Goal: Information Seeking & Learning: Learn about a topic

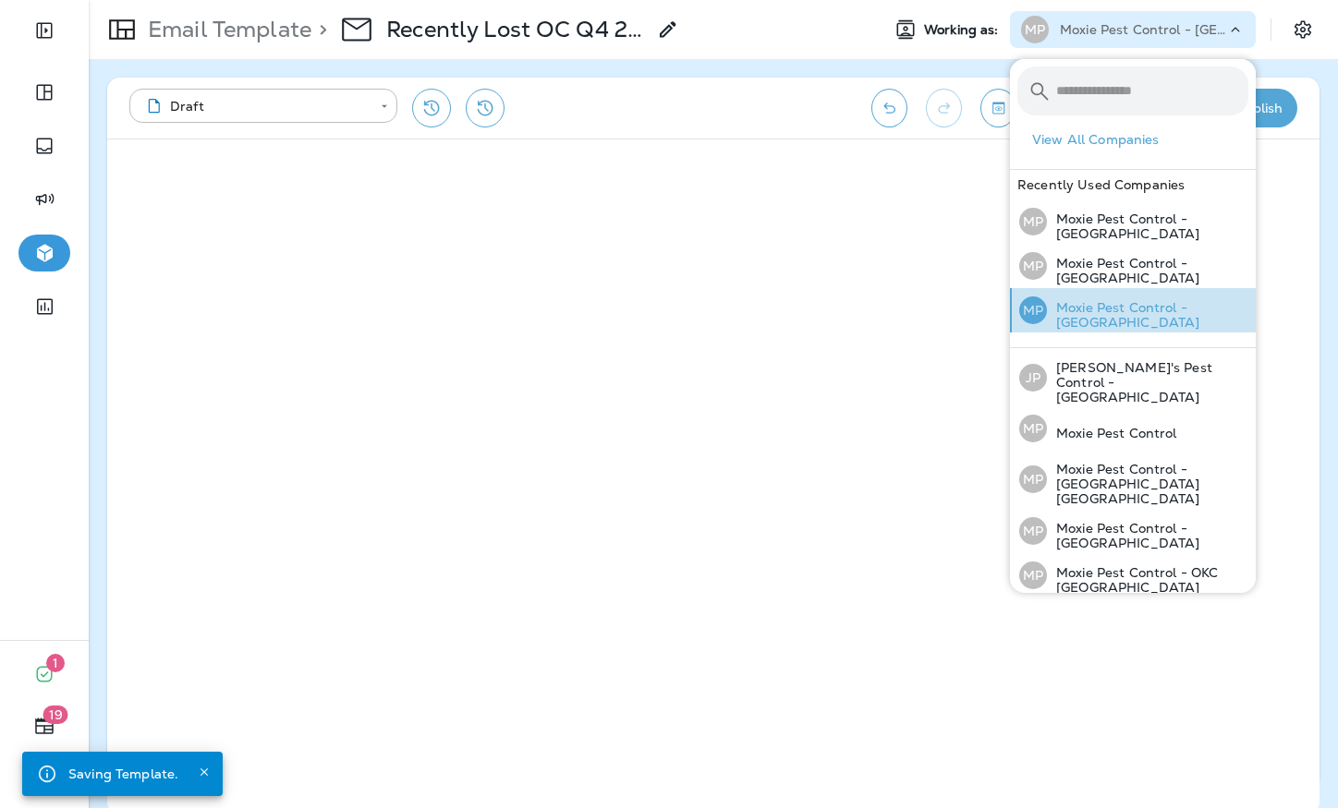
click at [1162, 310] on p "Moxie Pest Control - [GEOGRAPHIC_DATA]" at bounding box center [1147, 315] width 201 height 30
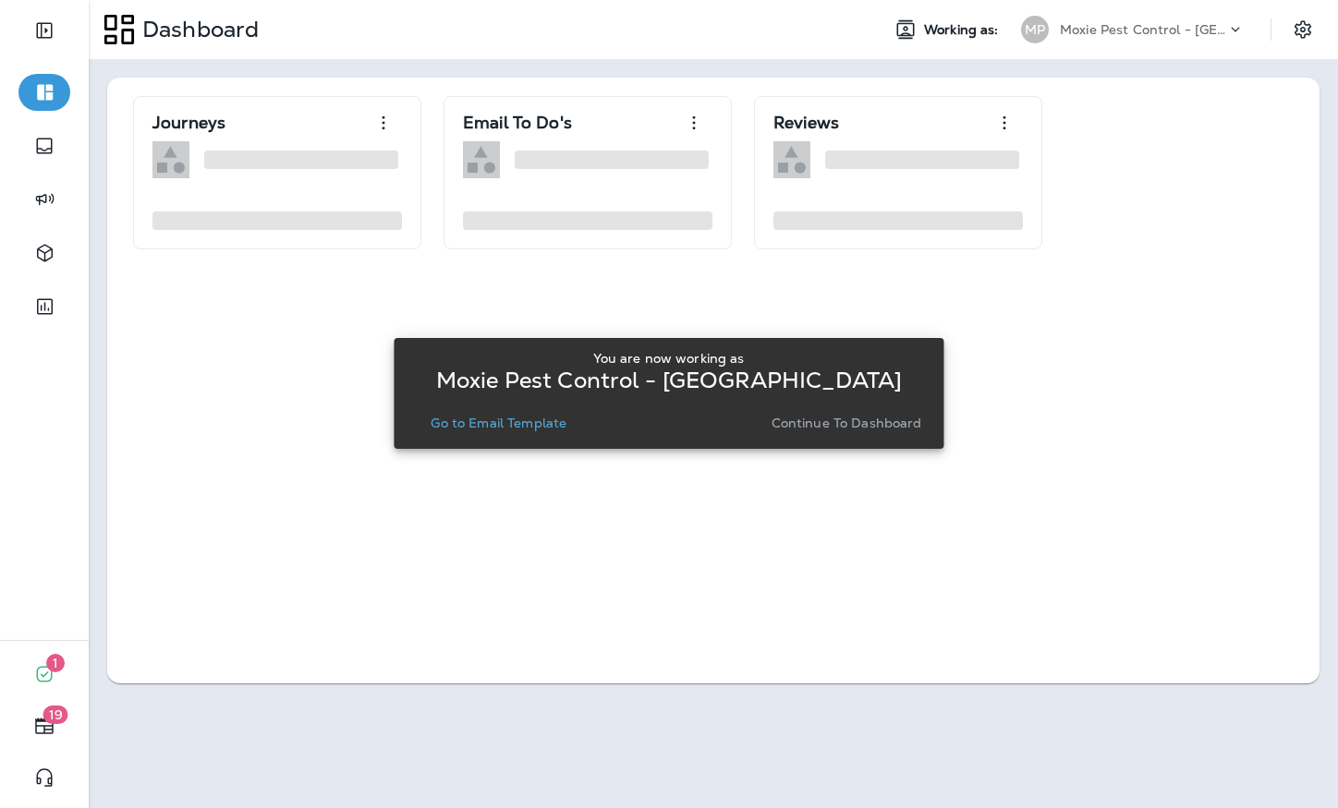
click at [532, 438] on div "You are now working as Moxie Pest Control - [GEOGRAPHIC_DATA] Go to Email Templ…" at bounding box center [668, 394] width 520 height 100
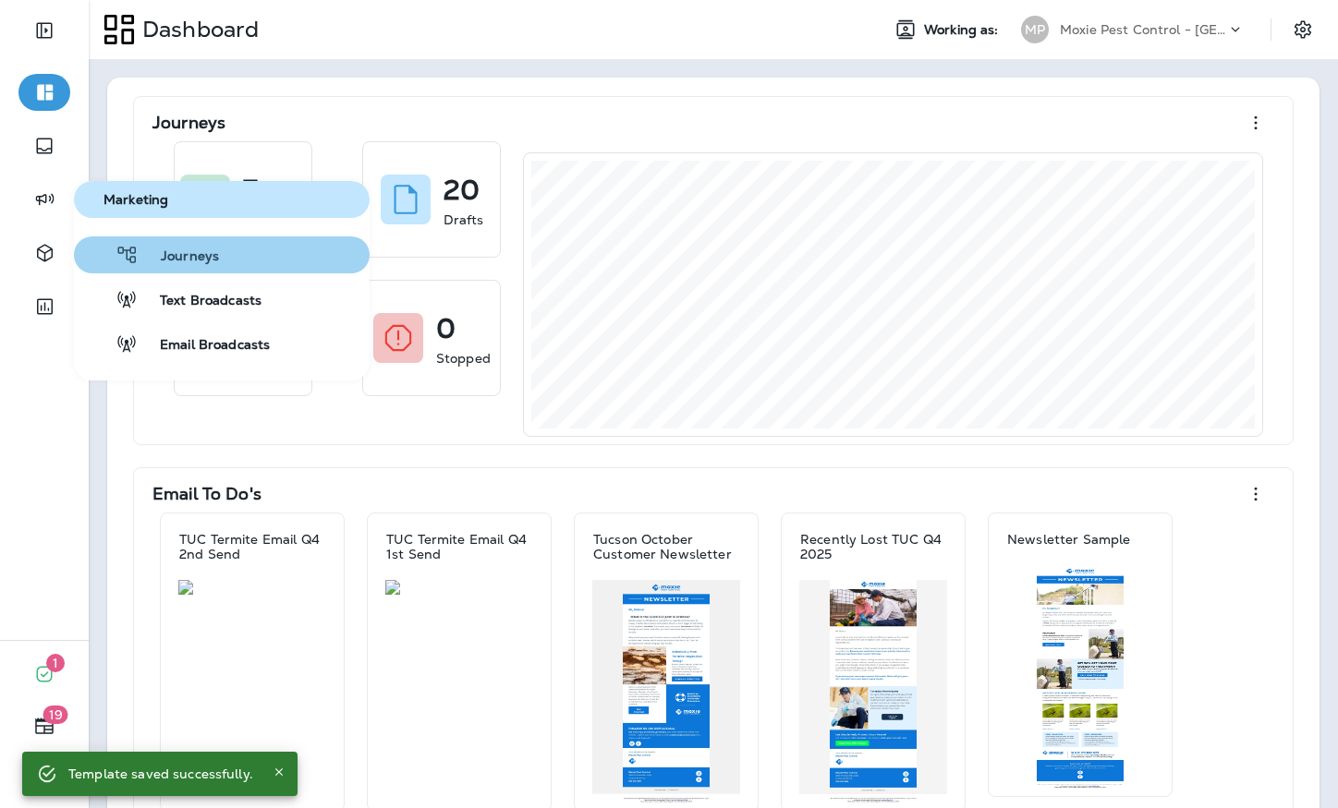
click at [233, 261] on button "Journeys" at bounding box center [222, 255] width 296 height 37
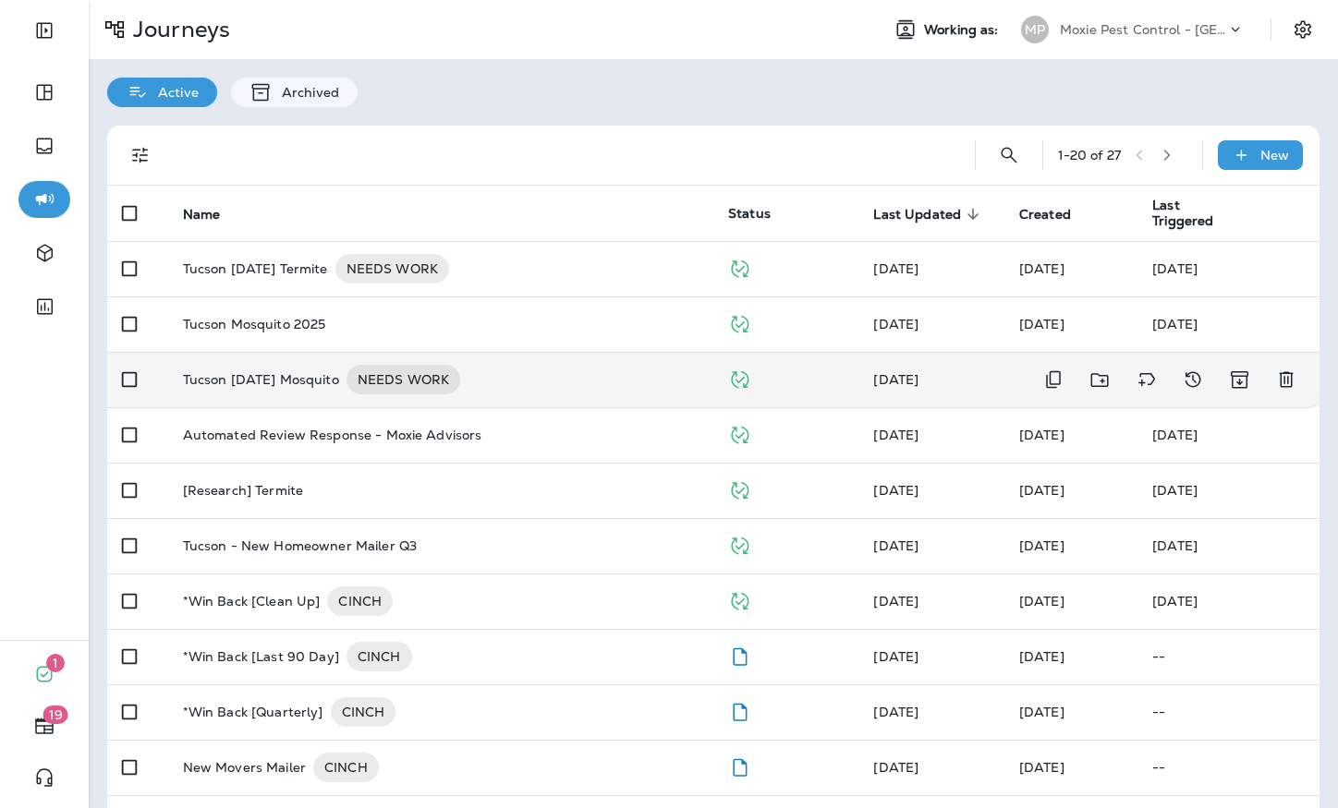
click at [608, 372] on div "Tucson [DATE] Mosquito NEEDS WORK" at bounding box center [441, 380] width 516 height 30
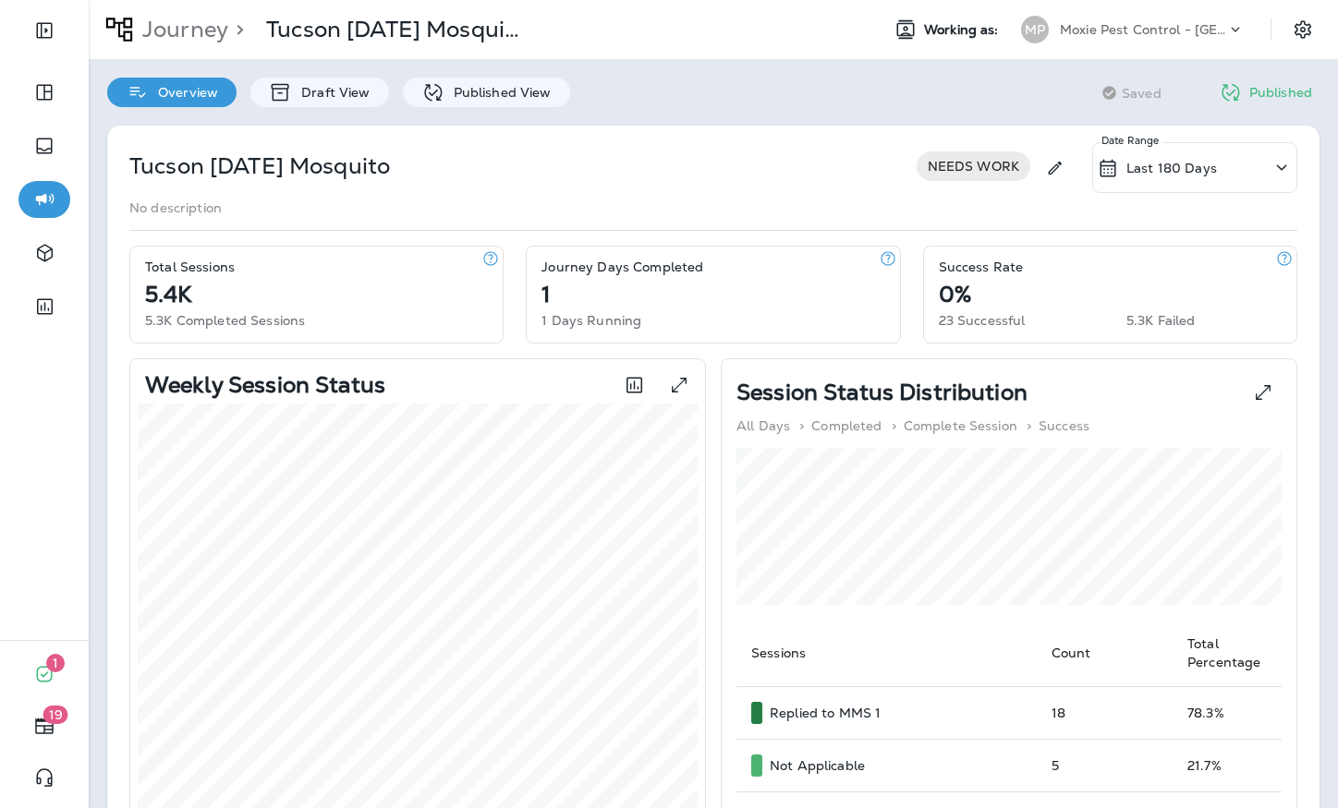
scroll to position [577, 0]
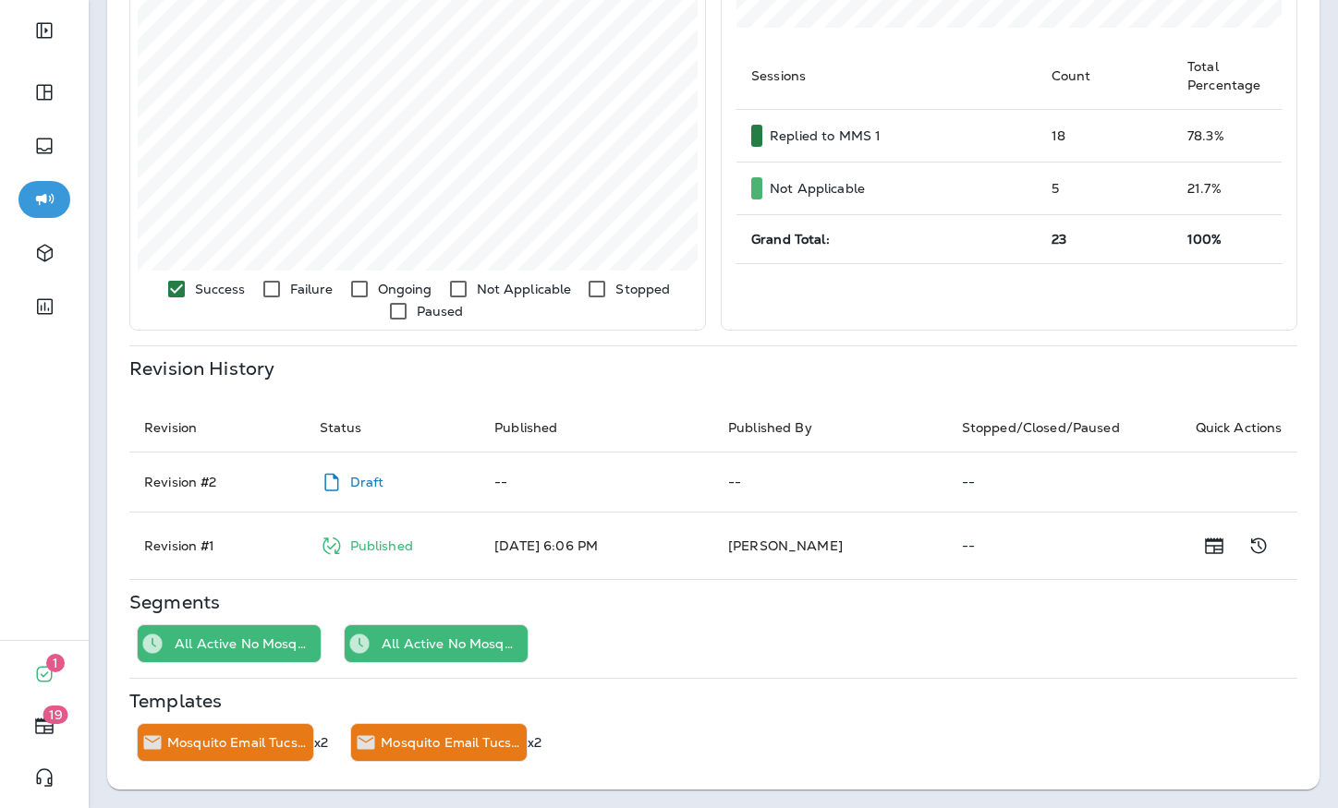
click at [719, 296] on div "Session Status Distribution All Days > Completed > Complete Session > Success S…" at bounding box center [1005, 56] width 584 height 550
click at [1265, 547] on icon "Show Change Log" at bounding box center [1258, 547] width 16 height 16
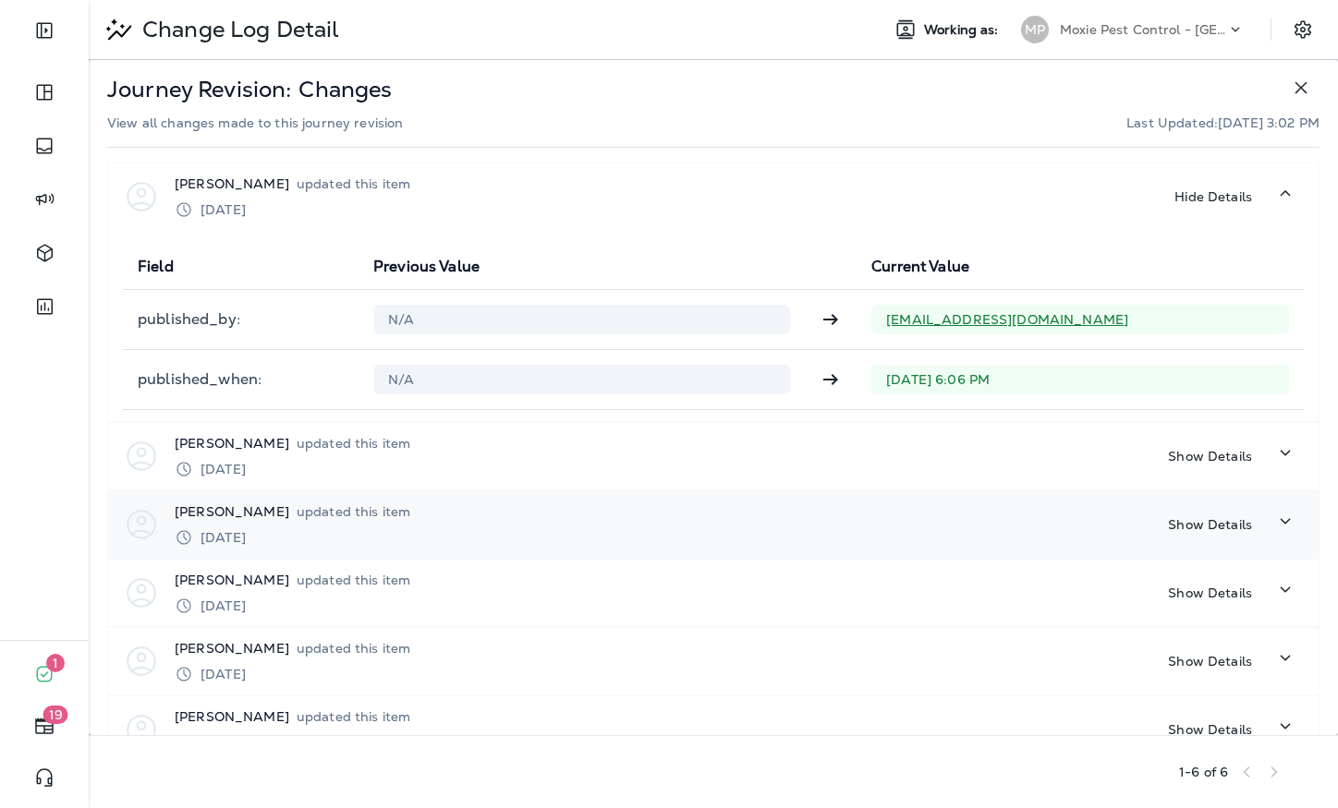
scroll to position [47, 0]
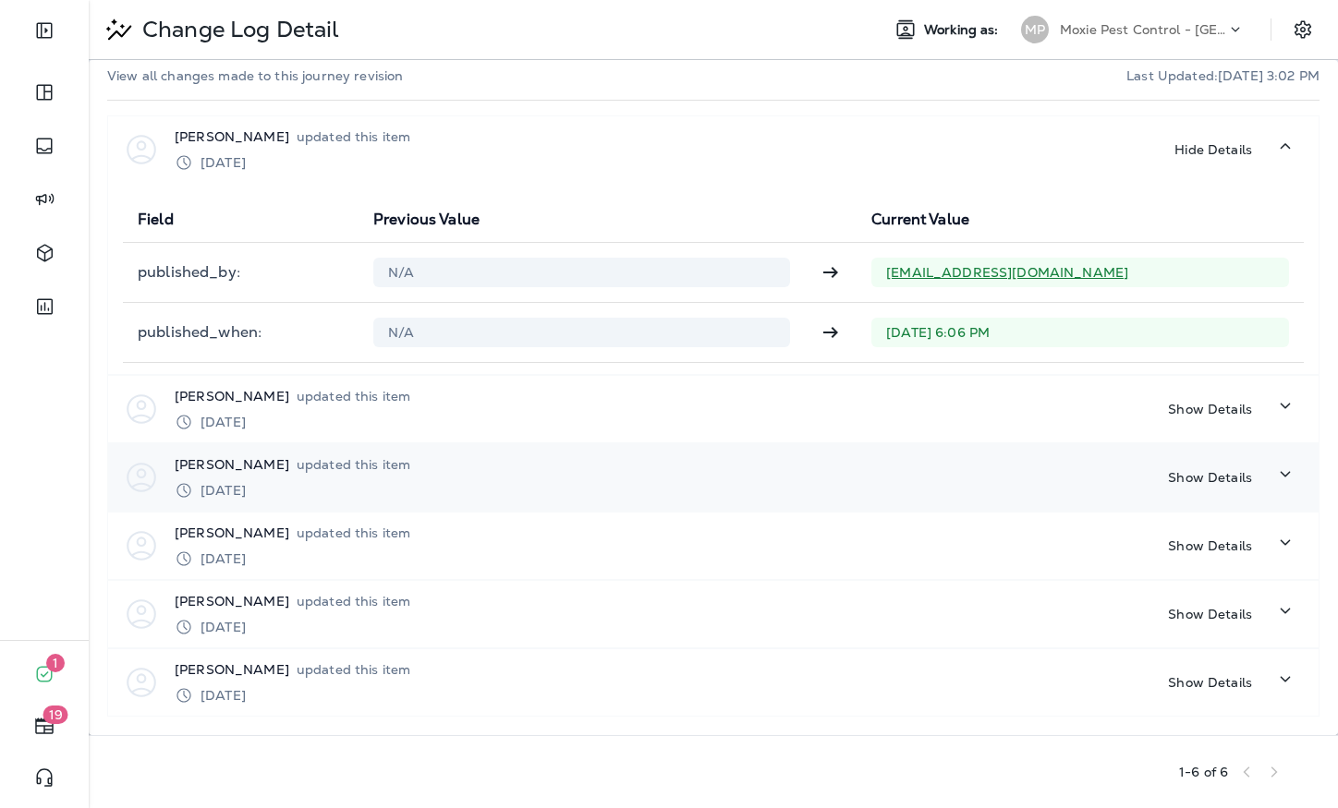
click at [1288, 480] on icon "button" at bounding box center [1285, 474] width 22 height 23
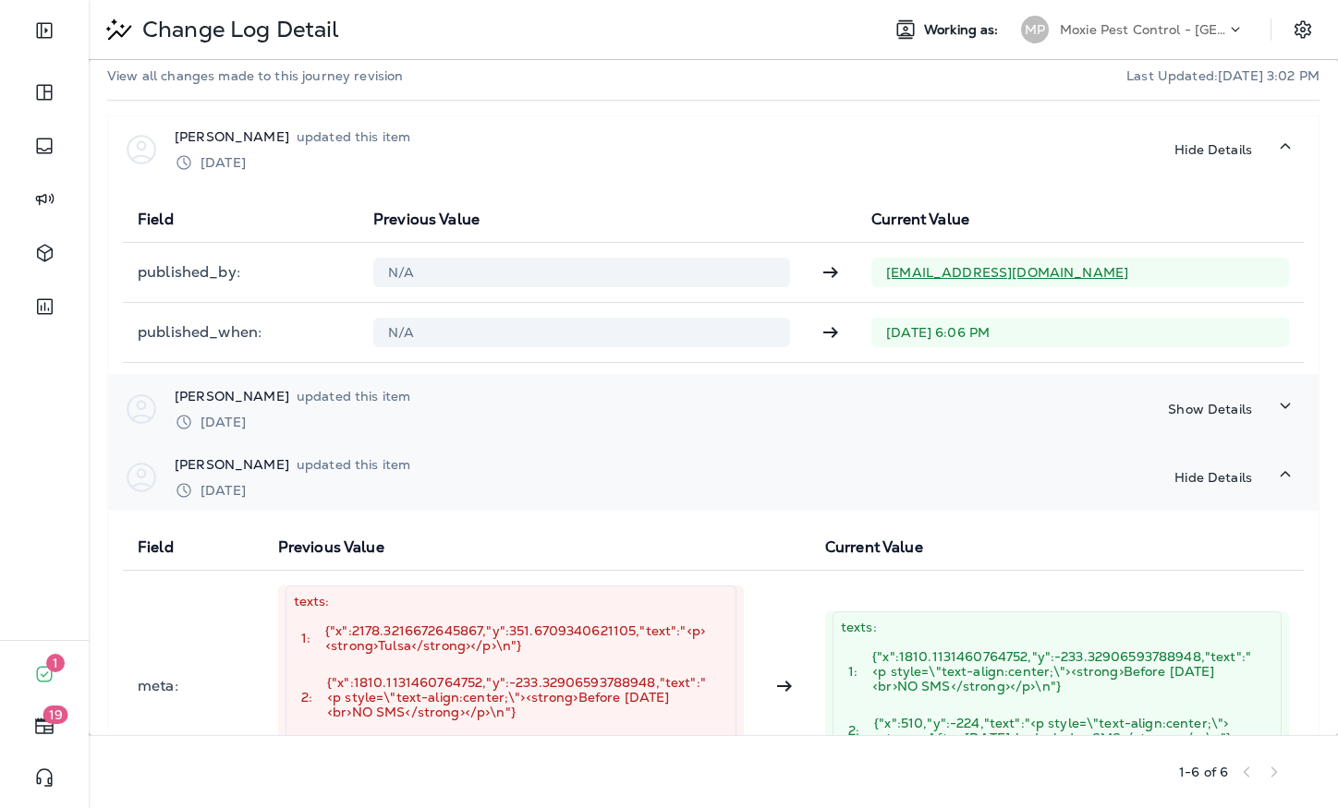
click at [1288, 411] on icon "button" at bounding box center [1285, 405] width 22 height 23
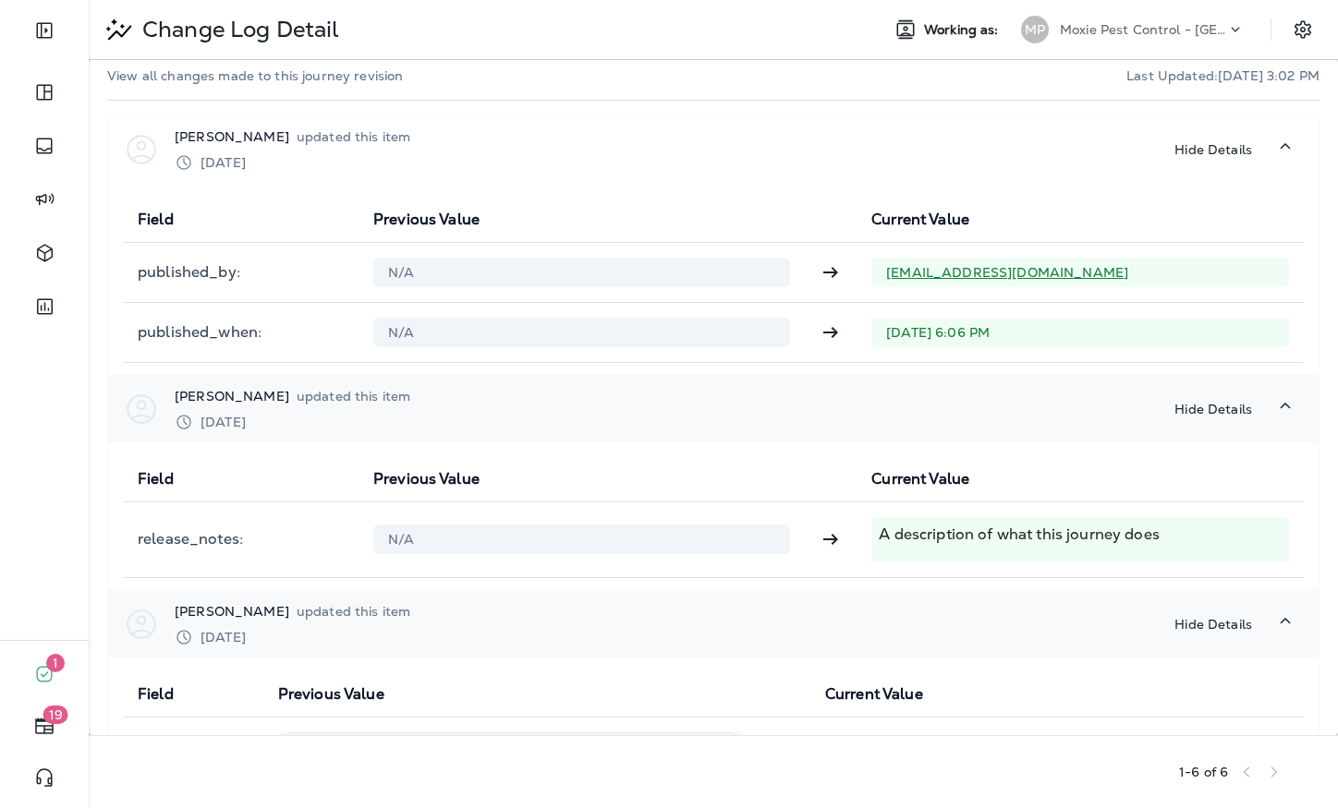
scroll to position [0, 0]
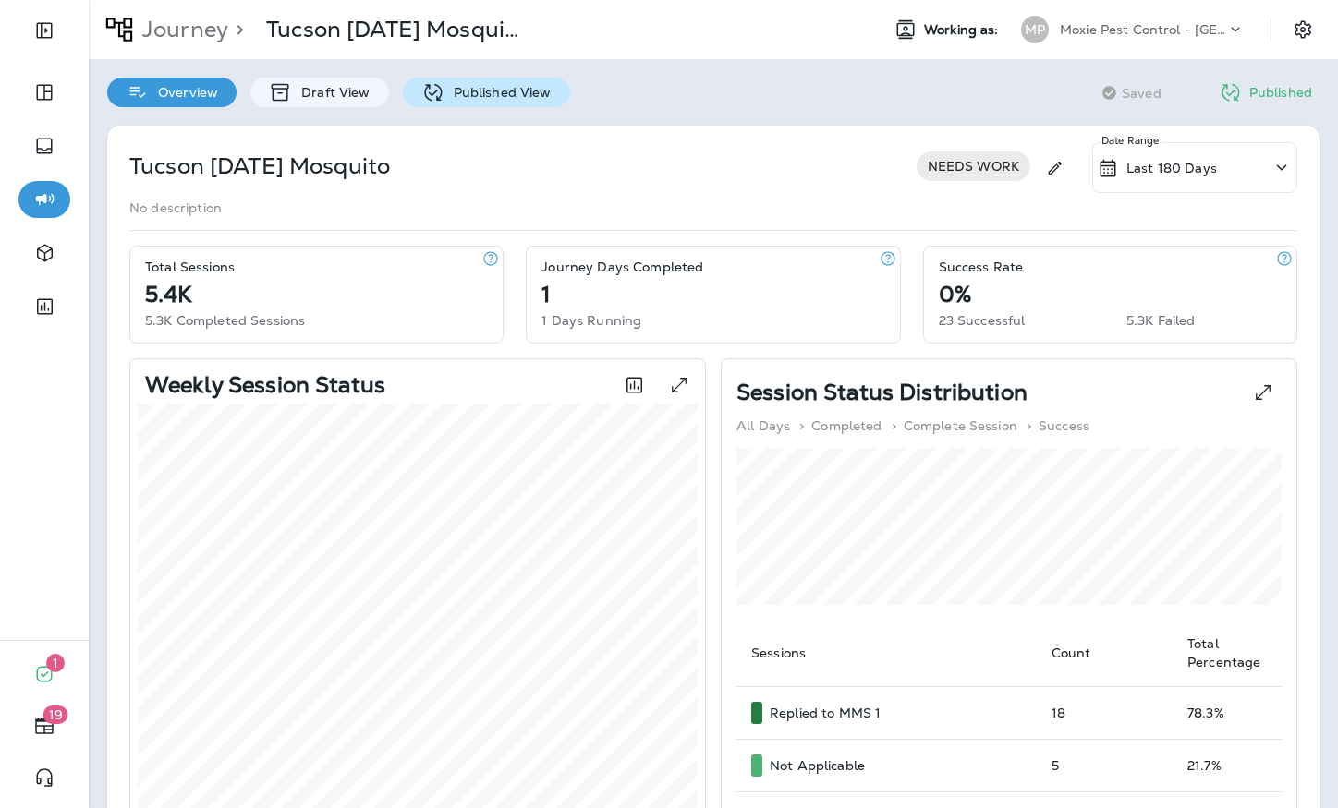
click at [497, 86] on p "Published View" at bounding box center [497, 92] width 107 height 15
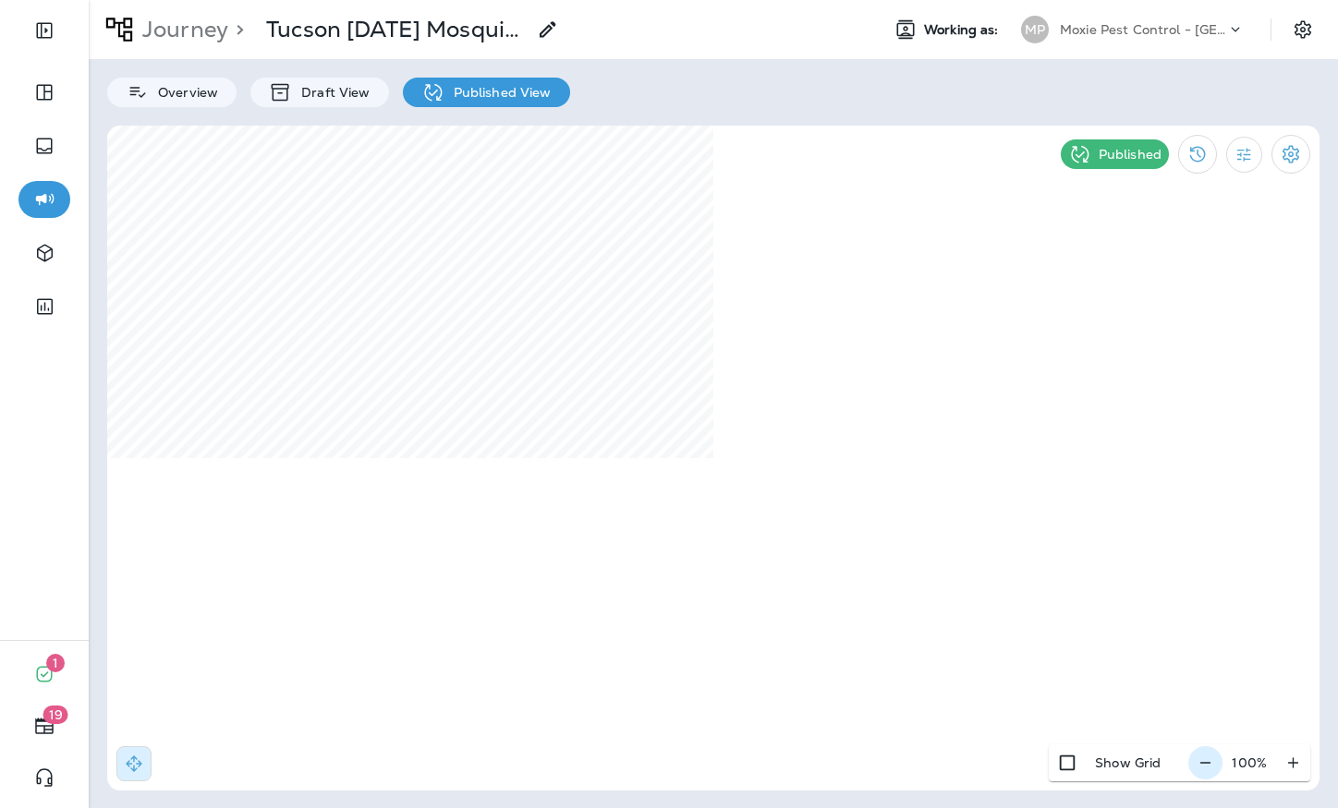
click at [1200, 761] on icon "button" at bounding box center [1205, 763] width 19 height 18
click at [1203, 766] on icon "button" at bounding box center [1212, 763] width 19 height 18
click at [1205, 769] on icon "button" at bounding box center [1212, 763] width 19 height 18
click at [1205, 769] on icon "button" at bounding box center [1214, 763] width 19 height 18
click at [1205, 769] on icon "button" at bounding box center [1212, 763] width 19 height 18
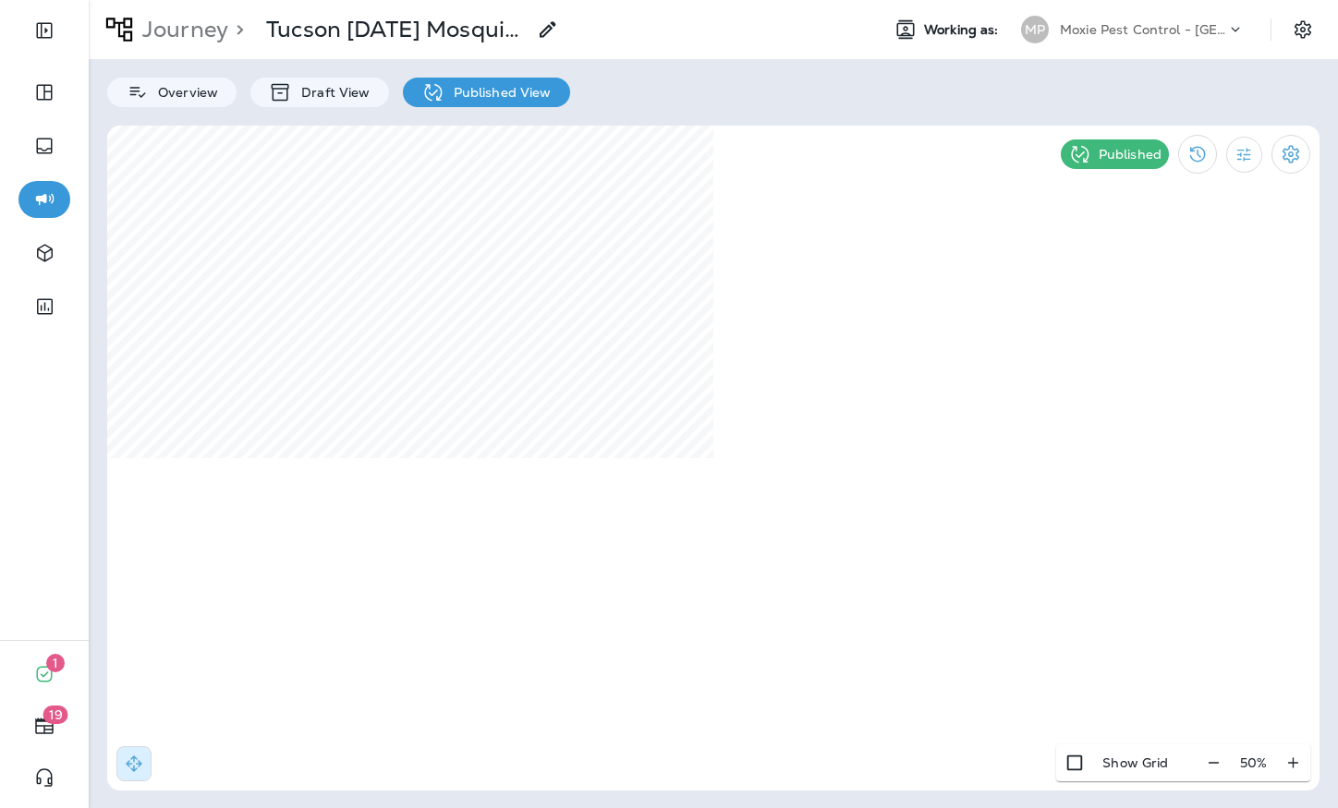
click at [823, 91] on div "Overview Draft View Published View" at bounding box center [713, 83] width 1249 height 48
click at [816, 111] on div "Journey > [GEOGRAPHIC_DATA] [DATE] Mosquito Working as: MP Moxie Pest Control -…" at bounding box center [713, 404] width 1249 height 808
click at [843, 116] on div "Journey > [GEOGRAPHIC_DATA] [DATE] Mosquito Working as: MP Moxie Pest Control -…" at bounding box center [713, 404] width 1249 height 808
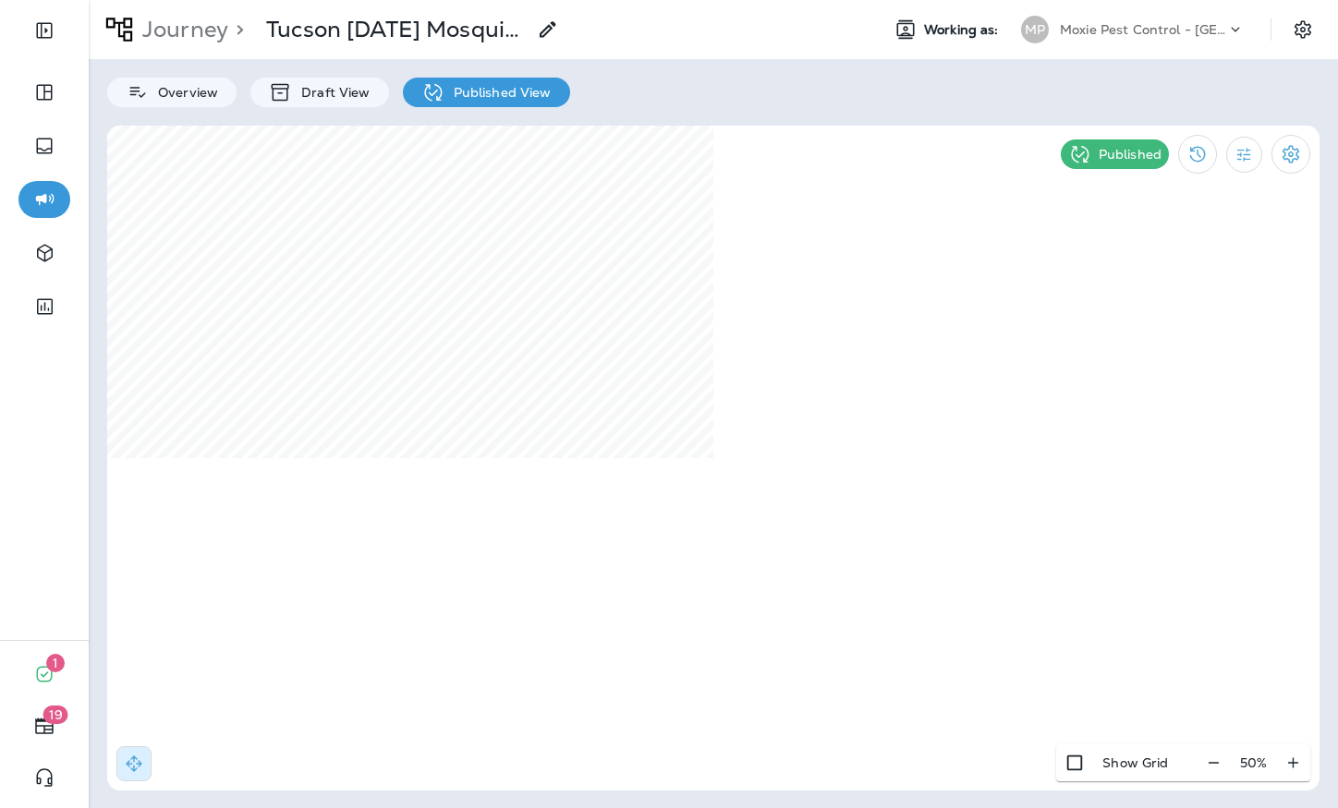
click at [843, 116] on div "Journey > [GEOGRAPHIC_DATA] [DATE] Mosquito Working as: MP Moxie Pest Control -…" at bounding box center [713, 404] width 1249 height 808
click at [891, 103] on div "Overview Draft View Published View" at bounding box center [713, 83] width 1249 height 48
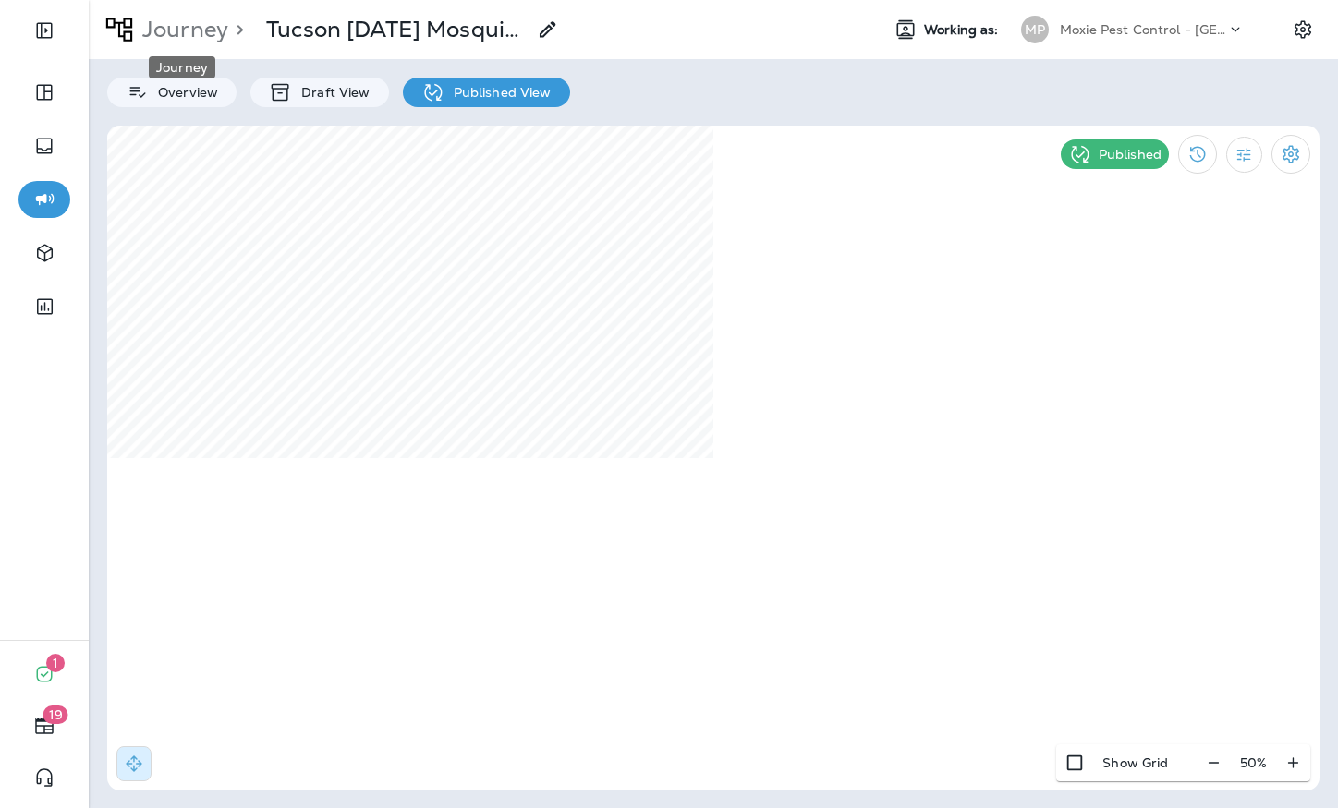
click at [190, 40] on p "Journey" at bounding box center [181, 30] width 93 height 28
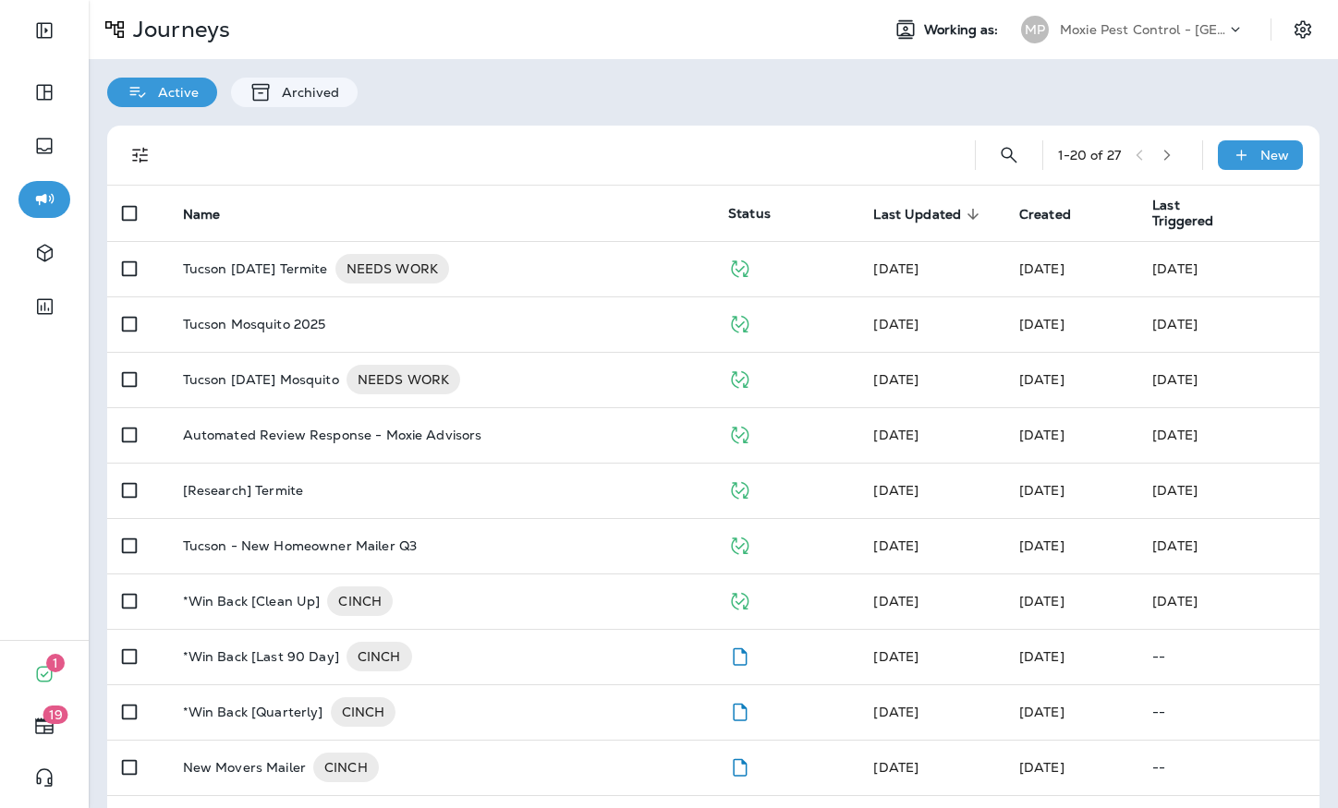
click at [561, 130] on div at bounding box center [559, 155] width 771 height 59
click at [567, 105] on div "Active Archived" at bounding box center [713, 83] width 1249 height 48
click at [466, 90] on div "Active Archived" at bounding box center [713, 83] width 1249 height 48
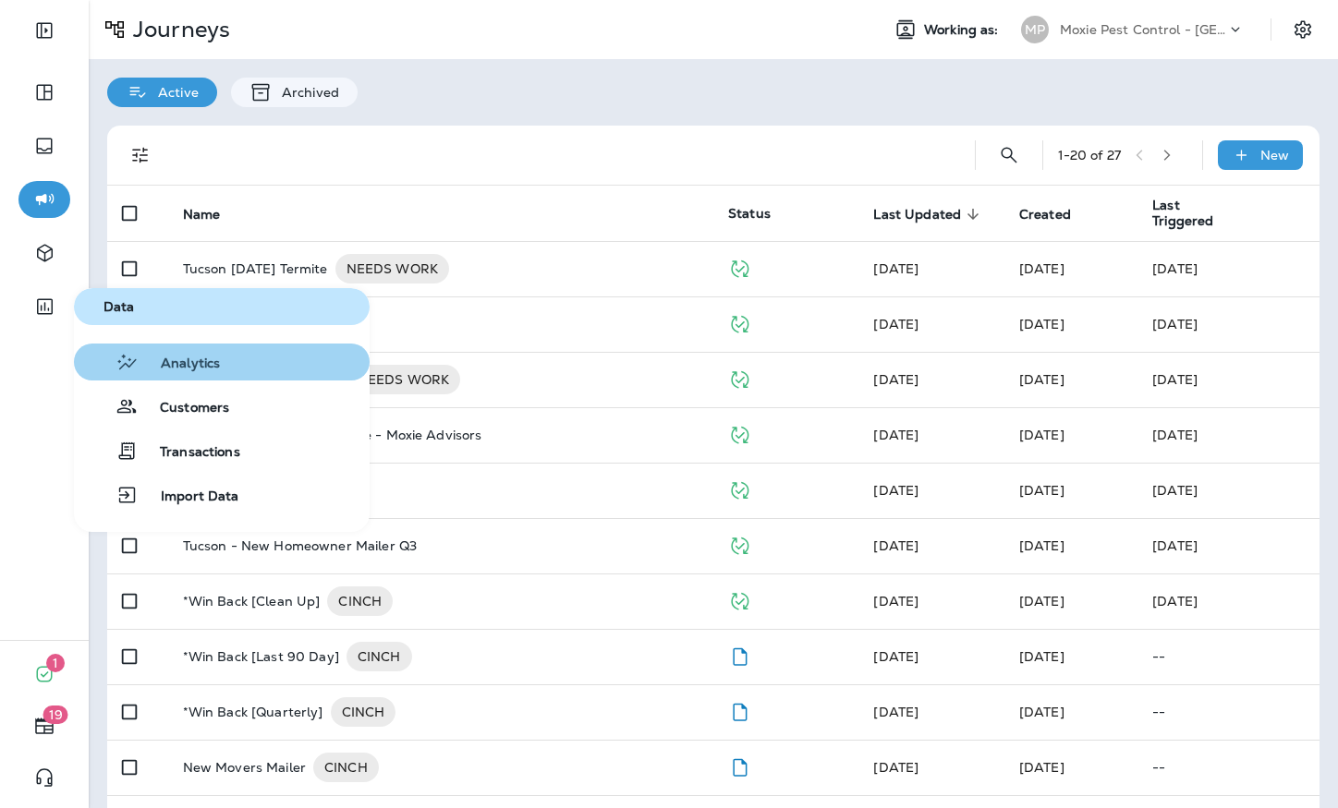
click at [184, 357] on span "Analytics" at bounding box center [179, 365] width 81 height 18
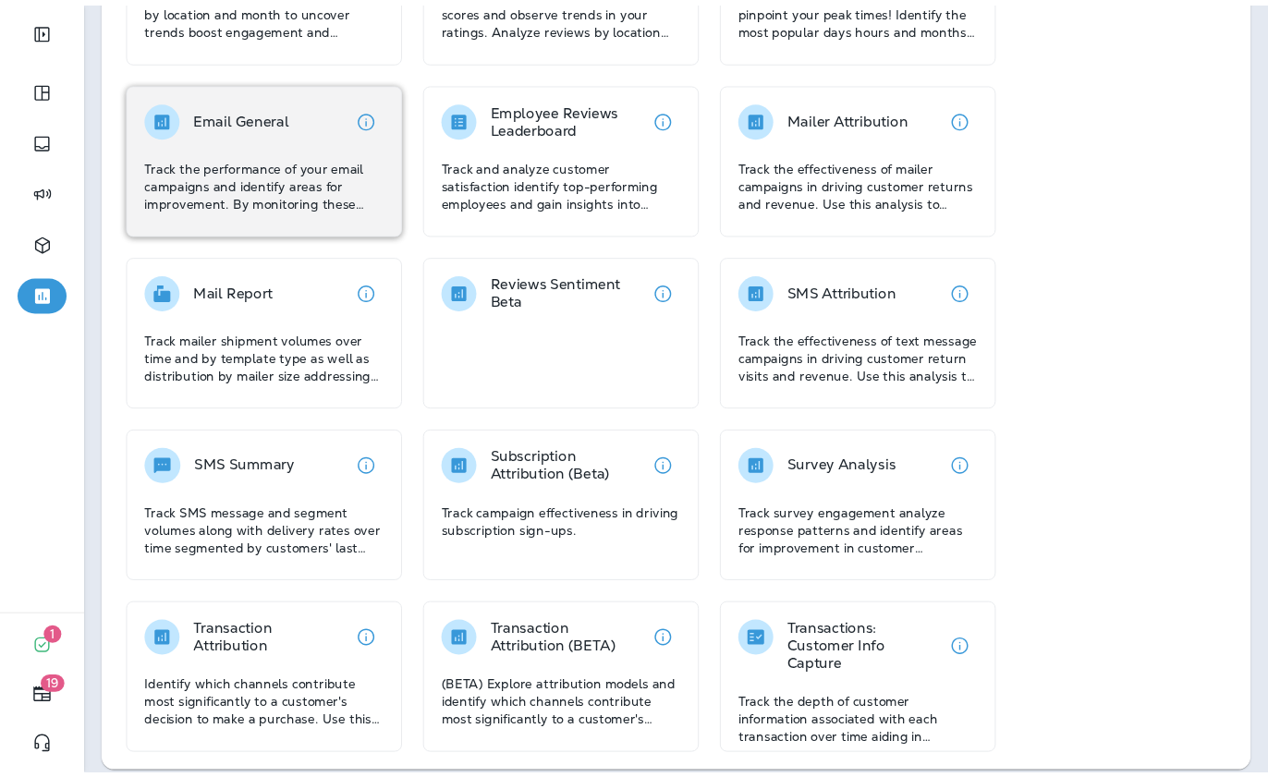
scroll to position [246, 0]
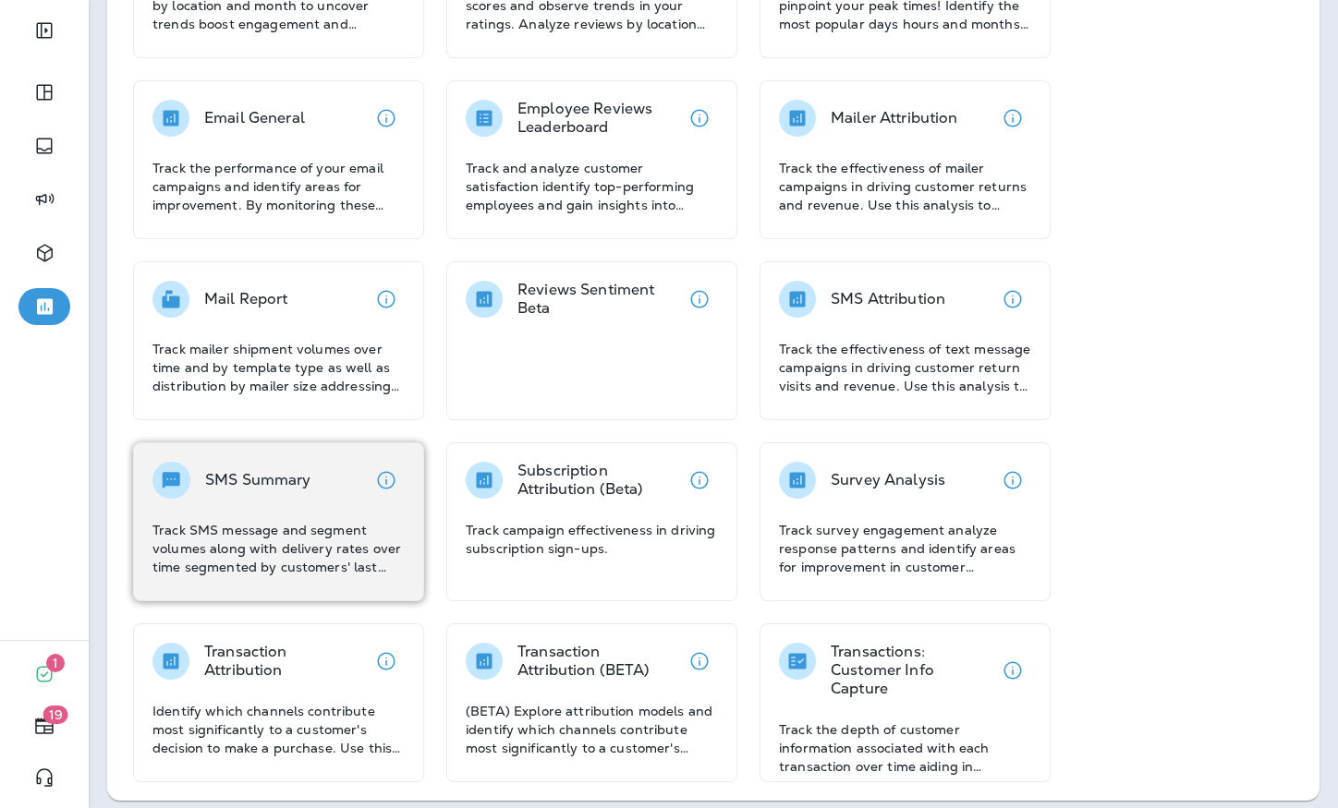
click at [358, 479] on div "SMS Summary" at bounding box center [278, 480] width 252 height 37
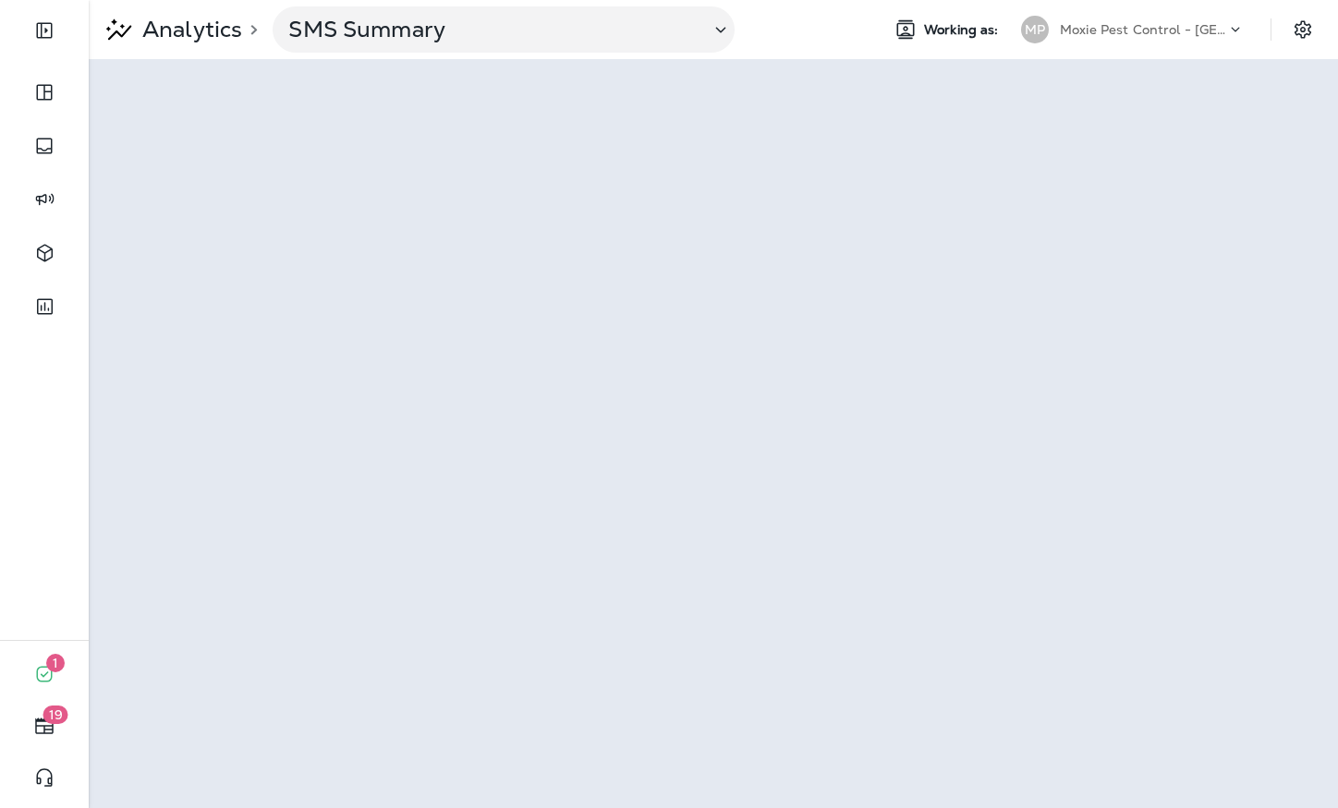
click at [1207, 33] on p "Moxie Pest Control - [GEOGRAPHIC_DATA]" at bounding box center [1143, 29] width 166 height 15
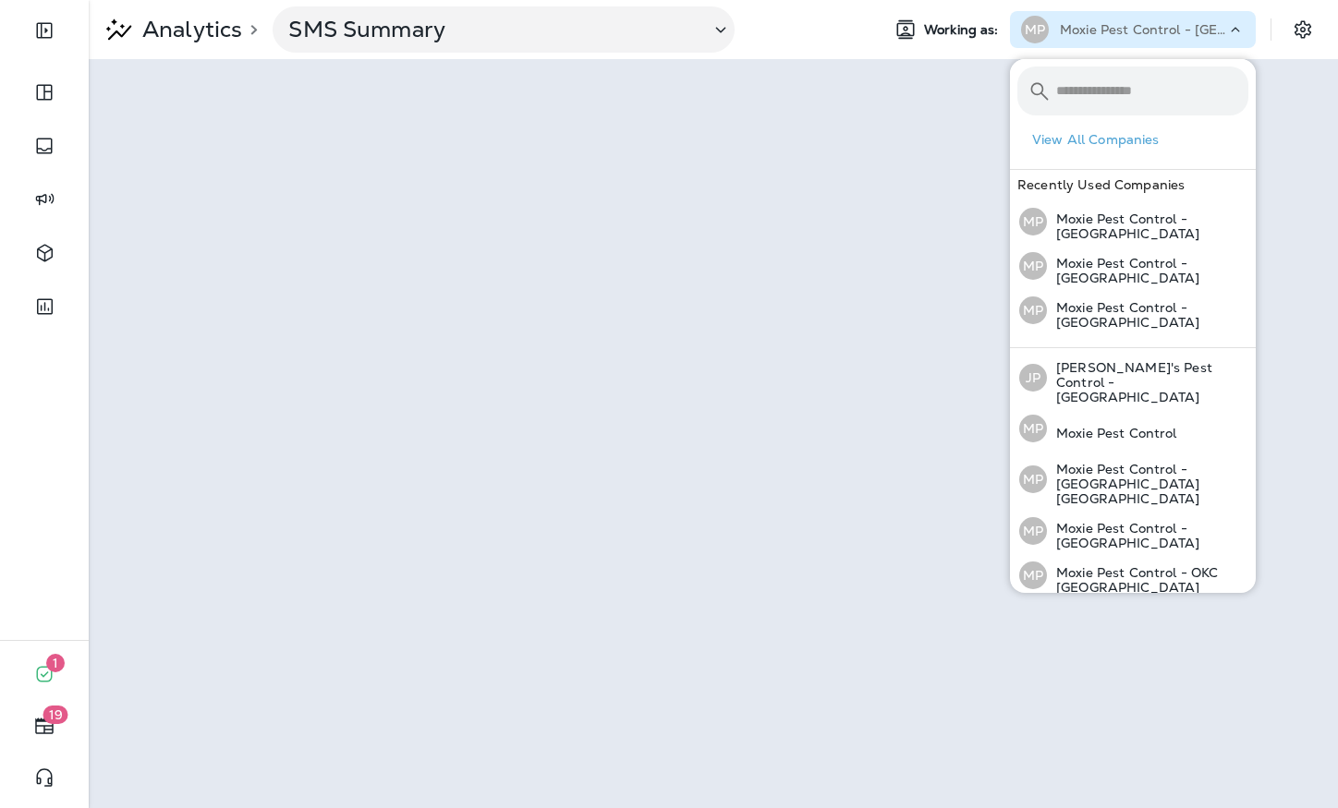
click at [1233, 30] on icon at bounding box center [1235, 29] width 18 height 18
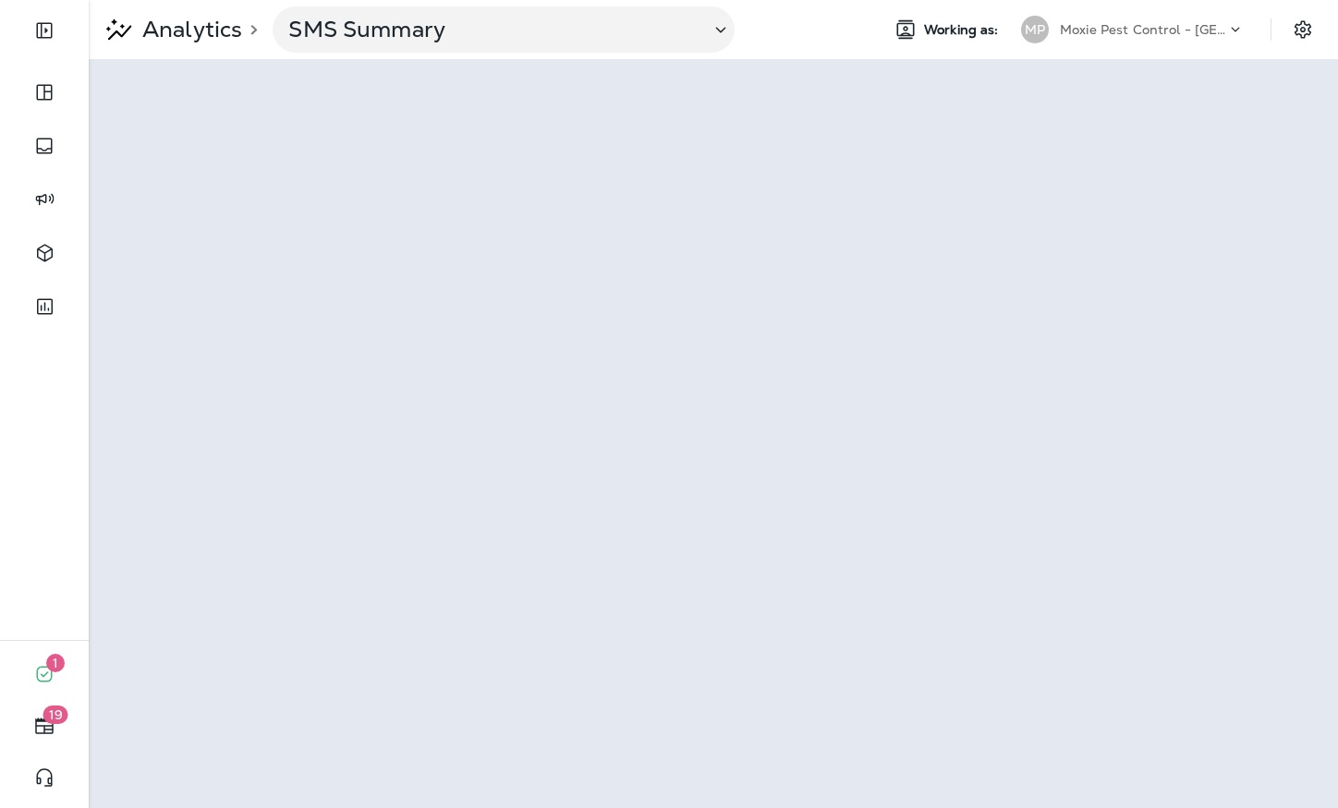
click at [1193, 37] on div "Moxie Pest Control - [GEOGRAPHIC_DATA]" at bounding box center [1143, 30] width 166 height 28
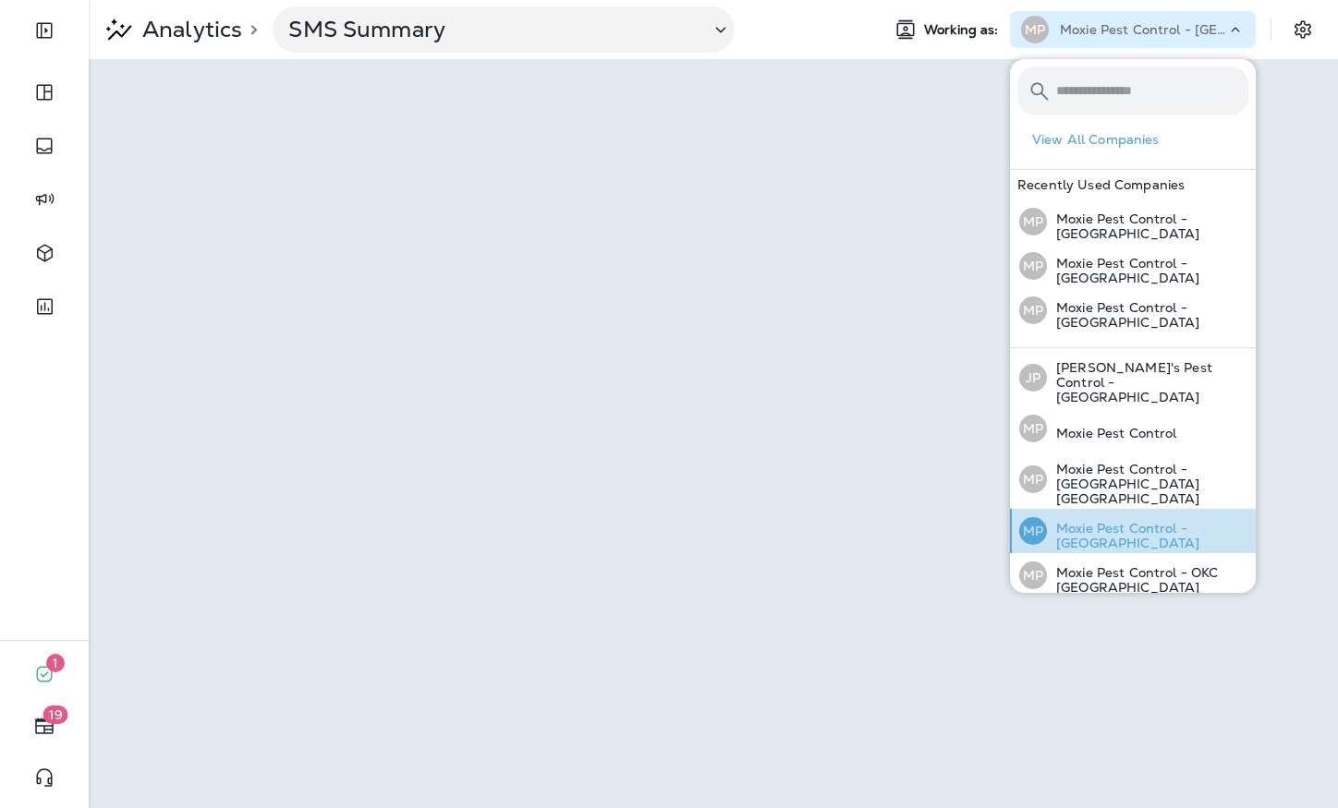
click at [1157, 521] on p "Moxie Pest Control - [GEOGRAPHIC_DATA]" at bounding box center [1147, 536] width 201 height 30
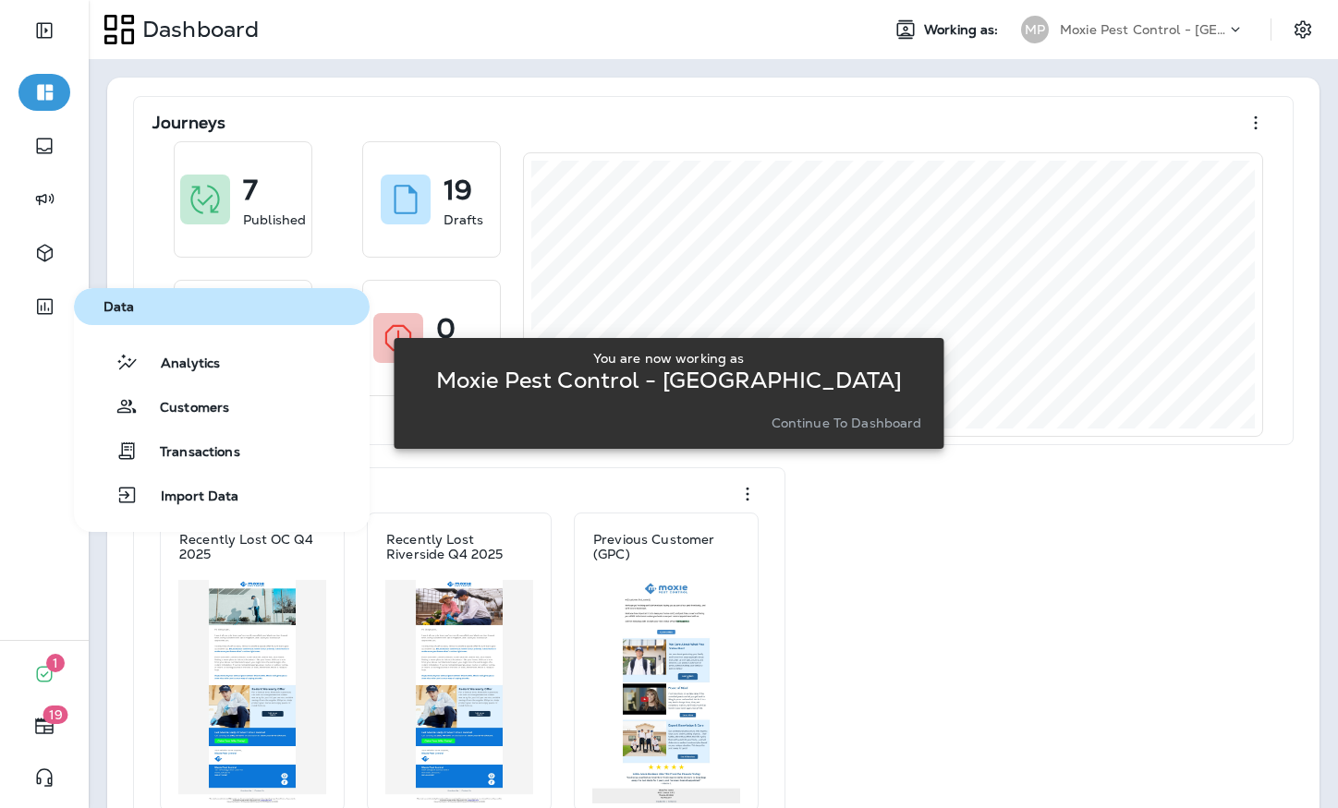
click at [215, 381] on div "Analytics Customers Transactions Import Data" at bounding box center [222, 429] width 296 height 170
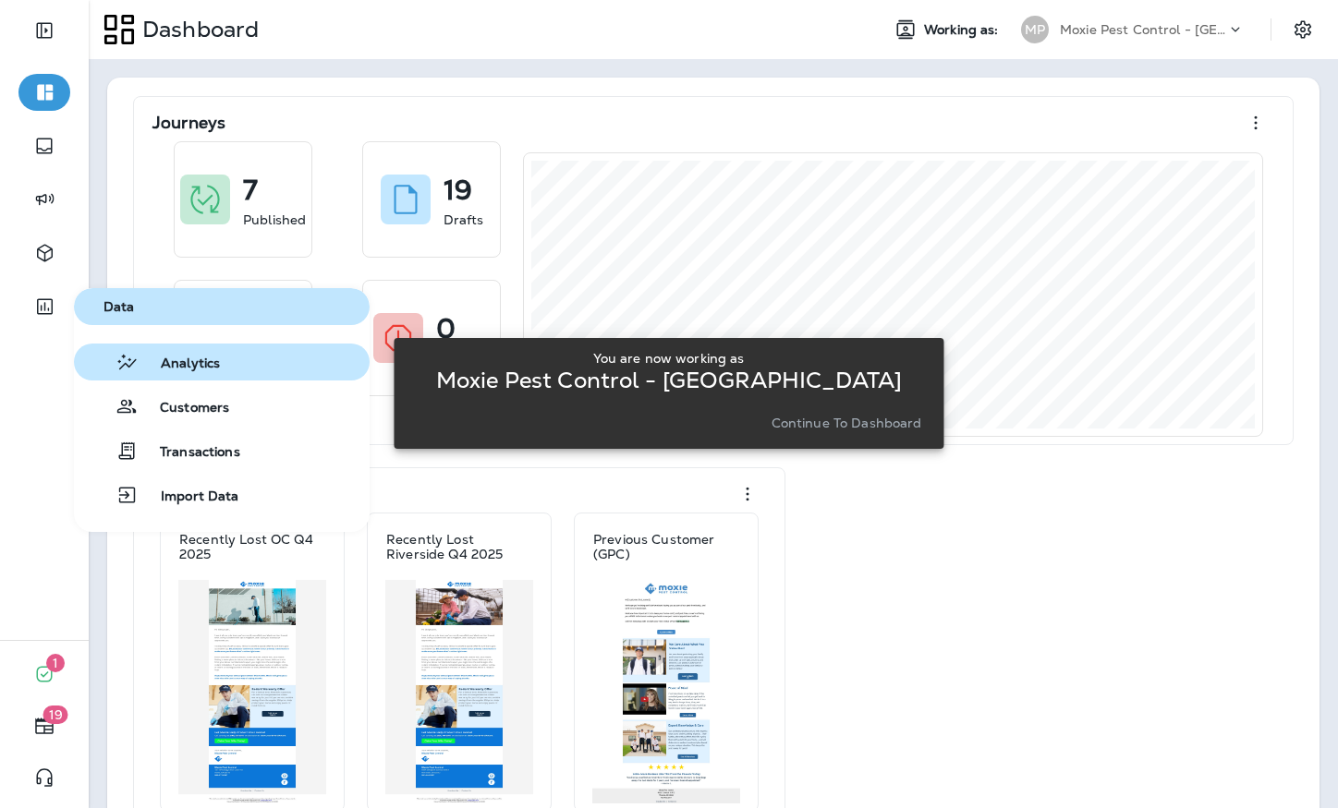
click at [202, 360] on span "Analytics" at bounding box center [179, 365] width 81 height 18
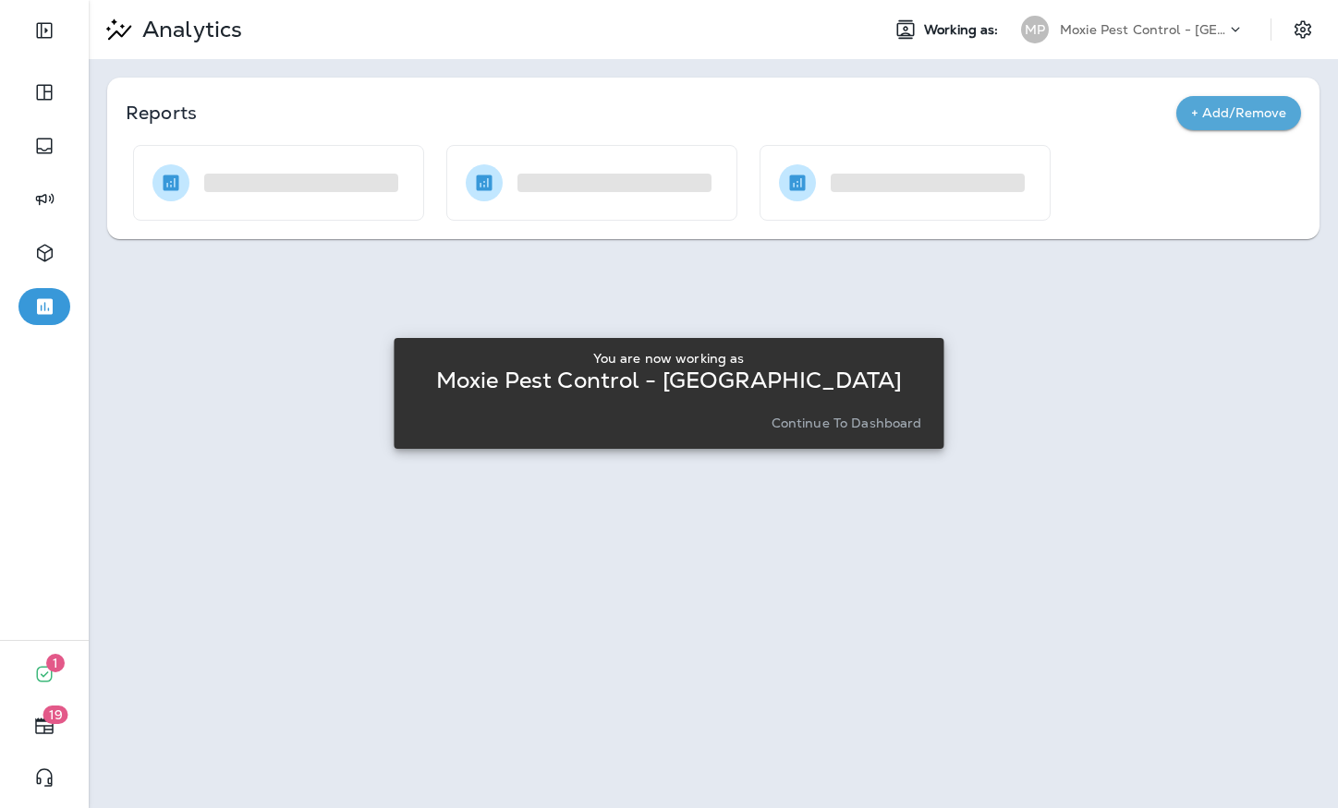
click at [887, 429] on p "Continue to Dashboard" at bounding box center [846, 423] width 151 height 15
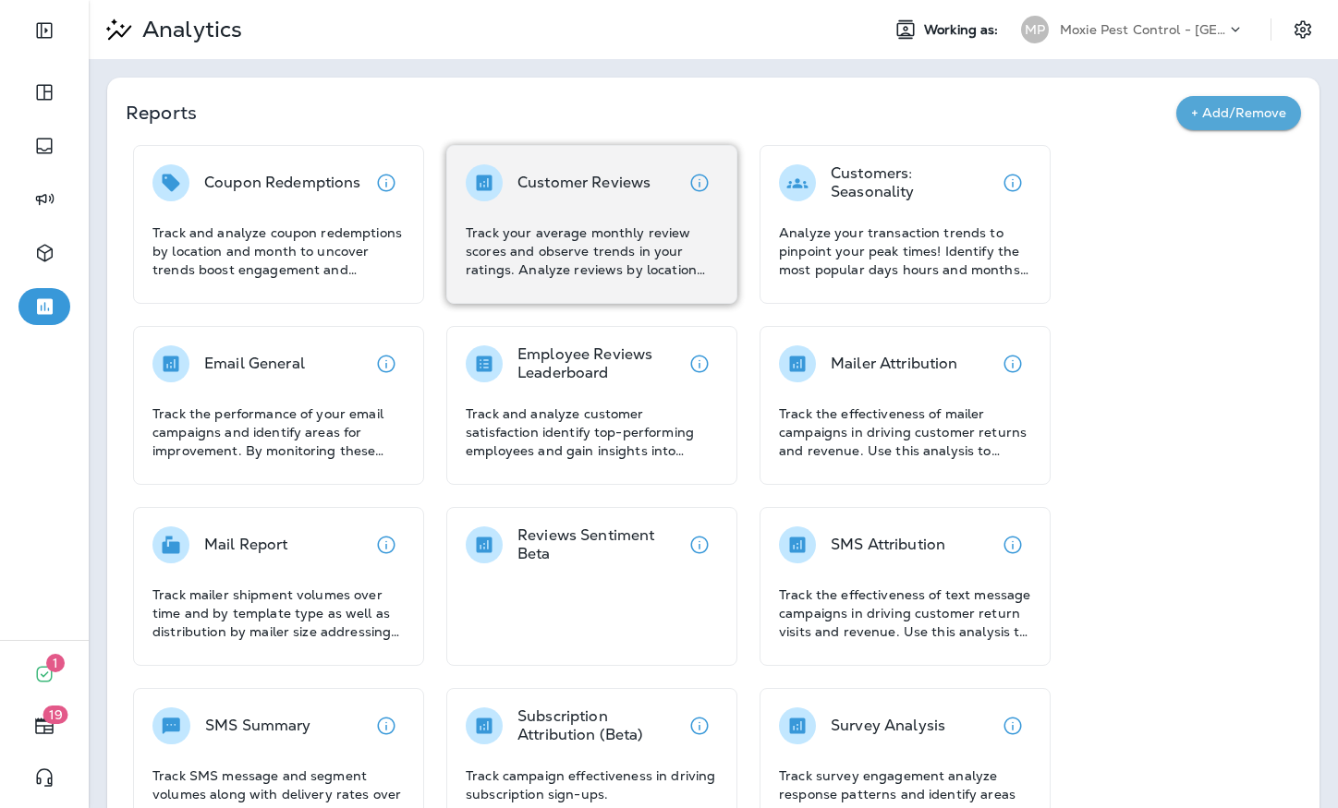
click at [504, 220] on div "Customer Reviews Track your average monthly review scores and observe trends in…" at bounding box center [592, 221] width 252 height 115
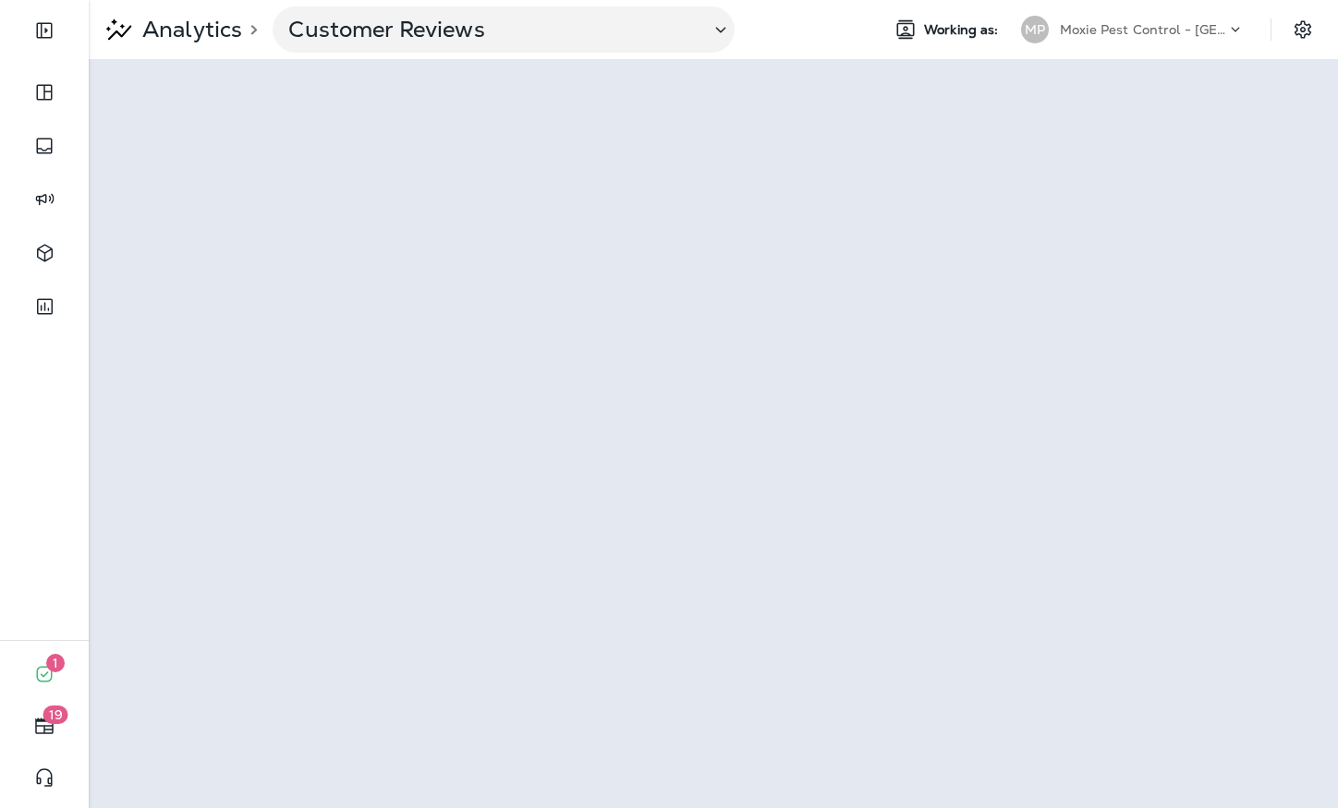
click at [1171, 27] on p "Moxie Pest Control - [GEOGRAPHIC_DATA]" at bounding box center [1143, 29] width 166 height 15
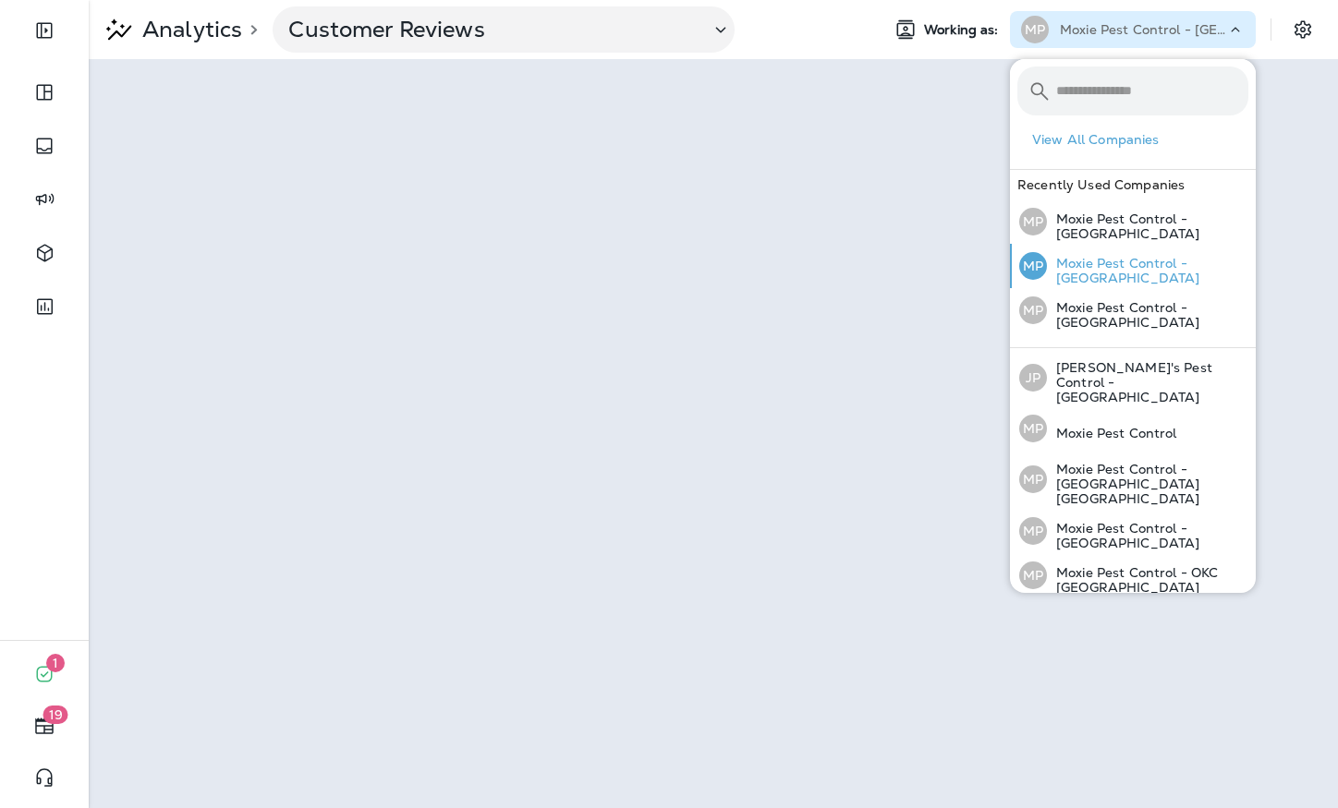
click at [1223, 271] on p "Moxie Pest Control - [GEOGRAPHIC_DATA]" at bounding box center [1147, 271] width 201 height 30
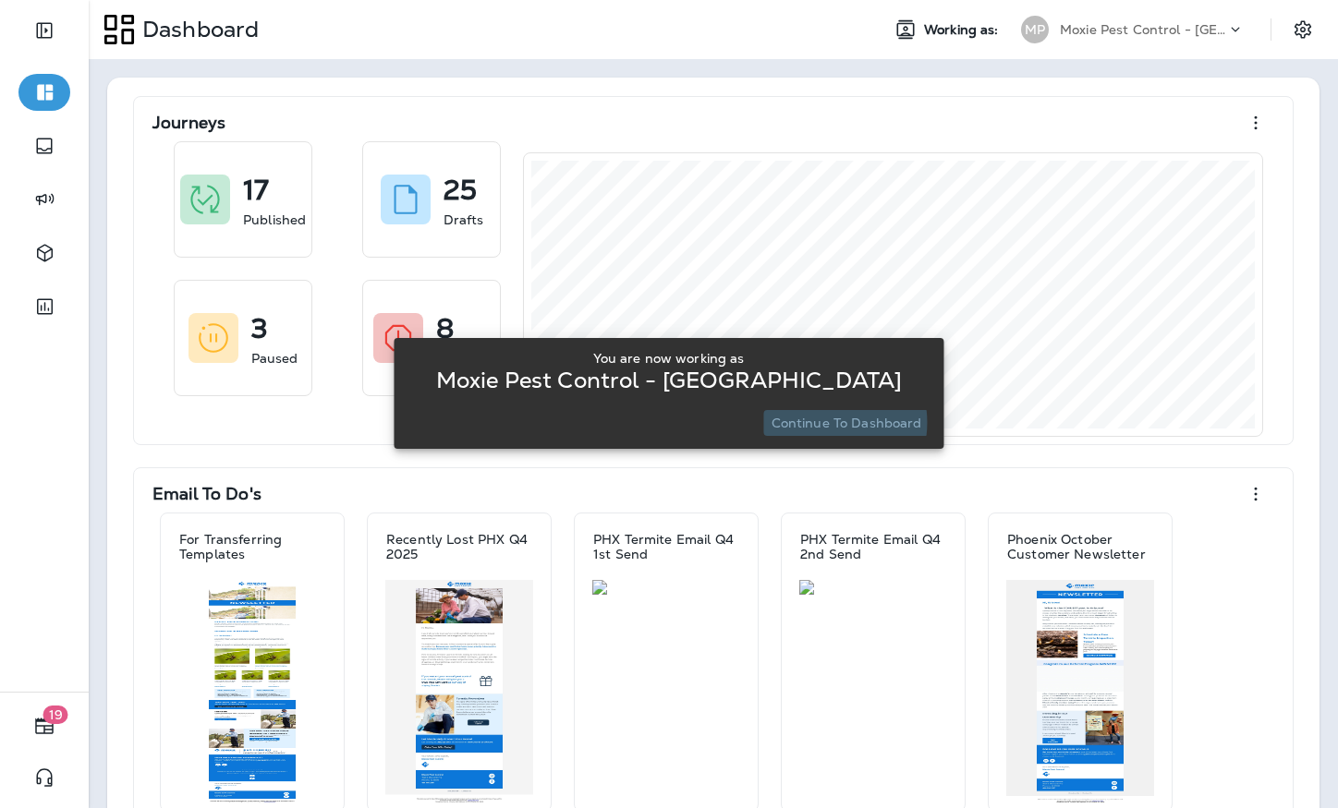
click at [816, 422] on p "Continue to Dashboard" at bounding box center [846, 423] width 151 height 15
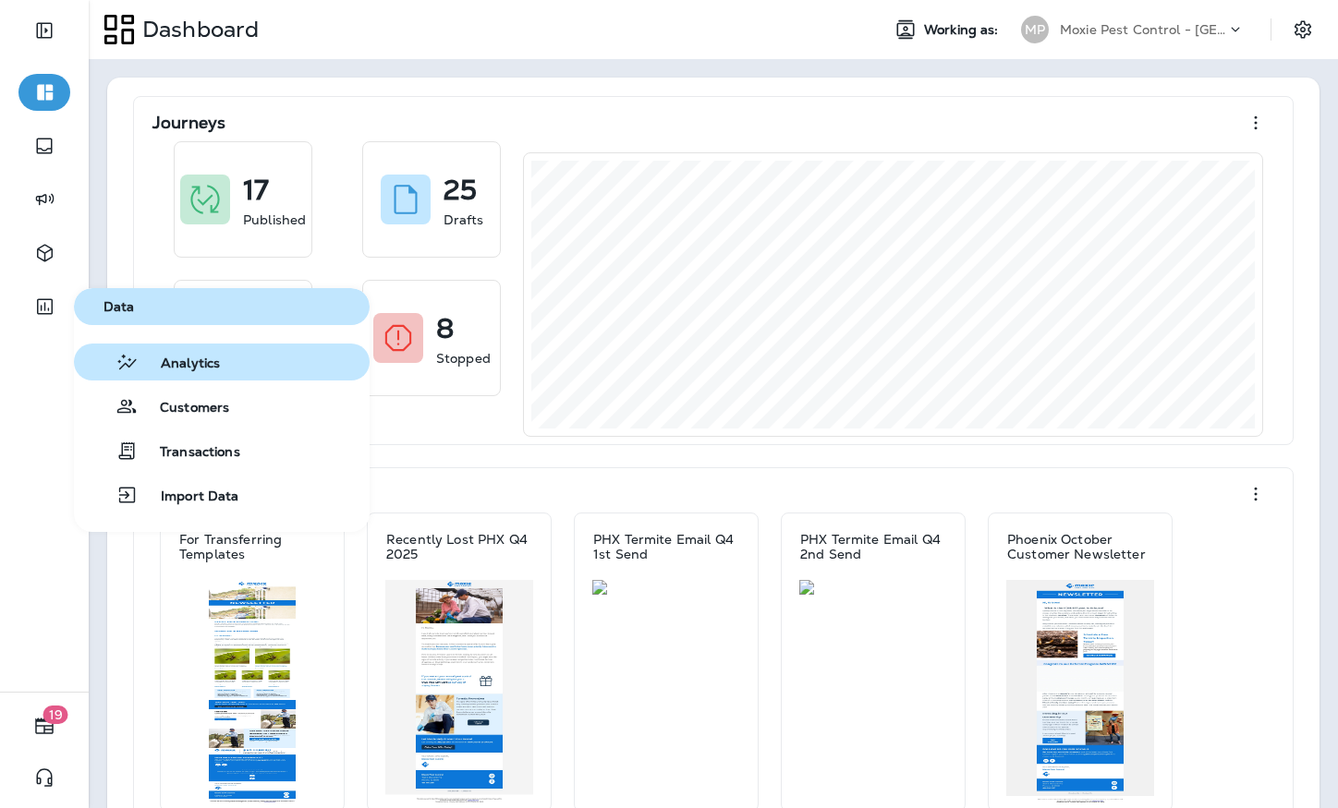
click at [161, 371] on span "Analytics" at bounding box center [179, 365] width 81 height 18
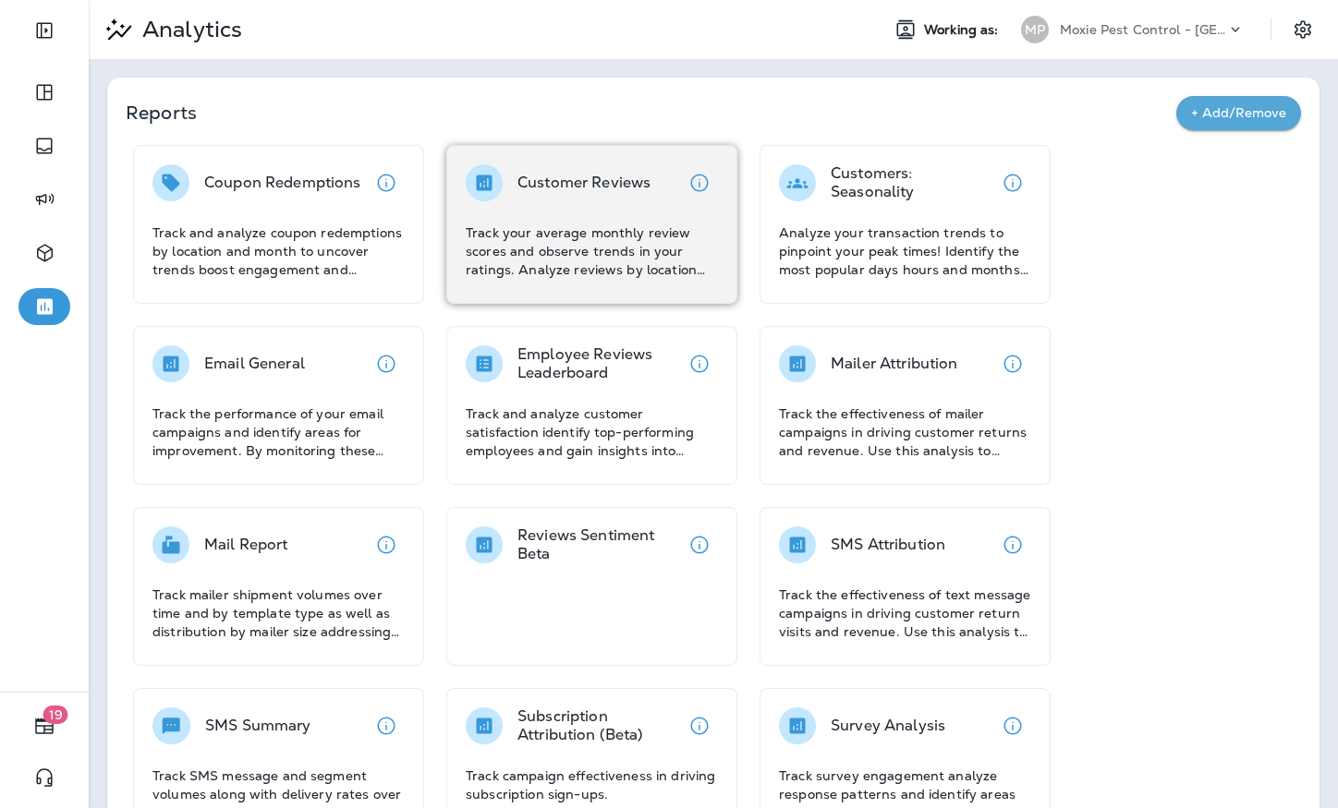
click at [571, 250] on p "Track your average monthly review scores and observe trends in your ratings. An…" at bounding box center [592, 251] width 252 height 55
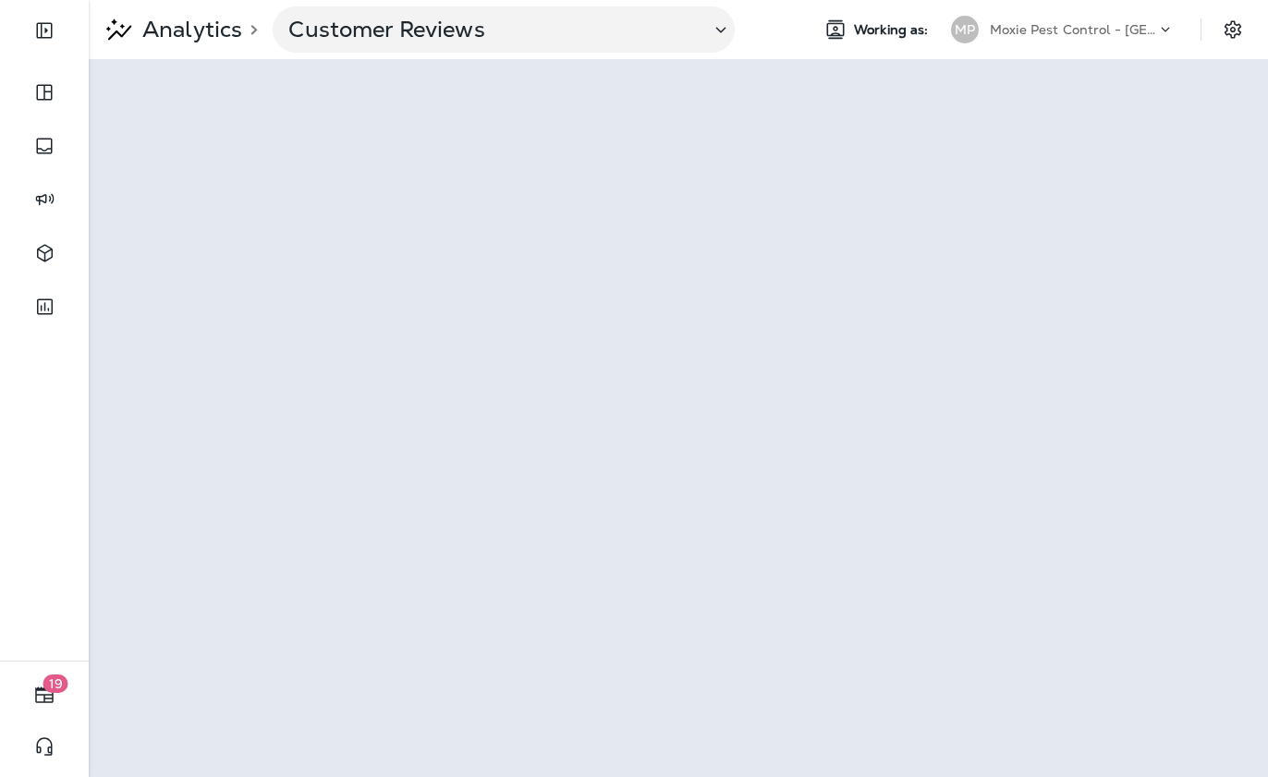
click at [1124, 34] on p "Moxie Pest Control - [GEOGRAPHIC_DATA]" at bounding box center [1072, 29] width 166 height 15
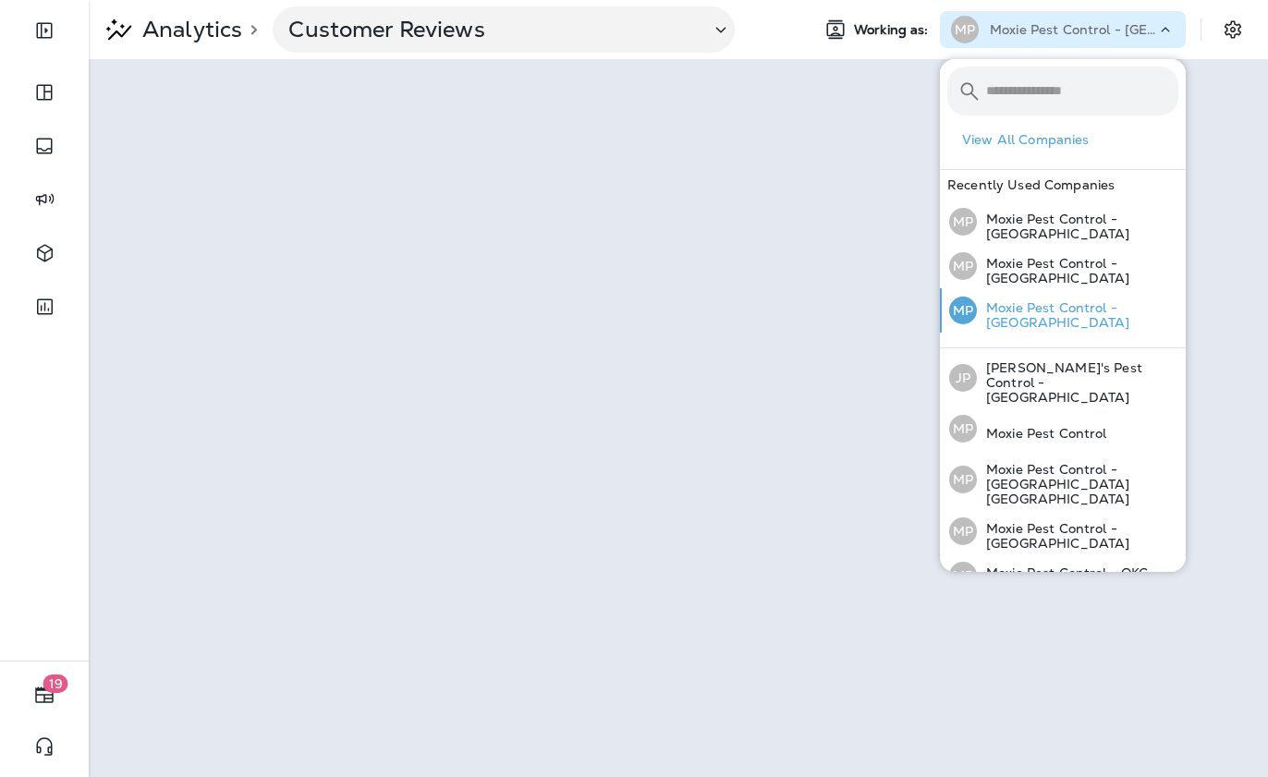
click at [1088, 300] on p "Moxie Pest Control - [GEOGRAPHIC_DATA]" at bounding box center [1077, 315] width 201 height 30
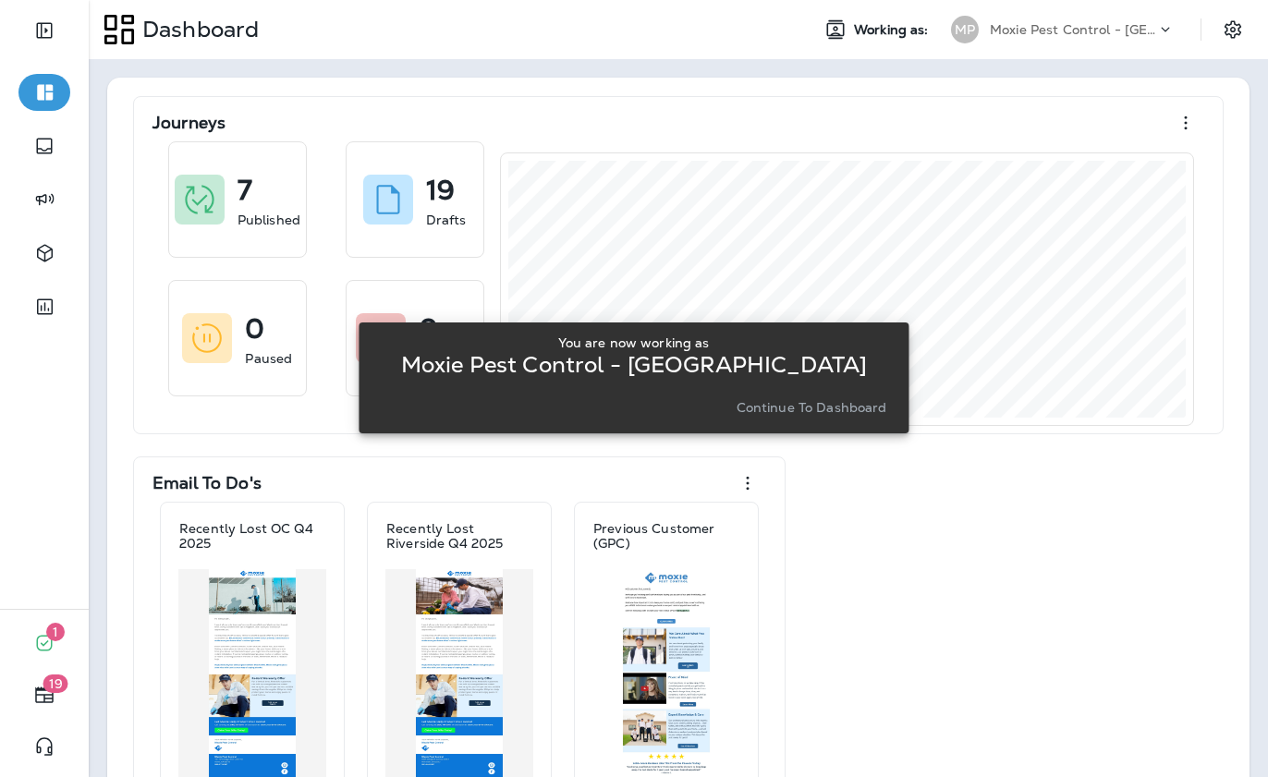
click at [861, 414] on p "Continue to Dashboard" at bounding box center [811, 407] width 151 height 15
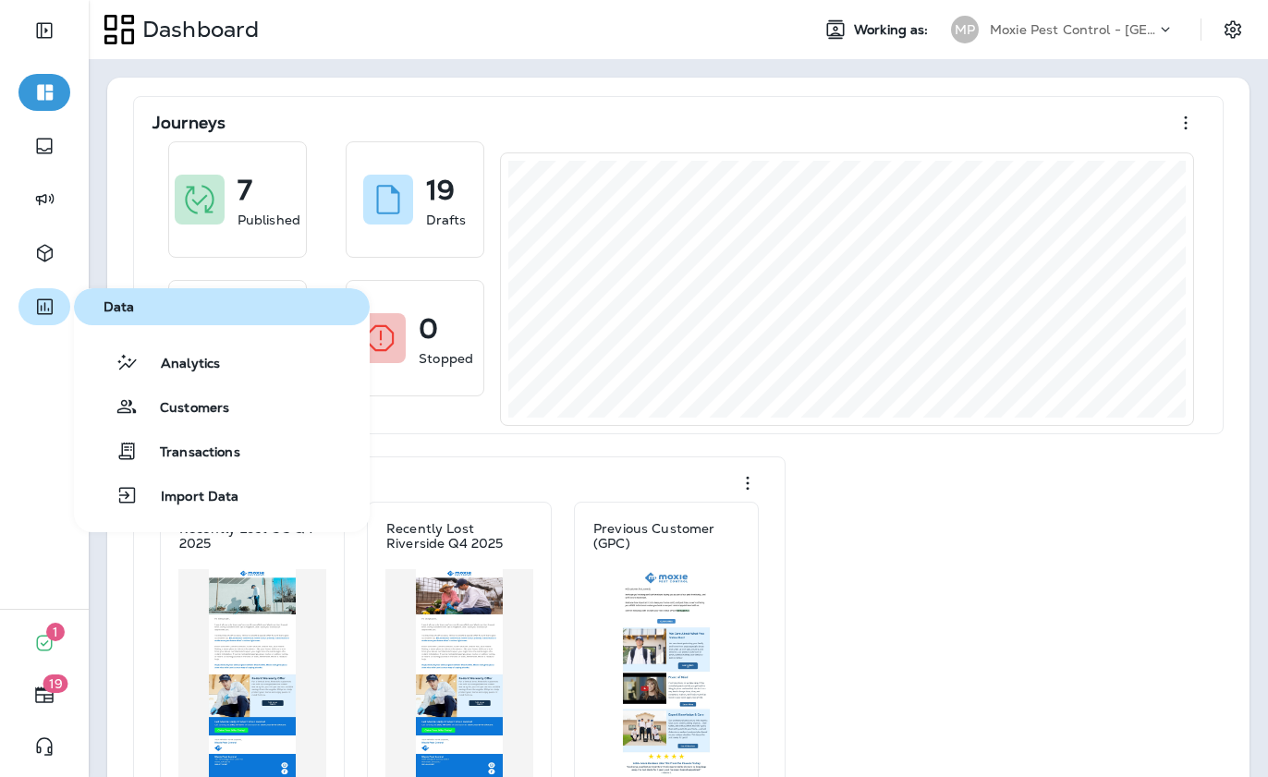
click at [42, 310] on icon "button" at bounding box center [44, 307] width 23 height 22
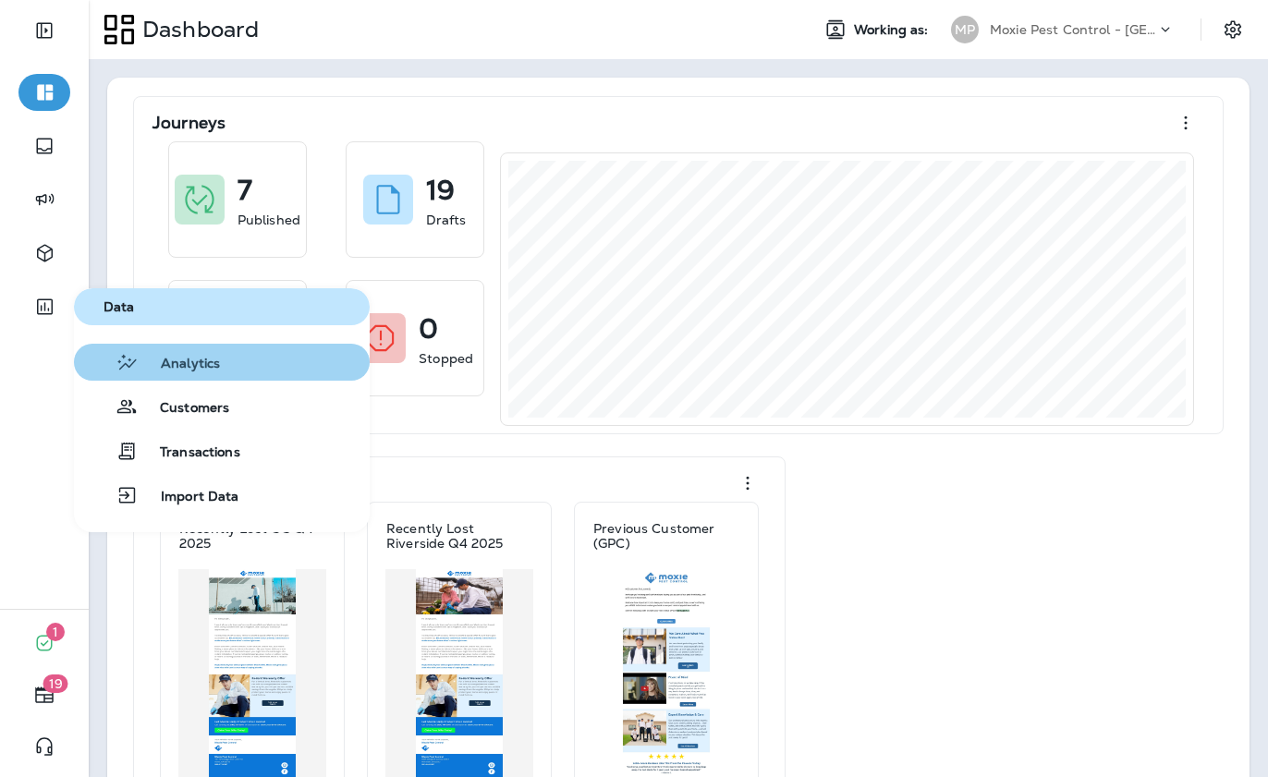
click at [176, 357] on span "Analytics" at bounding box center [179, 365] width 81 height 18
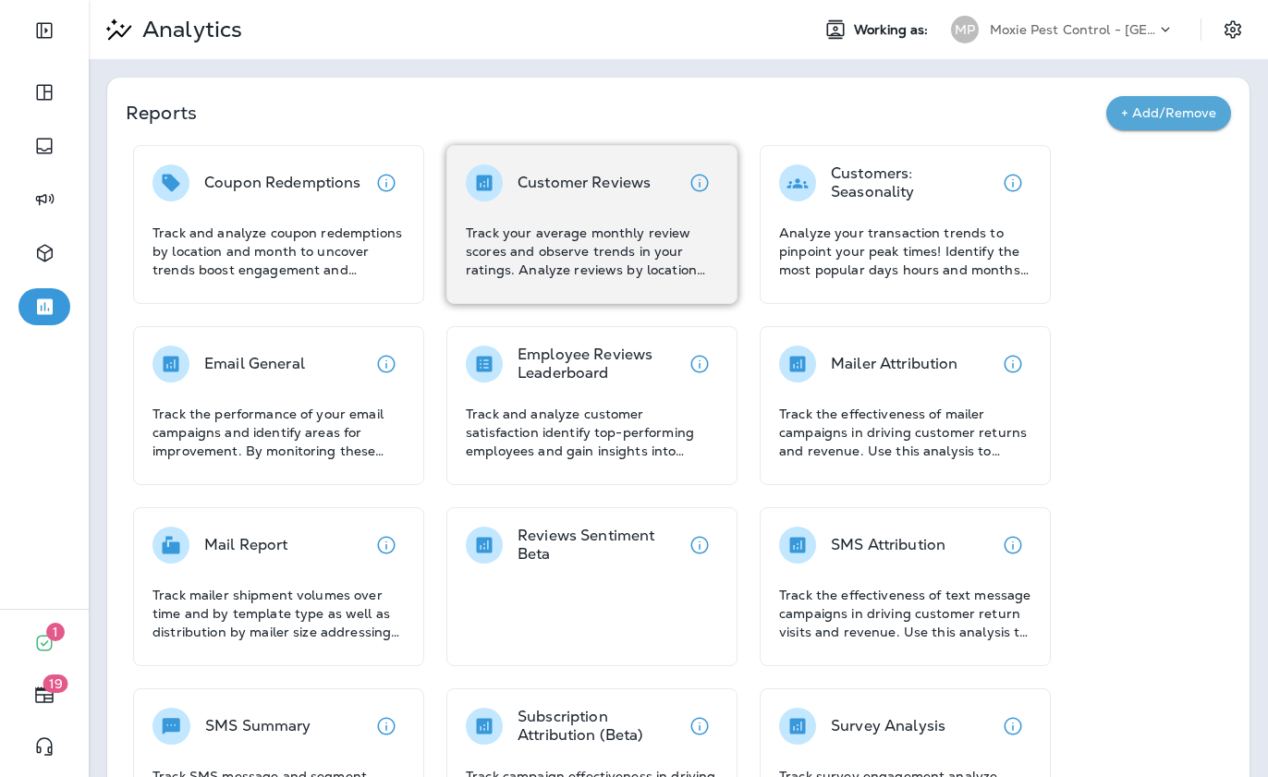
click at [516, 237] on p "Track your average monthly review scores and observe trends in your ratings. An…" at bounding box center [592, 251] width 252 height 55
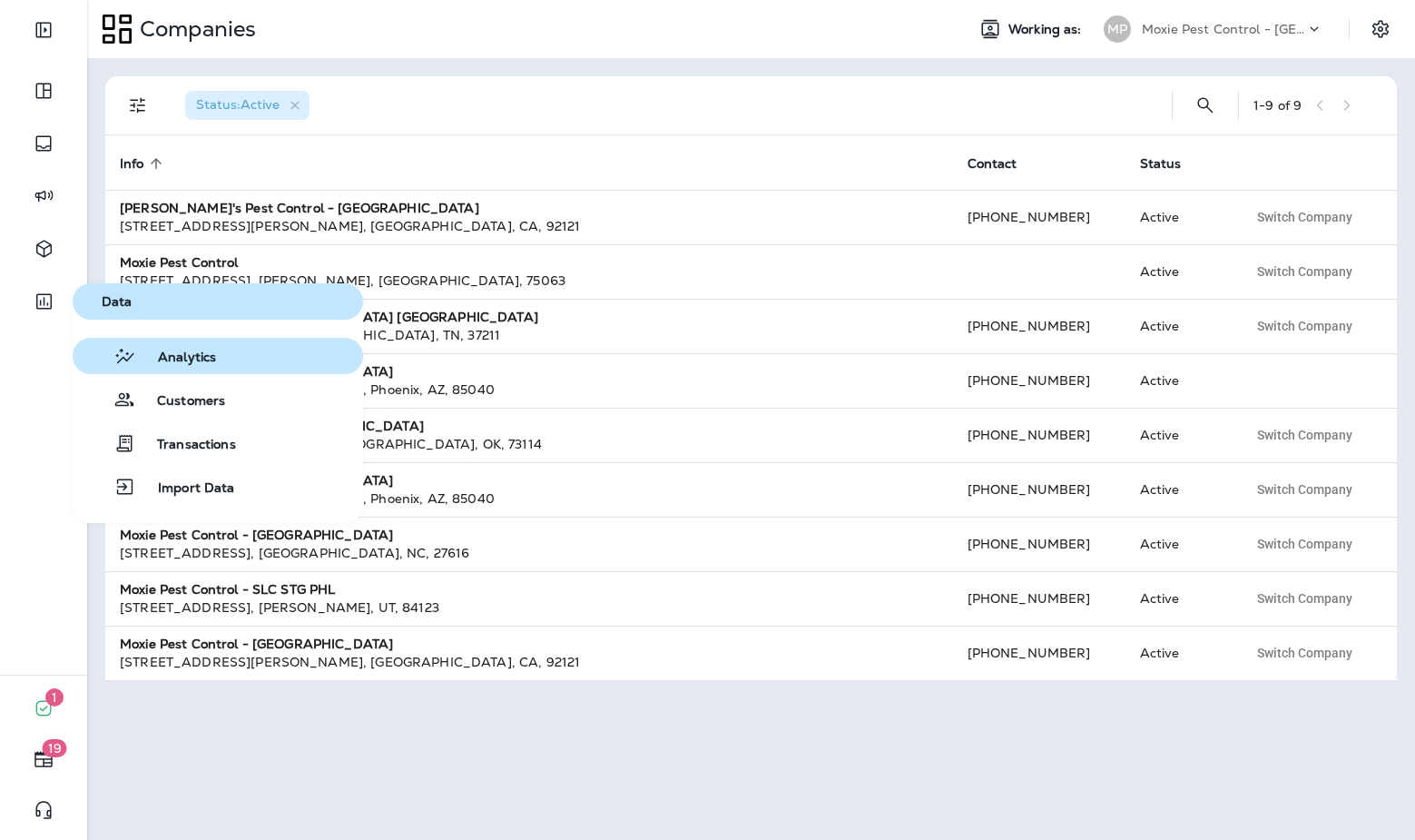
click at [279, 357] on button "Analytics" at bounding box center [218, 356] width 291 height 36
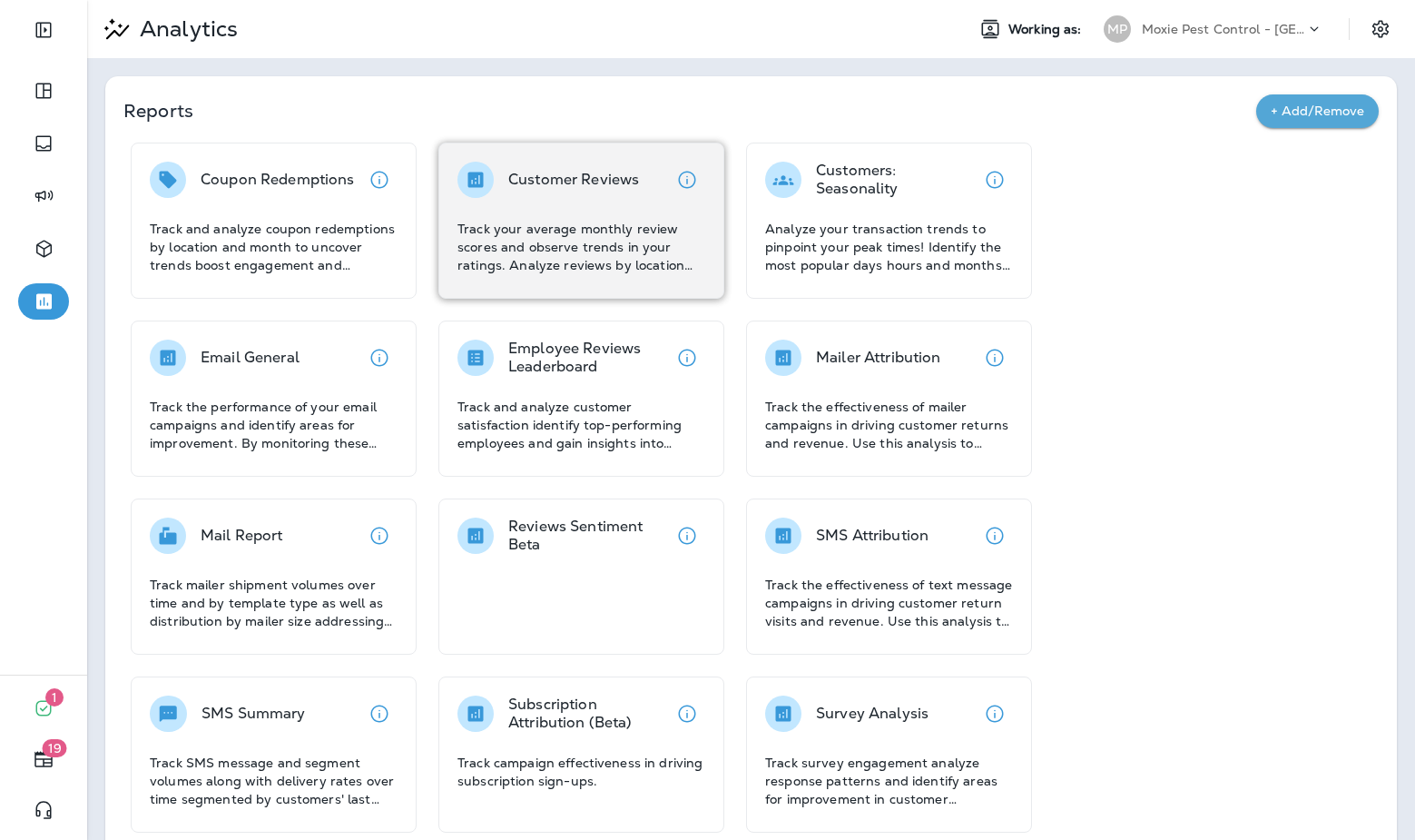
click at [594, 224] on p "Track your average monthly review scores and observe trends in your ratings. An…" at bounding box center [582, 247] width 248 height 54
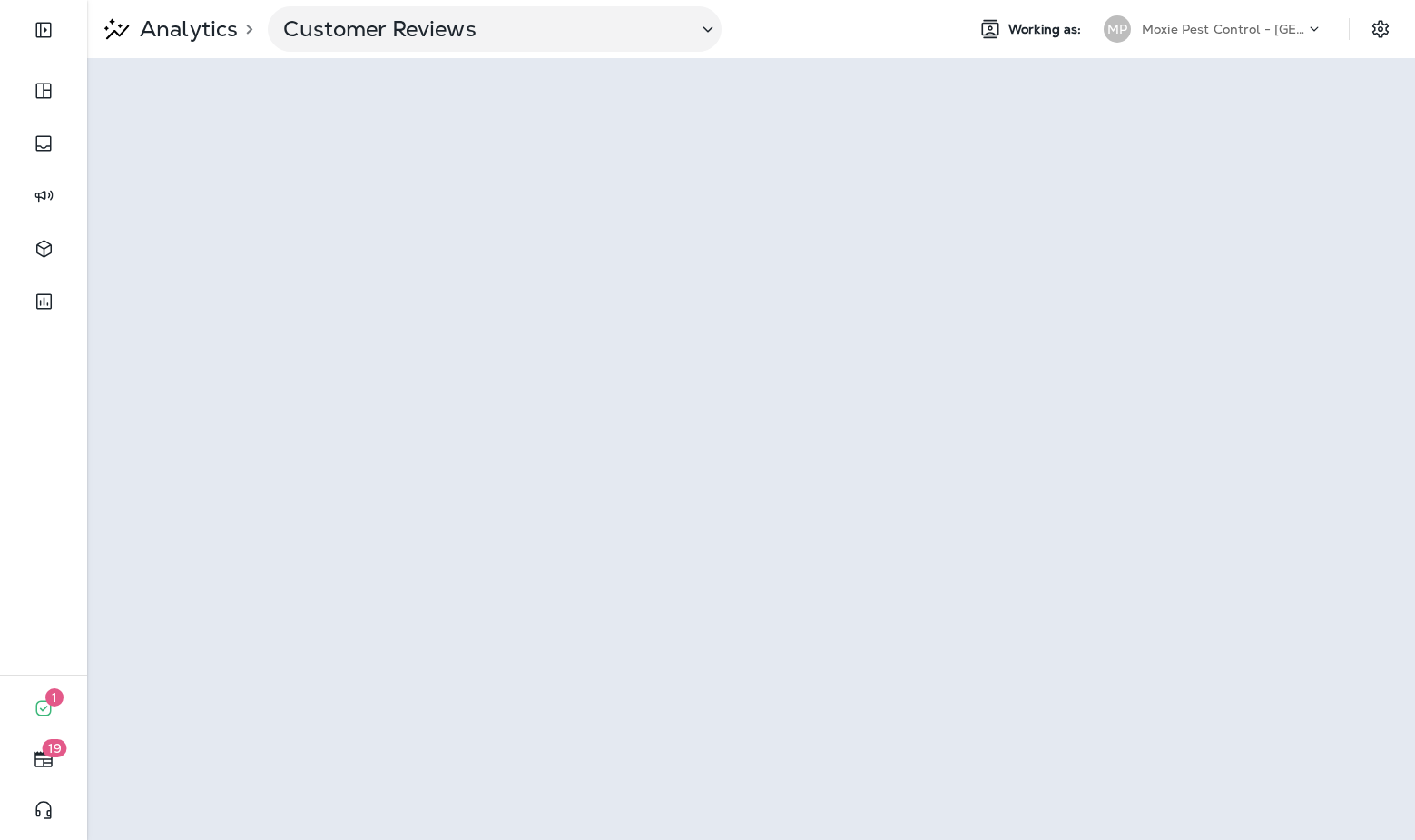
click at [1265, 23] on p "Moxie Pest Control - [GEOGRAPHIC_DATA]" at bounding box center [1223, 28] width 163 height 15
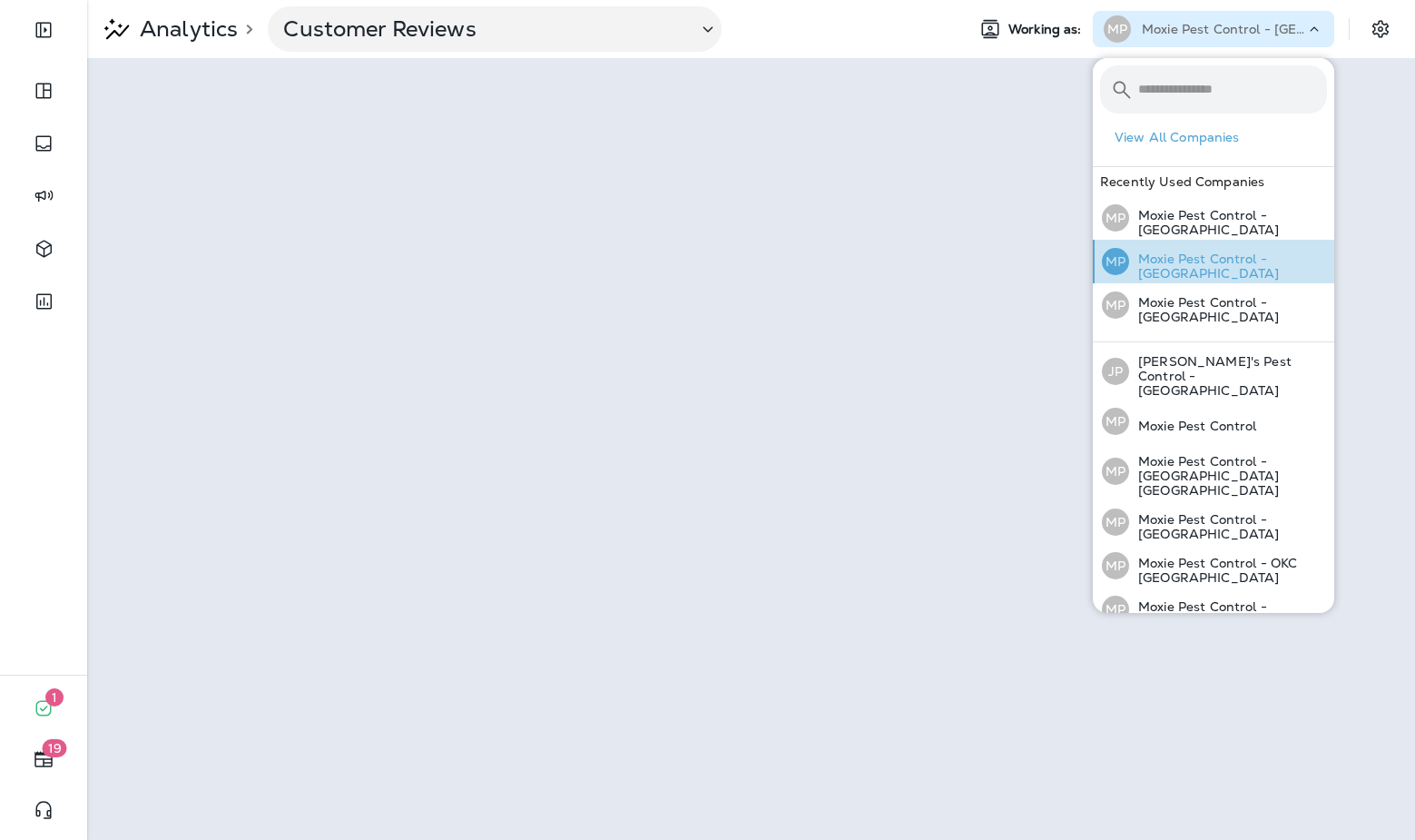
click at [1283, 260] on p "Moxie Pest Control - [GEOGRAPHIC_DATA]" at bounding box center [1227, 266] width 198 height 29
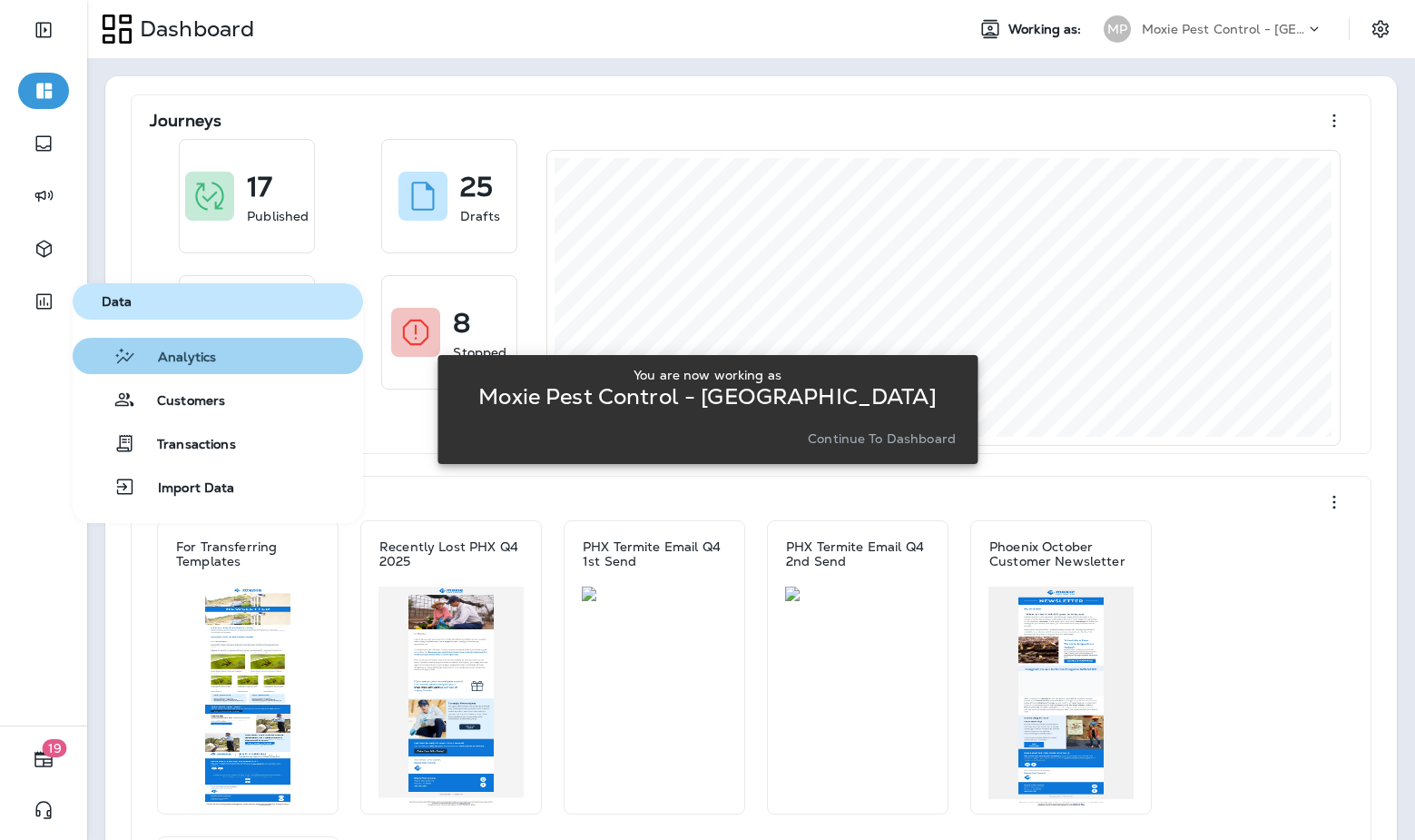
click at [184, 355] on span "Analytics" at bounding box center [176, 359] width 80 height 18
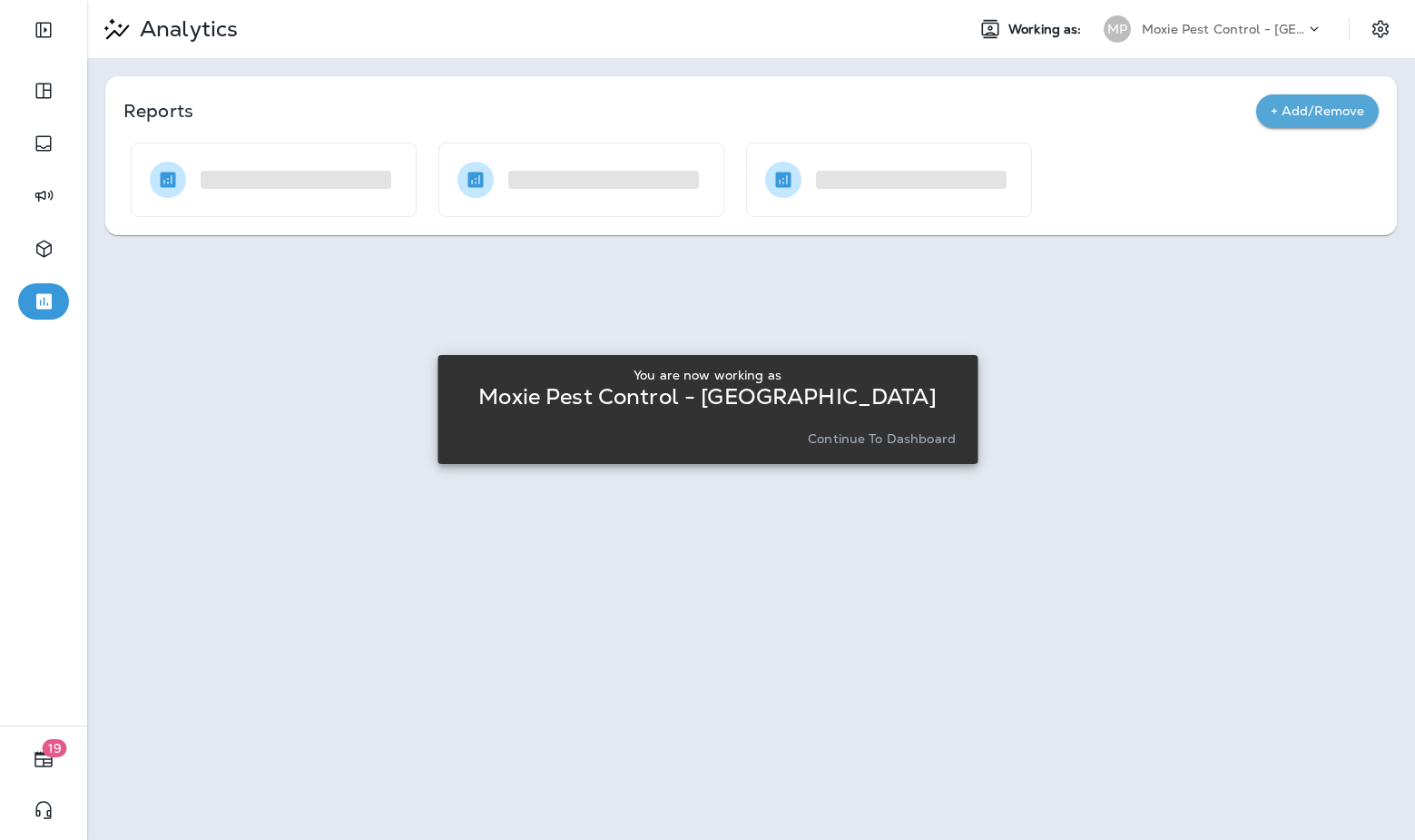
click at [843, 436] on p "Continue to Dashboard" at bounding box center [881, 438] width 148 height 15
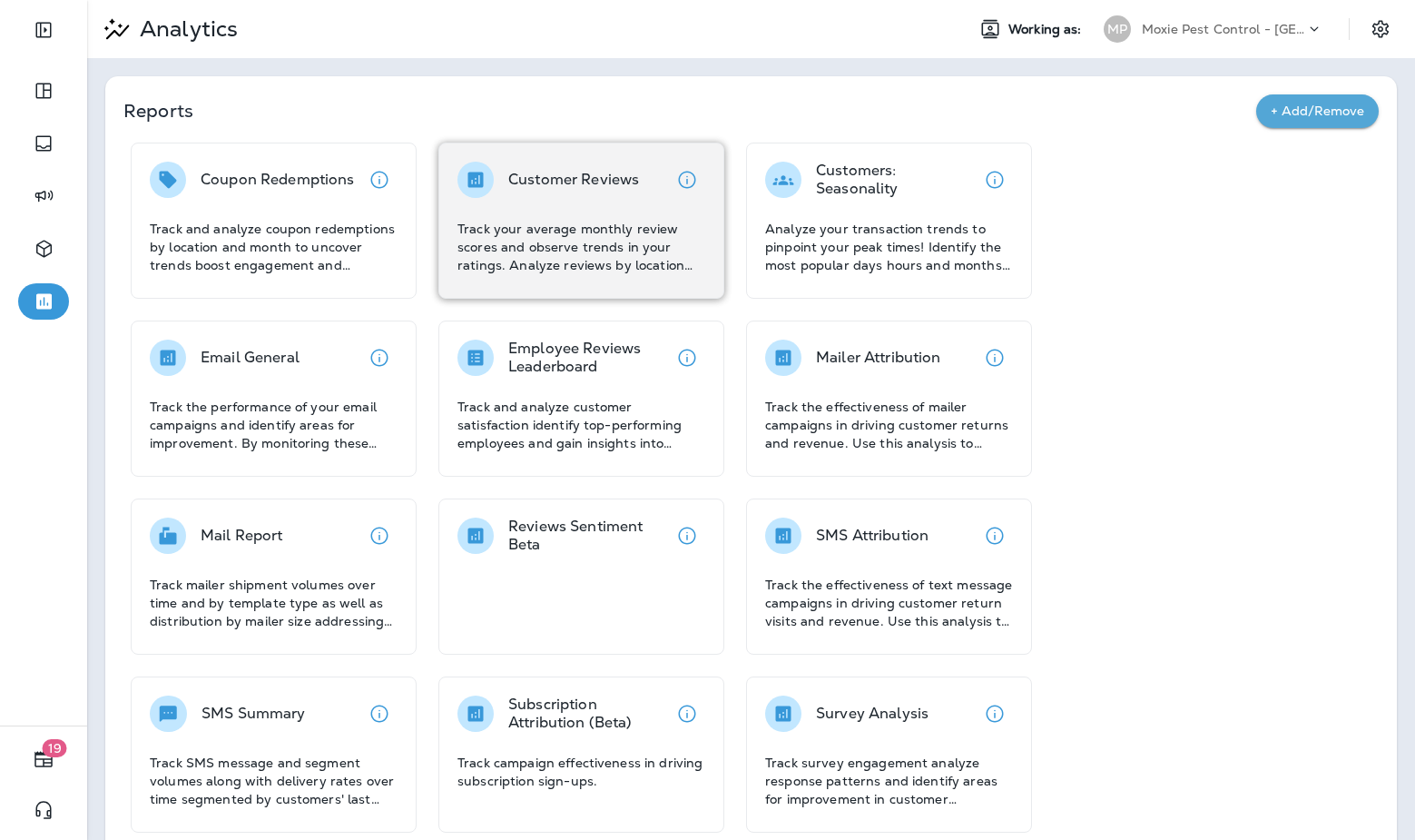
click at [659, 198] on div "Customer Reviews Track your average monthly review scores and observe trends in…" at bounding box center [582, 217] width 248 height 113
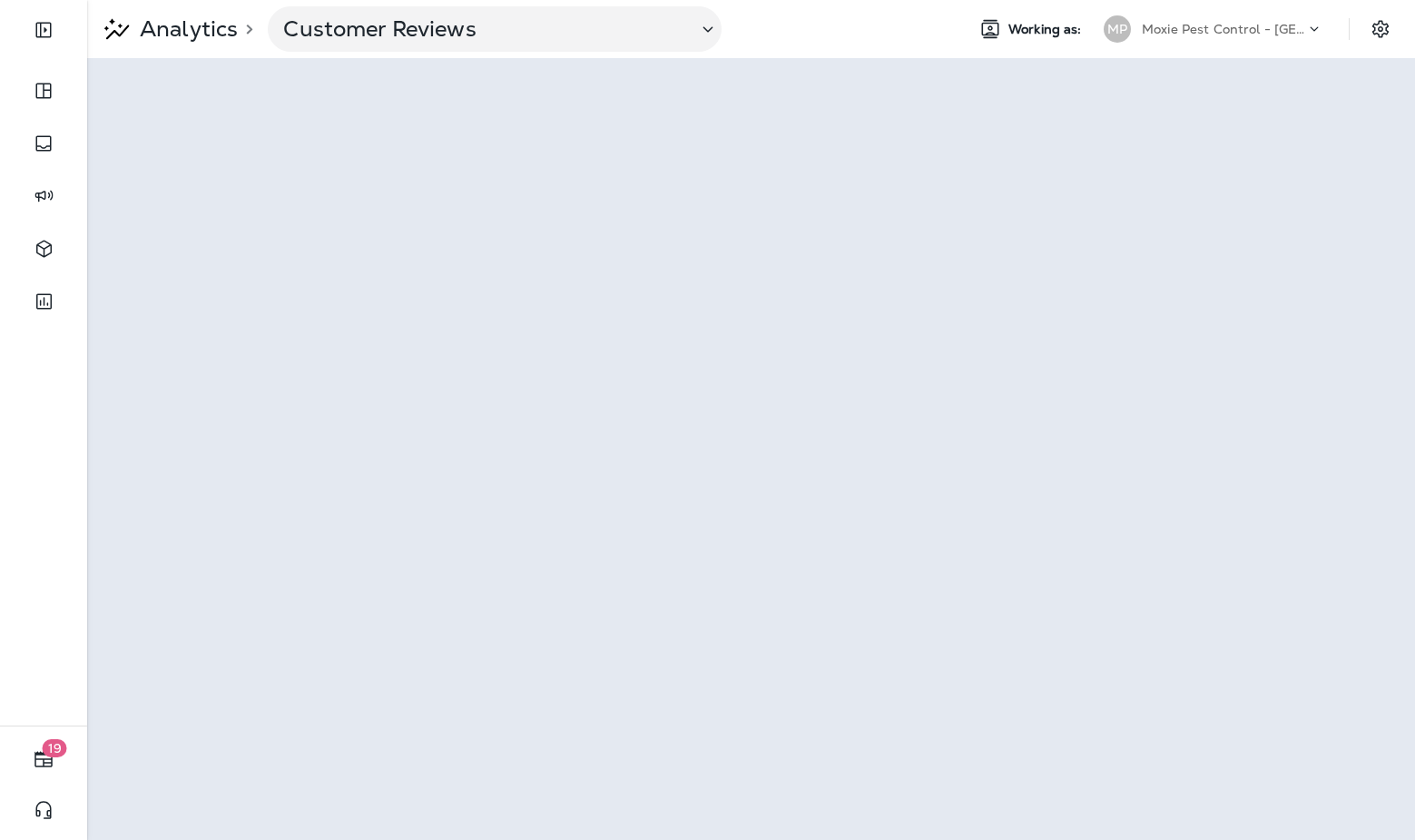
click at [1254, 33] on p "Moxie Pest Control - [GEOGRAPHIC_DATA]" at bounding box center [1223, 28] width 163 height 15
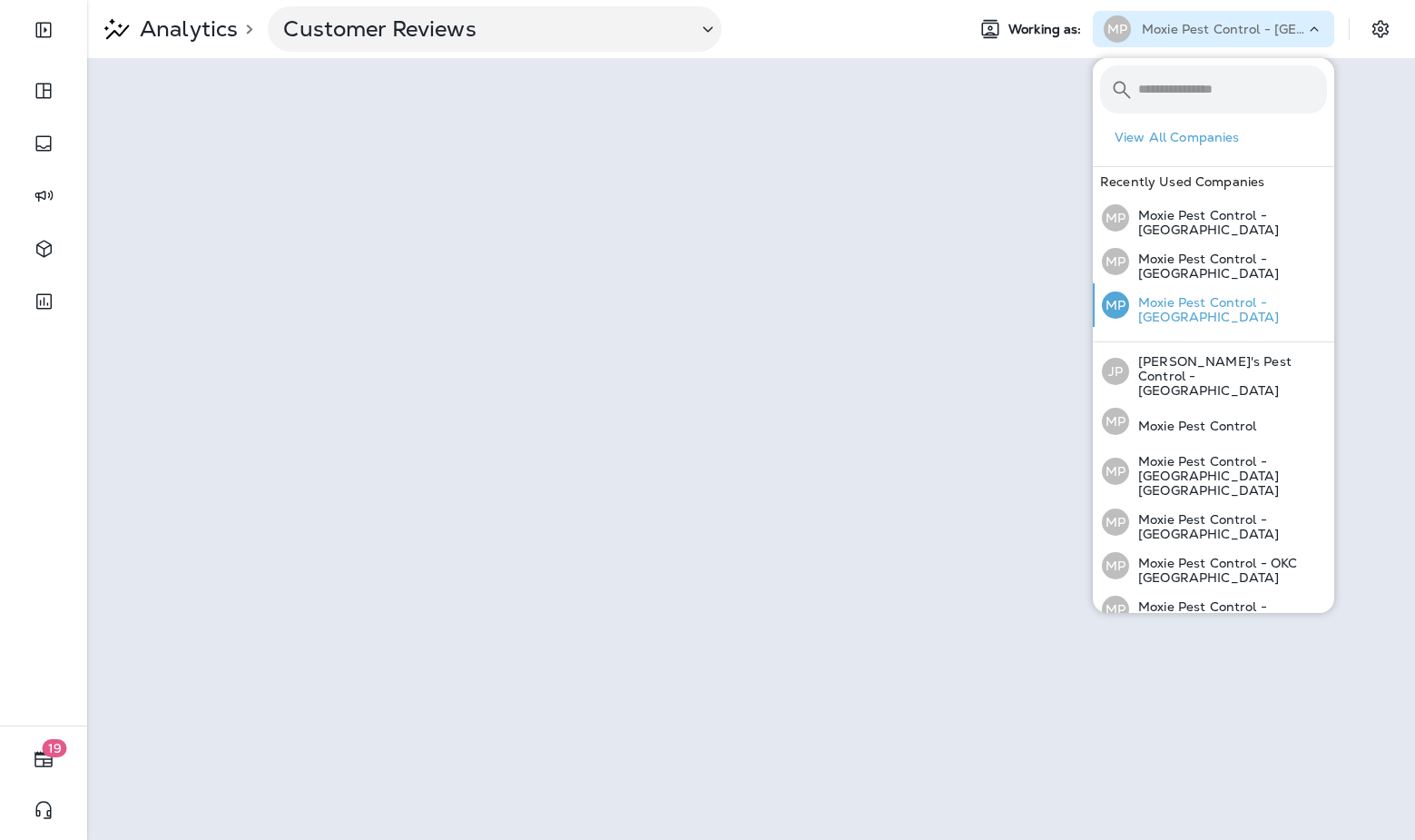
click at [1242, 310] on p "Moxie Pest Control - [GEOGRAPHIC_DATA]" at bounding box center [1227, 309] width 198 height 29
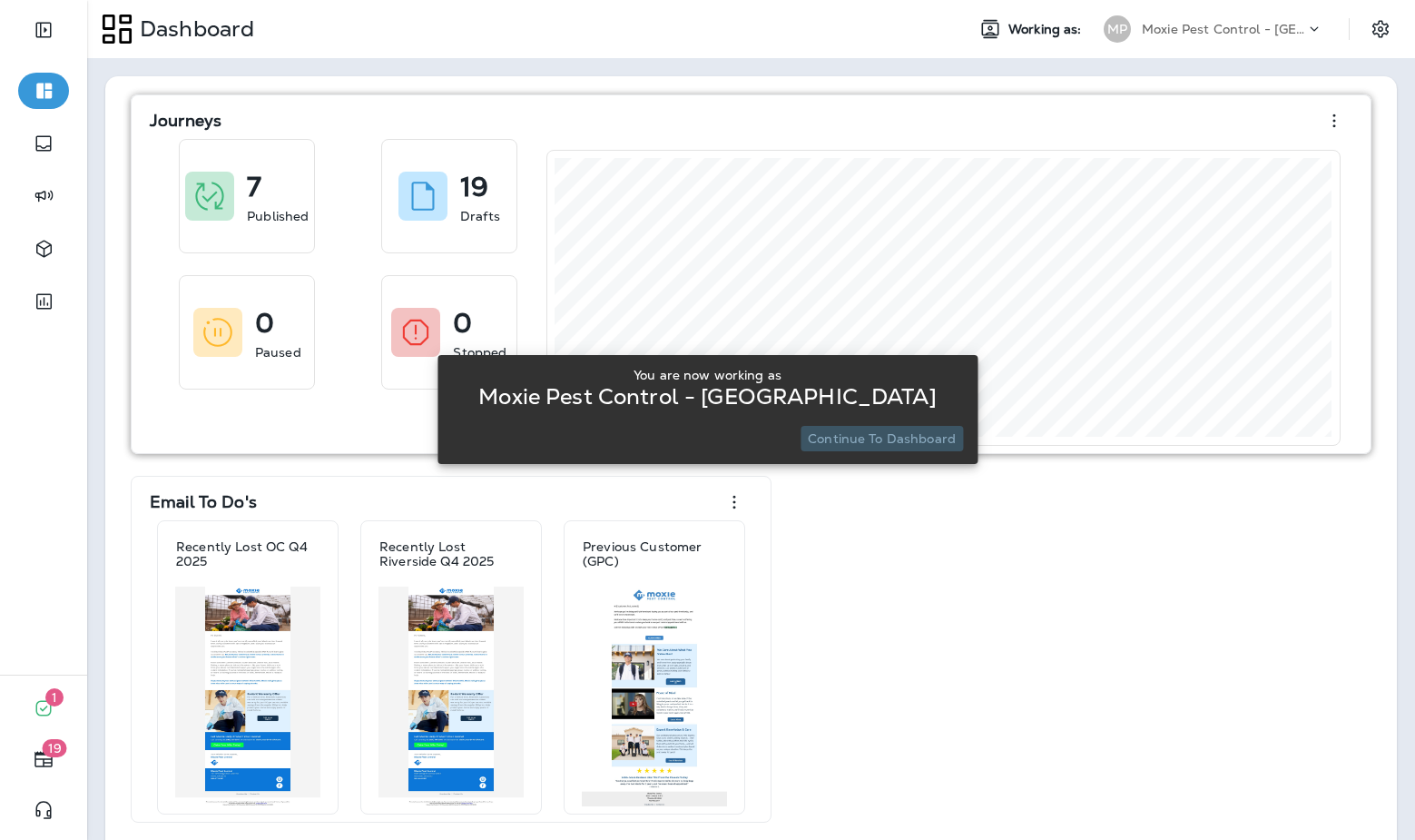
drag, startPoint x: 893, startPoint y: 442, endPoint x: 848, endPoint y: 446, distance: 45.2
click at [893, 442] on p "Continue to Dashboard" at bounding box center [881, 438] width 148 height 15
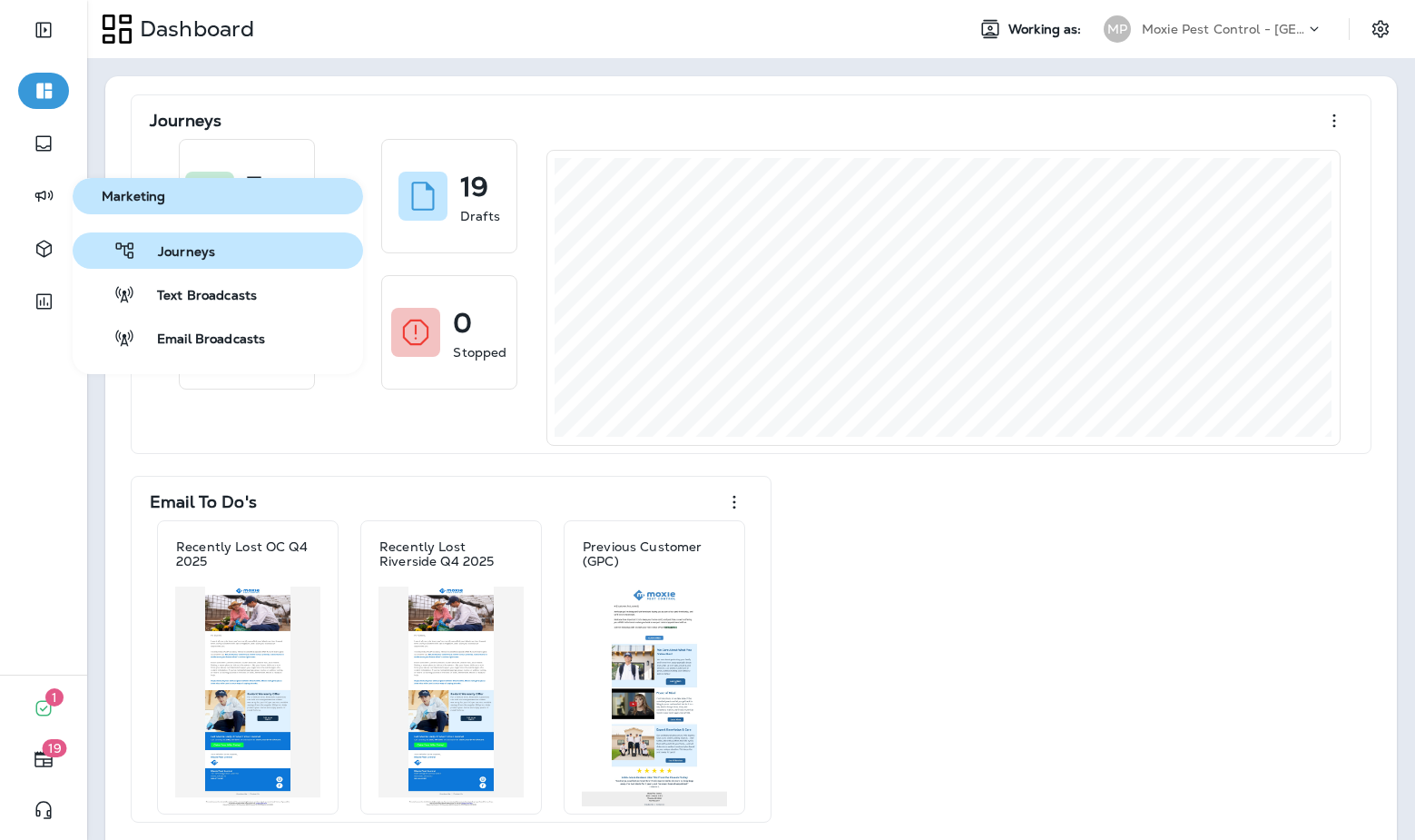
click at [149, 245] on span "Journeys" at bounding box center [176, 253] width 79 height 18
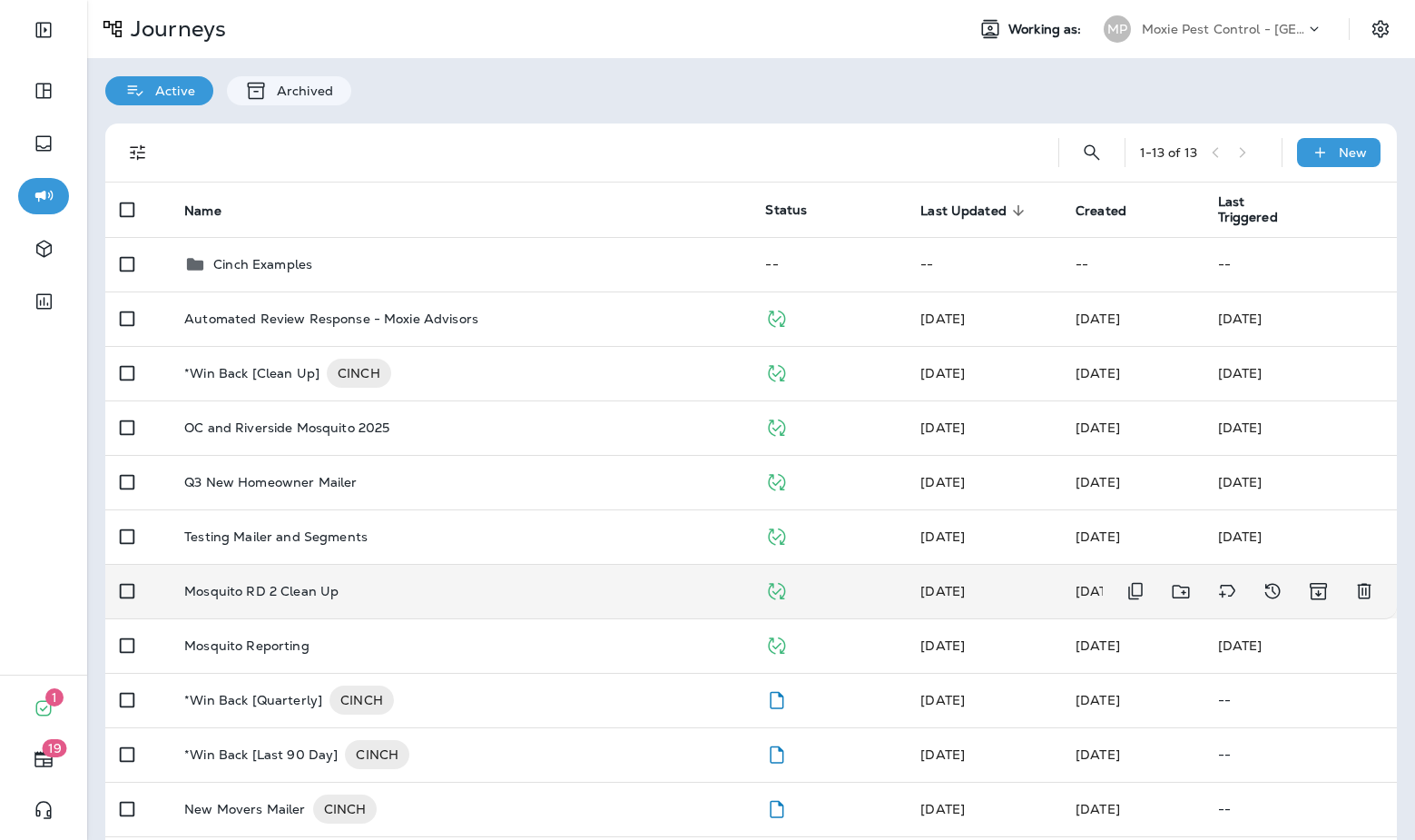
click at [269, 595] on p "Mosquito RD 2 Clean Up" at bounding box center [261, 590] width 154 height 15
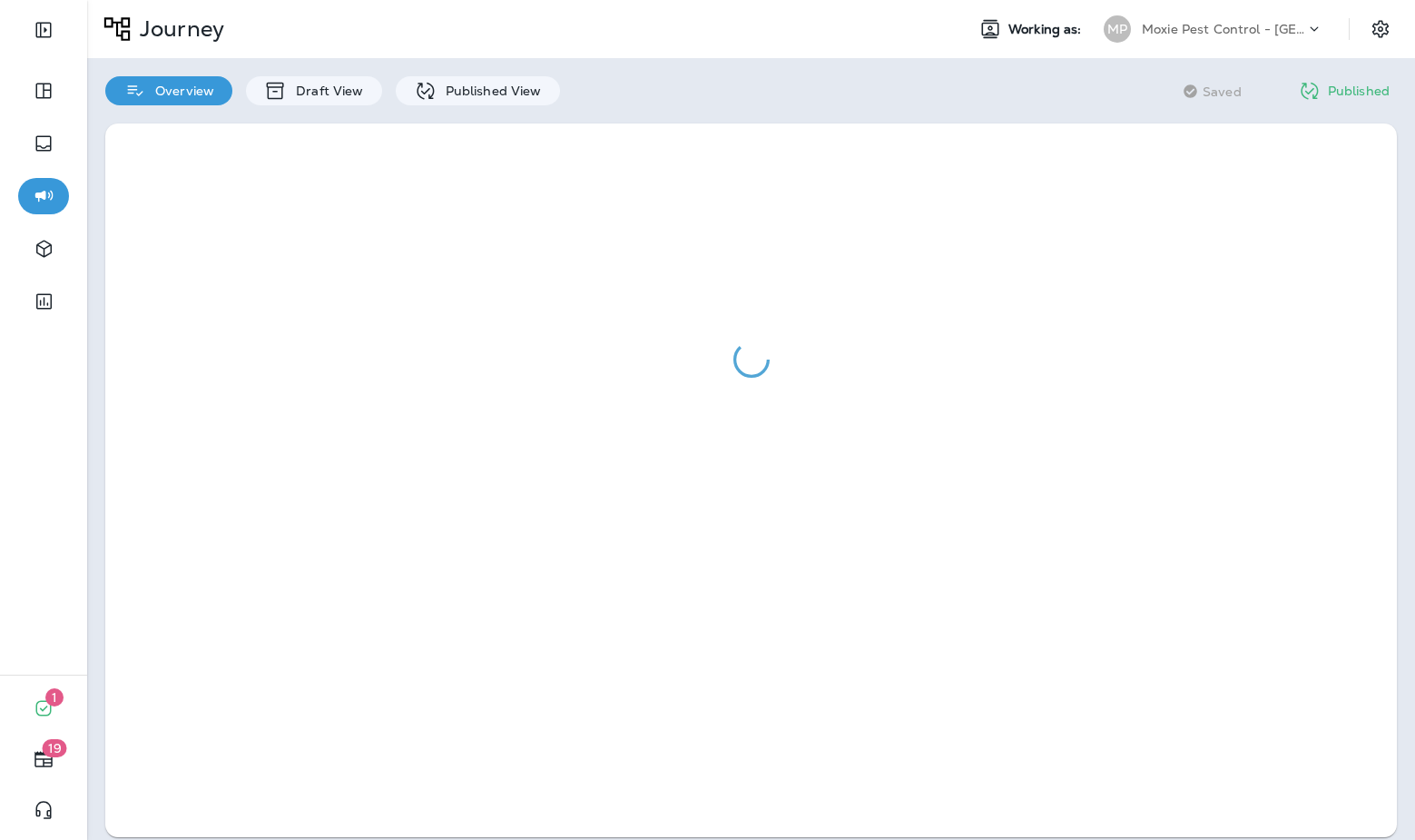
click at [268, 595] on div at bounding box center [751, 480] width 1292 height 713
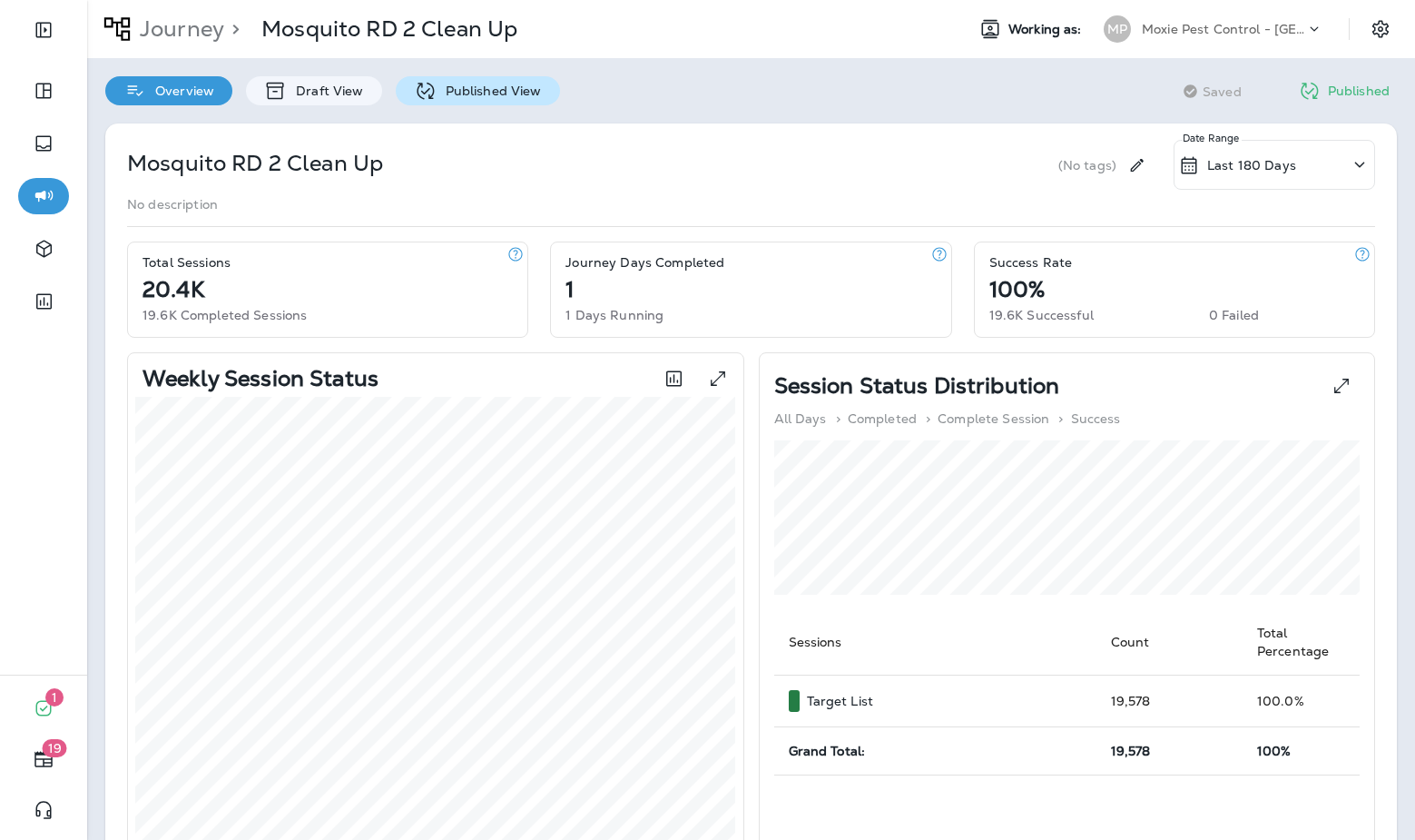
click at [449, 100] on div "Published View" at bounding box center [478, 91] width 164 height 29
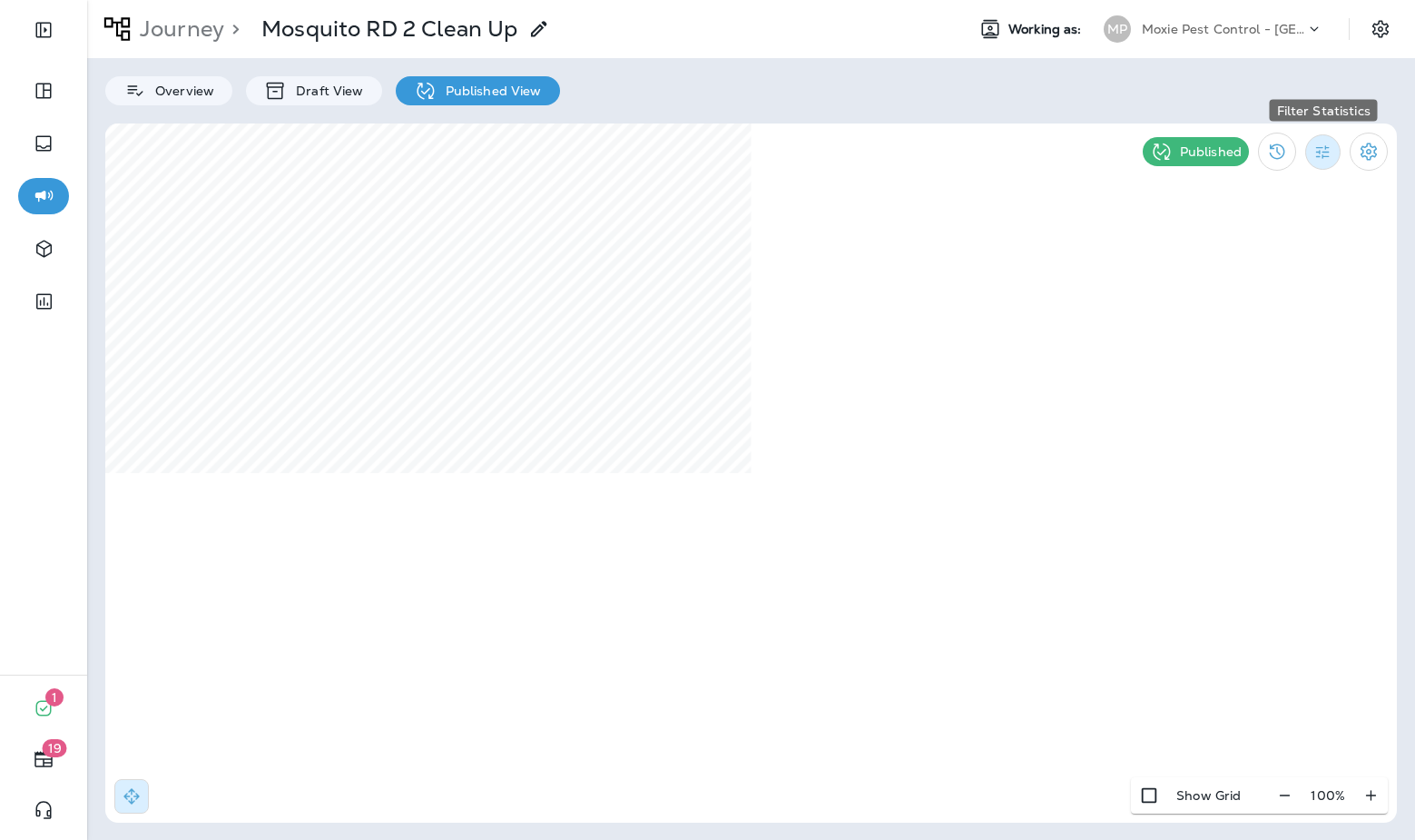
click at [1329, 158] on icon "Filter Statistics" at bounding box center [1323, 151] width 19 height 19
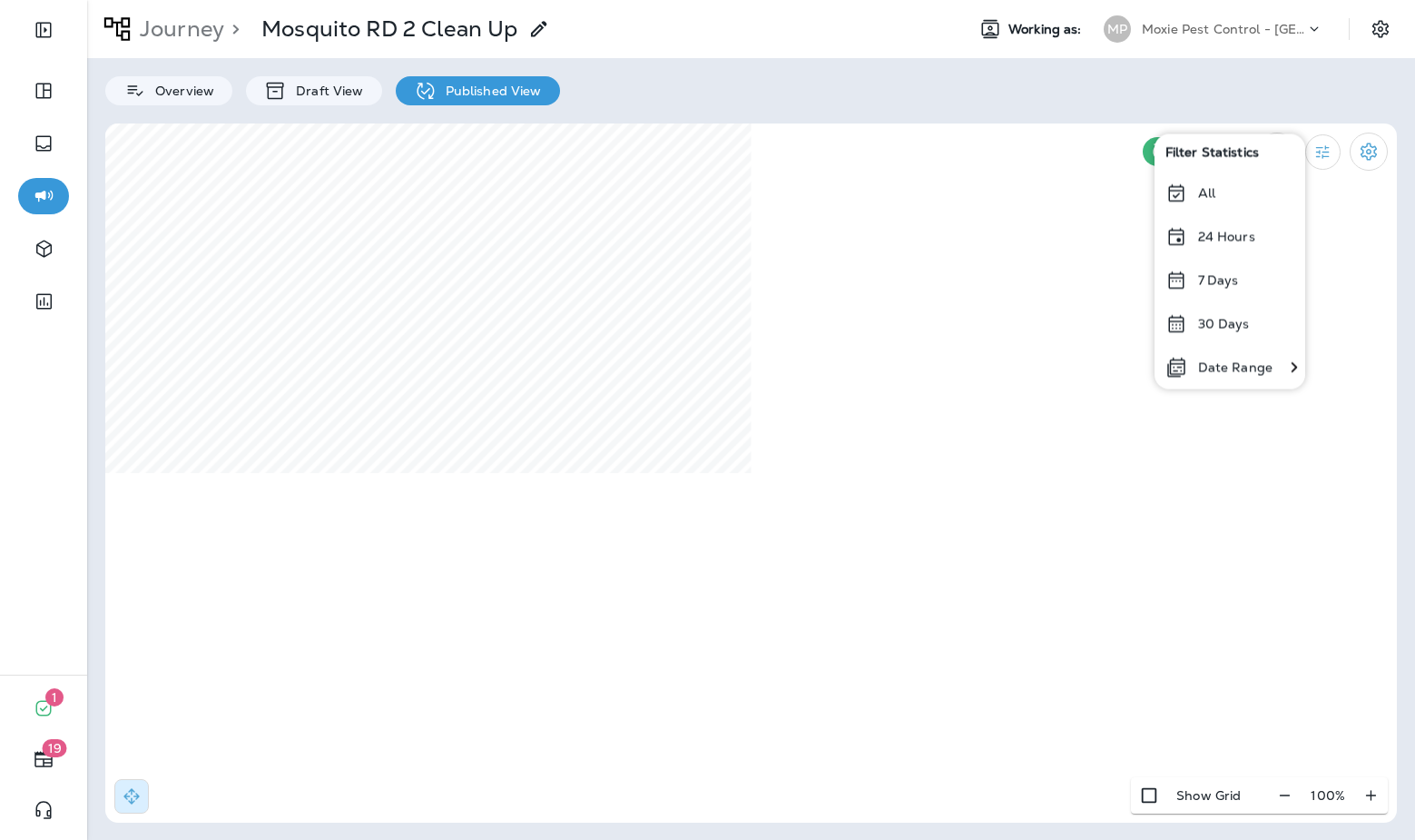
click at [1213, 367] on p "Date Range" at bounding box center [1236, 366] width 75 height 15
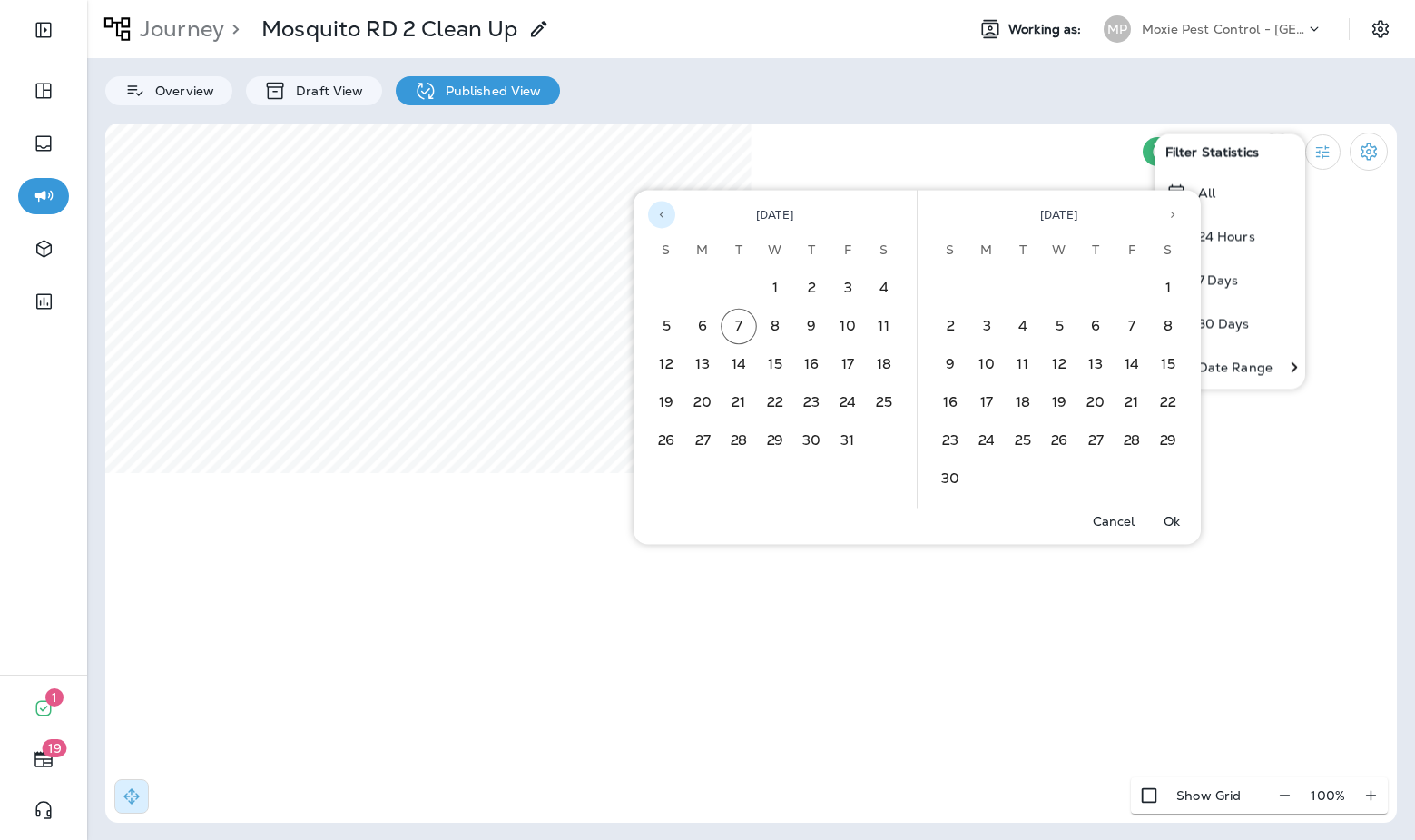
click at [662, 217] on icon "Previous month" at bounding box center [662, 214] width 4 height 6
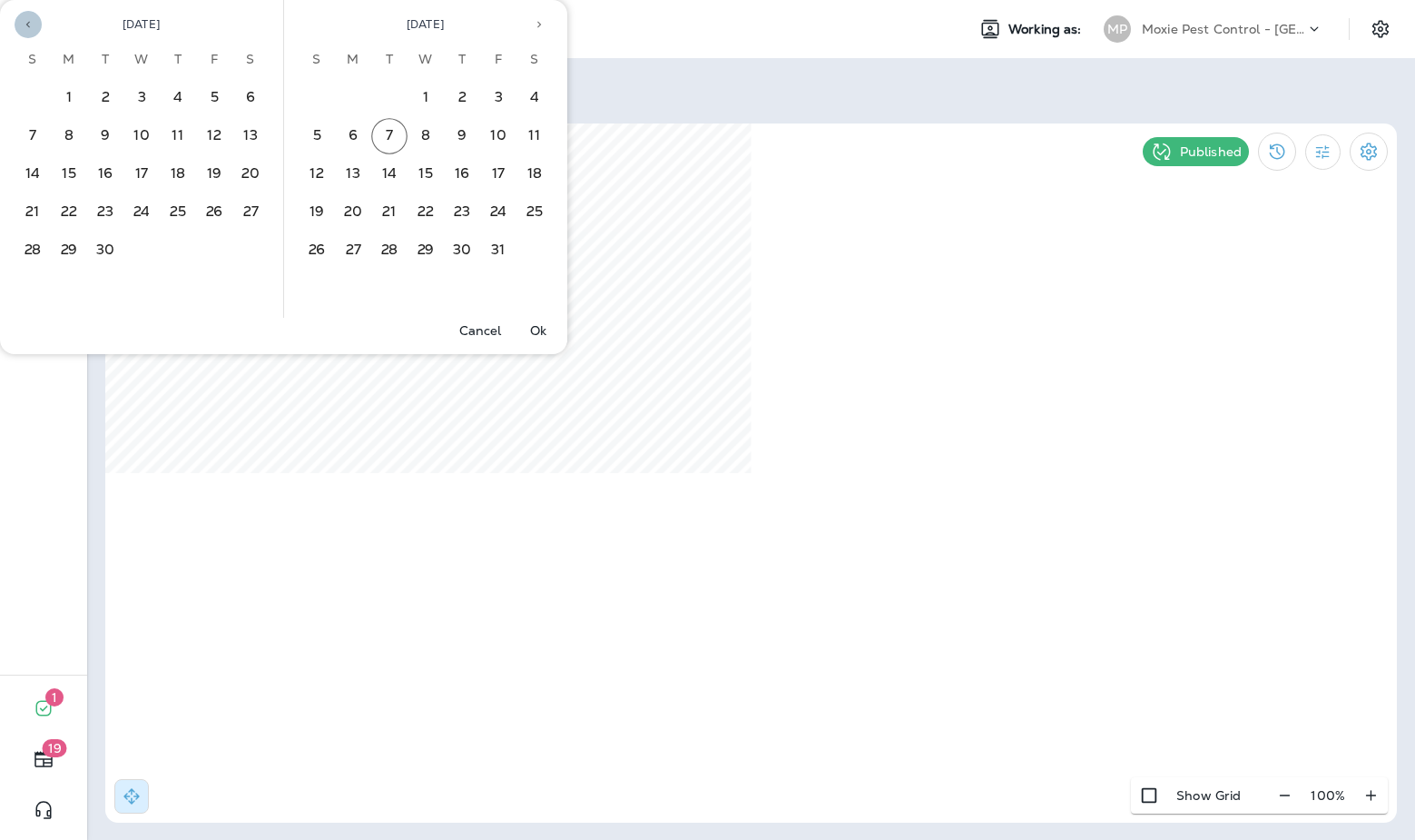
click at [18, 22] on button "Previous month" at bounding box center [28, 25] width 28 height 28
click at [221, 89] on button "1" at bounding box center [214, 97] width 36 height 36
click at [387, 255] on button "30" at bounding box center [389, 251] width 36 height 36
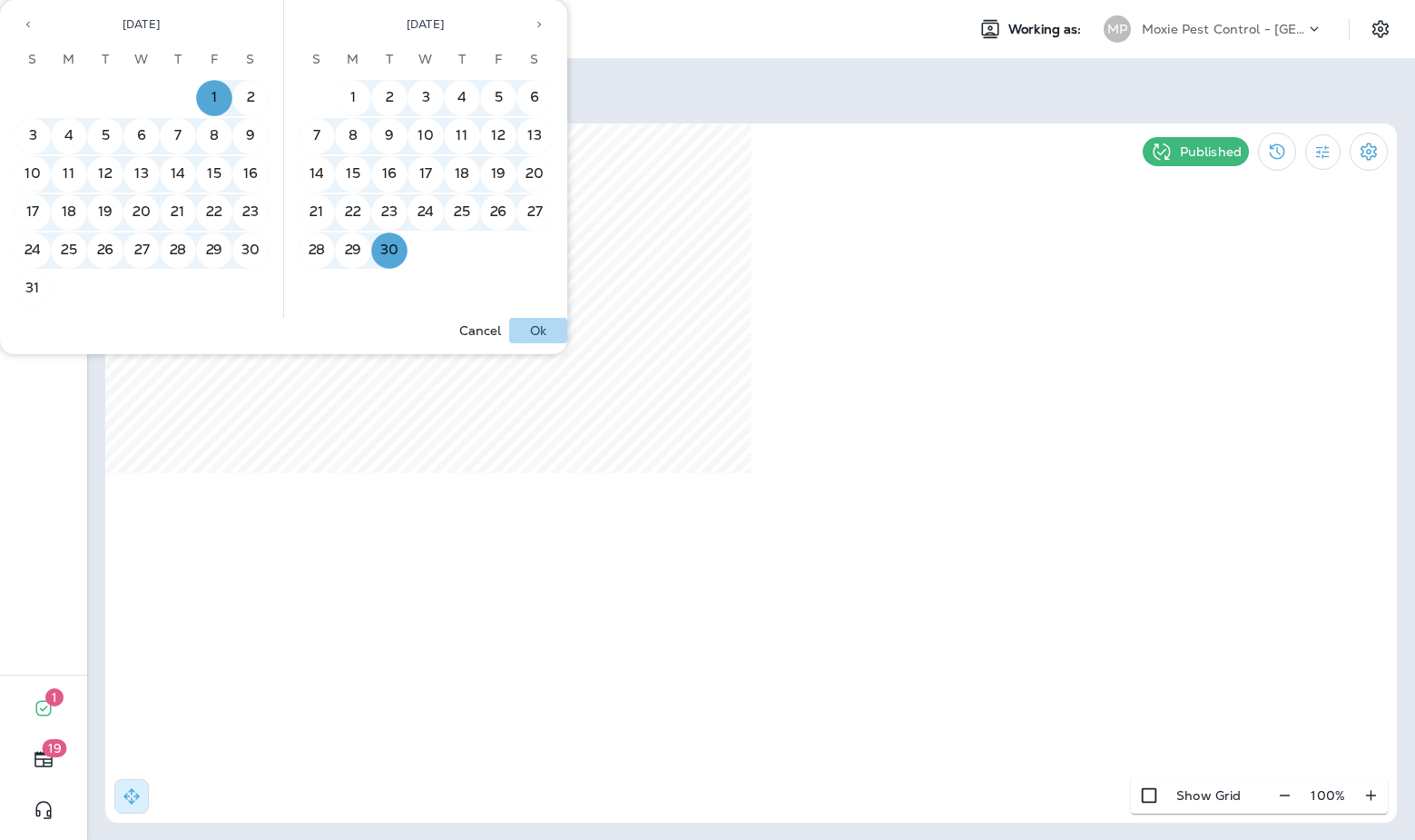
click at [540, 336] on p "Ok" at bounding box center [538, 330] width 17 height 15
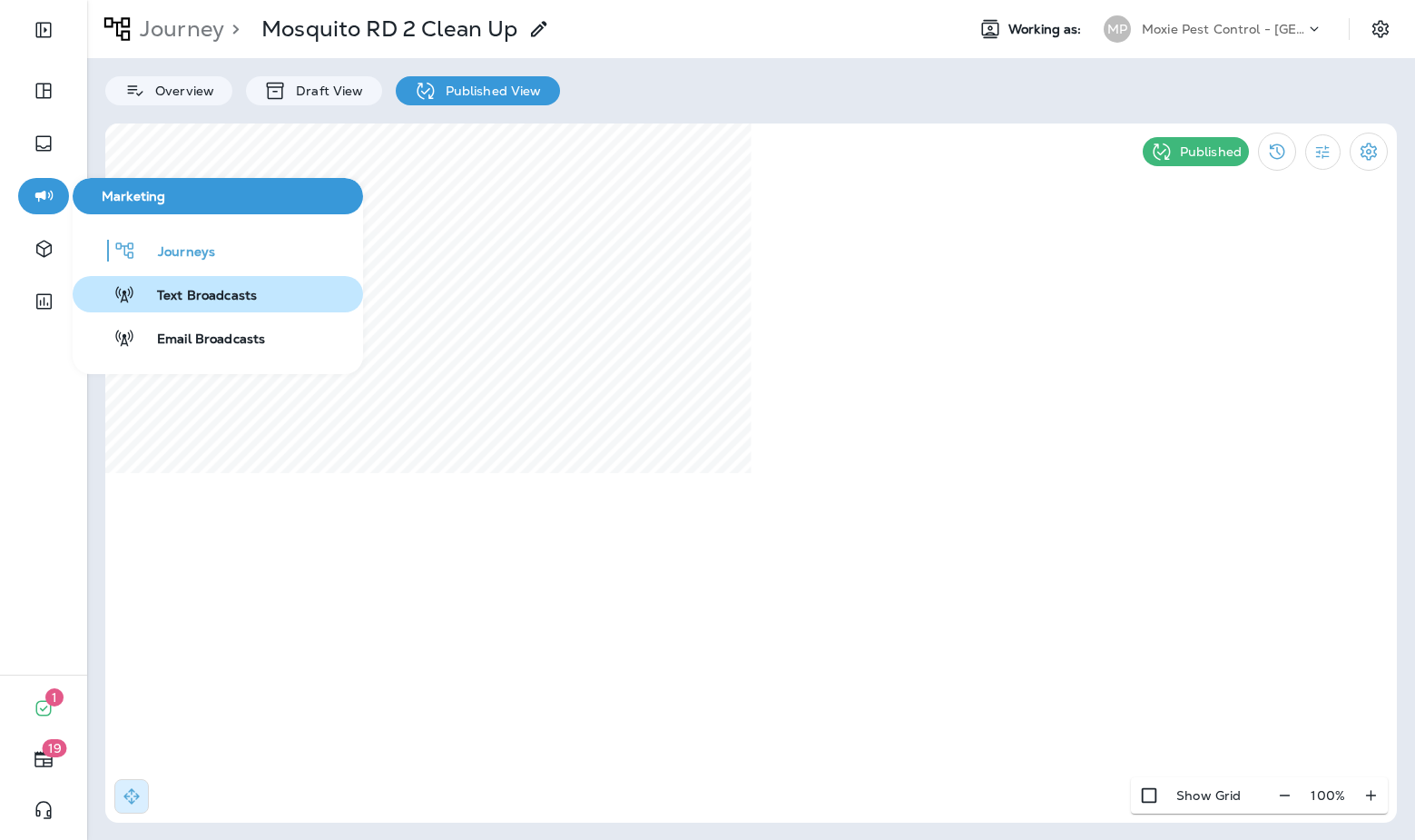
click at [182, 294] on span "Text Broadcasts" at bounding box center [197, 297] width 122 height 18
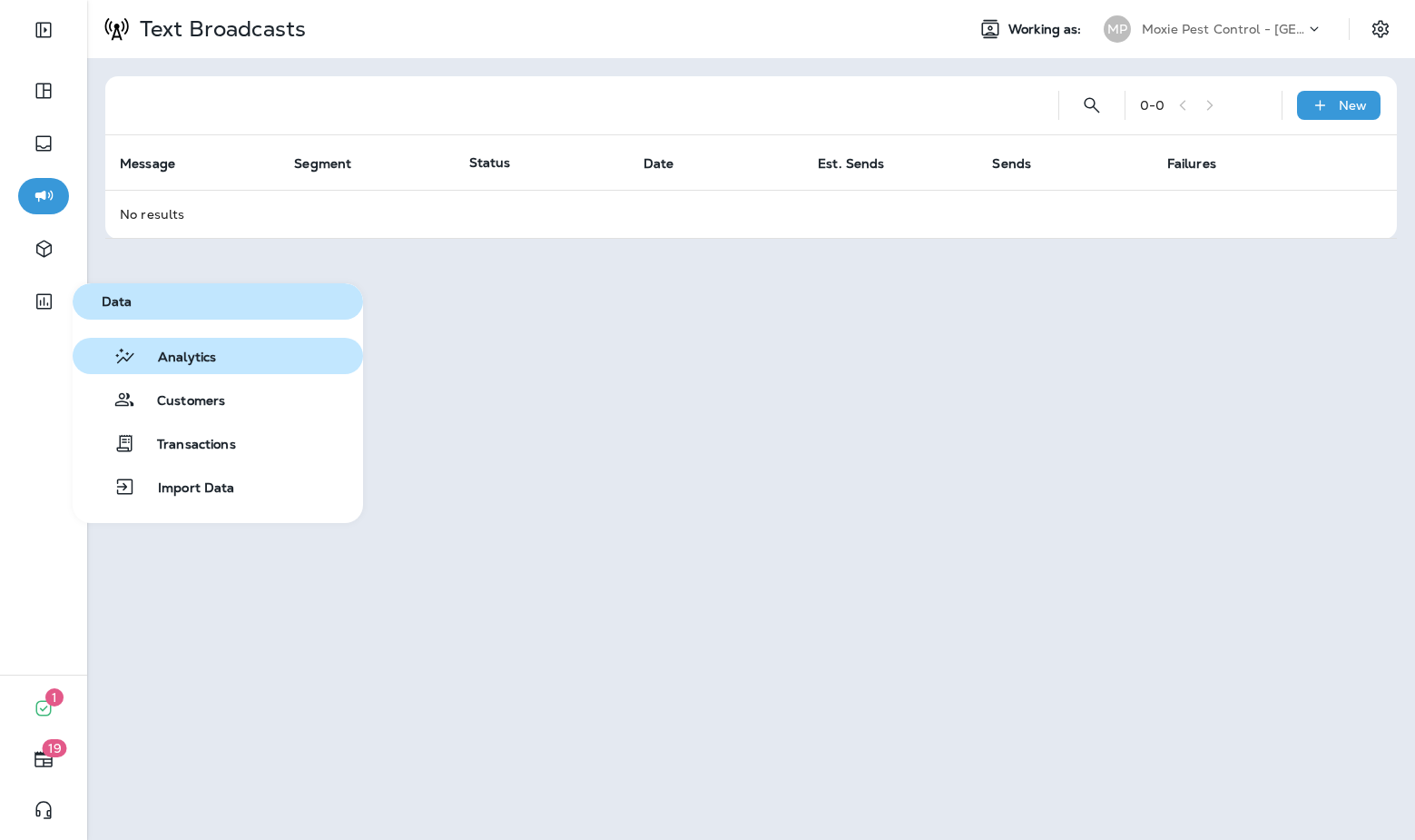
click at [101, 357] on div "Analytics" at bounding box center [147, 356] width 137 height 22
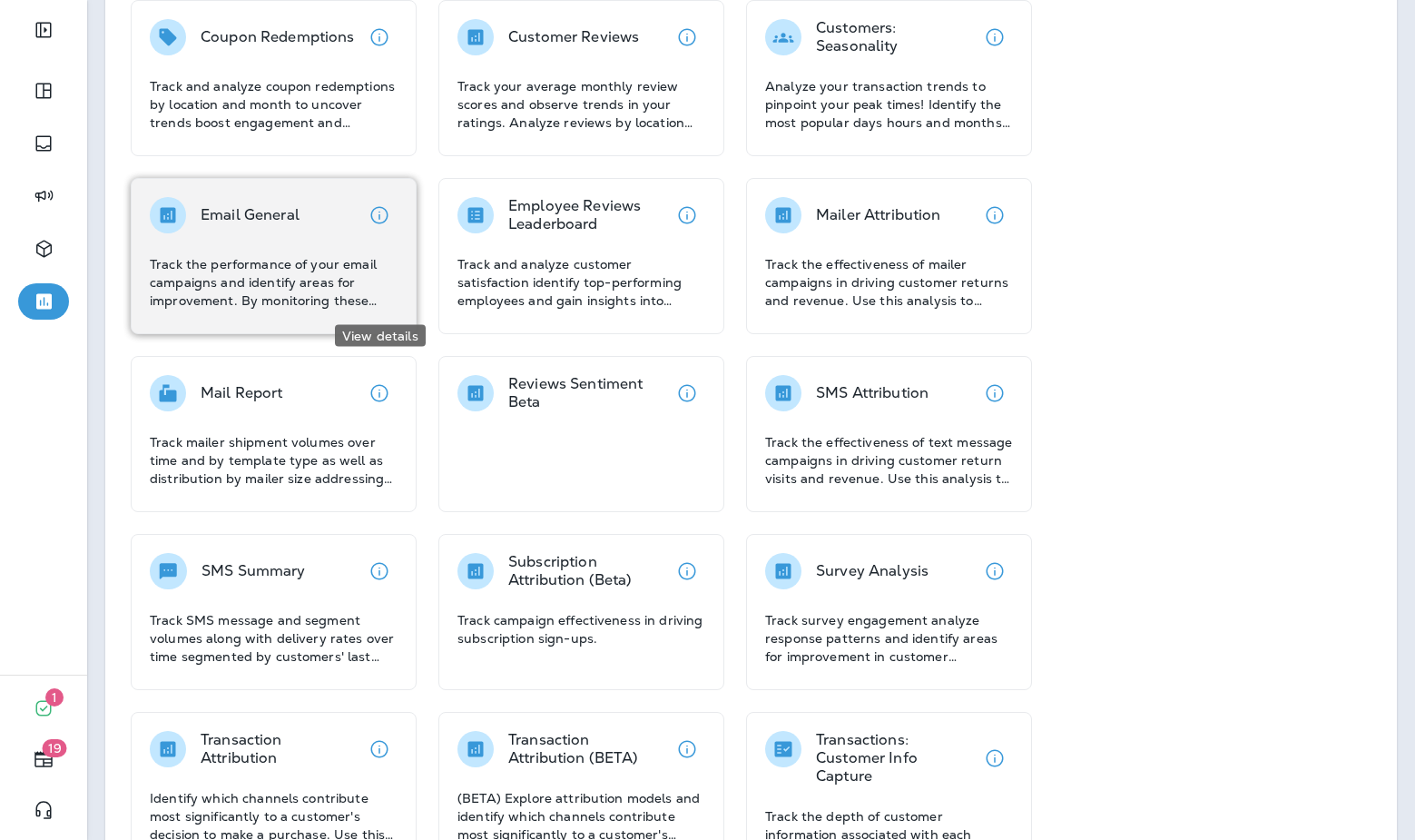
scroll to position [206, 0]
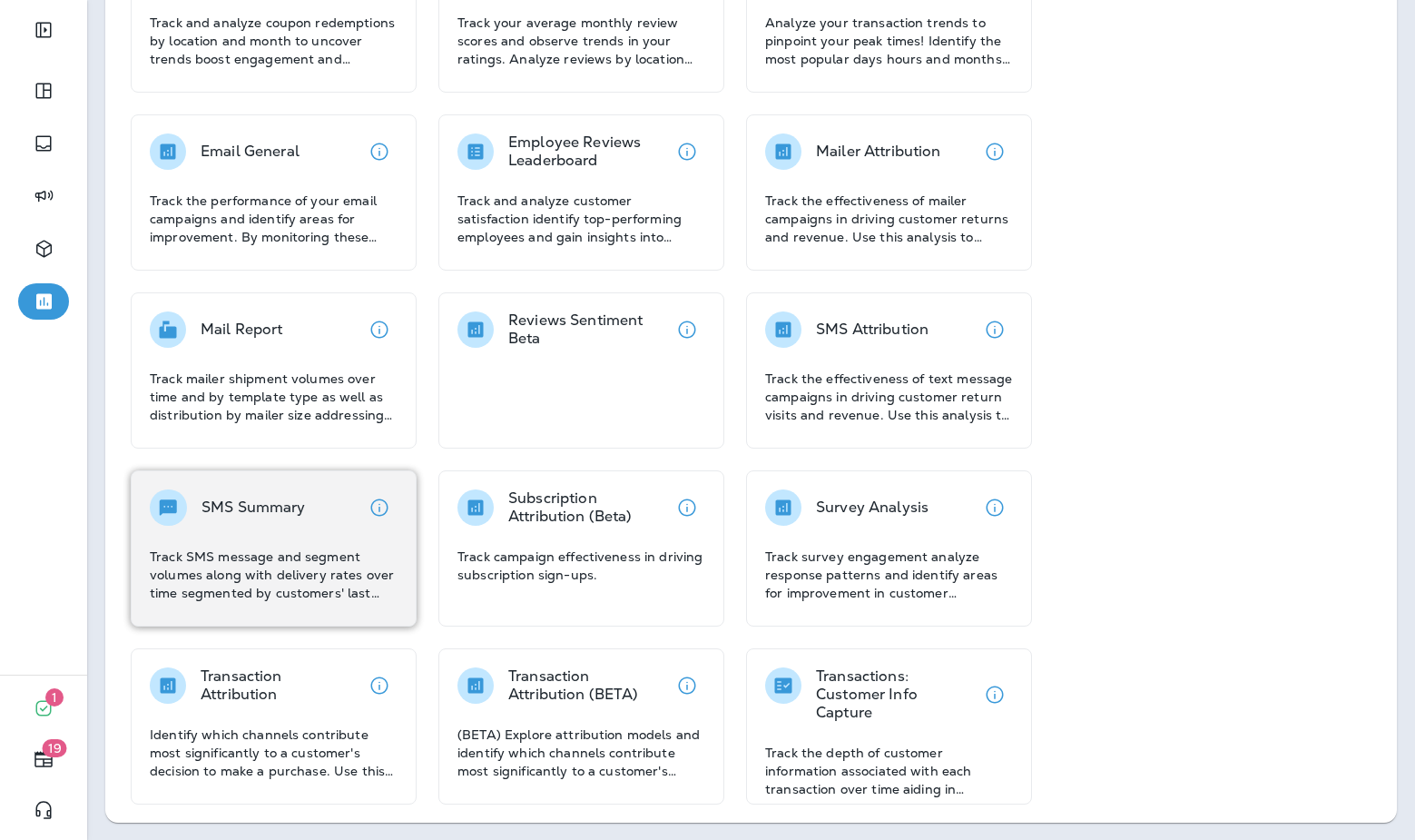
click at [350, 506] on div "SMS Summary" at bounding box center [273, 507] width 248 height 36
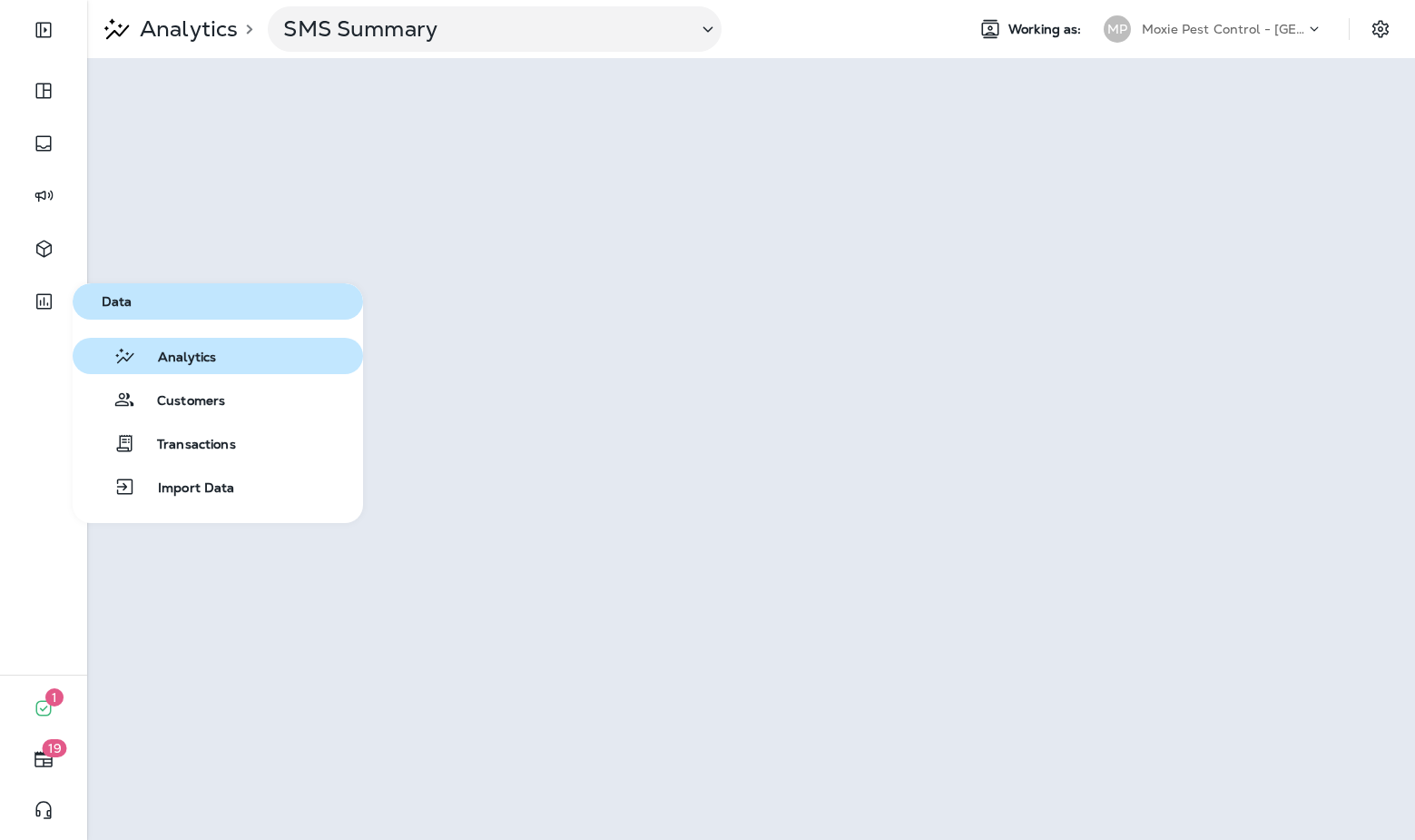
click at [202, 368] on button "Analytics" at bounding box center [218, 356] width 291 height 36
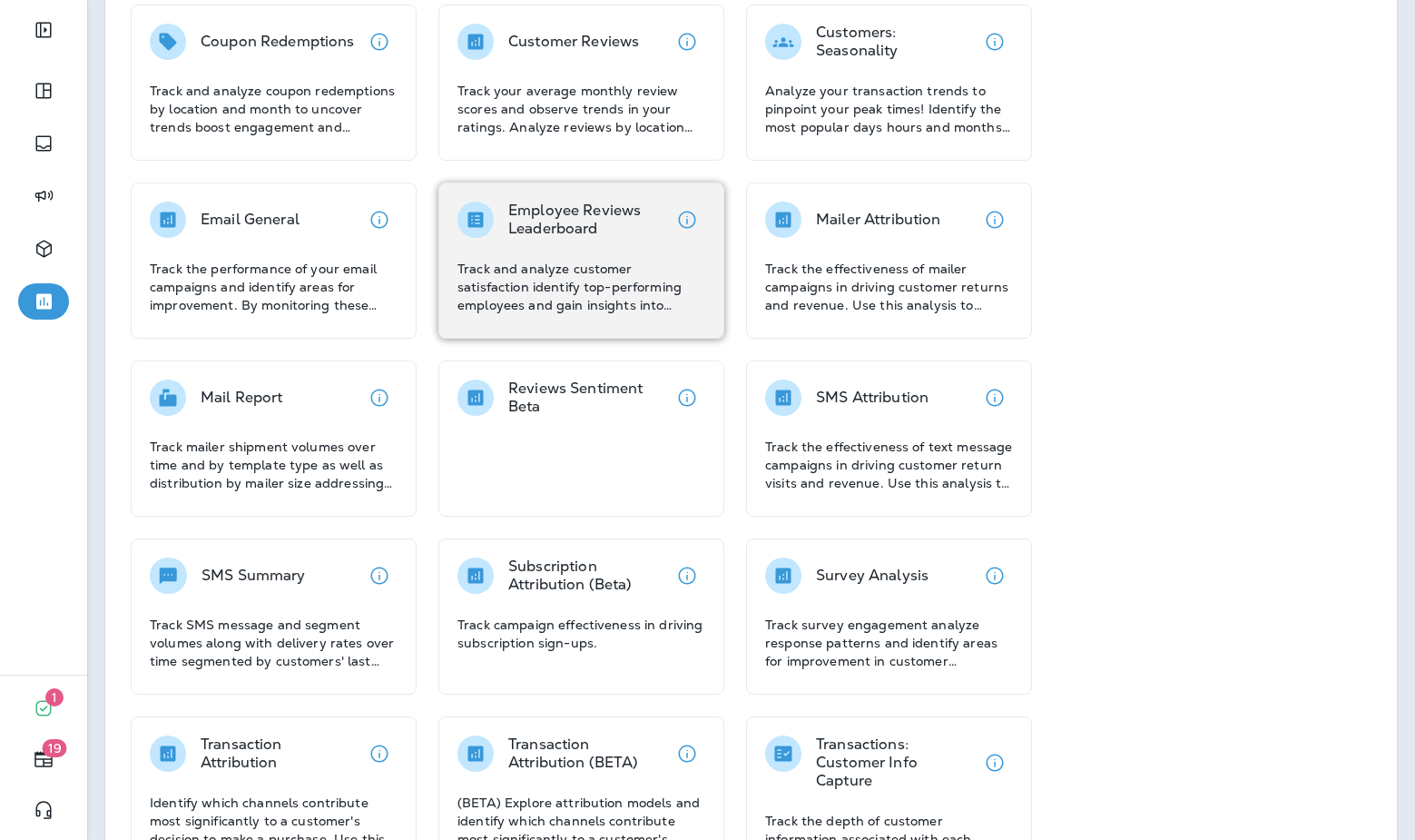
scroll to position [206, 0]
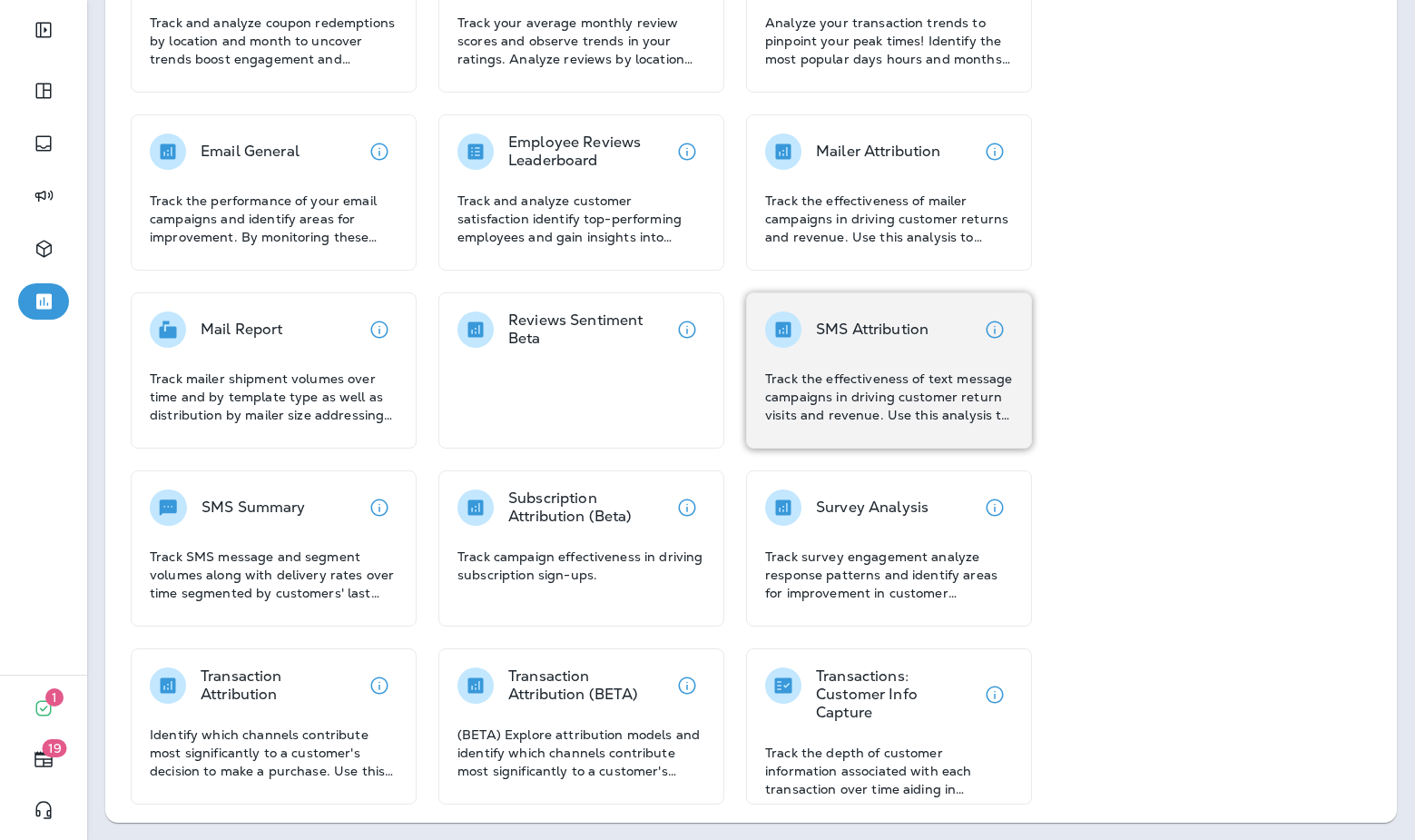
click at [960, 383] on p "Track the effectiveness of text message campaigns in driving customer return vi…" at bounding box center [889, 396] width 248 height 54
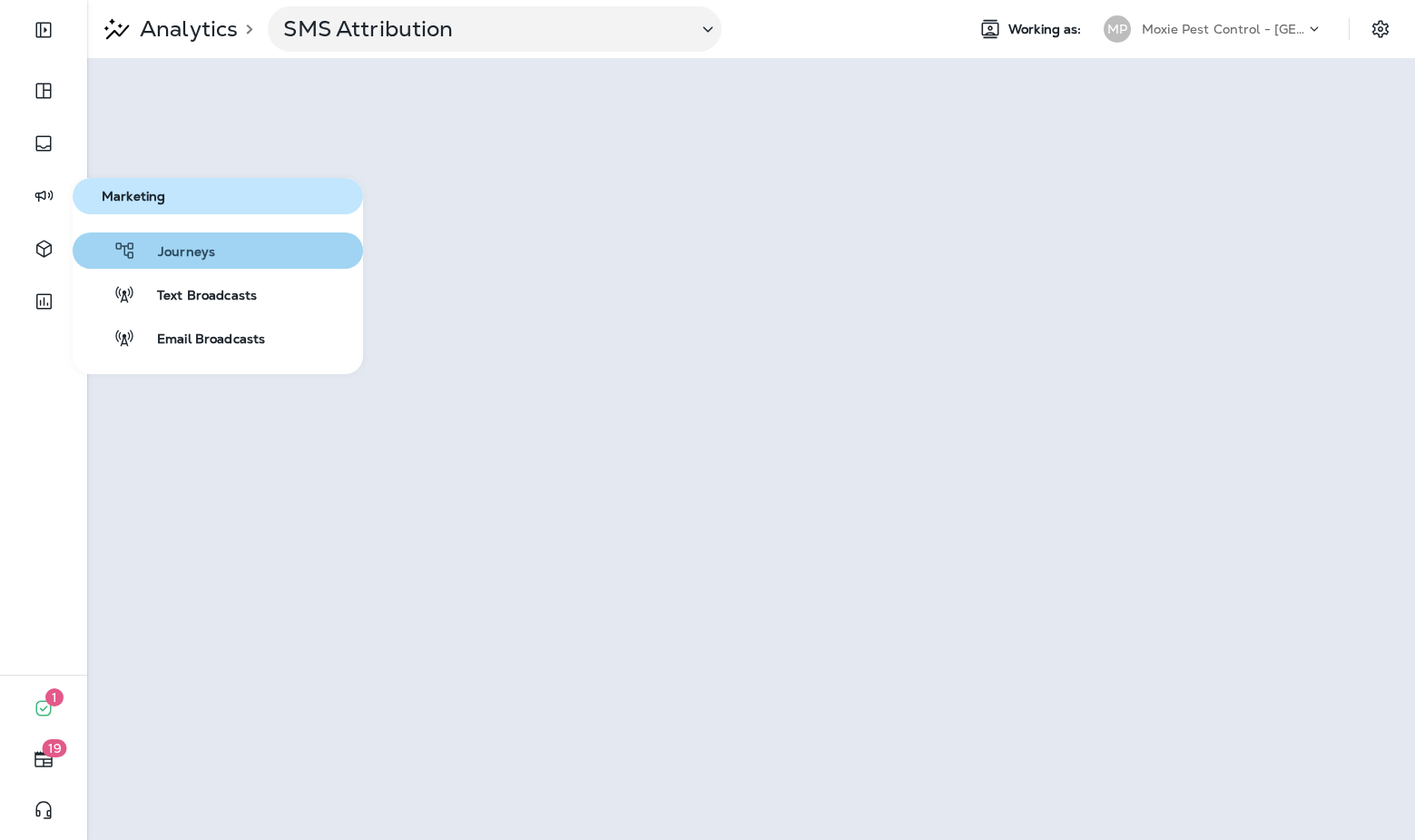
click at [180, 249] on span "Journeys" at bounding box center [176, 253] width 79 height 18
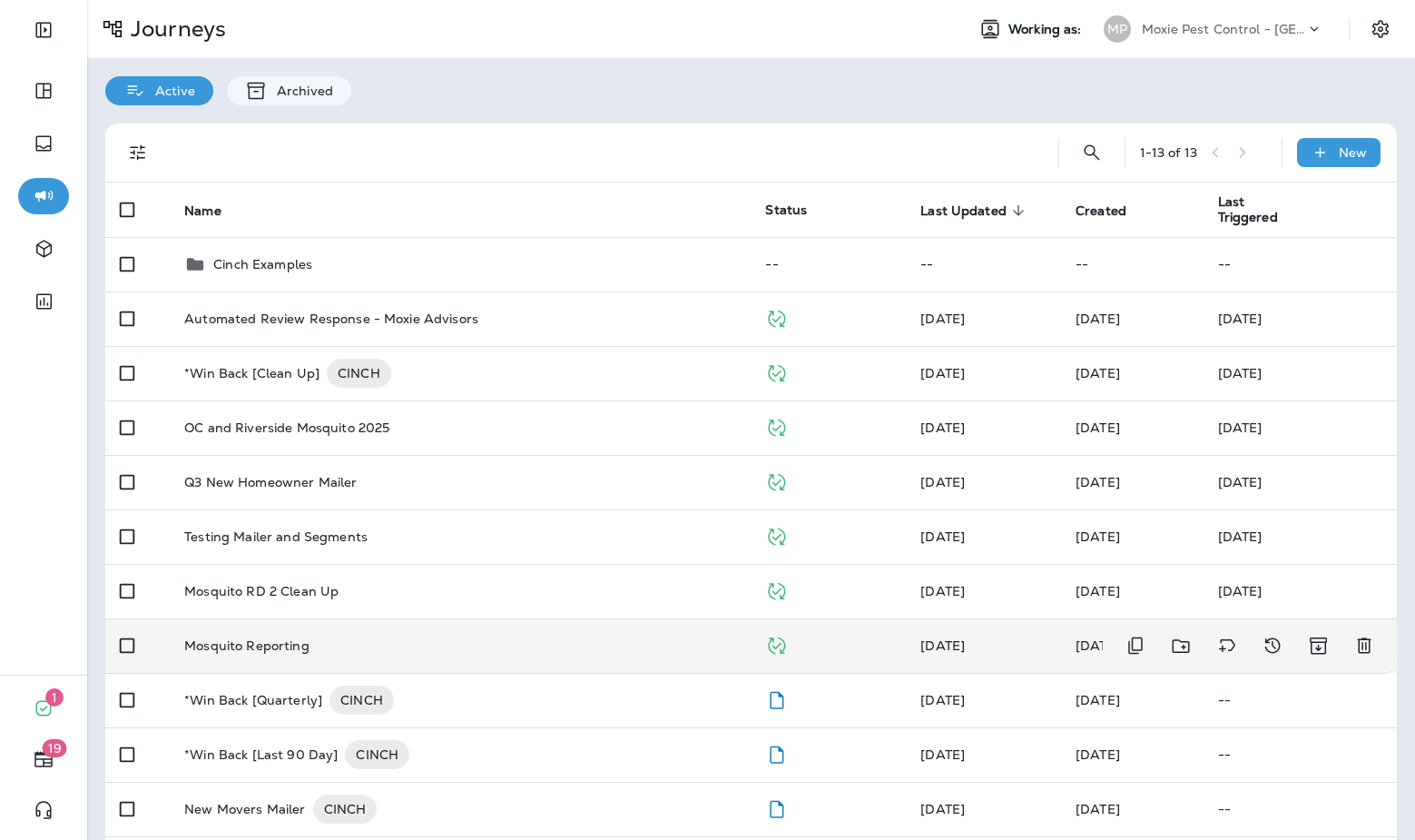
click at [511, 627] on td "Mosquito Reporting" at bounding box center [460, 644] width 581 height 54
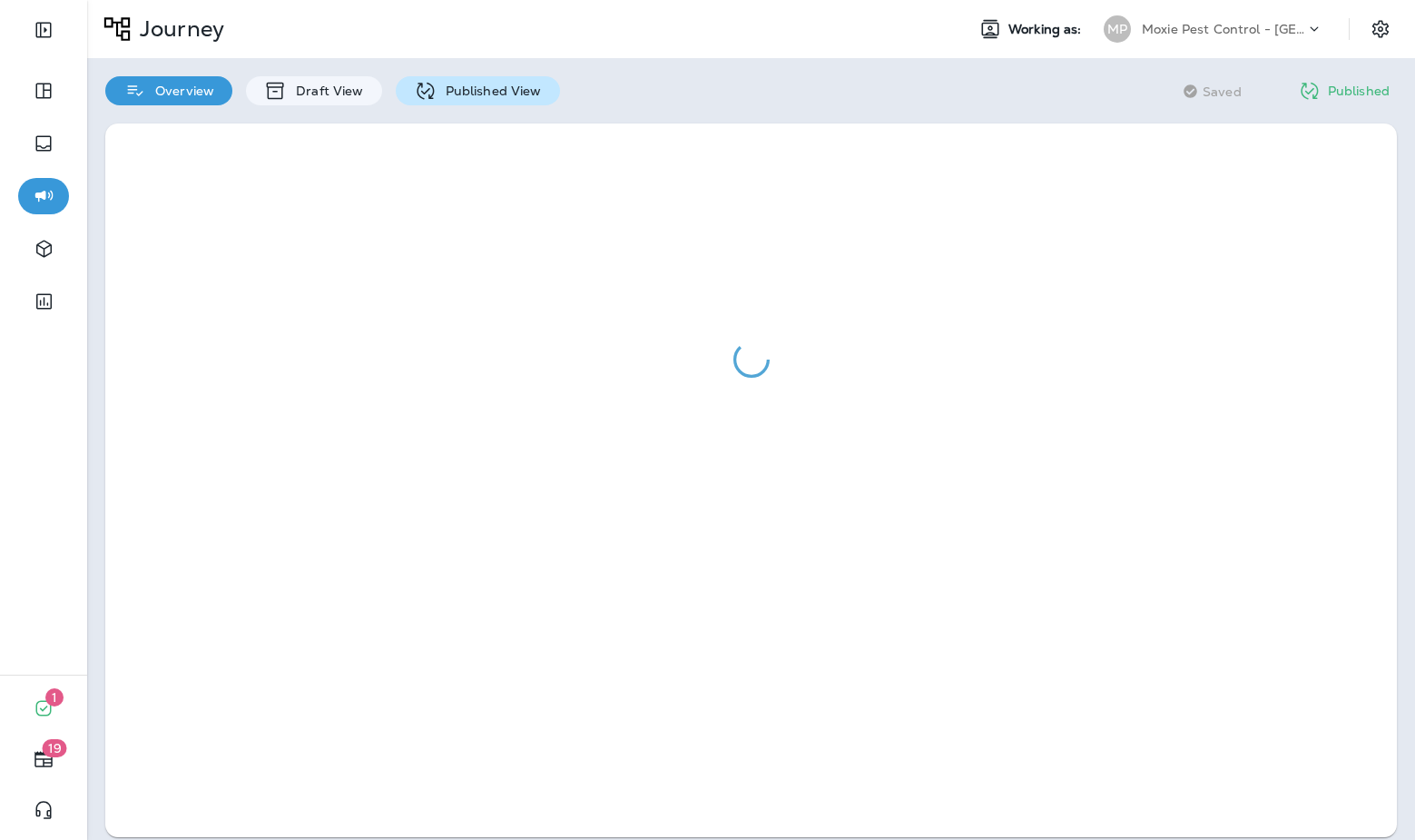
click at [509, 92] on p "Published View" at bounding box center [488, 90] width 105 height 15
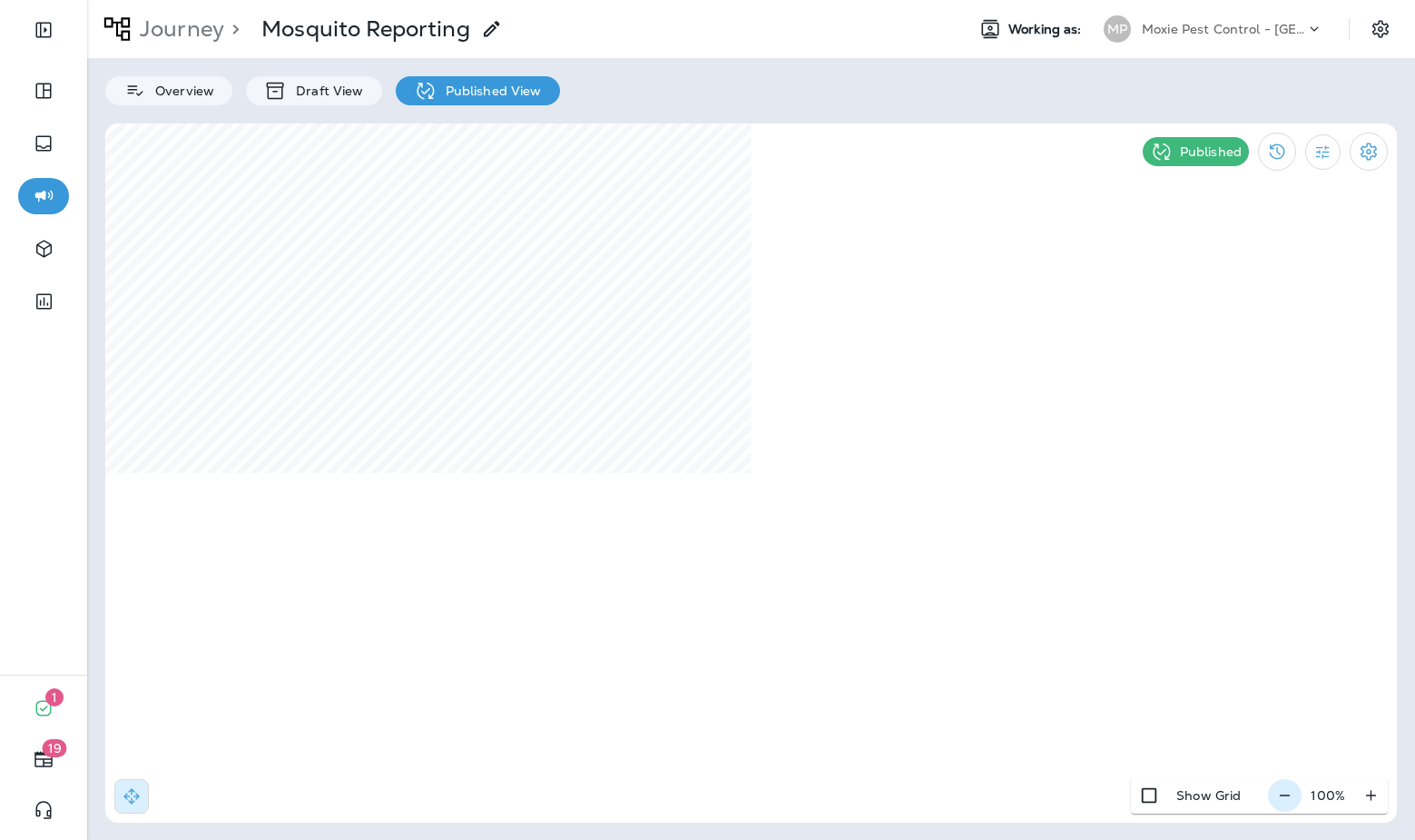
click at [1287, 794] on icon "button" at bounding box center [1285, 794] width 10 height 1
click at [1287, 794] on icon "button" at bounding box center [1291, 795] width 19 height 18
click at [1328, 148] on icon "Filter Statistics" at bounding box center [1323, 151] width 19 height 19
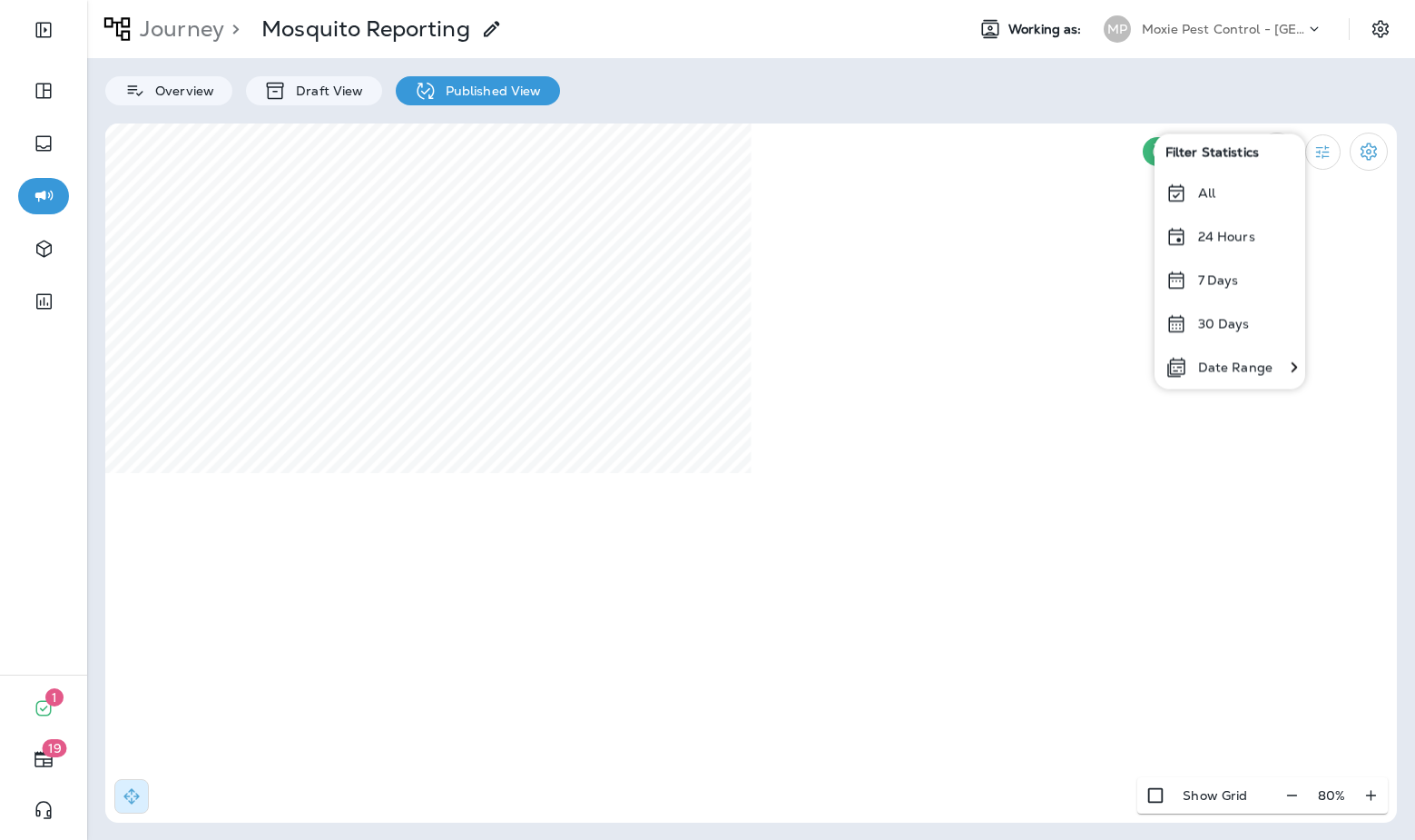
click at [1192, 369] on div "Date Range" at bounding box center [1218, 366] width 129 height 43
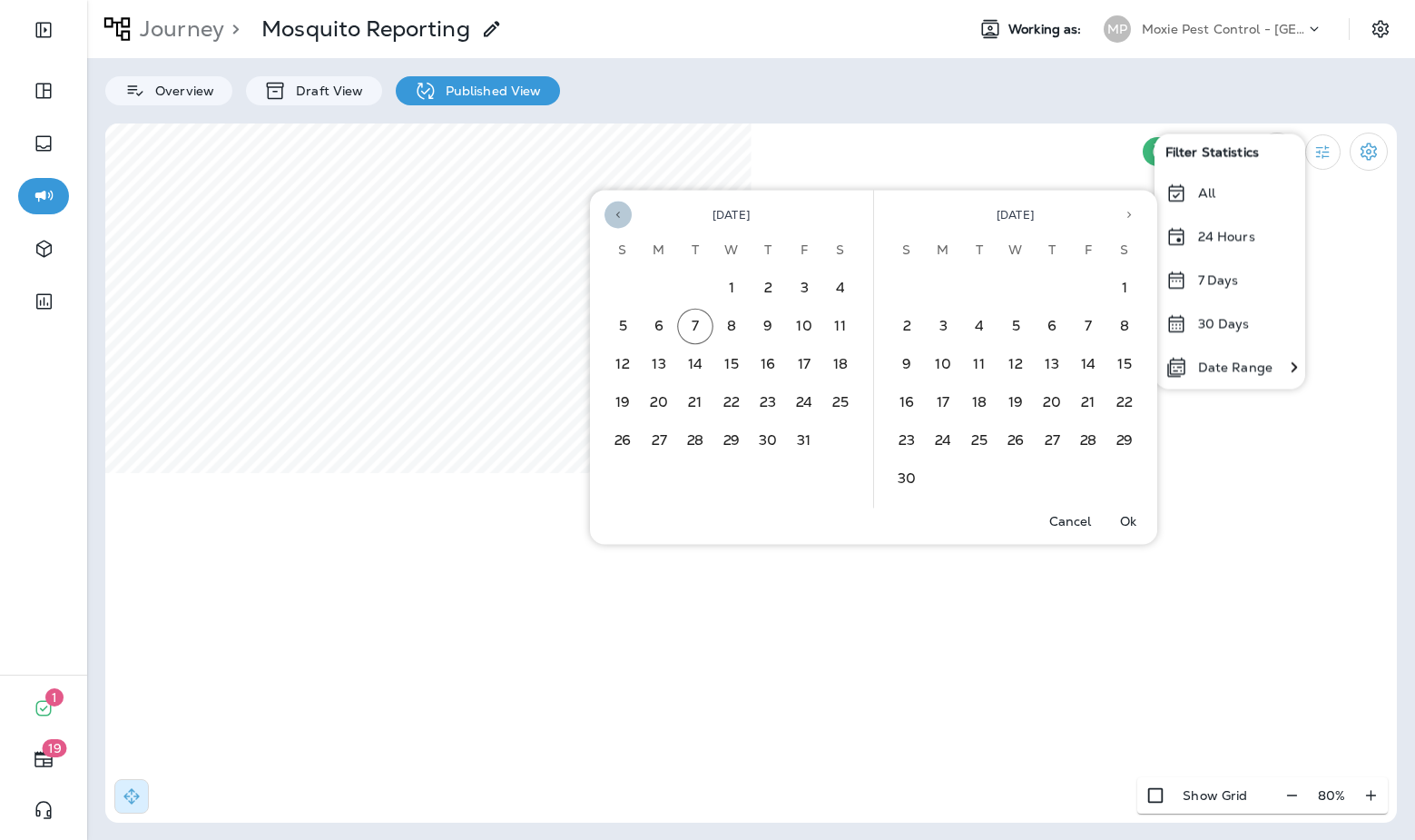
click at [610, 219] on button "Previous month" at bounding box center [618, 215] width 28 height 28
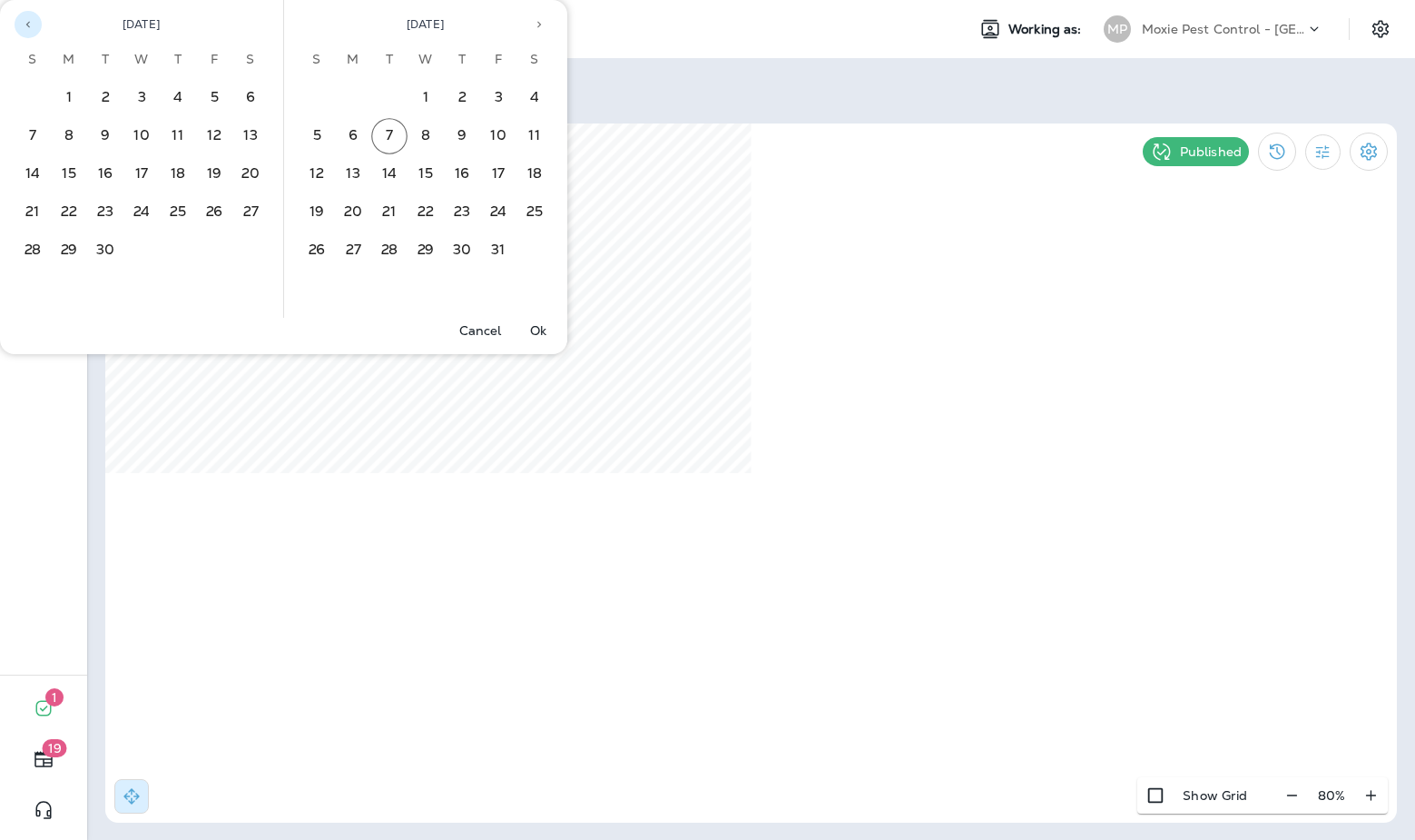
click at [22, 19] on icon "Previous month" at bounding box center [28, 24] width 13 height 13
click at [209, 98] on button "1" at bounding box center [214, 97] width 36 height 36
drag, startPoint x: 391, startPoint y: 249, endPoint x: 402, endPoint y: 256, distance: 13.0
click at [395, 252] on button "30" at bounding box center [389, 251] width 36 height 36
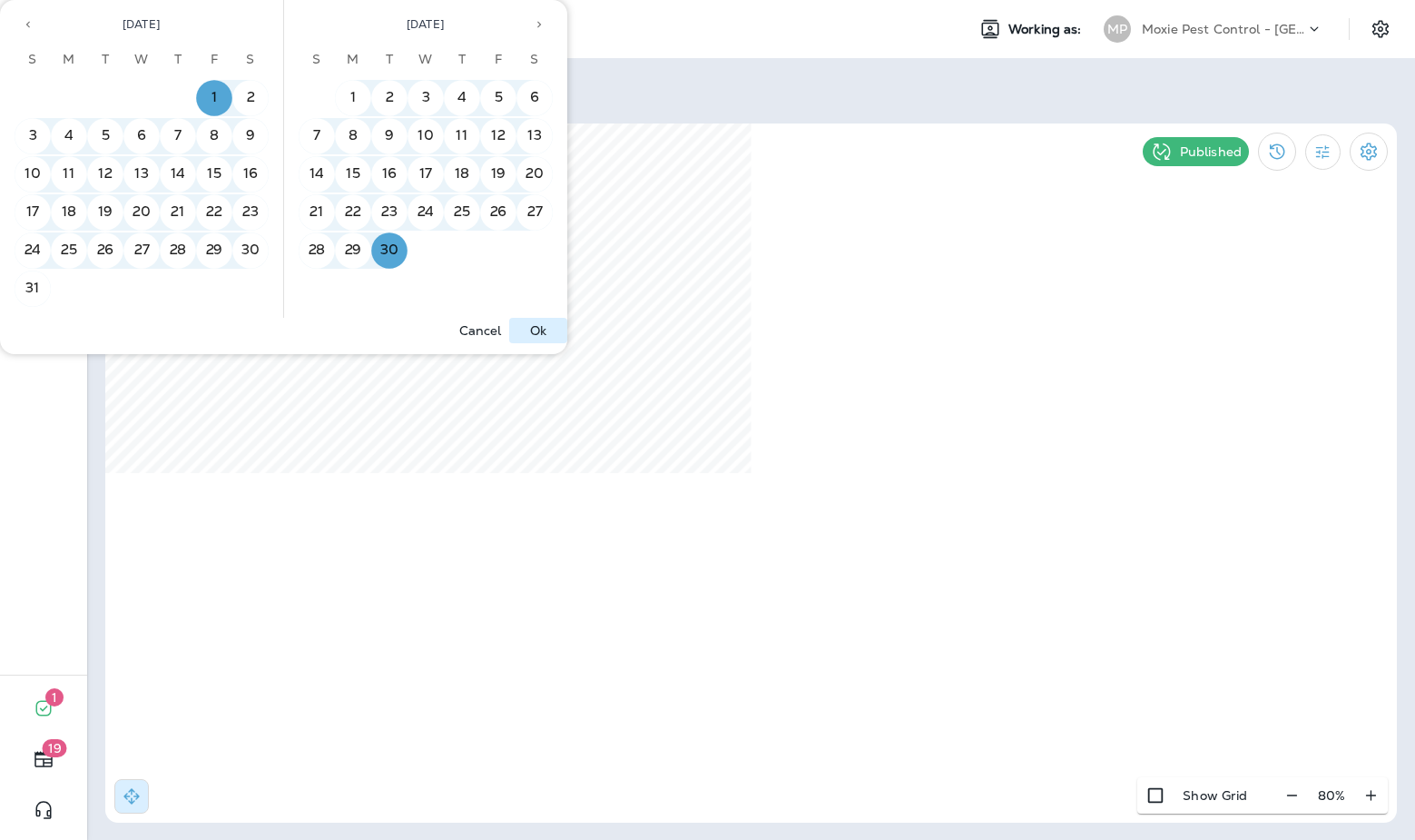
click at [545, 336] on p "Ok" at bounding box center [538, 330] width 17 height 15
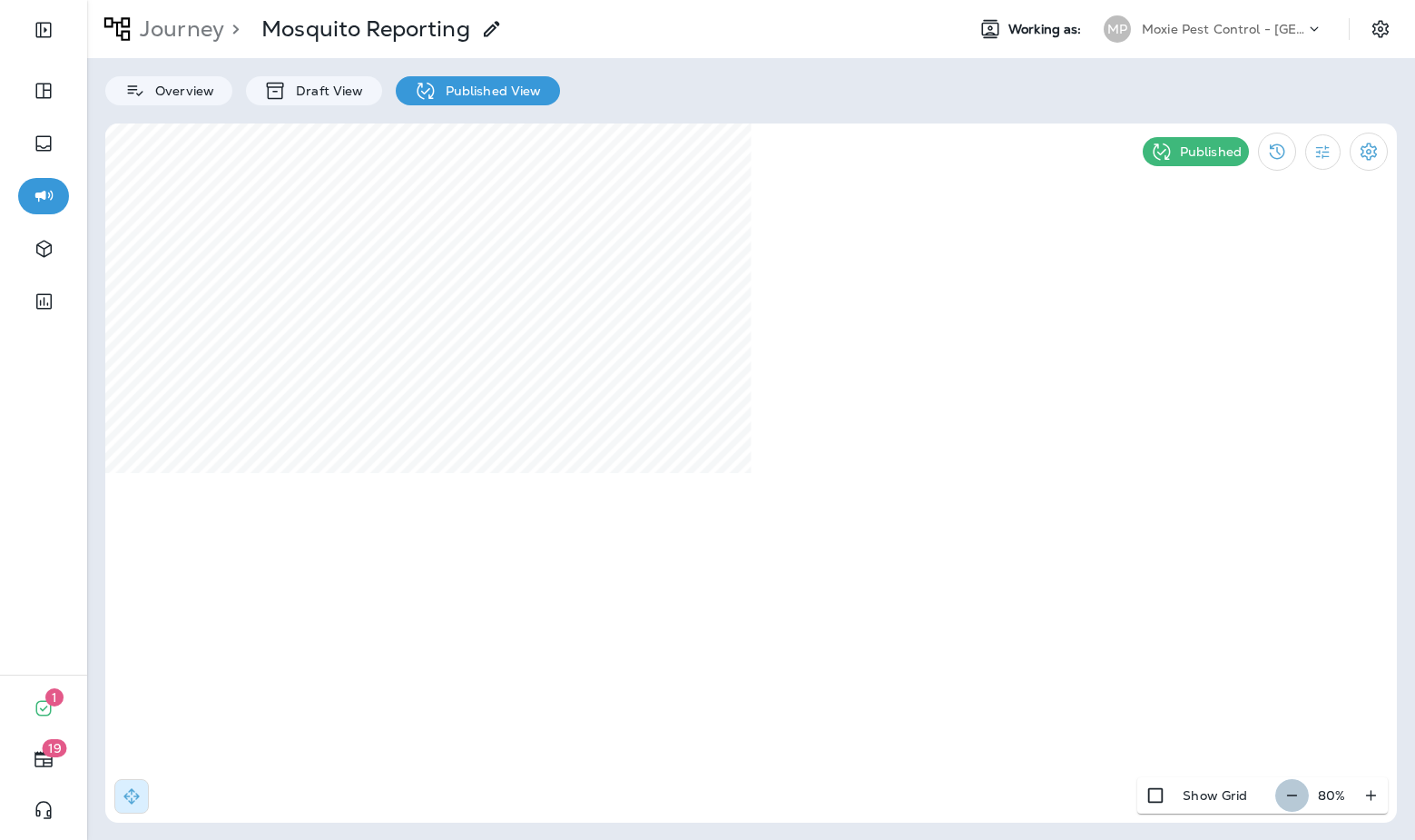
click at [1285, 800] on icon "button" at bounding box center [1291, 795] width 19 height 18
click at [1285, 800] on icon "button" at bounding box center [1293, 795] width 19 height 18
click at [1285, 800] on icon "button" at bounding box center [1291, 795] width 19 height 18
click at [187, 30] on p "Journey" at bounding box center [178, 29] width 91 height 28
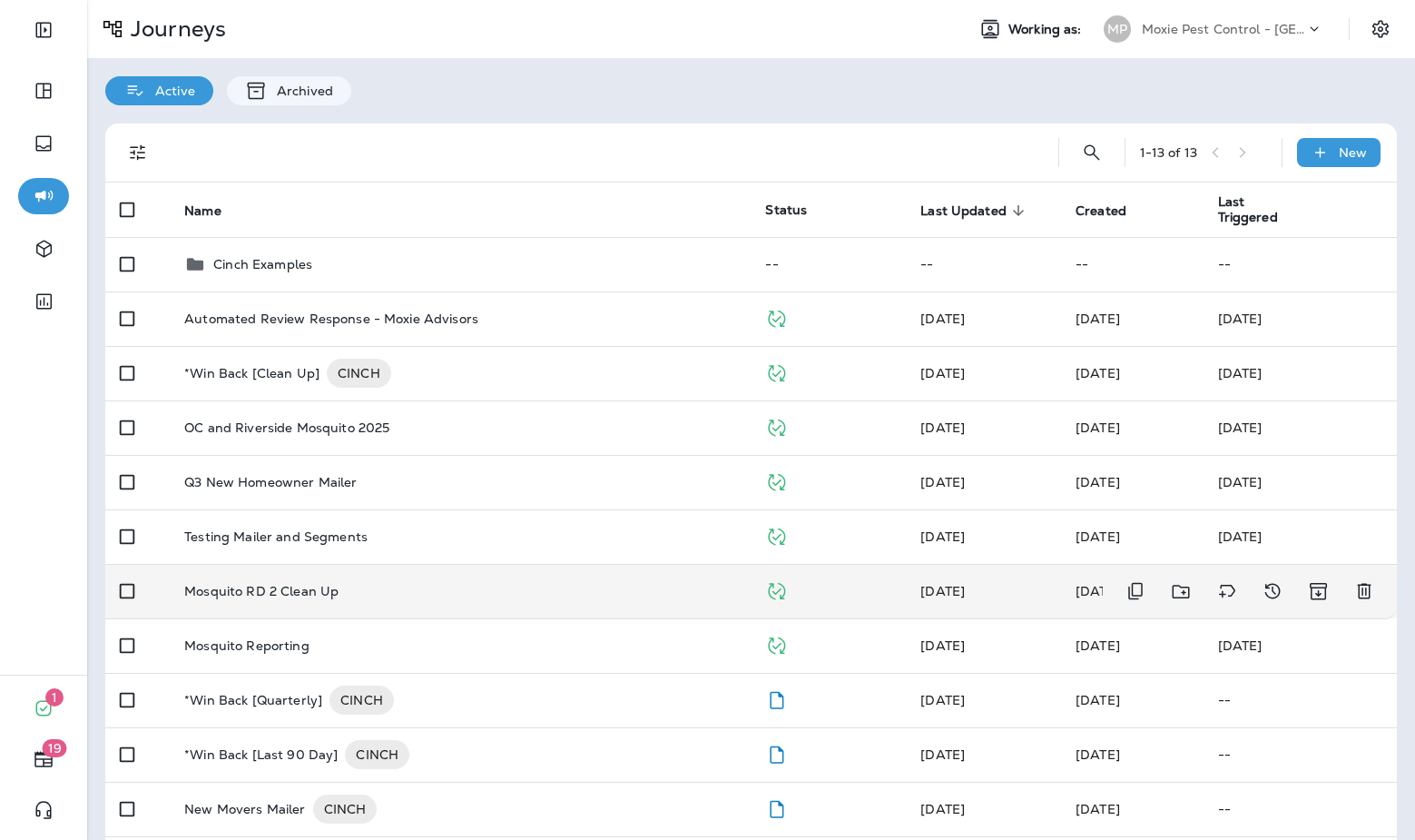
click at [594, 602] on td "Mosquito RD 2 Clean Up" at bounding box center [460, 590] width 581 height 54
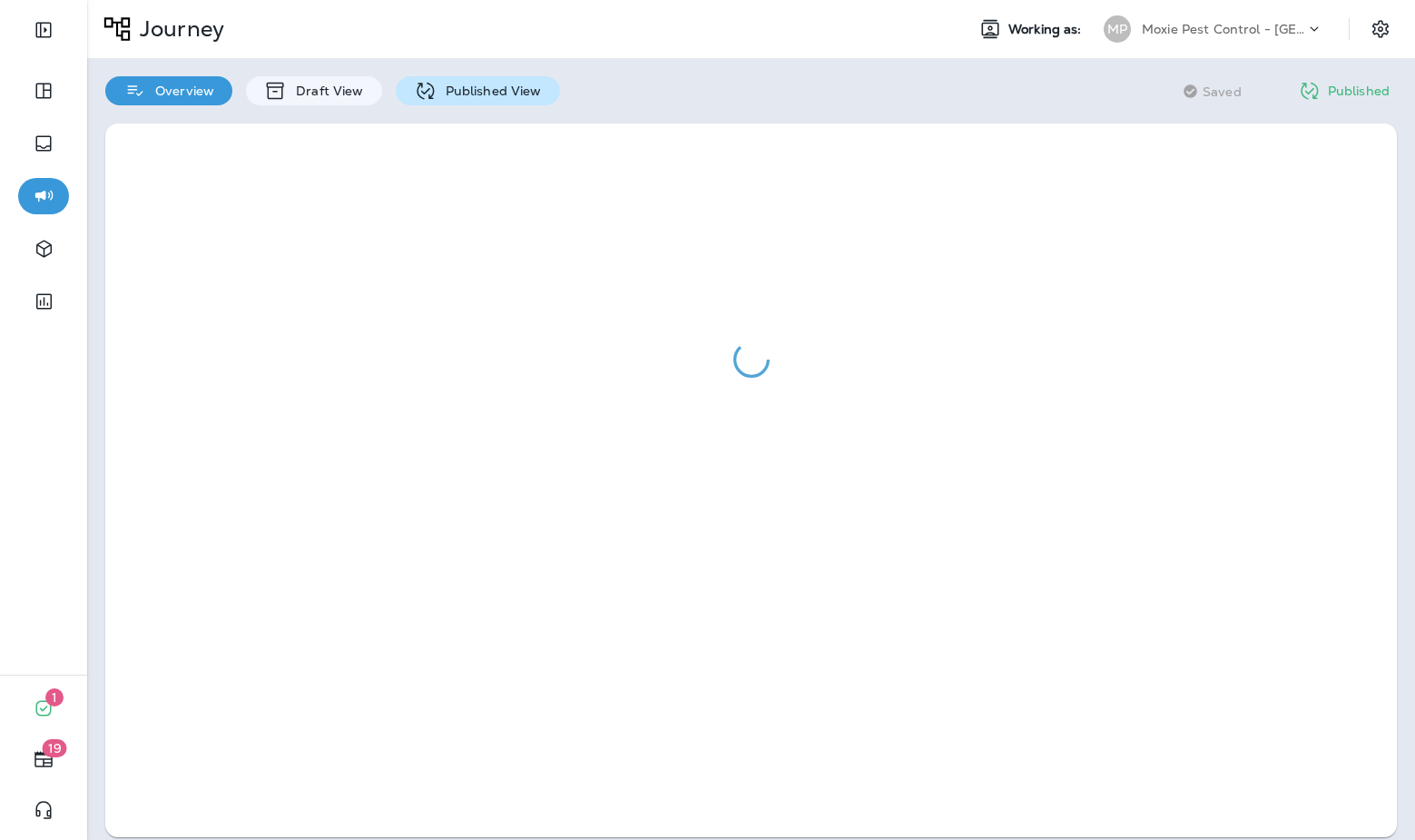
click at [518, 87] on p "Published View" at bounding box center [488, 90] width 105 height 15
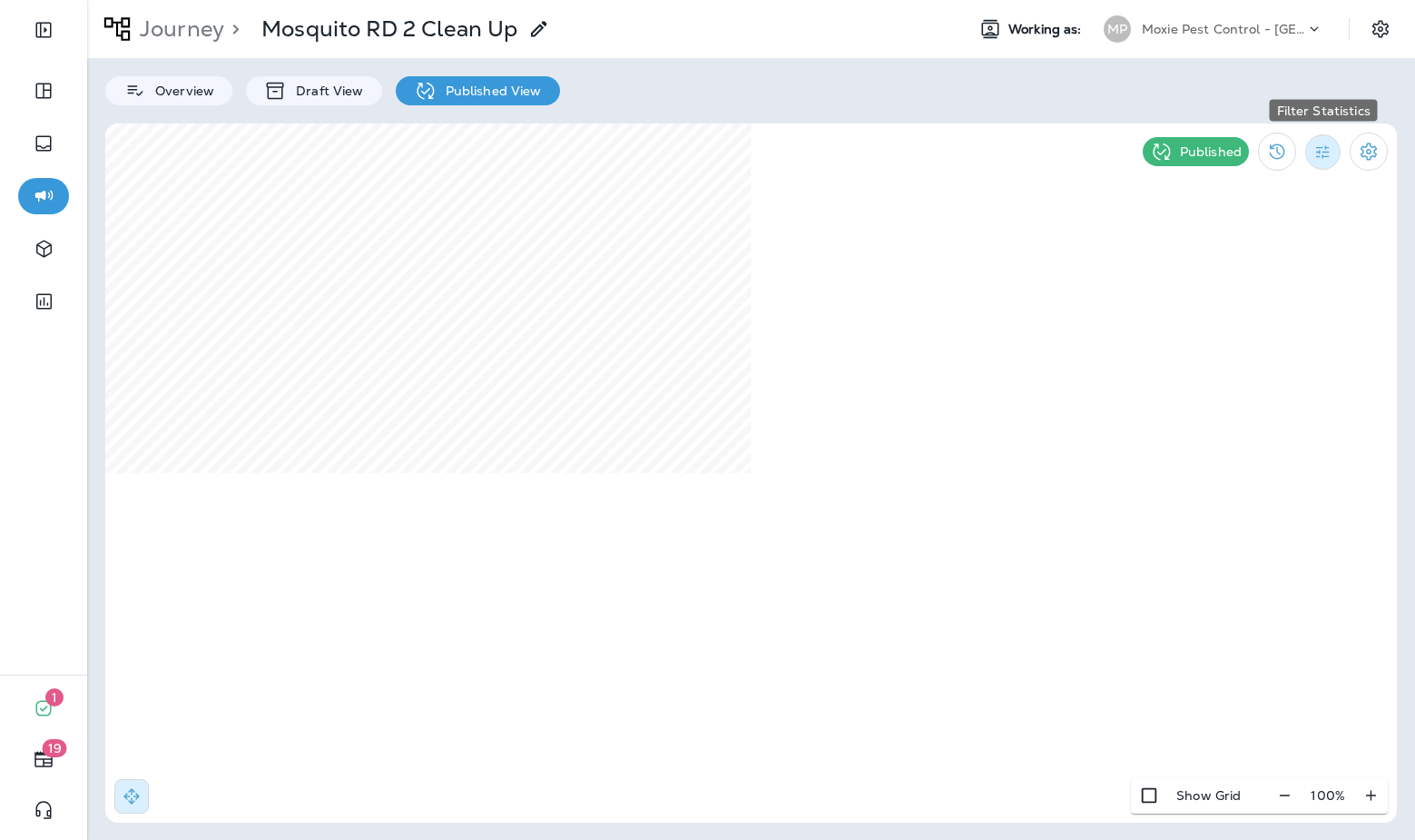
click at [1317, 163] on button "Filter Statistics" at bounding box center [1324, 152] width 35 height 35
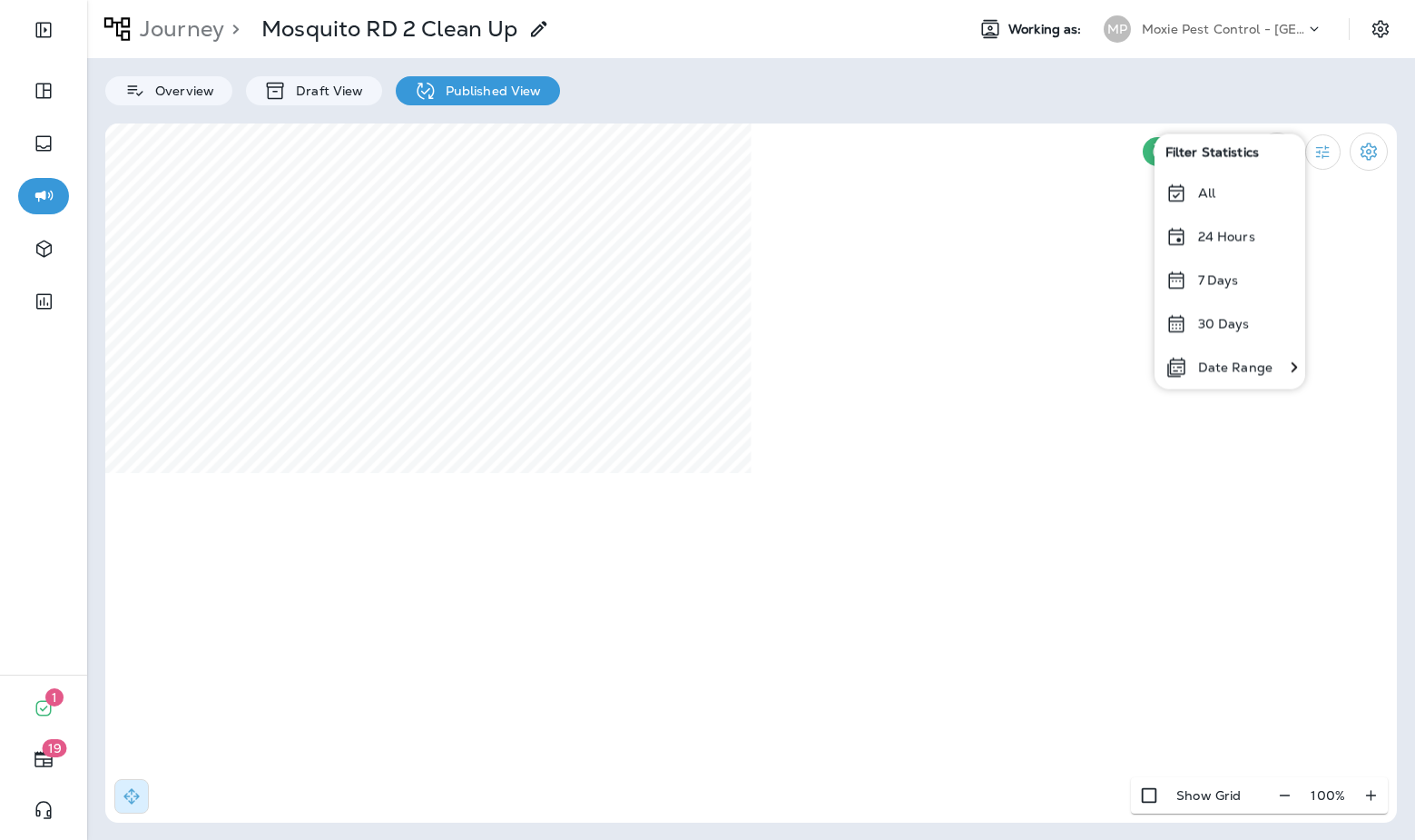
click at [1228, 372] on p "Date Range" at bounding box center [1236, 366] width 75 height 15
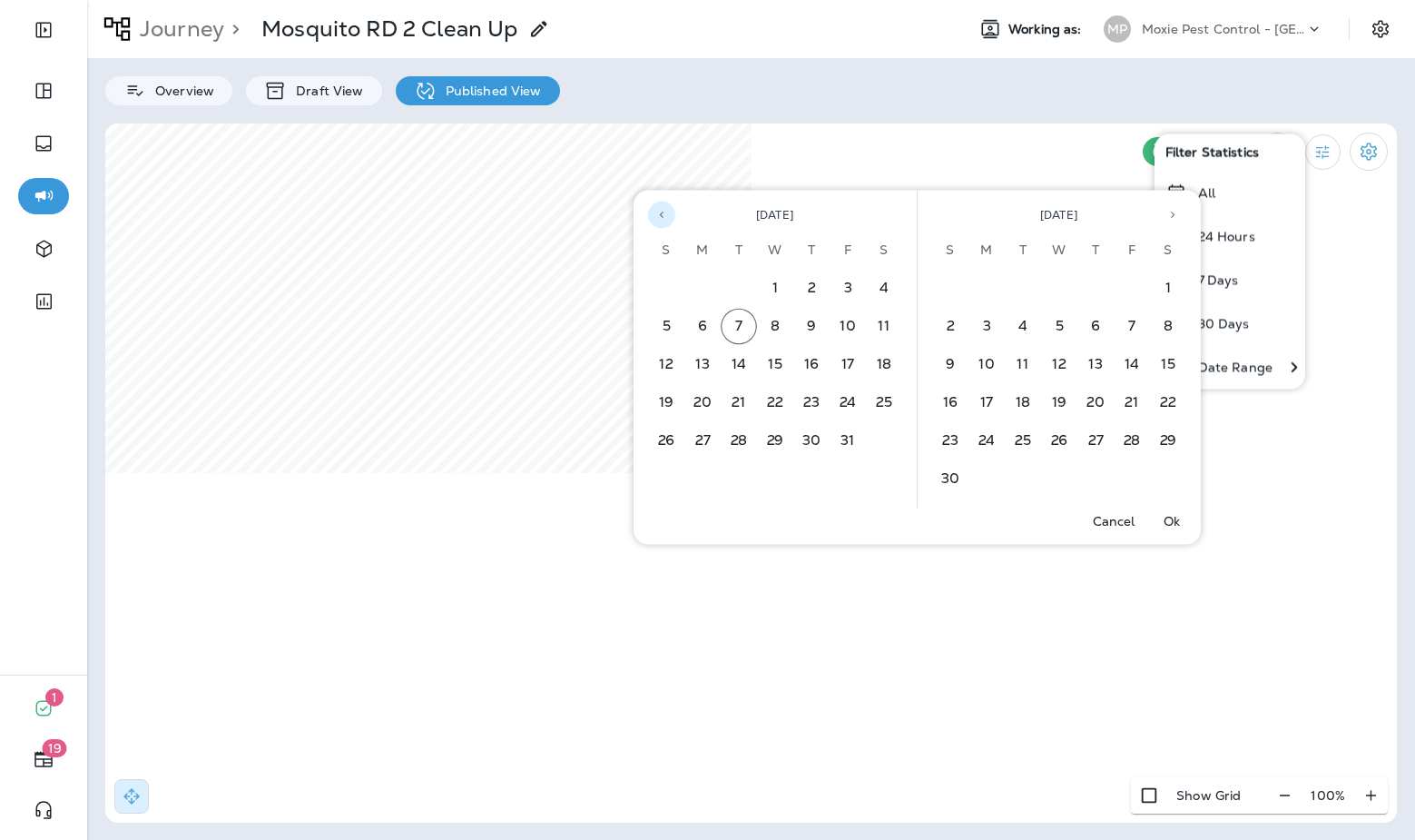
click at [679, 220] on div "October 2025" at bounding box center [775, 211] width 283 height 41
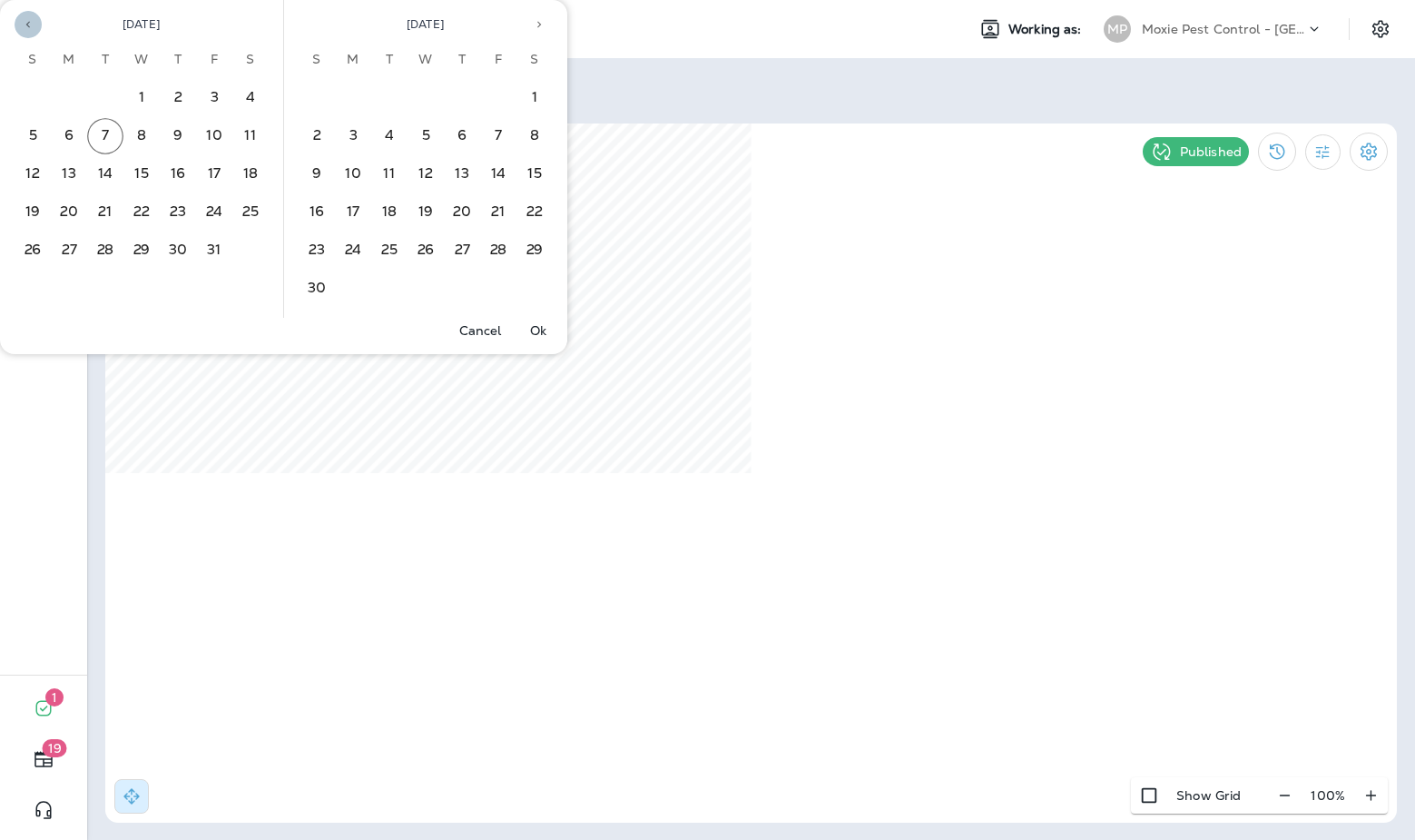
click at [33, 24] on button "Previous month" at bounding box center [28, 25] width 28 height 28
click at [33, 24] on icon "Previous month" at bounding box center [28, 24] width 13 height 13
click at [210, 90] on button "1" at bounding box center [214, 97] width 36 height 36
click at [387, 249] on button "30" at bounding box center [389, 251] width 36 height 36
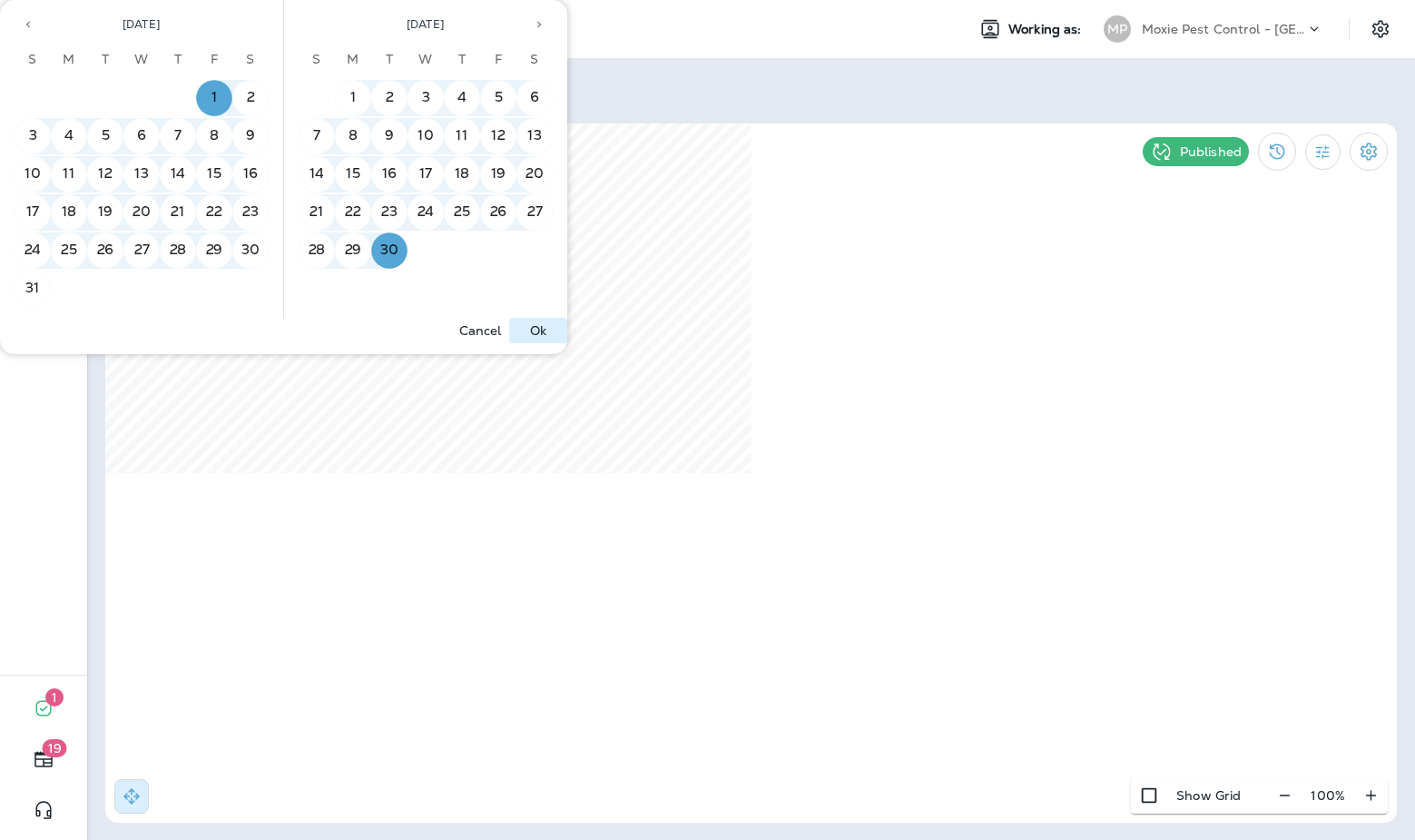
click at [532, 334] on p "Ok" at bounding box center [538, 330] width 17 height 15
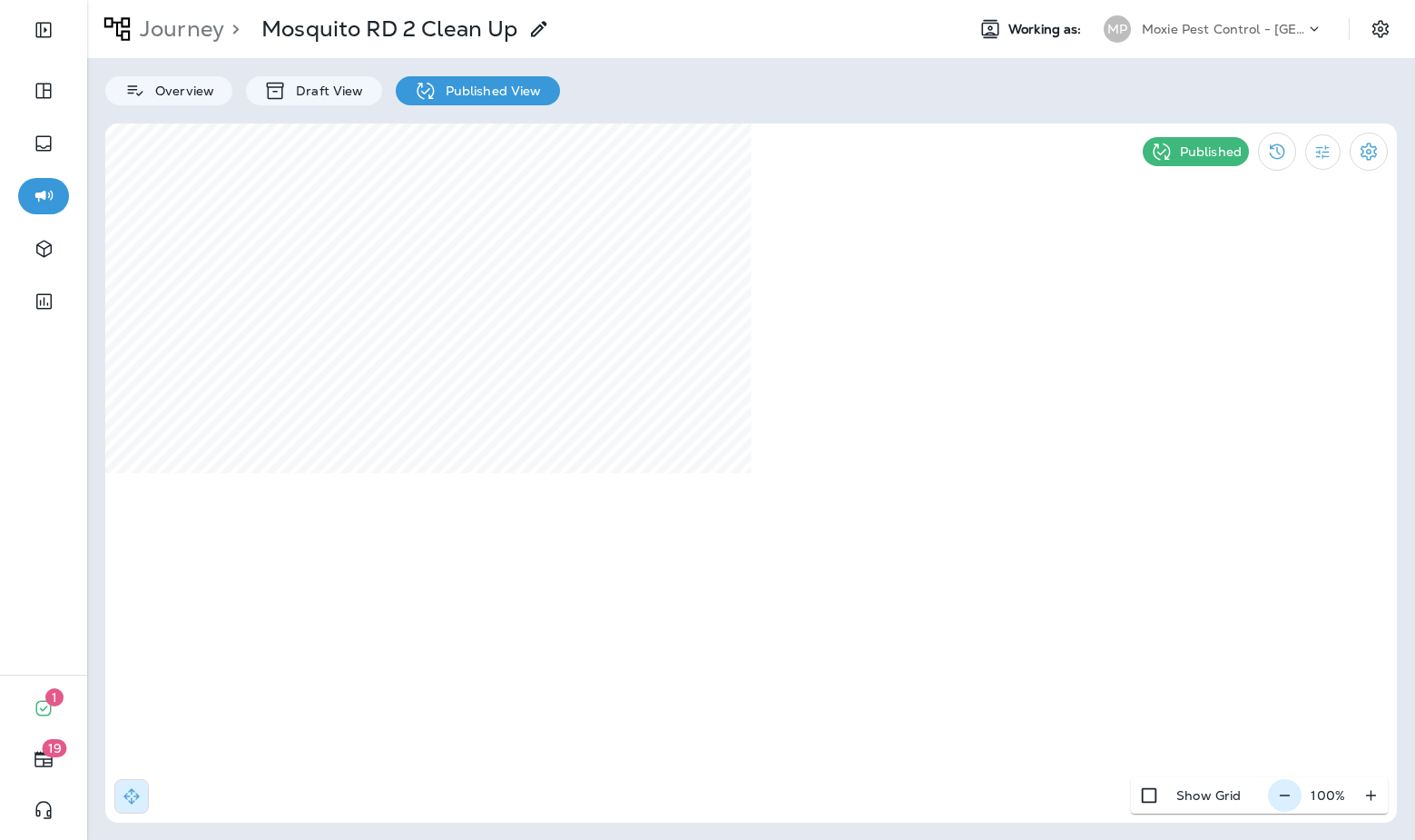
click at [1289, 785] on button "button" at bounding box center [1285, 795] width 33 height 32
click at [1289, 785] on button "button" at bounding box center [1292, 795] width 33 height 32
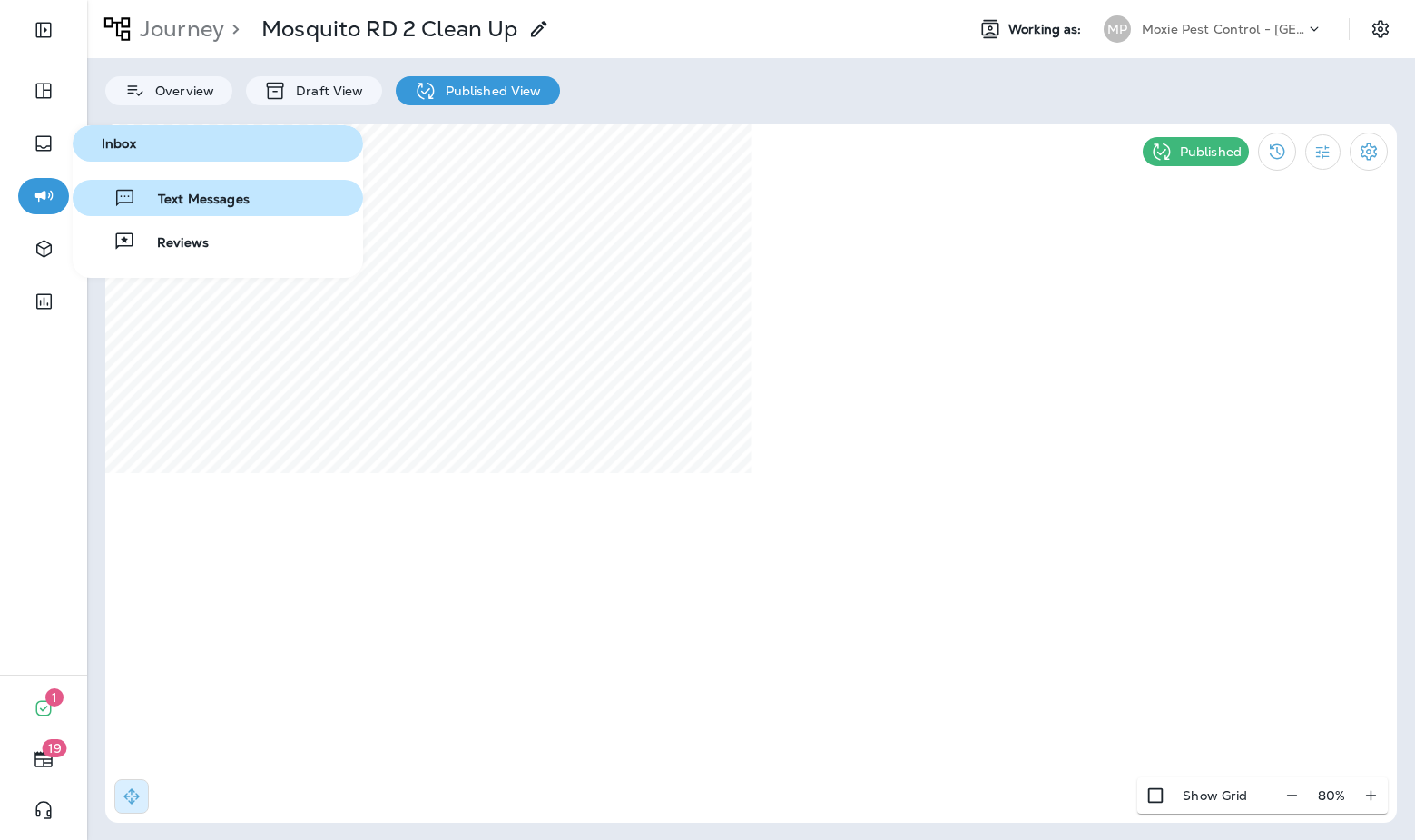
click at [204, 208] on button "Text Messages" at bounding box center [218, 197] width 291 height 36
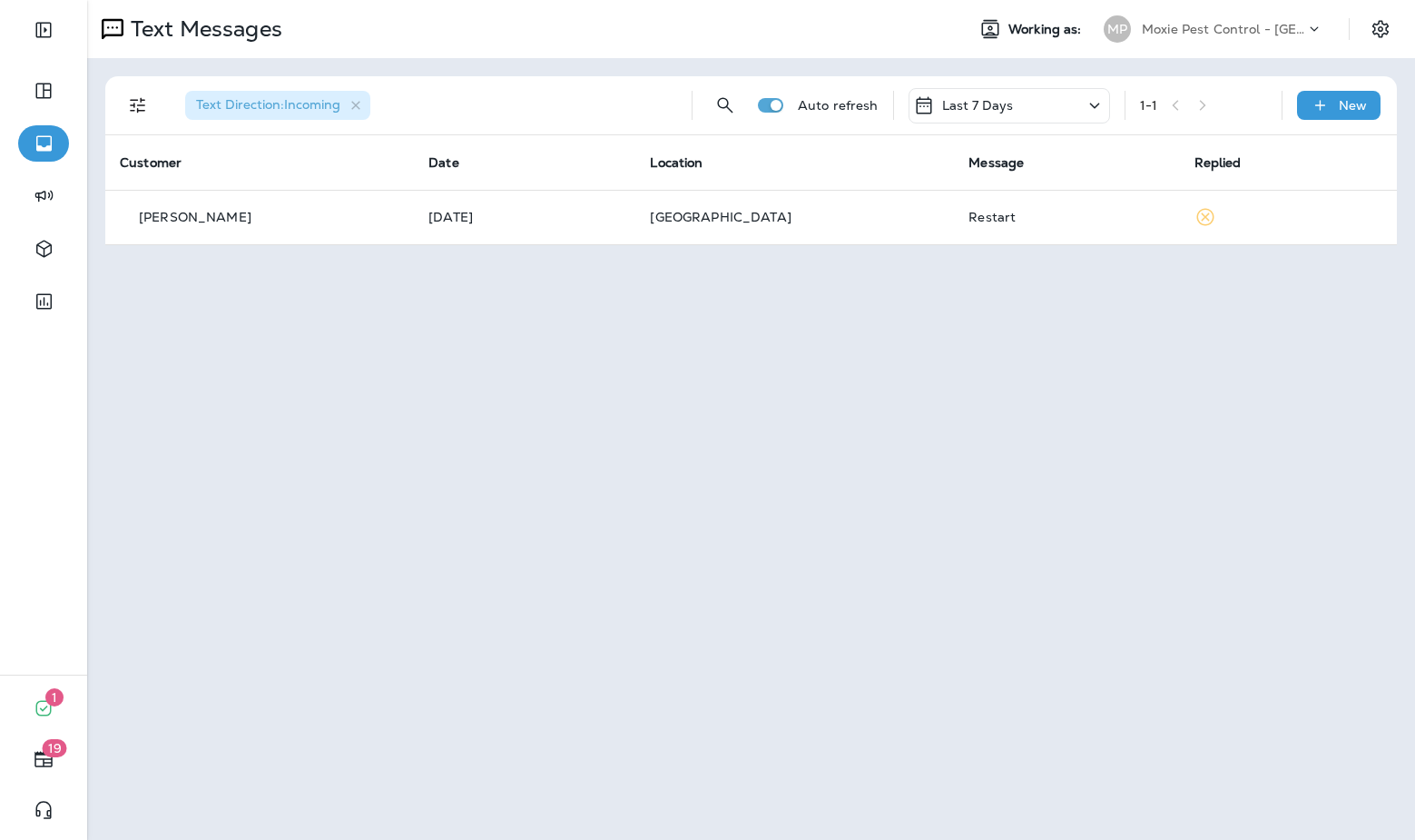
click at [135, 100] on icon "Filters" at bounding box center [138, 106] width 16 height 16
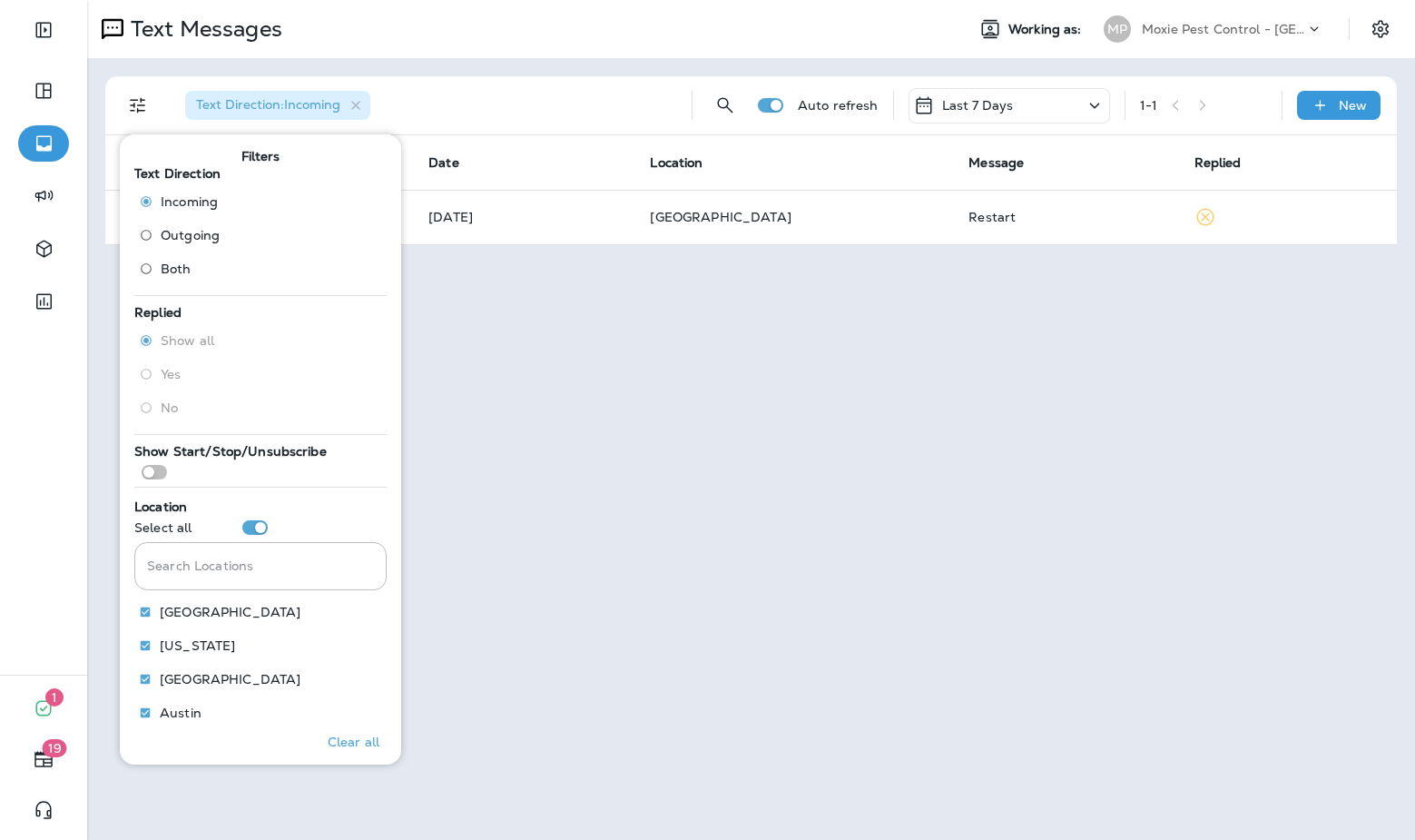
click at [181, 230] on span "Outgoing" at bounding box center [191, 235] width 59 height 15
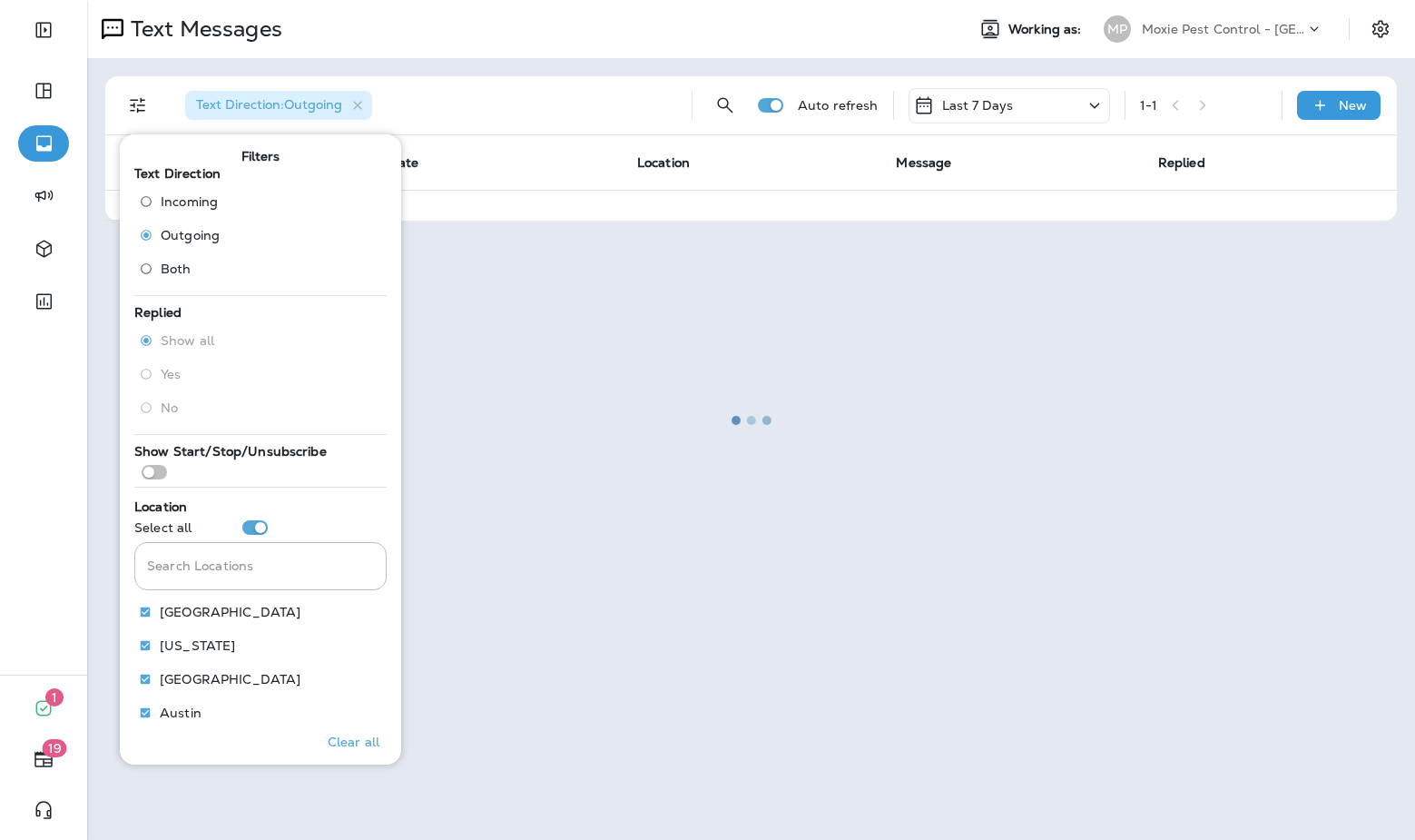
click at [574, 54] on div at bounding box center [752, 420] width 1325 height 836
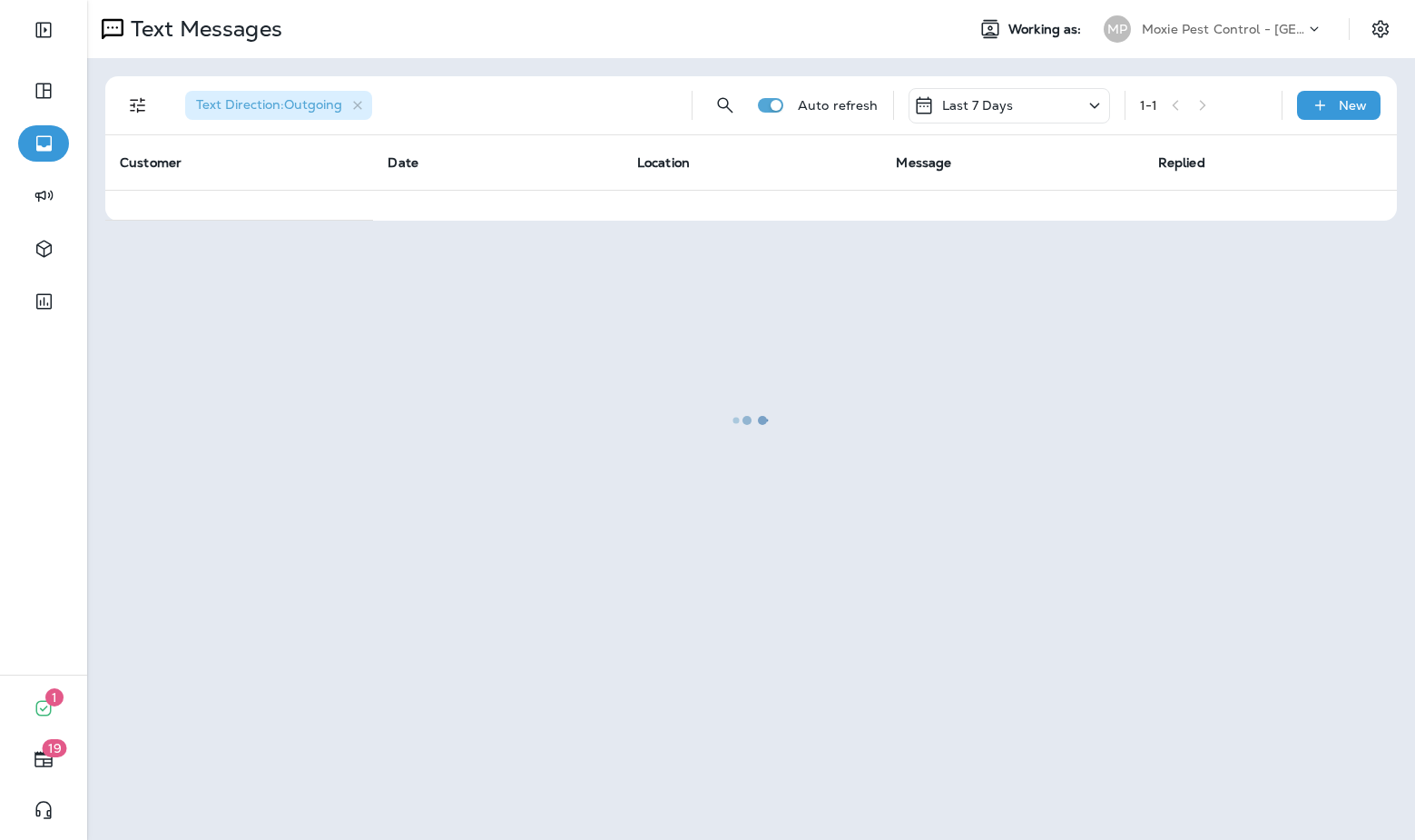
click at [1022, 115] on div at bounding box center [752, 420] width 1325 height 836
click at [1097, 107] on div at bounding box center [752, 420] width 1325 height 836
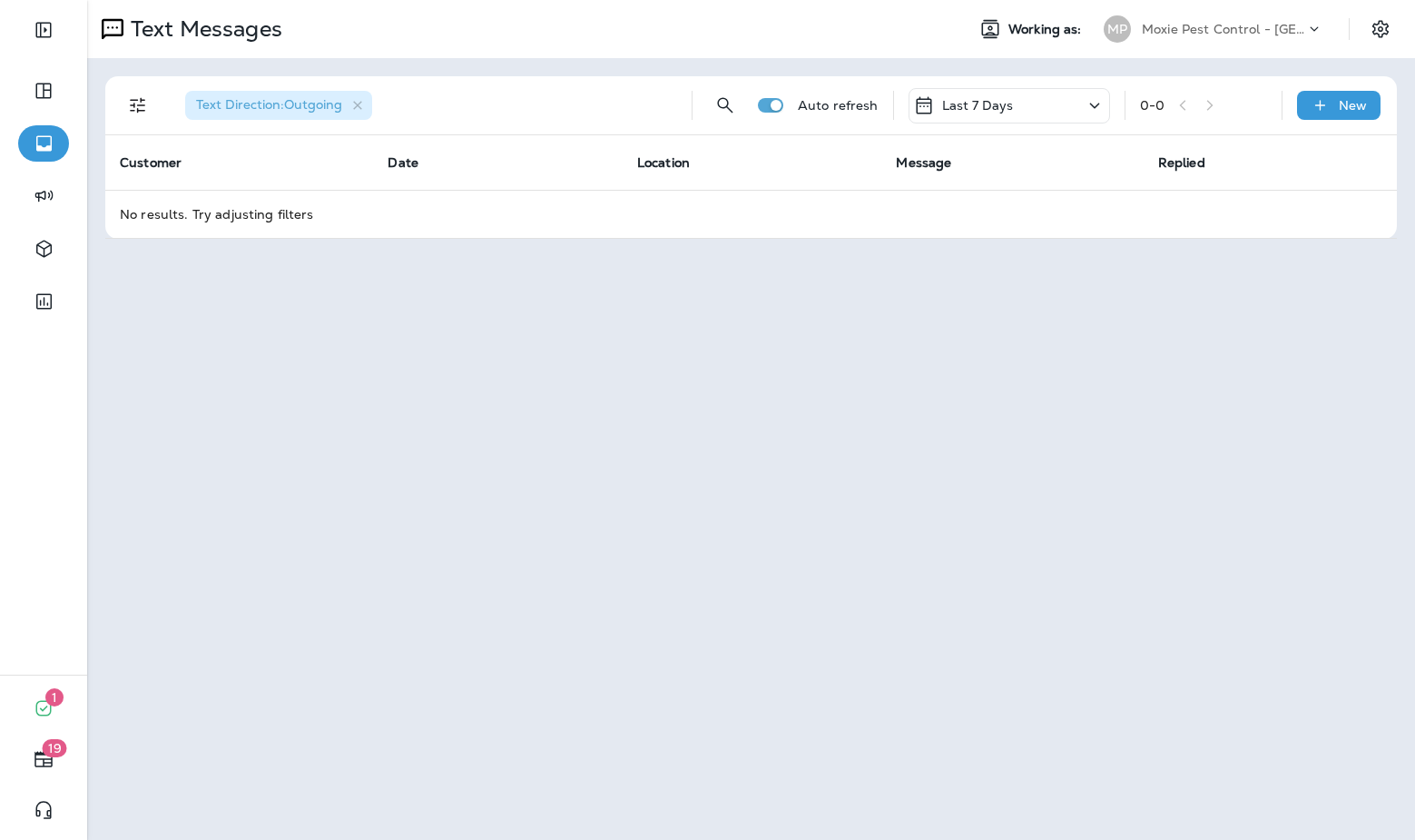
click at [1097, 107] on icon at bounding box center [1095, 105] width 22 height 23
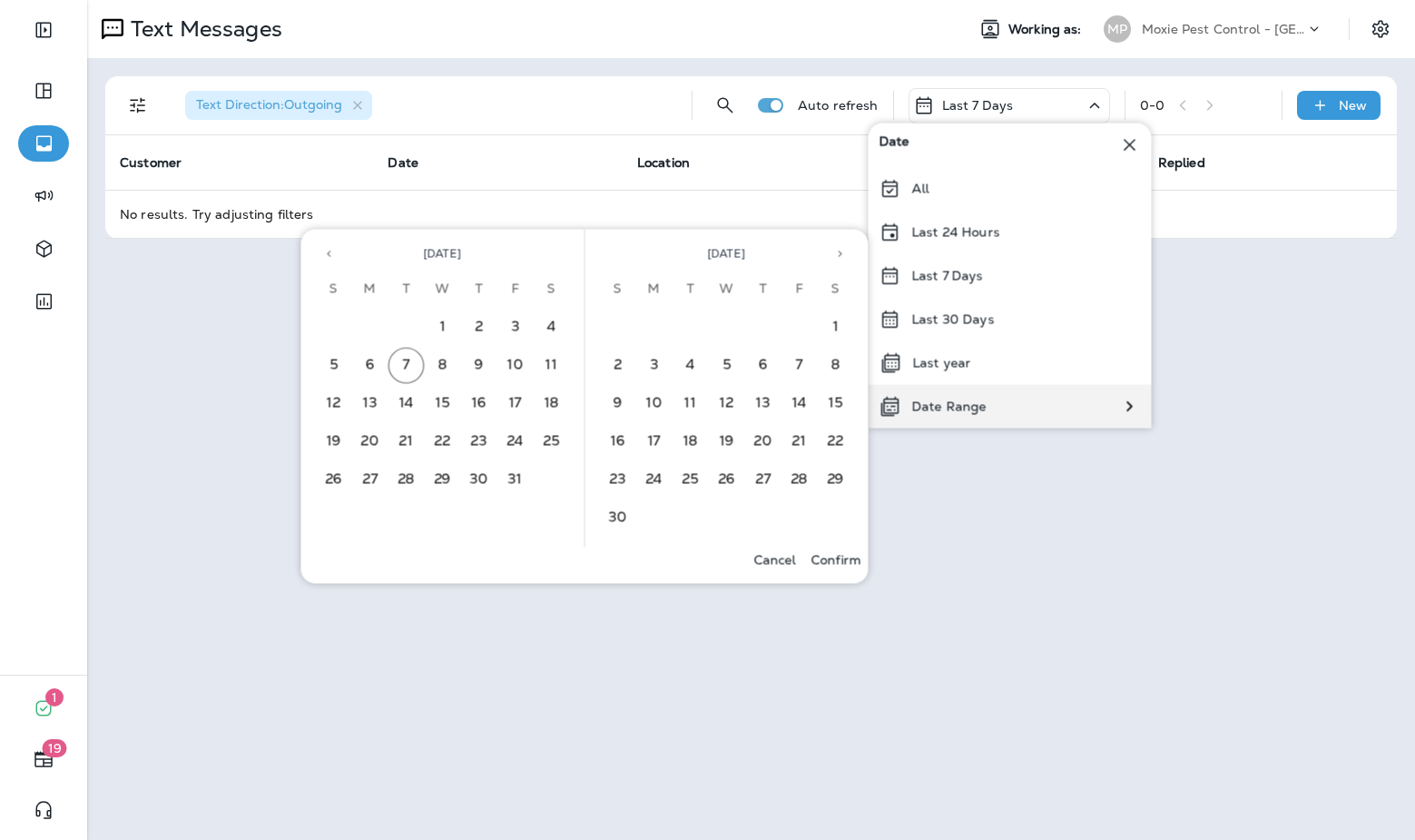
click at [976, 408] on p "Date Range" at bounding box center [950, 407] width 75 height 15
click at [323, 250] on icon "Previous month" at bounding box center [329, 253] width 13 height 13
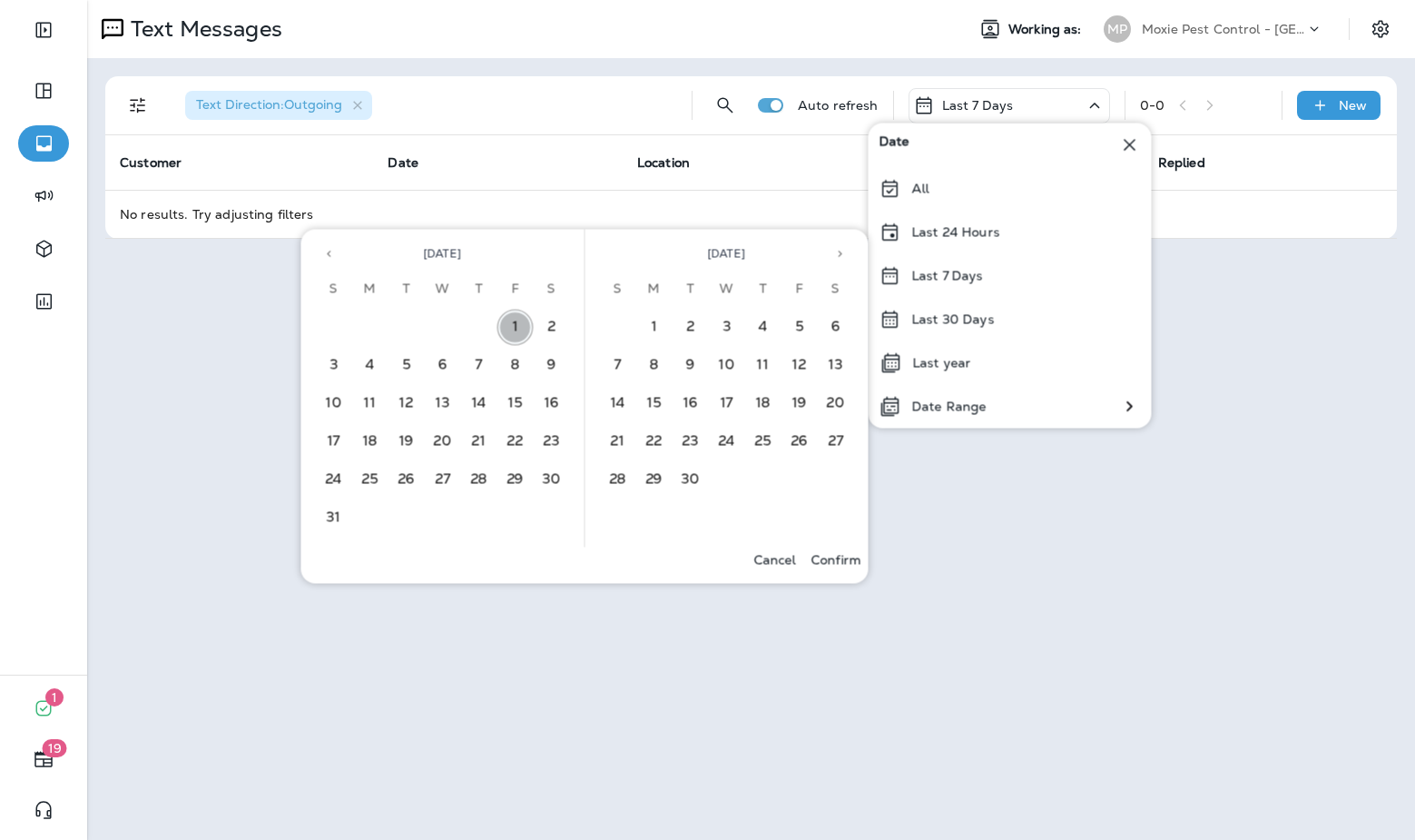
click at [522, 324] on button "1" at bounding box center [515, 327] width 36 height 36
drag, startPoint x: 693, startPoint y: 483, endPoint x: 755, endPoint y: 526, distance: 75.5
click at [693, 483] on button "30" at bounding box center [691, 479] width 36 height 36
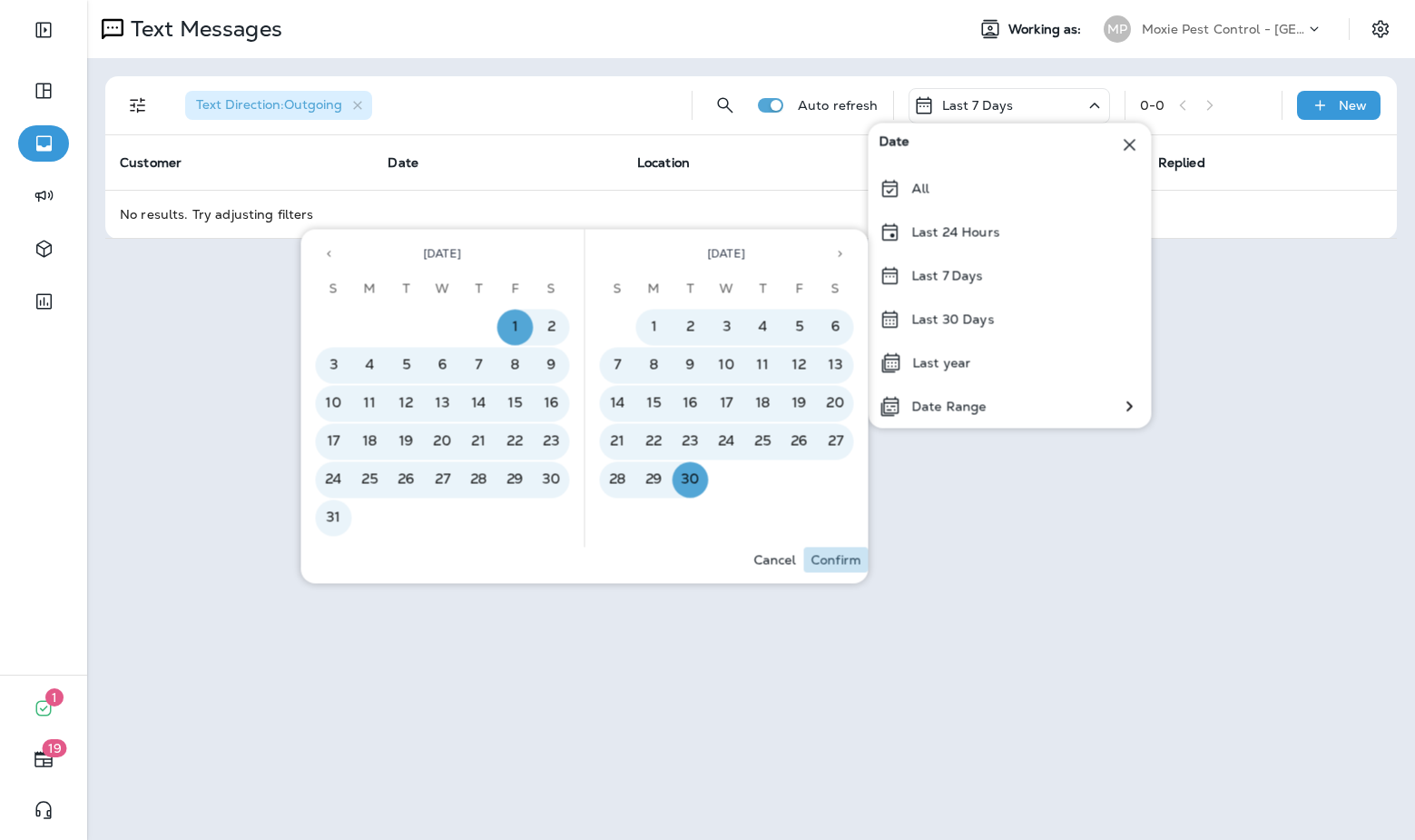
click at [841, 566] on p "Confirm" at bounding box center [836, 560] width 50 height 15
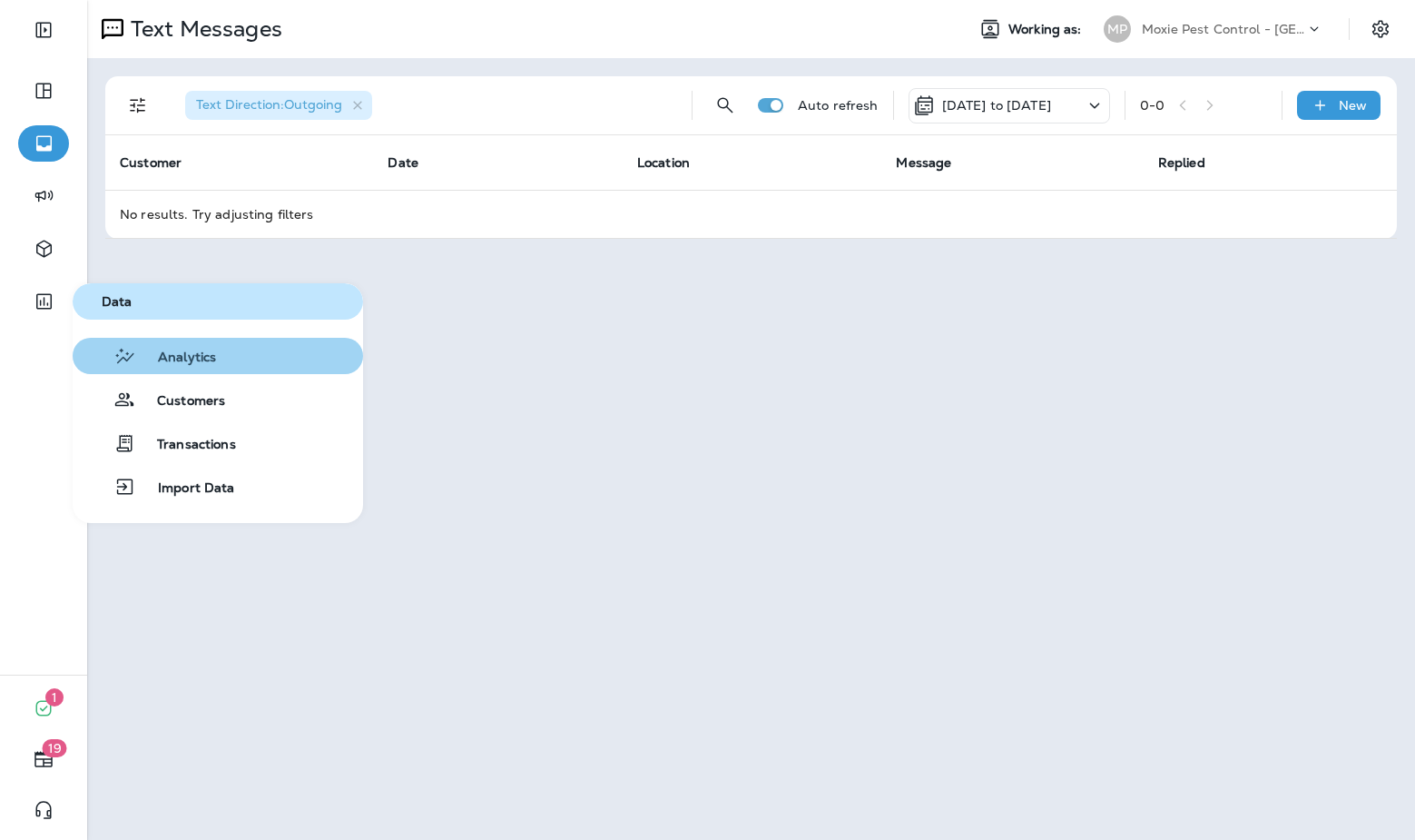
click at [247, 364] on button "Analytics" at bounding box center [218, 356] width 291 height 36
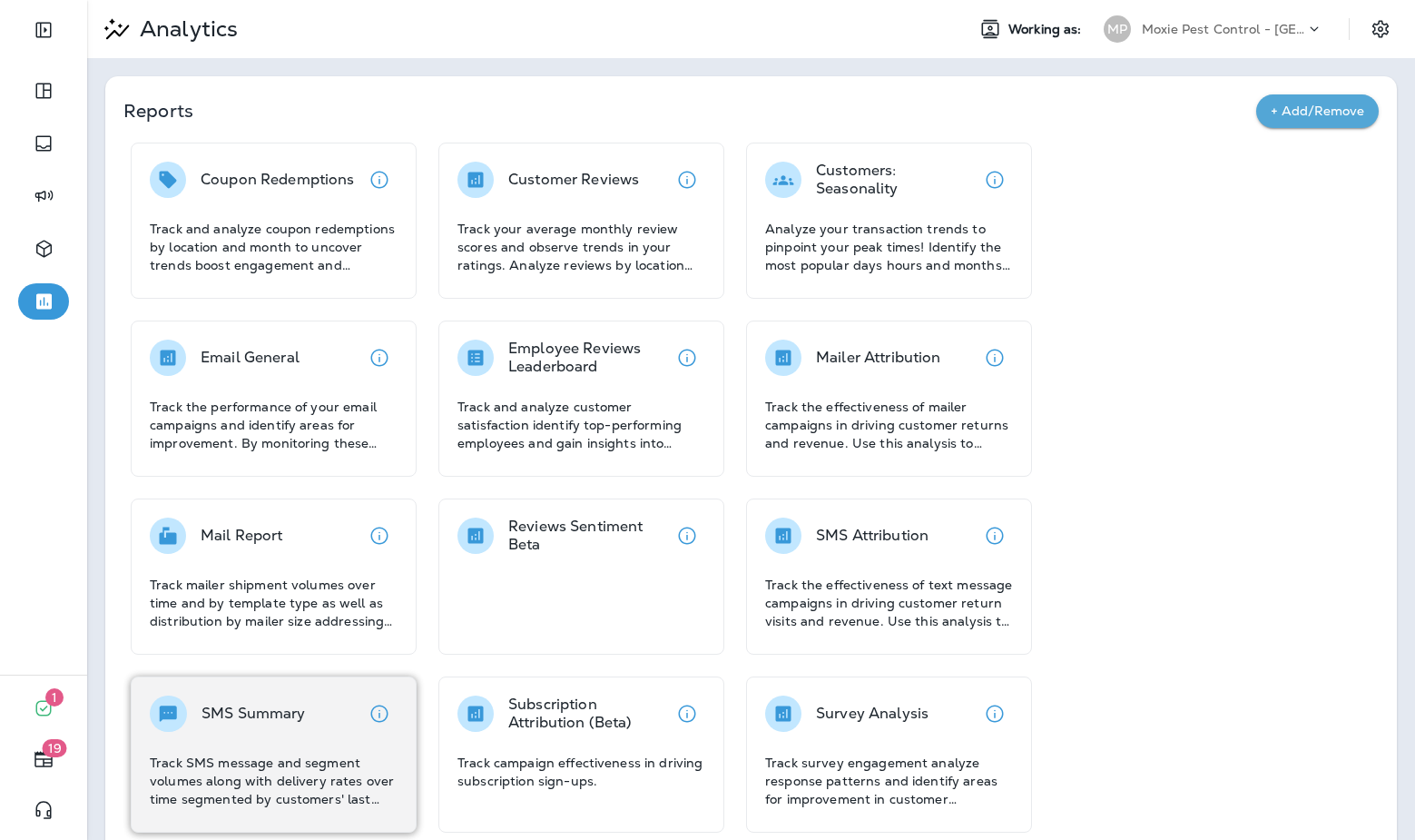
click at [231, 790] on p "Track SMS message and segment volumes along with delivery rates over time segme…" at bounding box center [273, 780] width 248 height 54
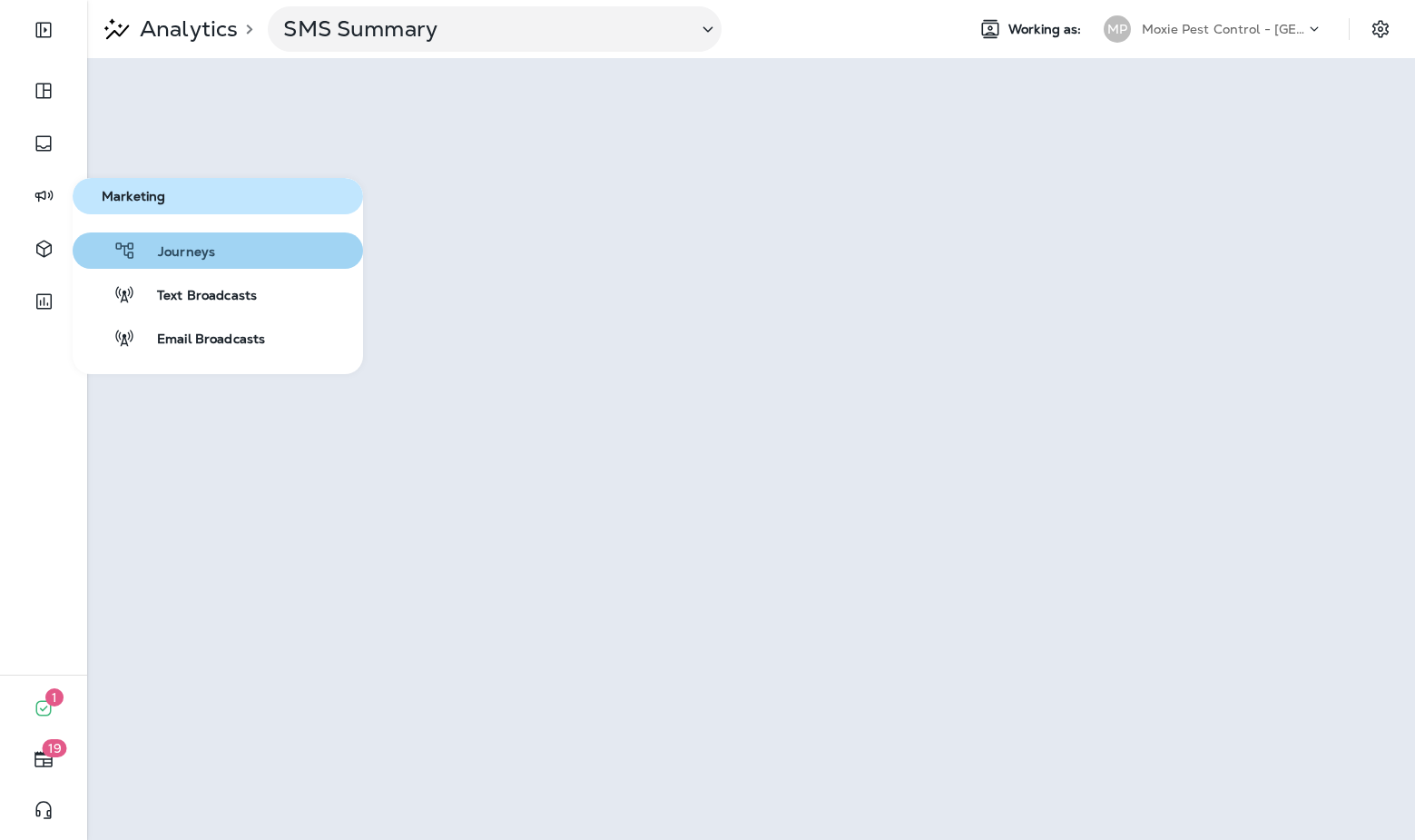
click at [189, 247] on span "Journeys" at bounding box center [176, 253] width 79 height 18
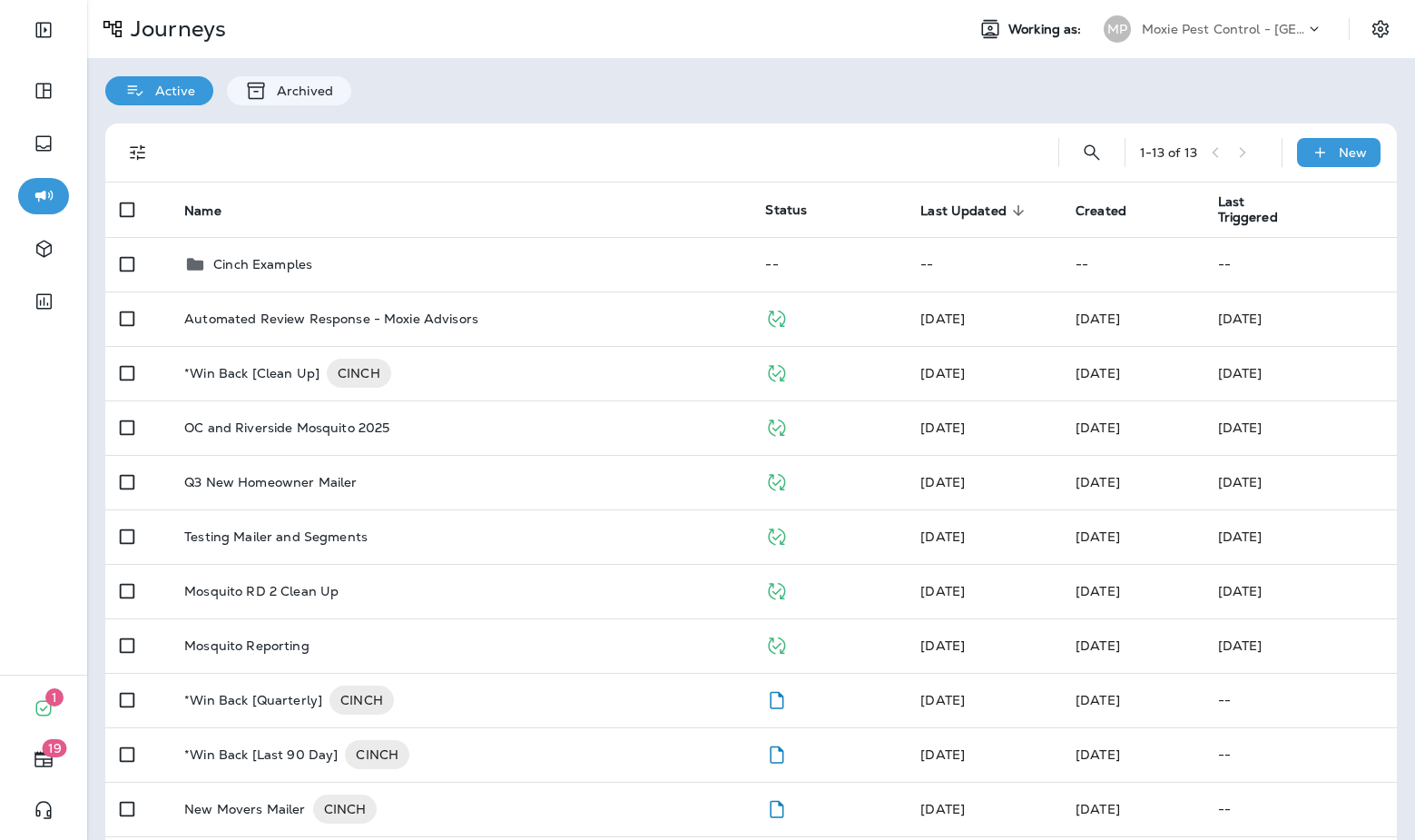
click at [1255, 157] on div "1 - 13 of 13" at bounding box center [1203, 152] width 127 height 28
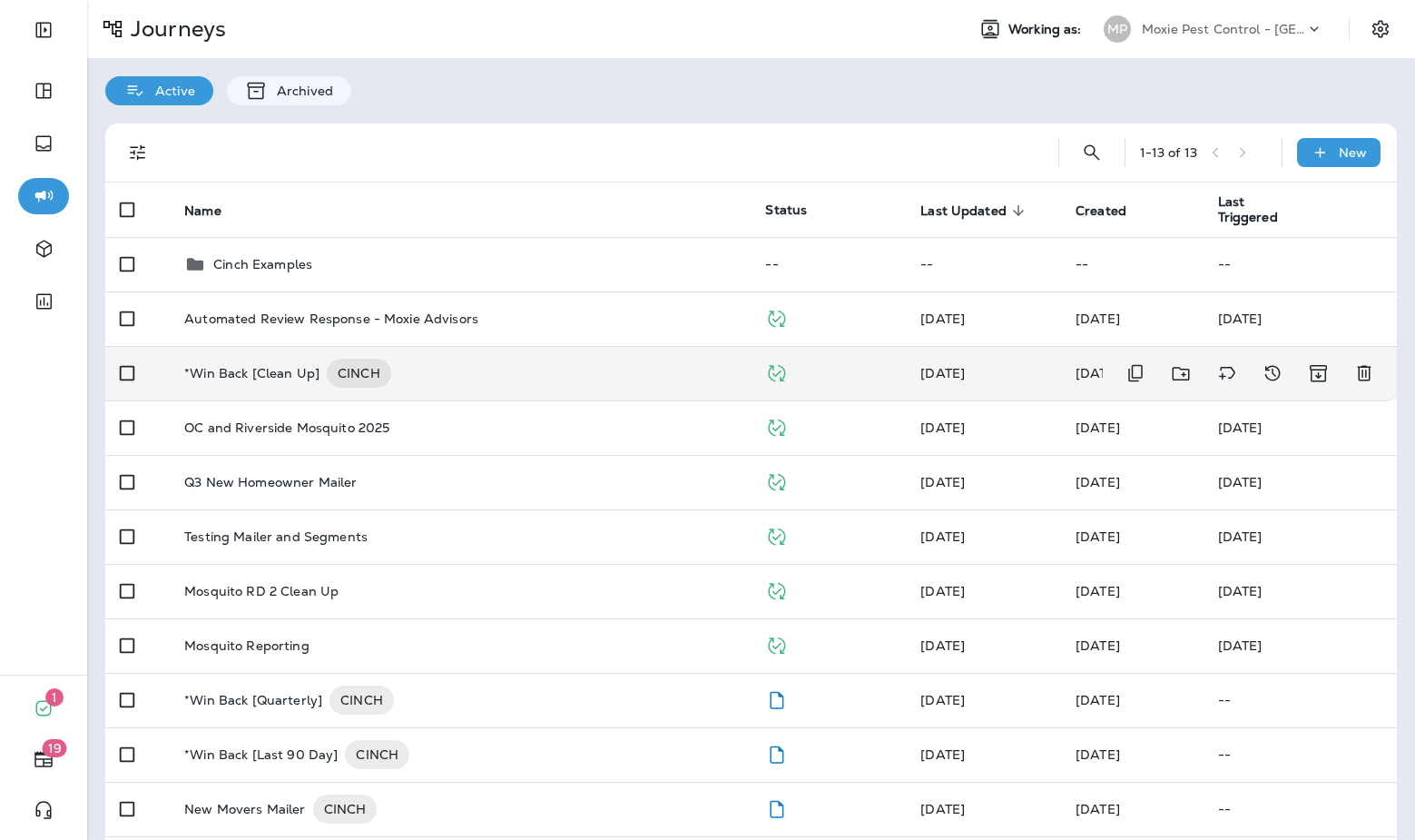
scroll to position [178, 0]
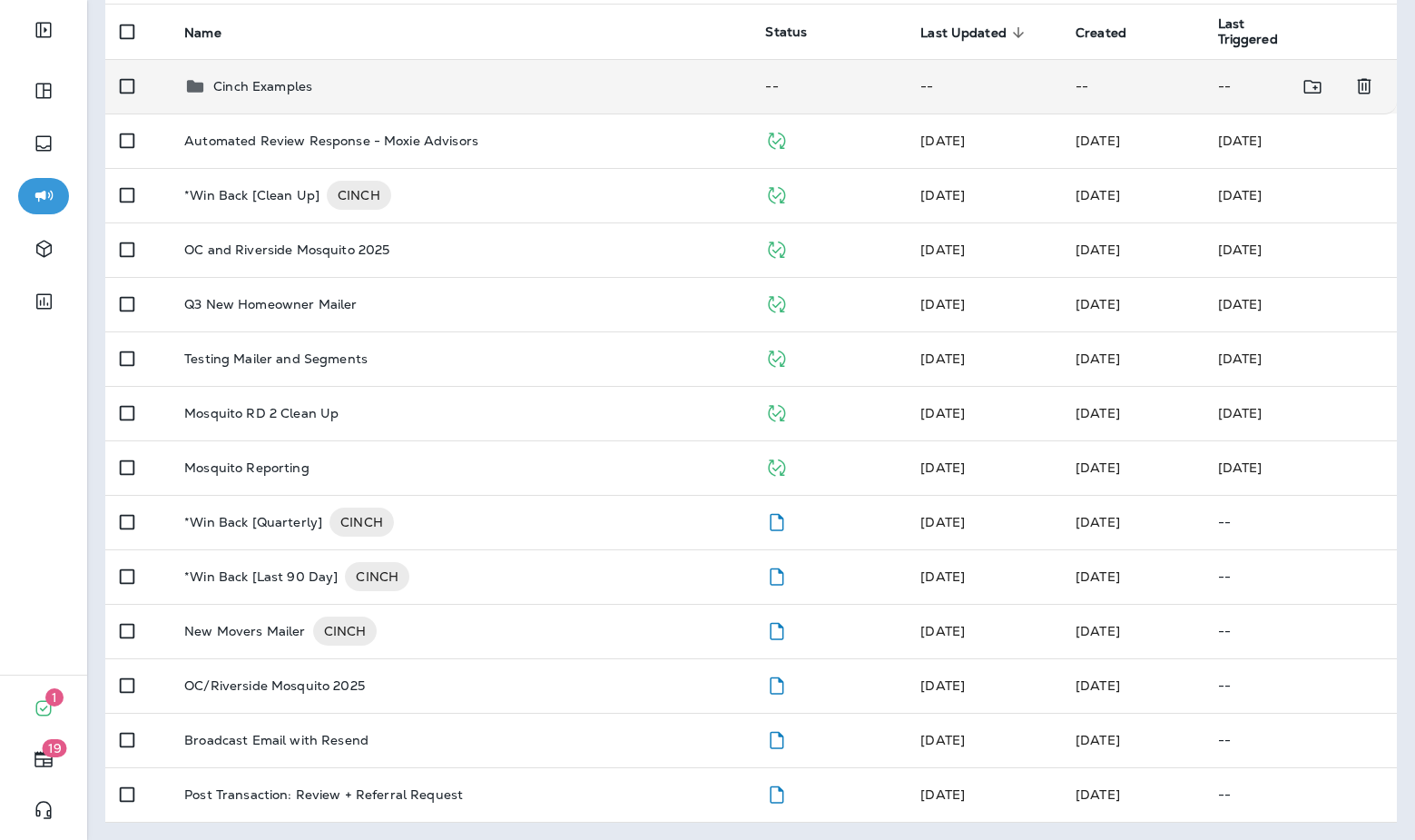
click at [273, 79] on p "Cinch Examples" at bounding box center [262, 85] width 99 height 15
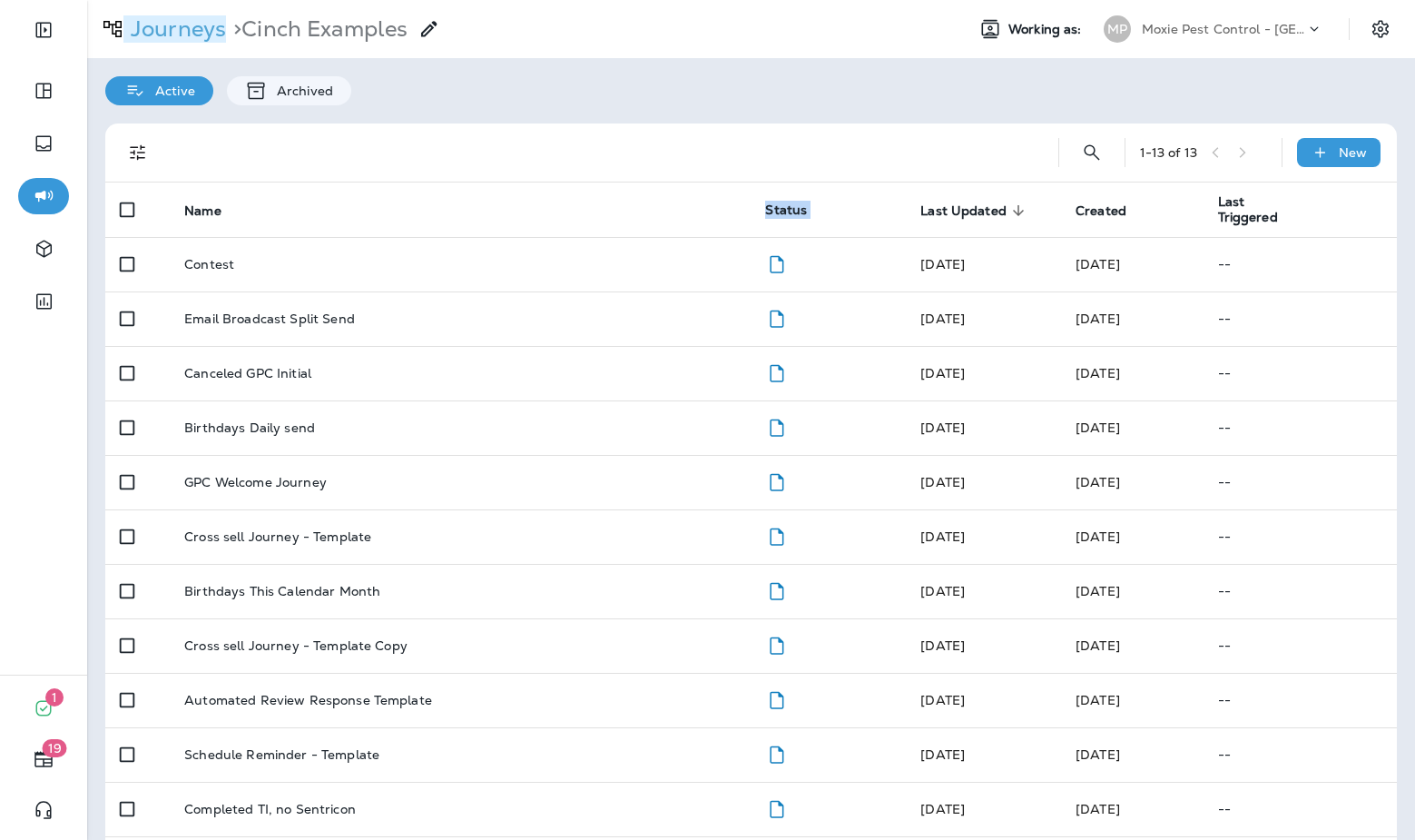
click at [161, 34] on p "Journeys" at bounding box center [175, 29] width 102 height 28
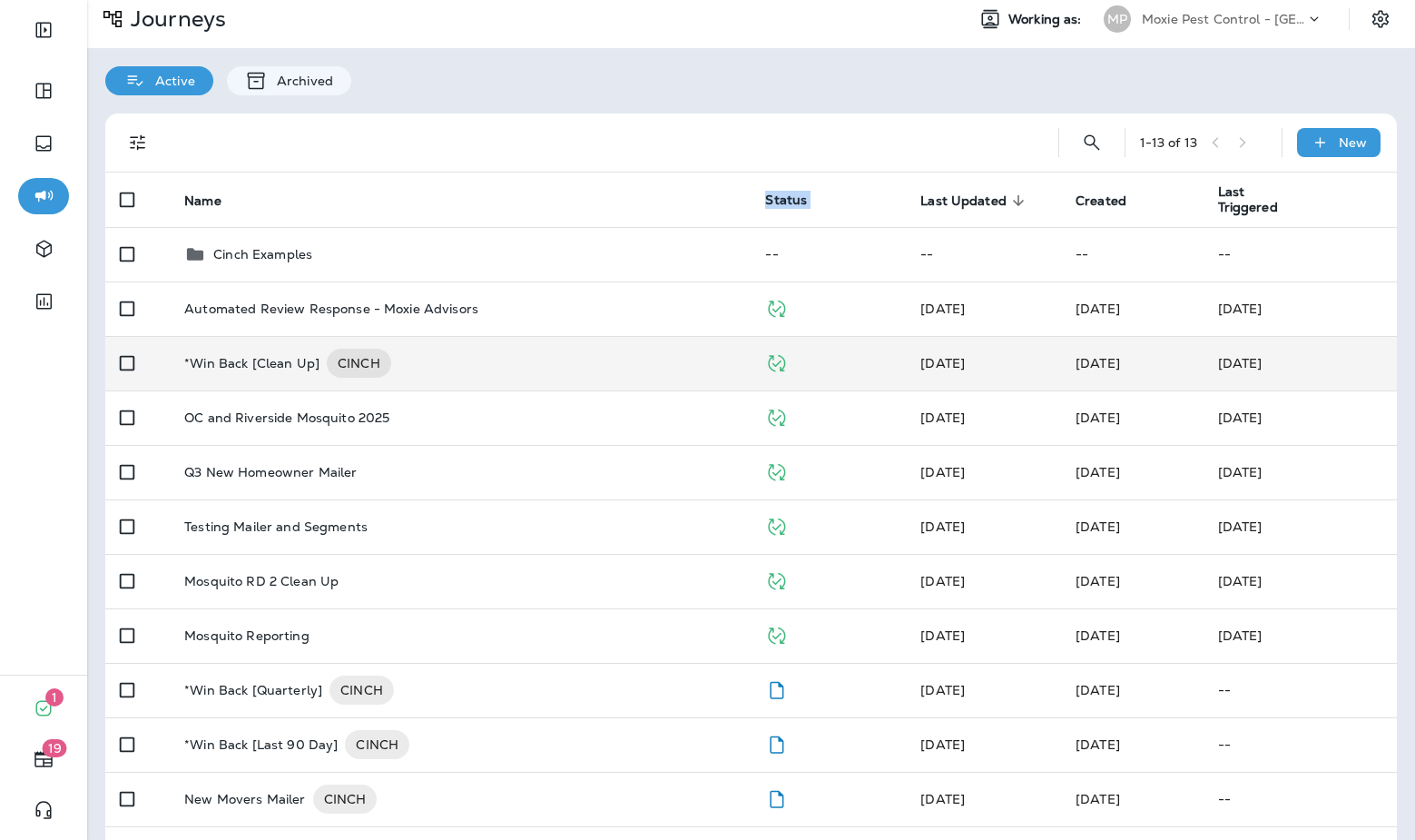
scroll to position [13, 0]
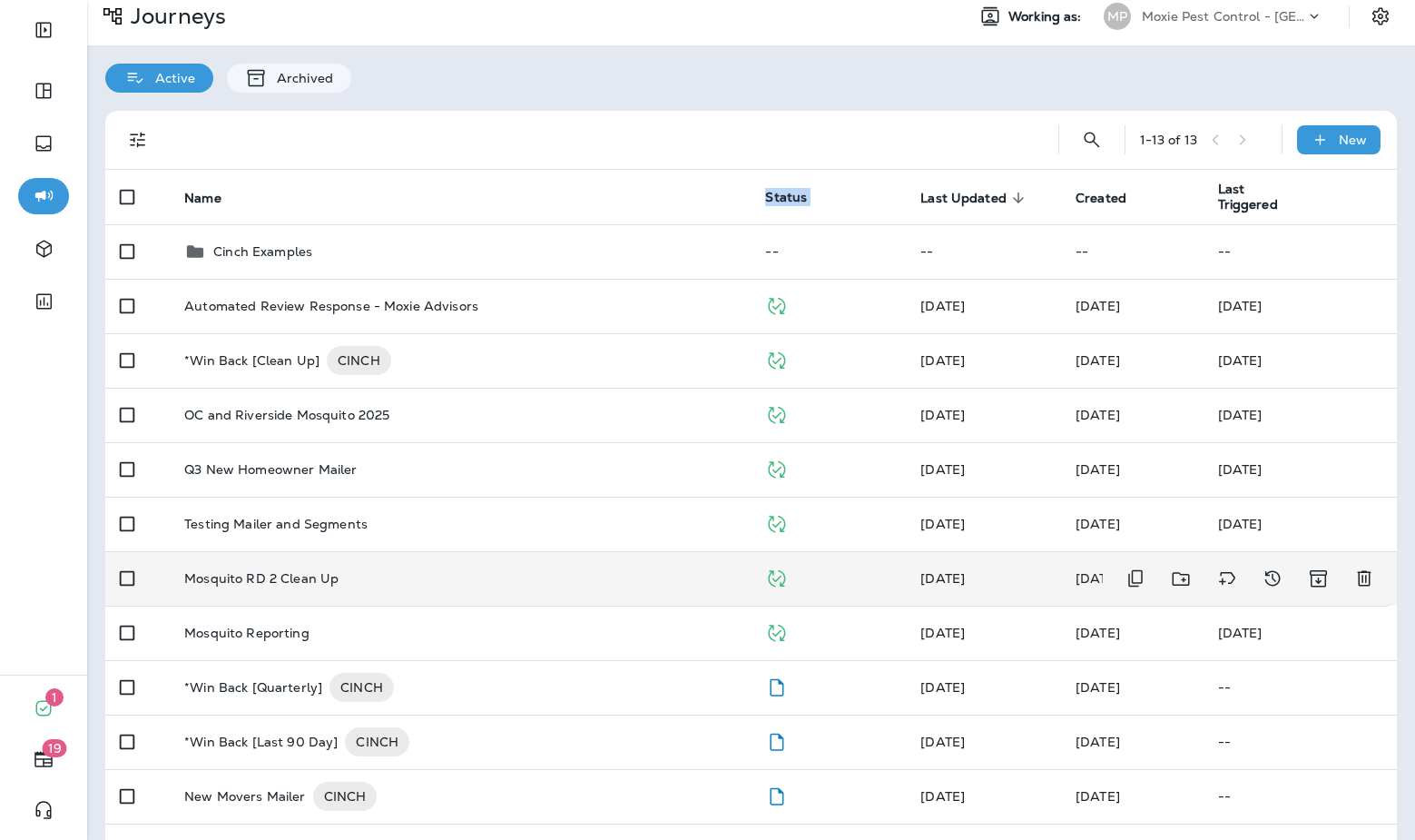
click at [396, 565] on td "Mosquito RD 2 Clean Up" at bounding box center [460, 578] width 581 height 54
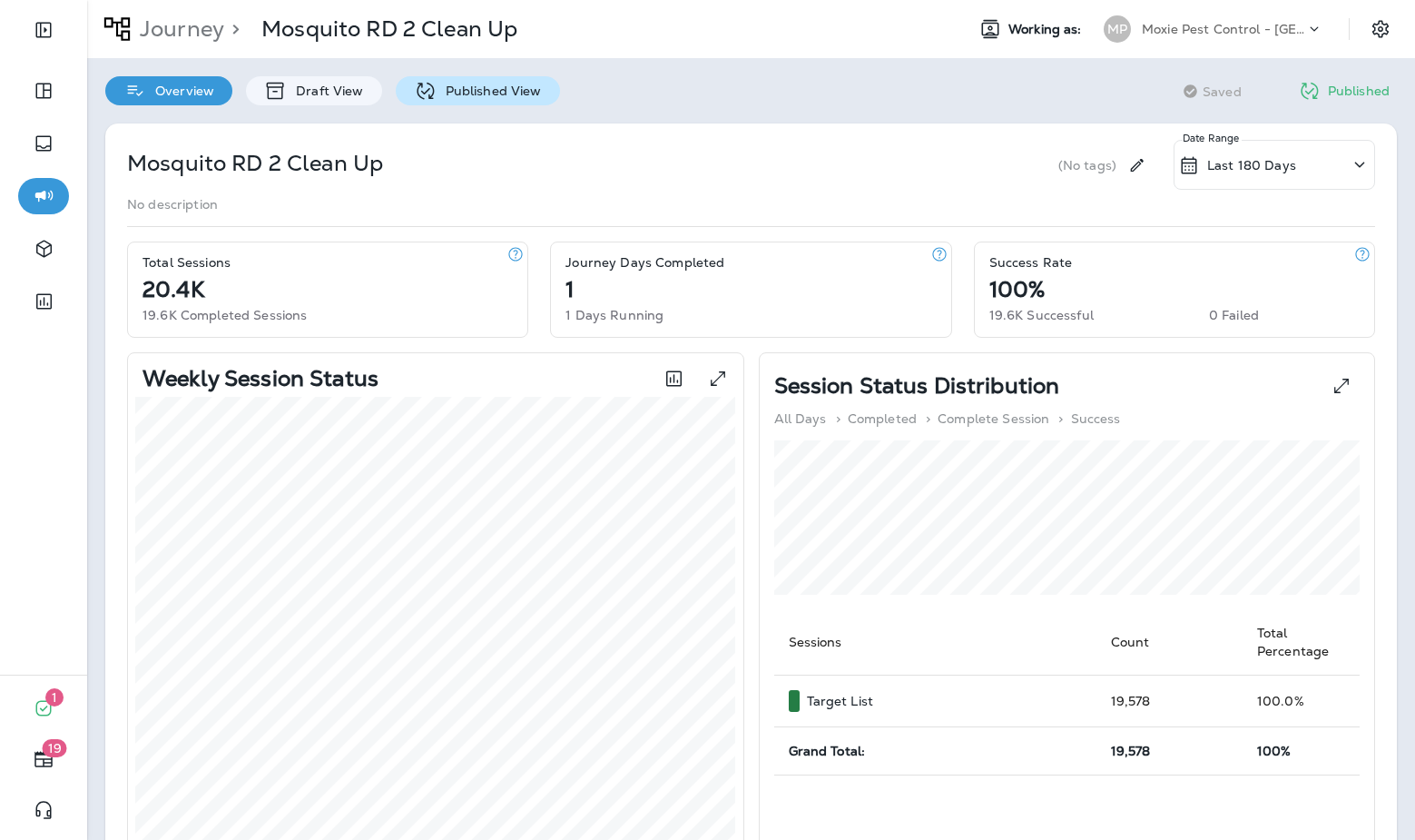
click at [453, 89] on p "Published View" at bounding box center [488, 90] width 105 height 15
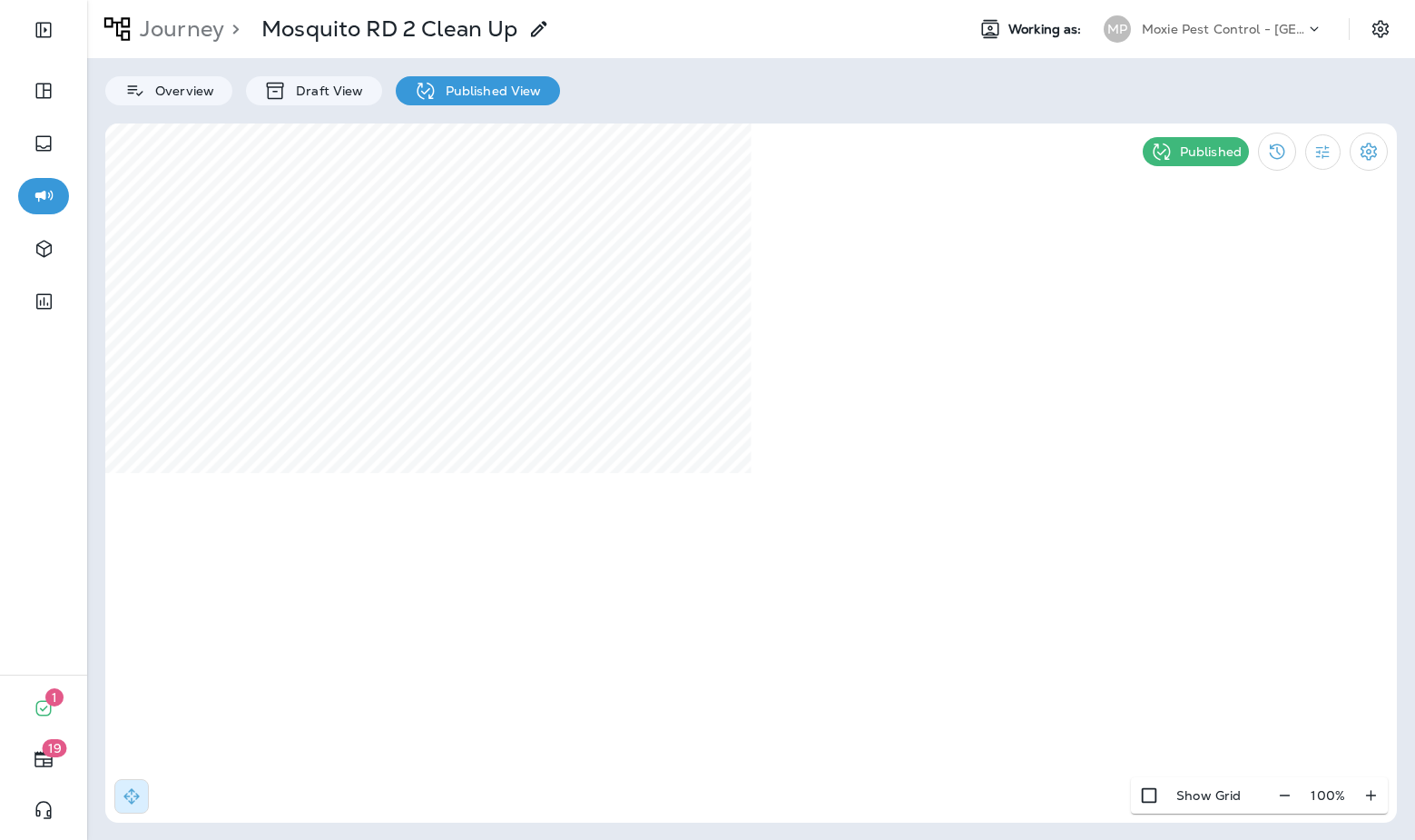
click at [171, 28] on p "Journey" at bounding box center [178, 29] width 91 height 28
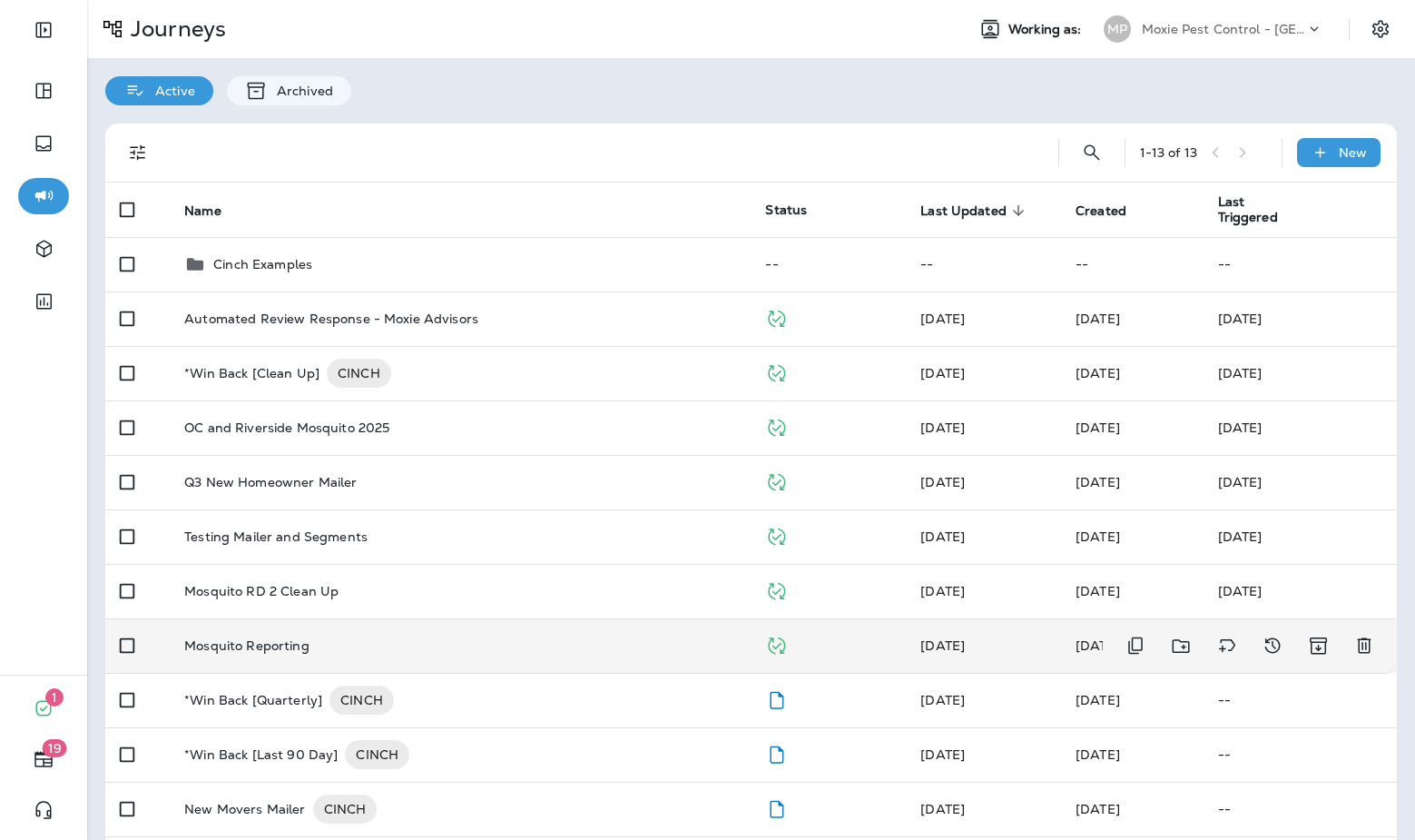
click at [445, 636] on td "Mosquito Reporting" at bounding box center [460, 644] width 581 height 54
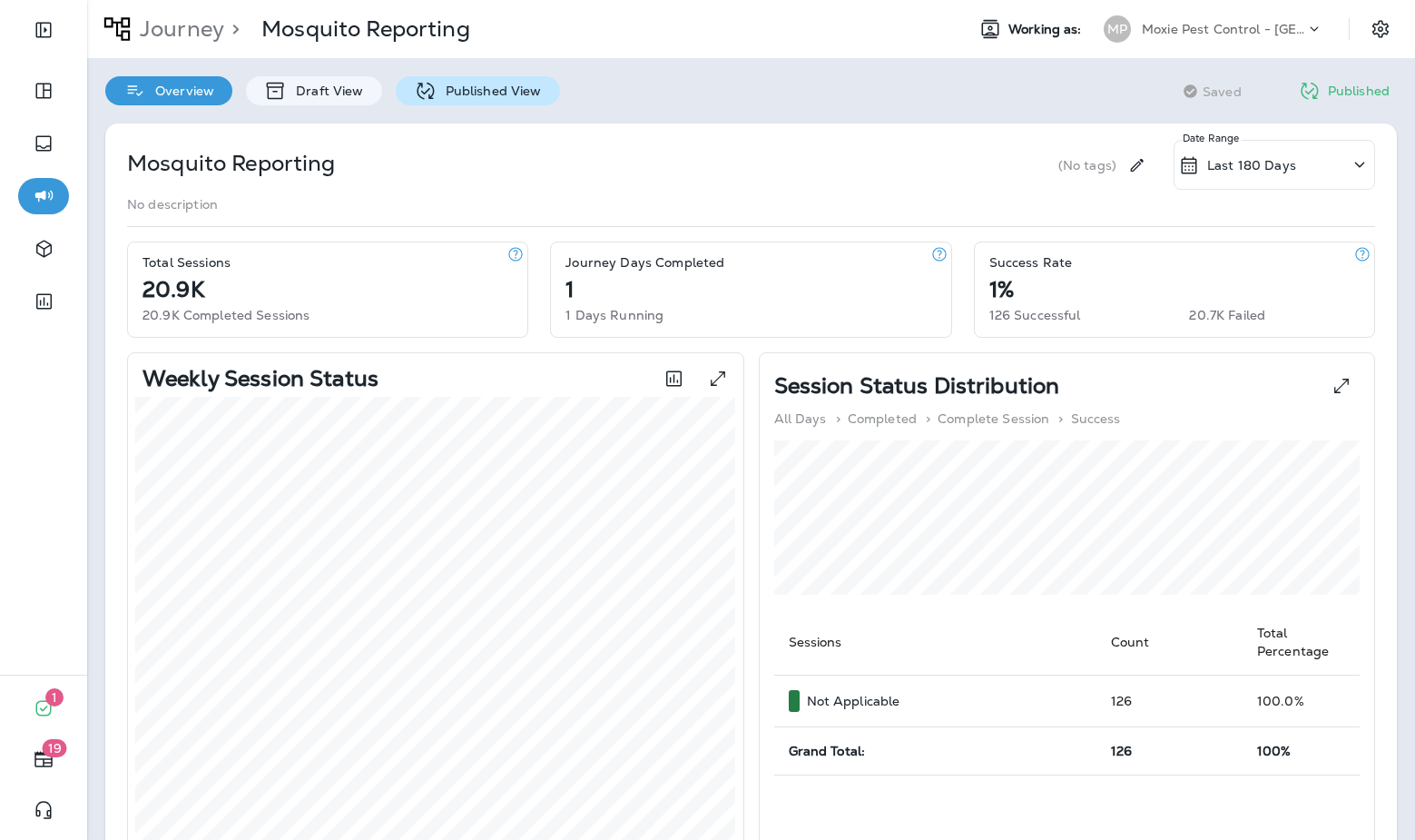
click at [444, 93] on p "Published View" at bounding box center [488, 90] width 105 height 15
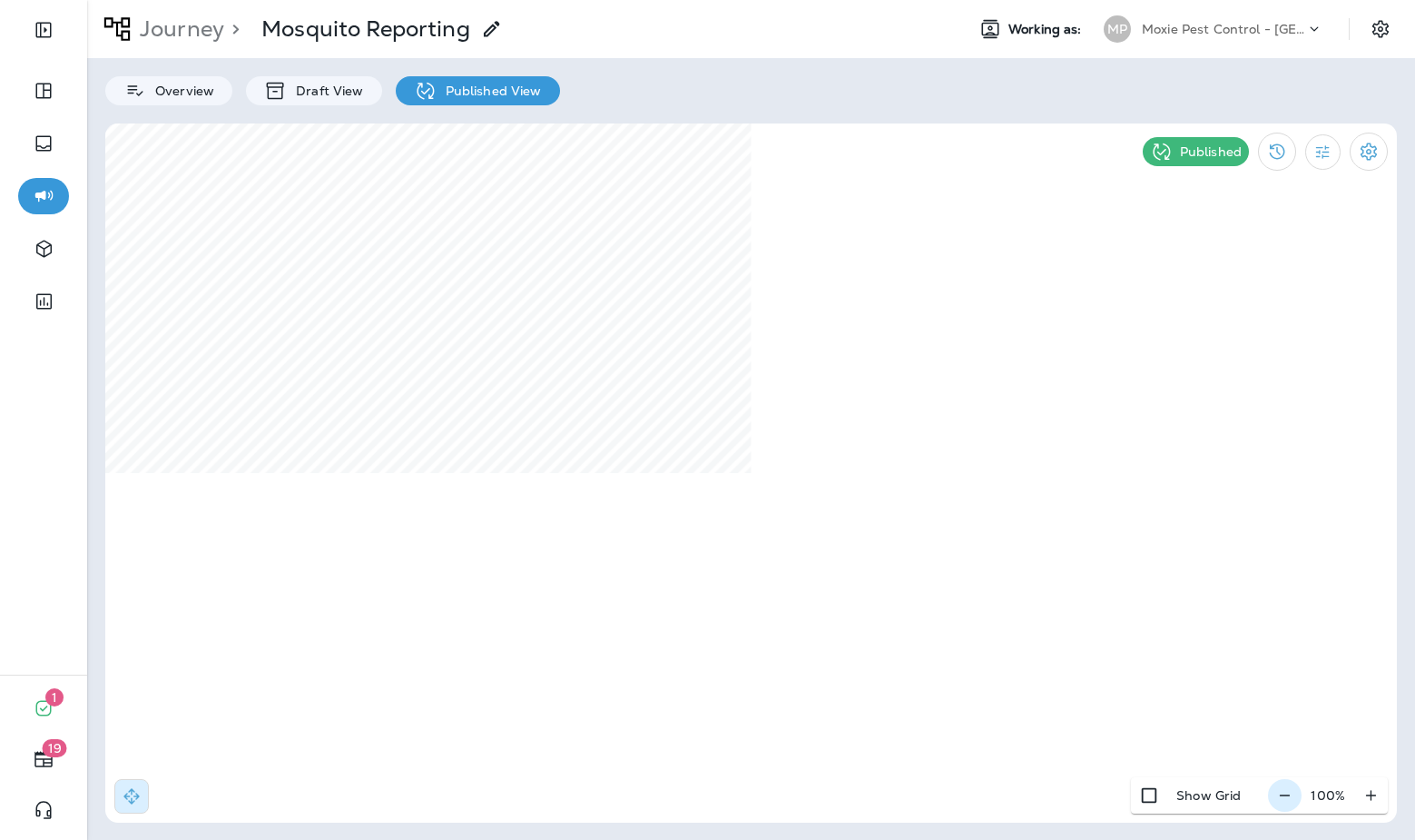
click at [1292, 800] on icon "button" at bounding box center [1284, 795] width 19 height 18
click at [1292, 800] on icon "button" at bounding box center [1291, 795] width 19 height 18
click at [1292, 800] on icon "button" at bounding box center [1293, 795] width 19 height 18
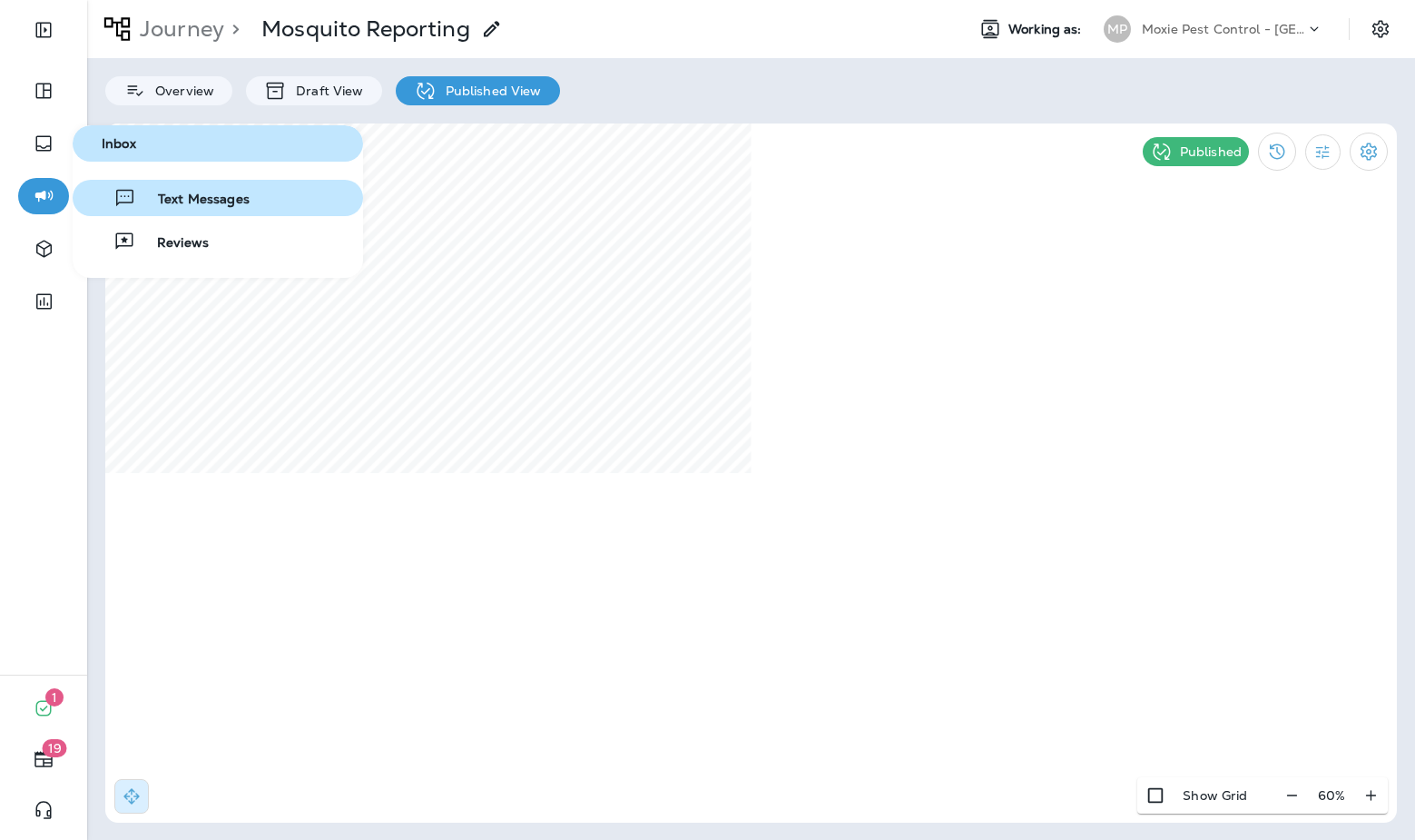
click at [162, 193] on span "Text Messages" at bounding box center [193, 200] width 113 height 18
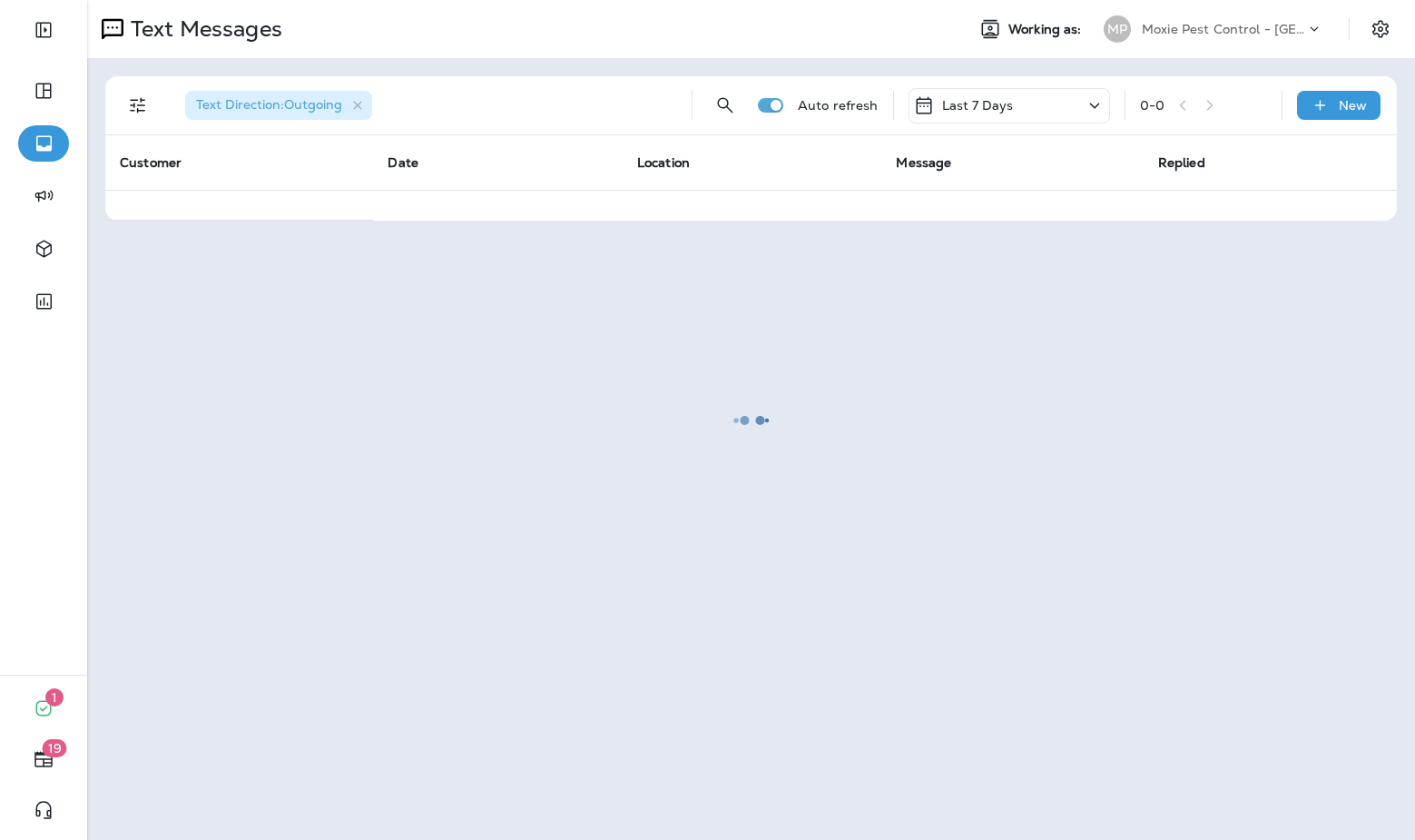
click at [148, 107] on div at bounding box center [752, 420] width 1325 height 836
click at [131, 106] on div at bounding box center [752, 420] width 1325 height 836
click at [359, 102] on div at bounding box center [752, 420] width 1325 height 836
click at [138, 109] on div at bounding box center [752, 420] width 1325 height 836
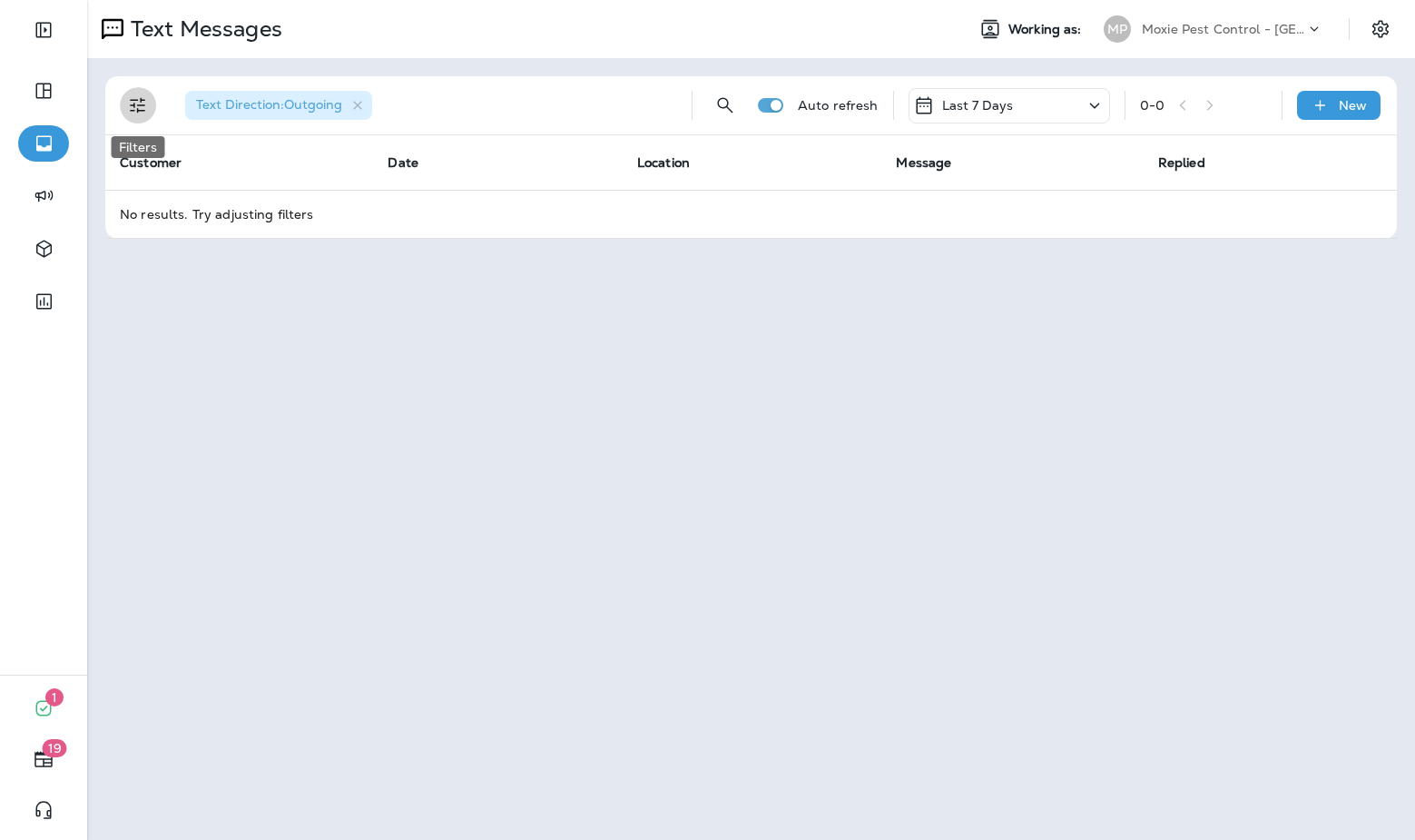
click at [138, 109] on icon "Filters" at bounding box center [138, 106] width 16 height 16
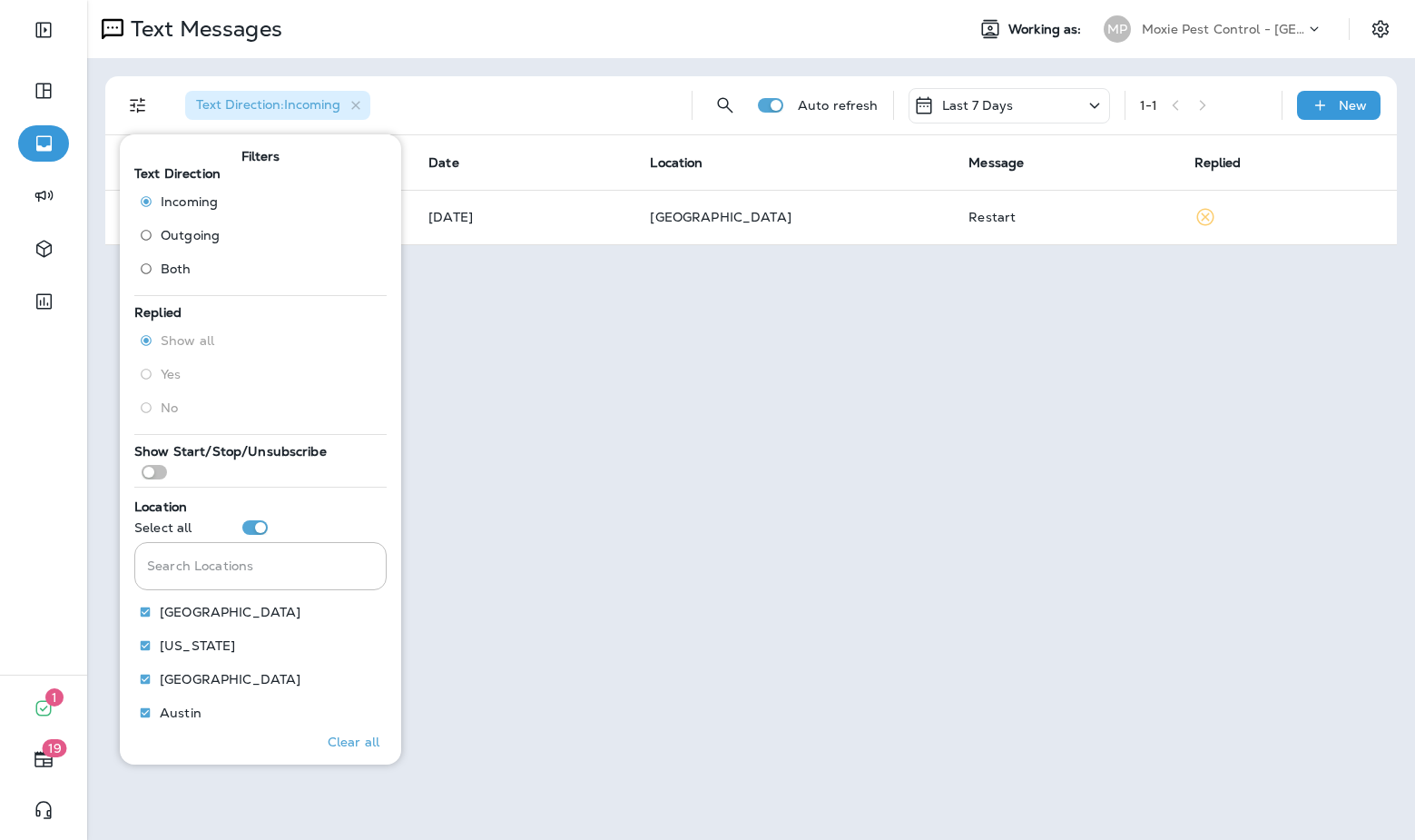
click at [757, 70] on div "Text Direction : Incoming Auto refresh Last 7 Days 1 - 1 New Customer Date Loca…" at bounding box center [752, 160] width 1329 height 205
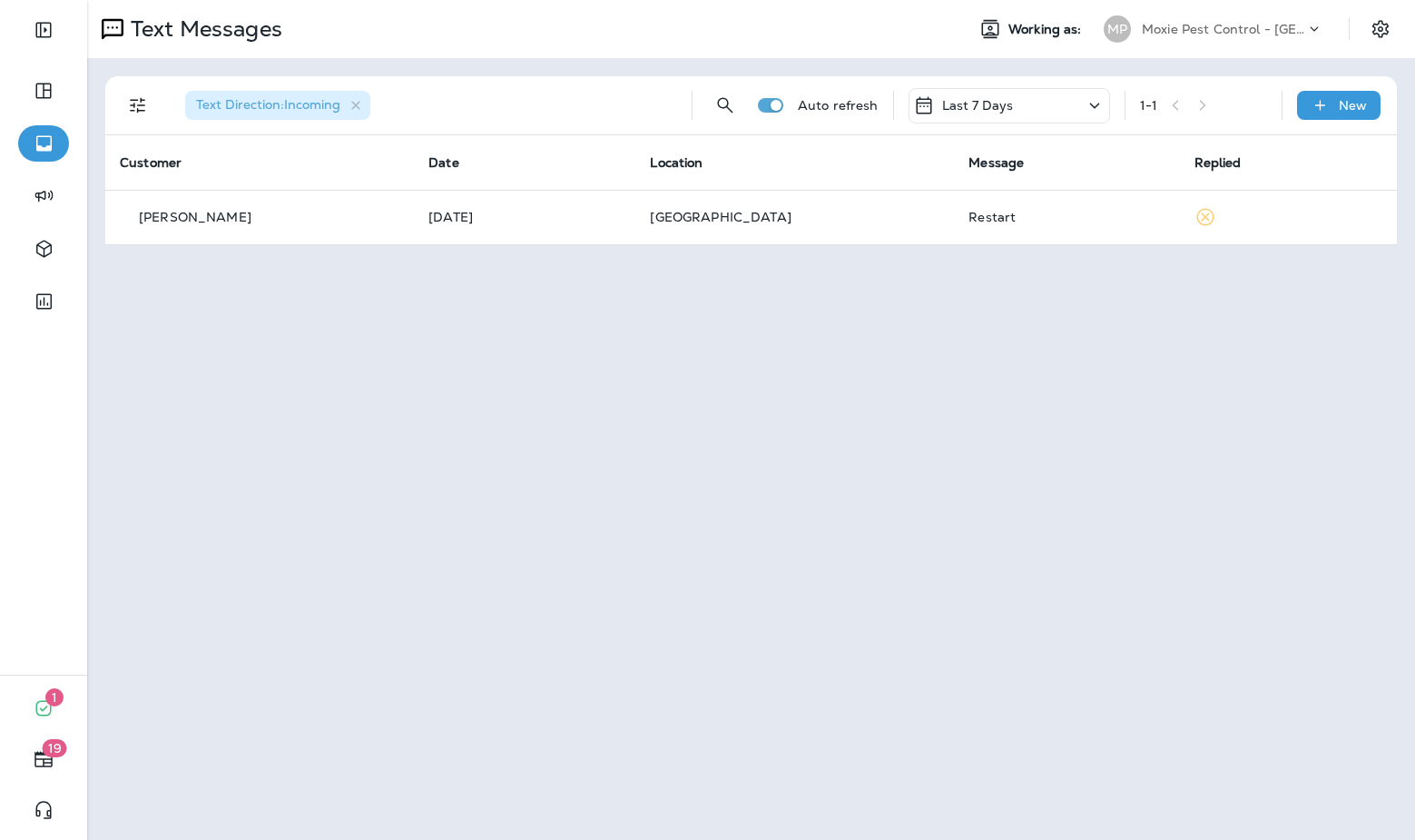
click at [1095, 105] on icon at bounding box center [1095, 105] width 22 height 23
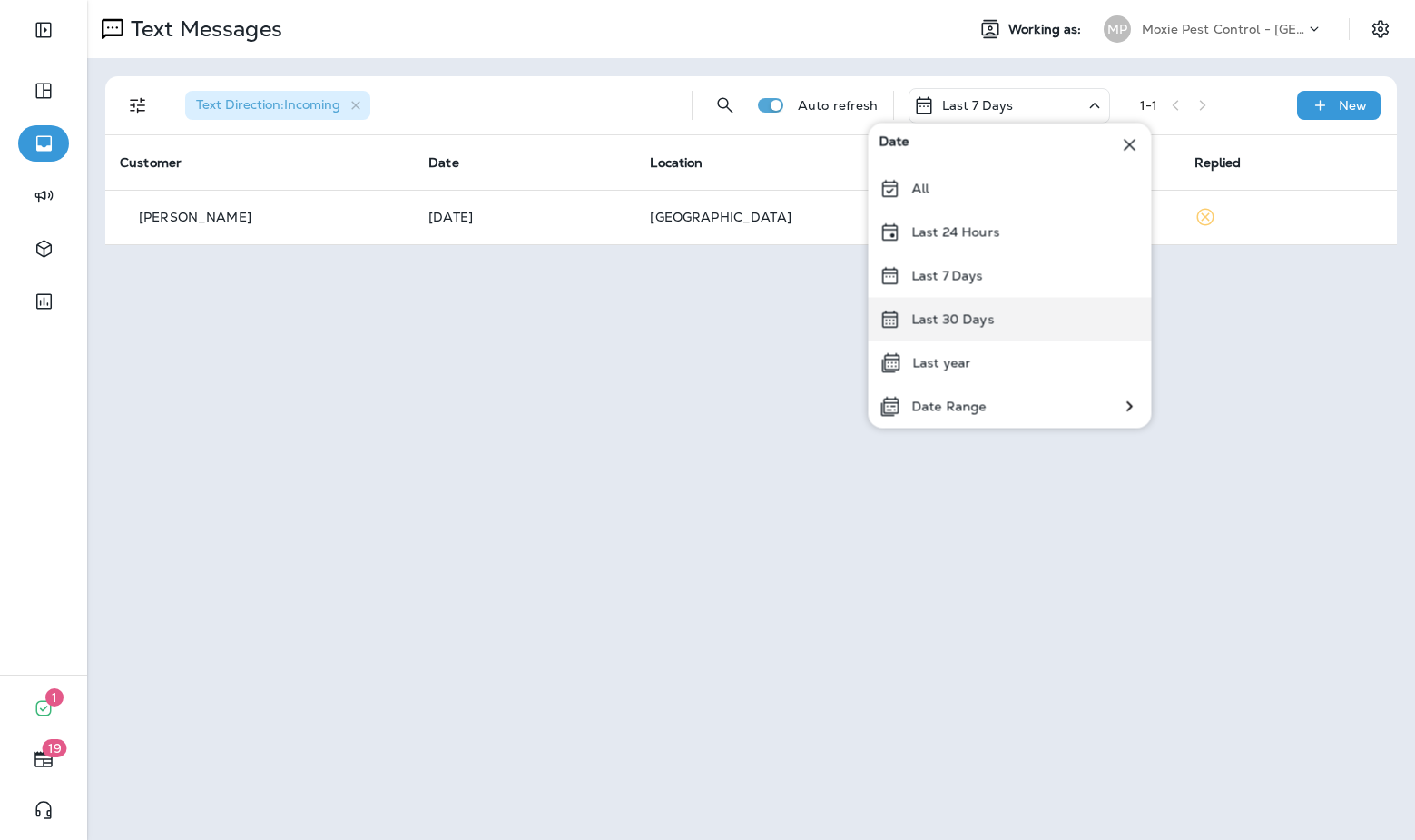
click at [966, 324] on p "Last 30 Days" at bounding box center [954, 319] width 83 height 15
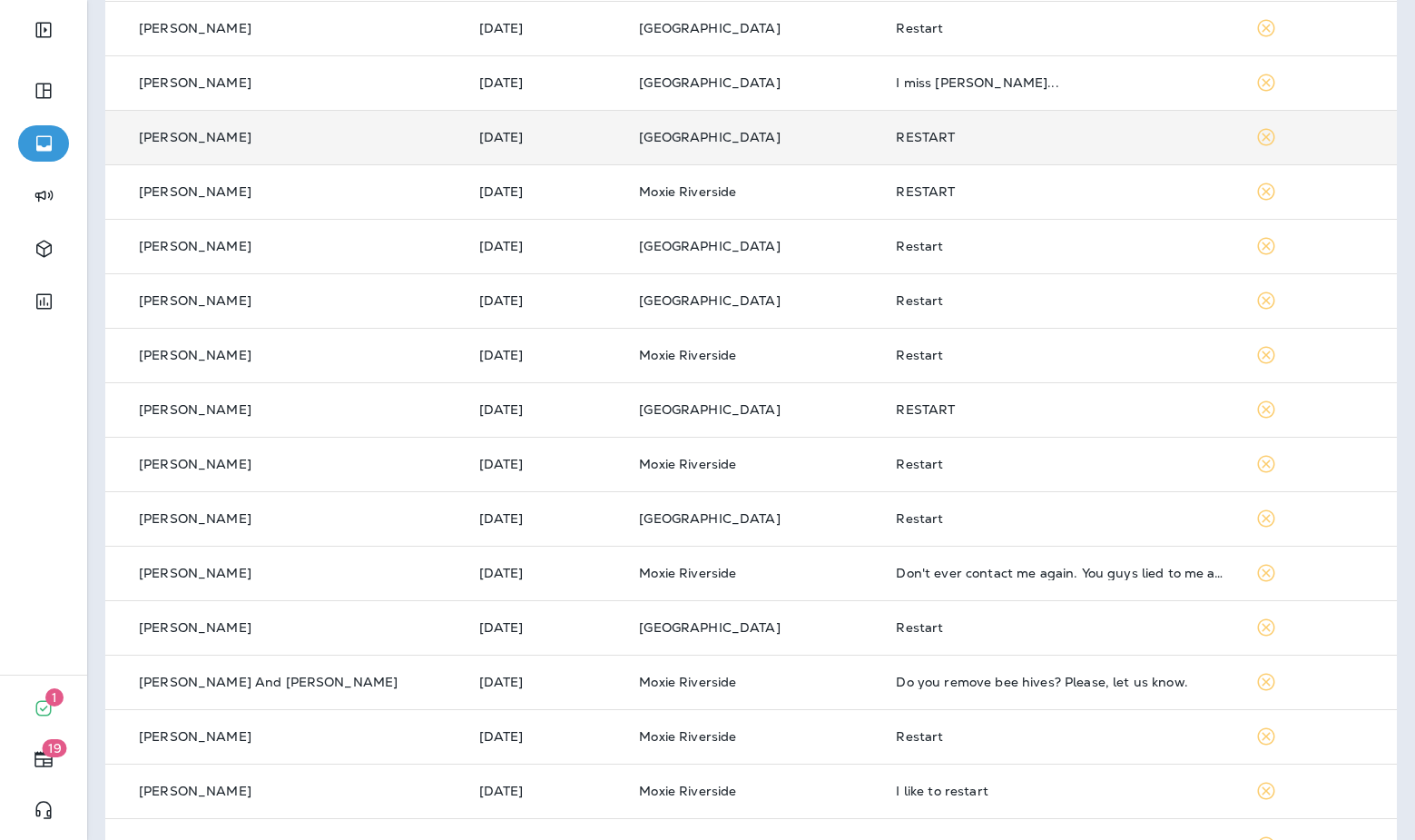
scroll to position [191, 0]
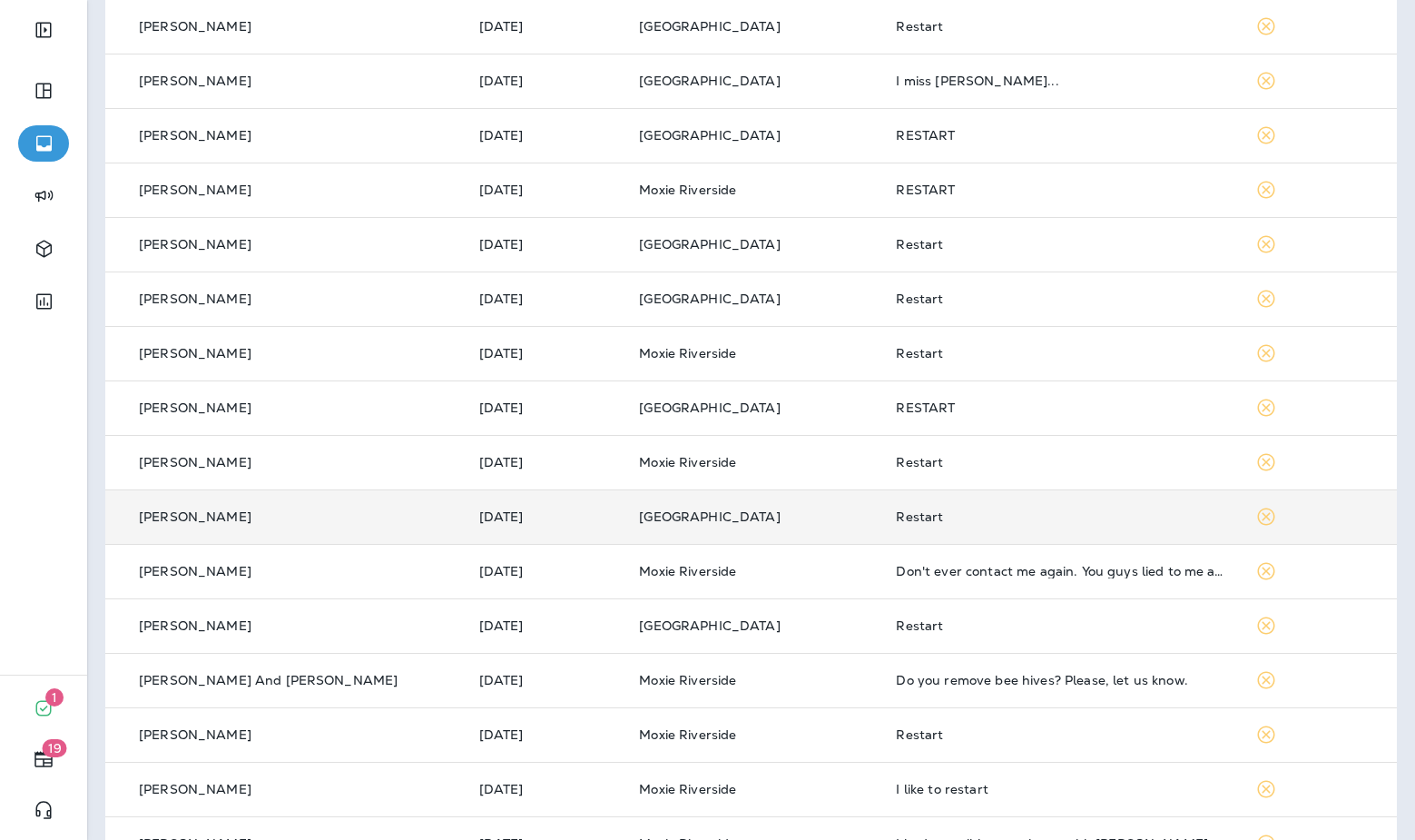
click at [921, 525] on td "Restart" at bounding box center [1061, 516] width 360 height 54
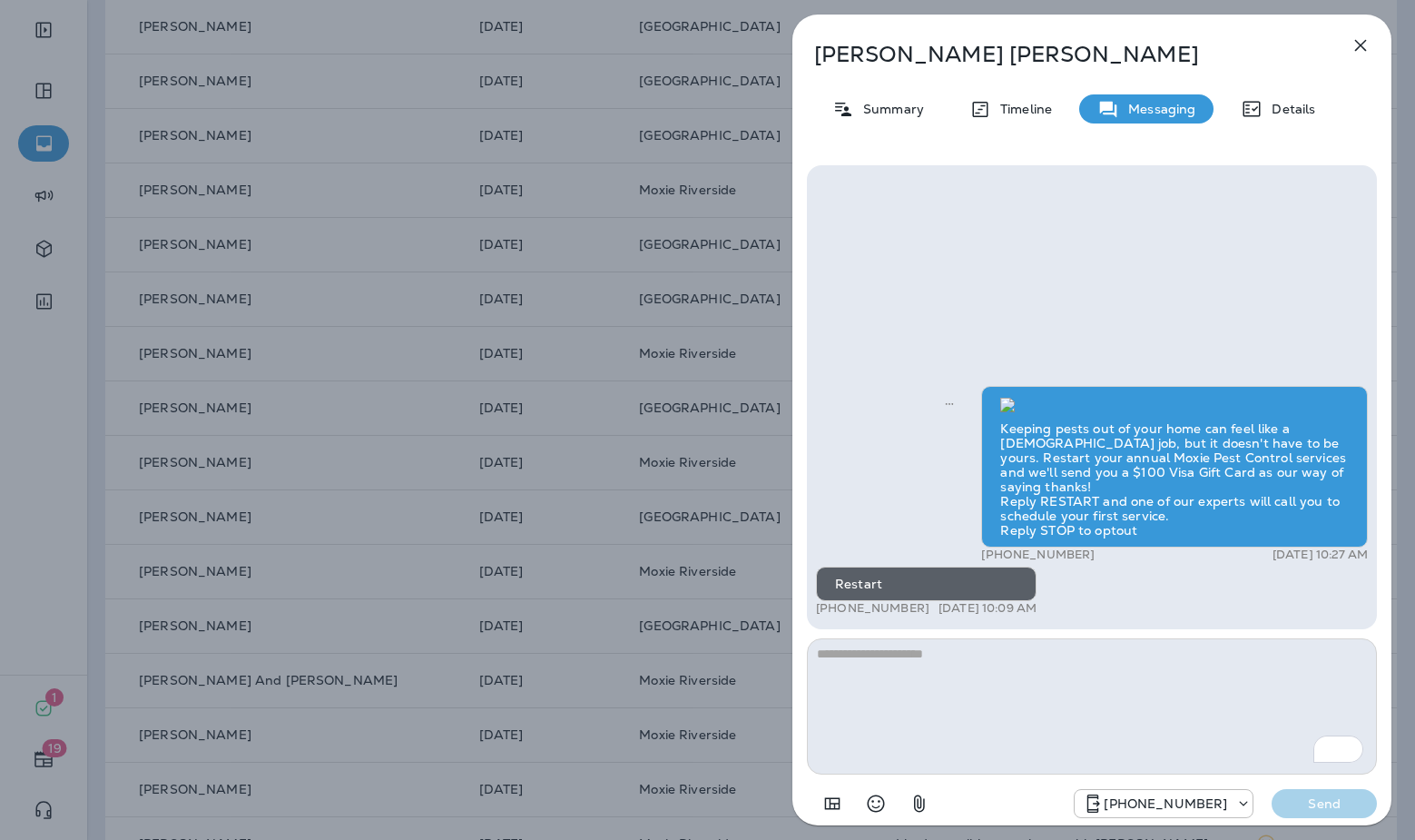
click at [1361, 41] on icon "button" at bounding box center [1361, 45] width 22 height 22
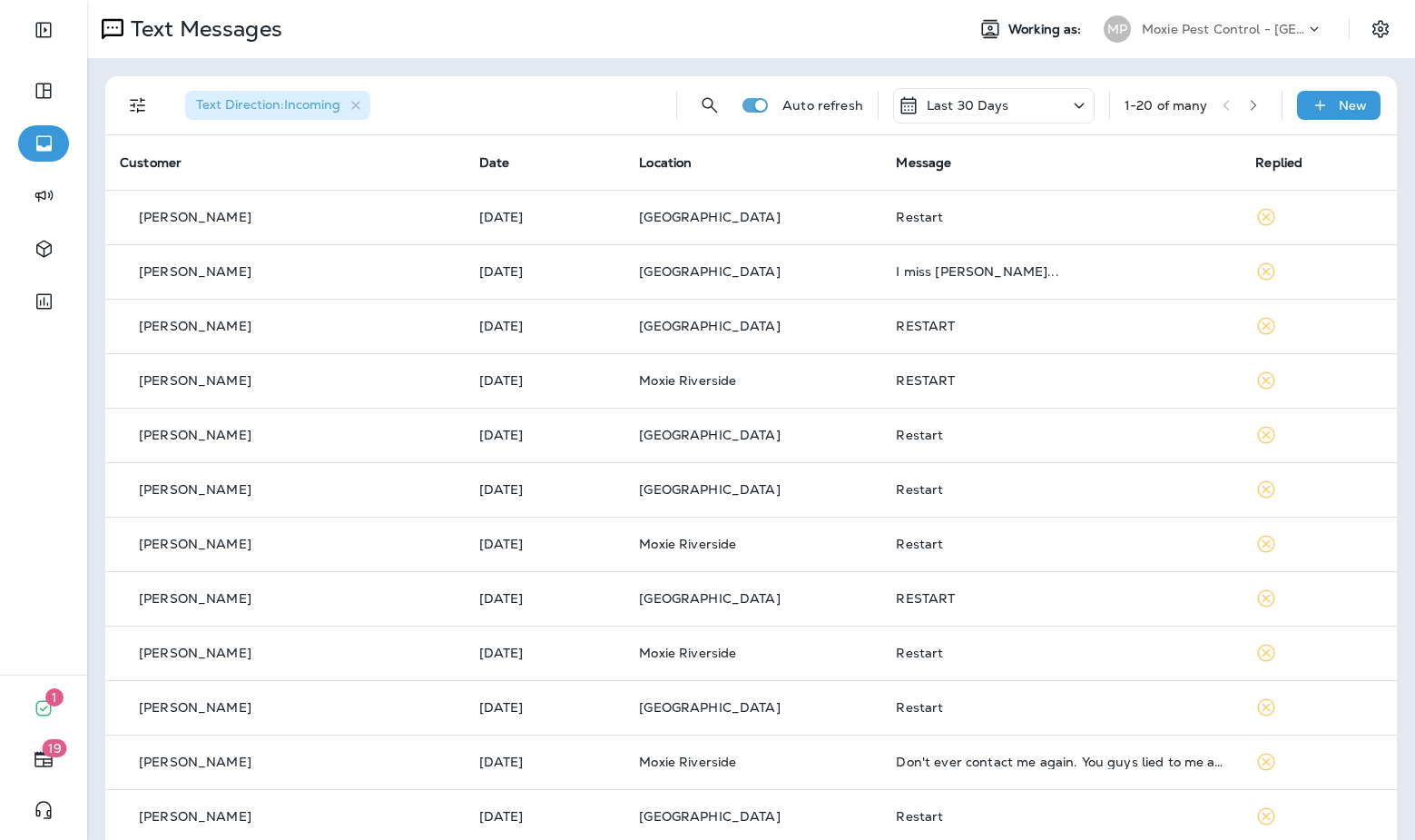
click at [1266, 102] on button "button" at bounding box center [1254, 105] width 28 height 28
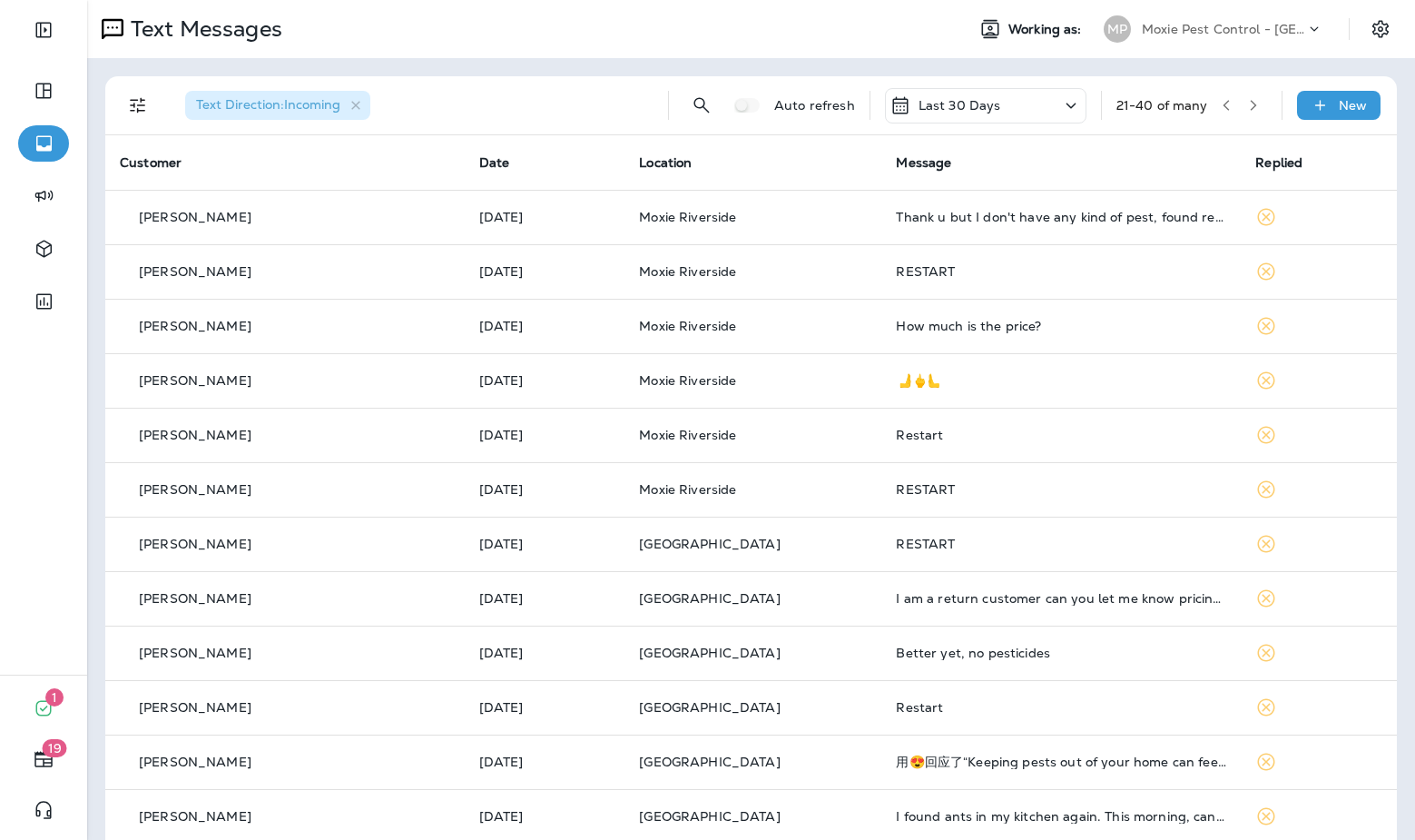
click at [1266, 102] on button "button" at bounding box center [1254, 105] width 28 height 28
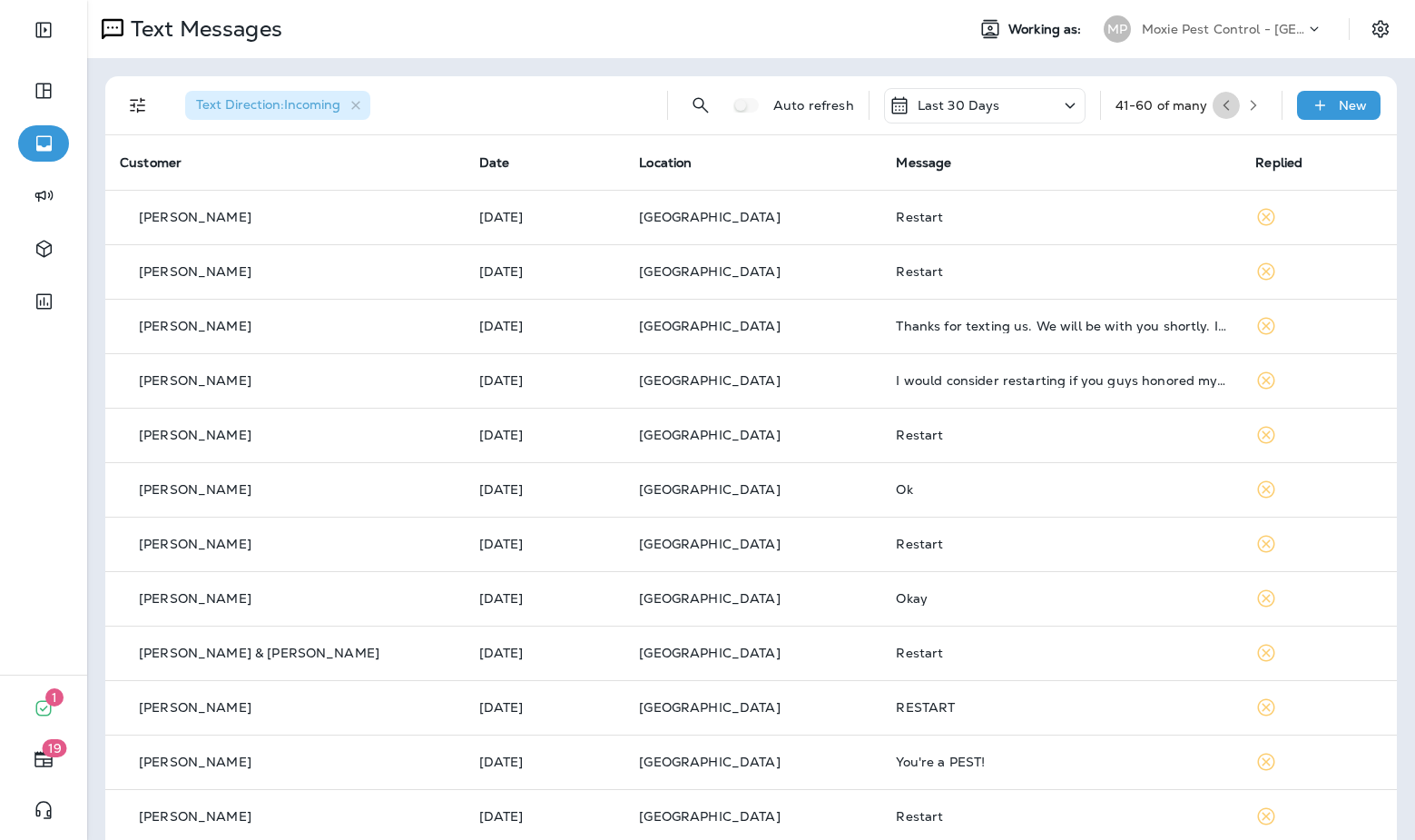
click at [1220, 111] on icon "button" at bounding box center [1226, 105] width 13 height 13
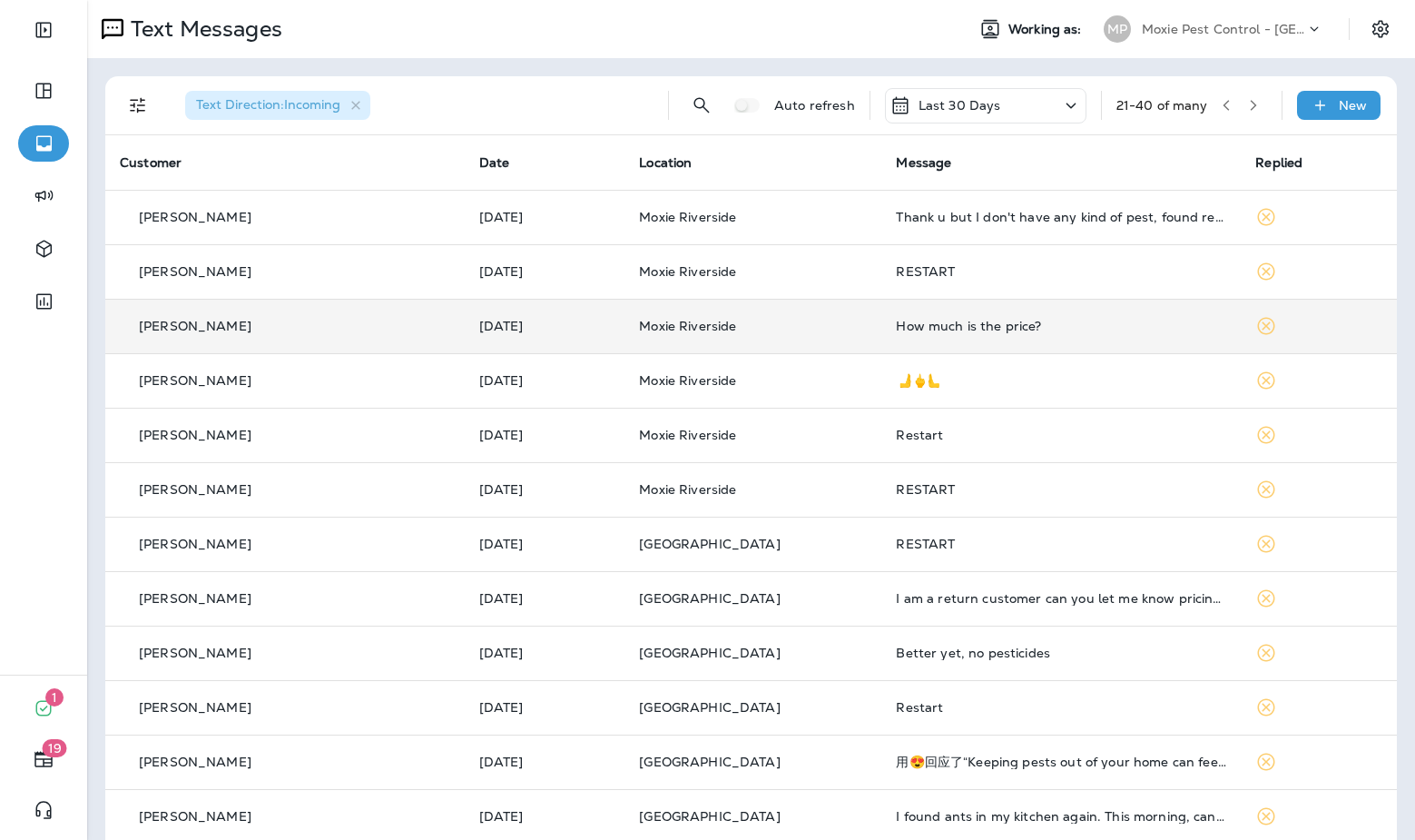
click at [1003, 331] on div "How much is the price?" at bounding box center [1061, 325] width 330 height 15
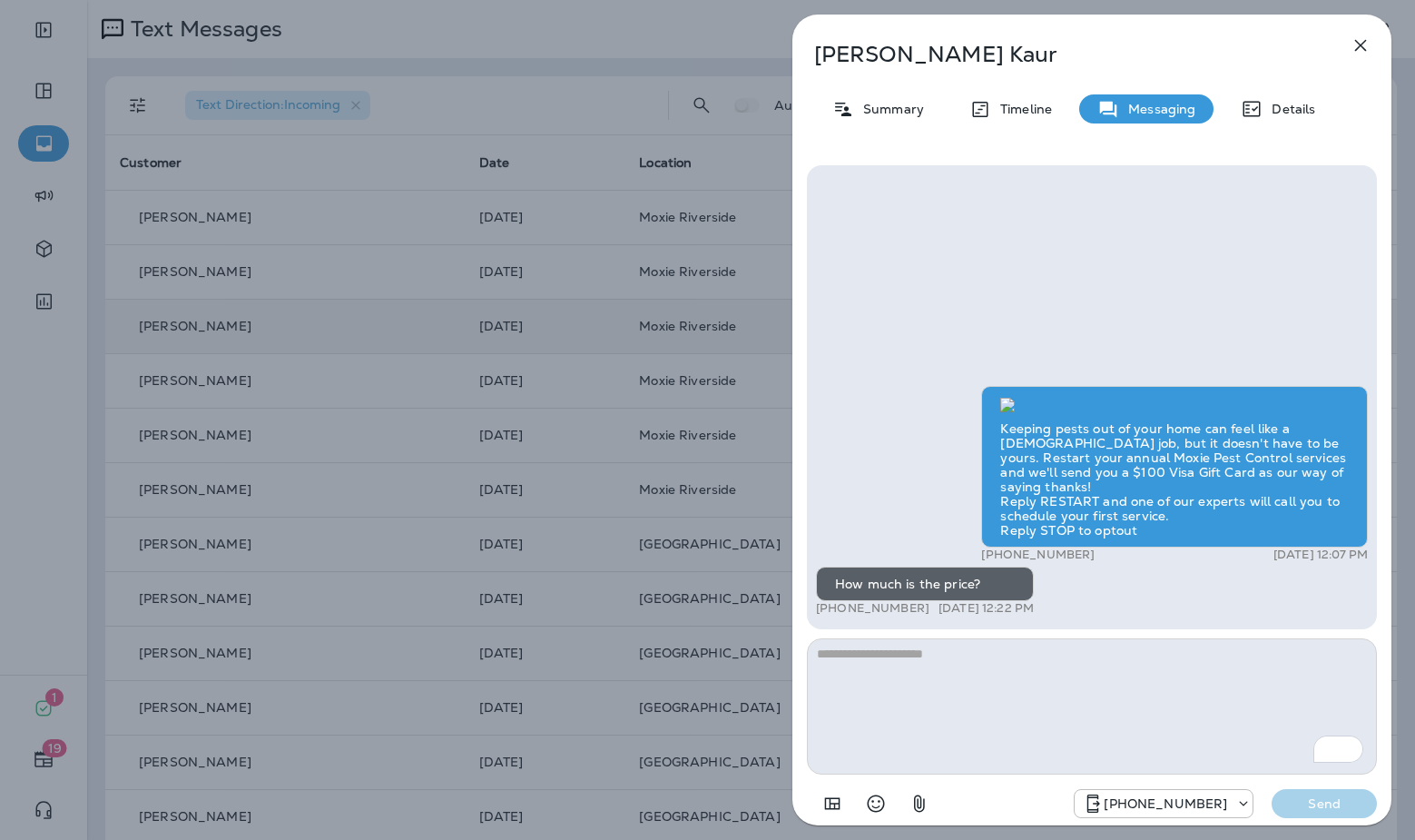
click at [1369, 39] on icon "button" at bounding box center [1361, 45] width 22 height 22
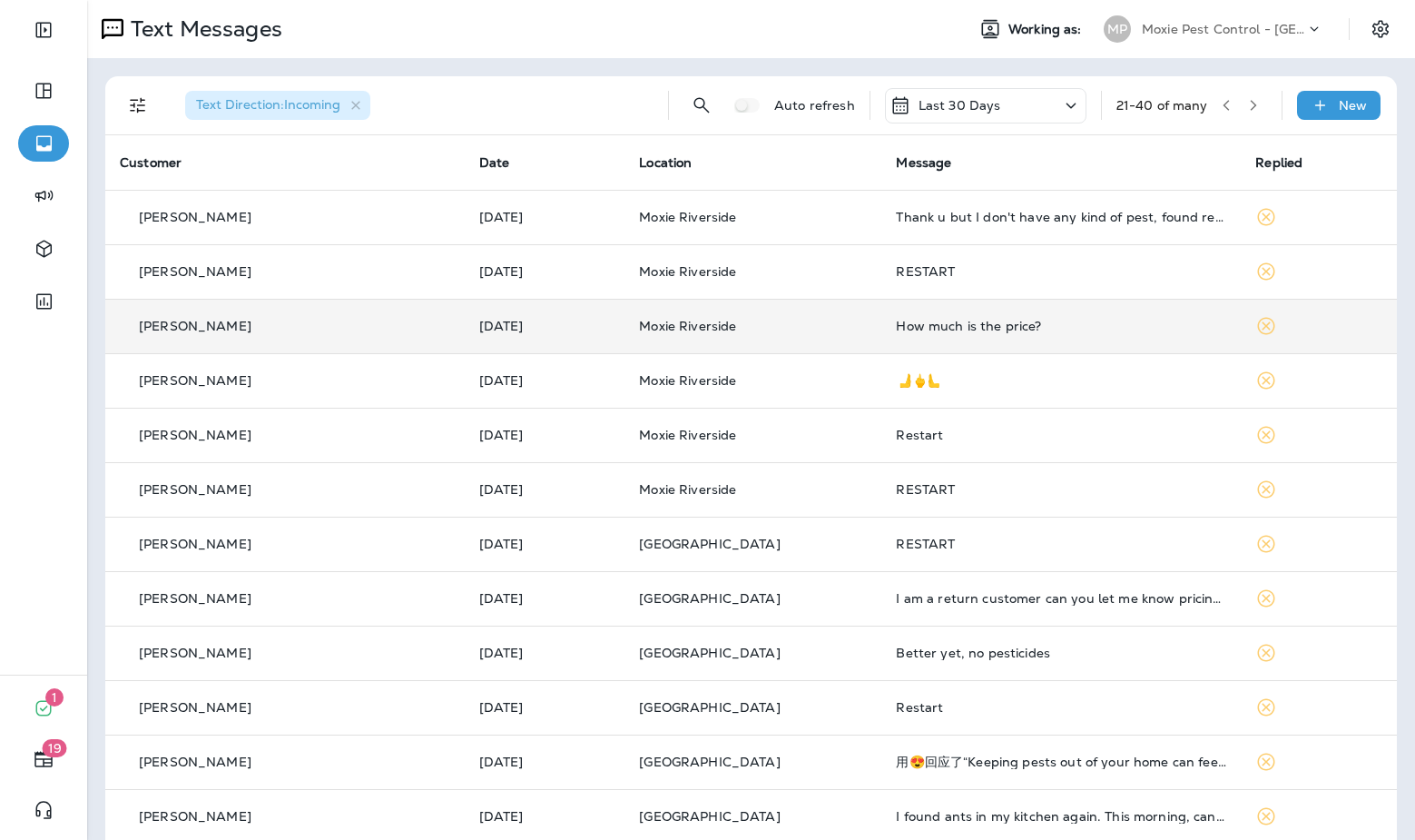
click at [1260, 100] on icon "button" at bounding box center [1253, 105] width 13 height 13
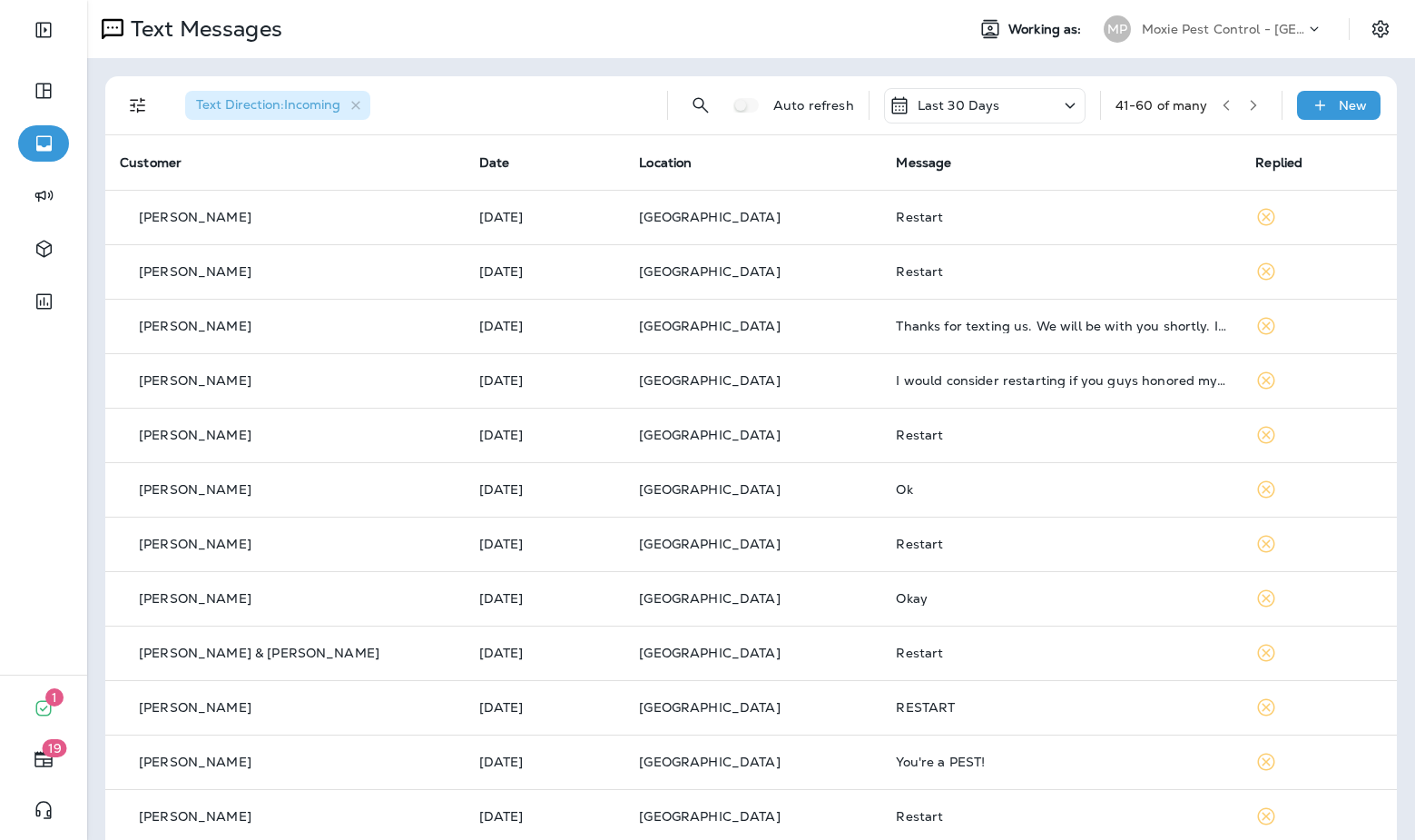
click at [1256, 108] on icon "button" at bounding box center [1253, 105] width 13 height 13
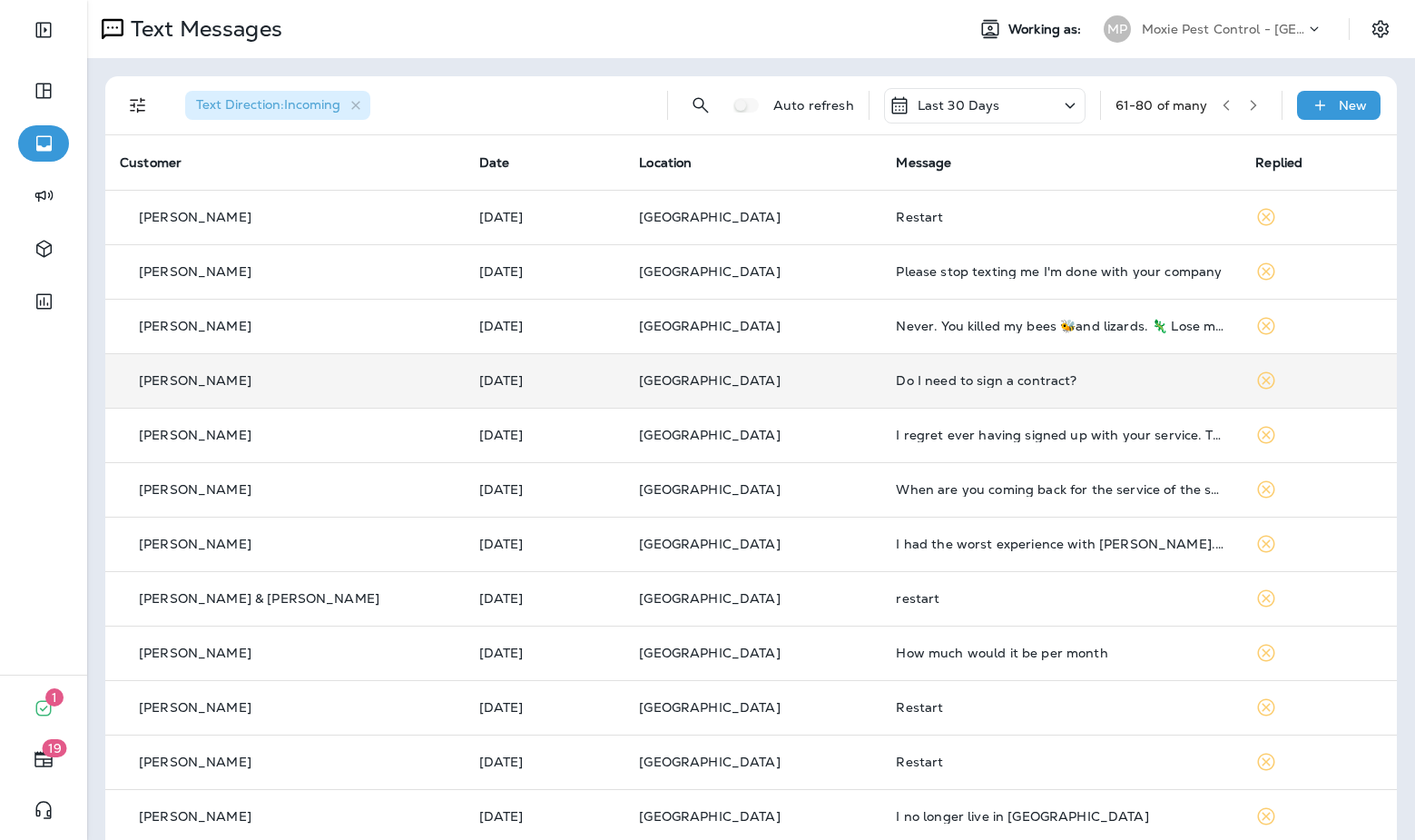
click at [996, 381] on div "Do I need to sign a contract?" at bounding box center [1061, 380] width 330 height 15
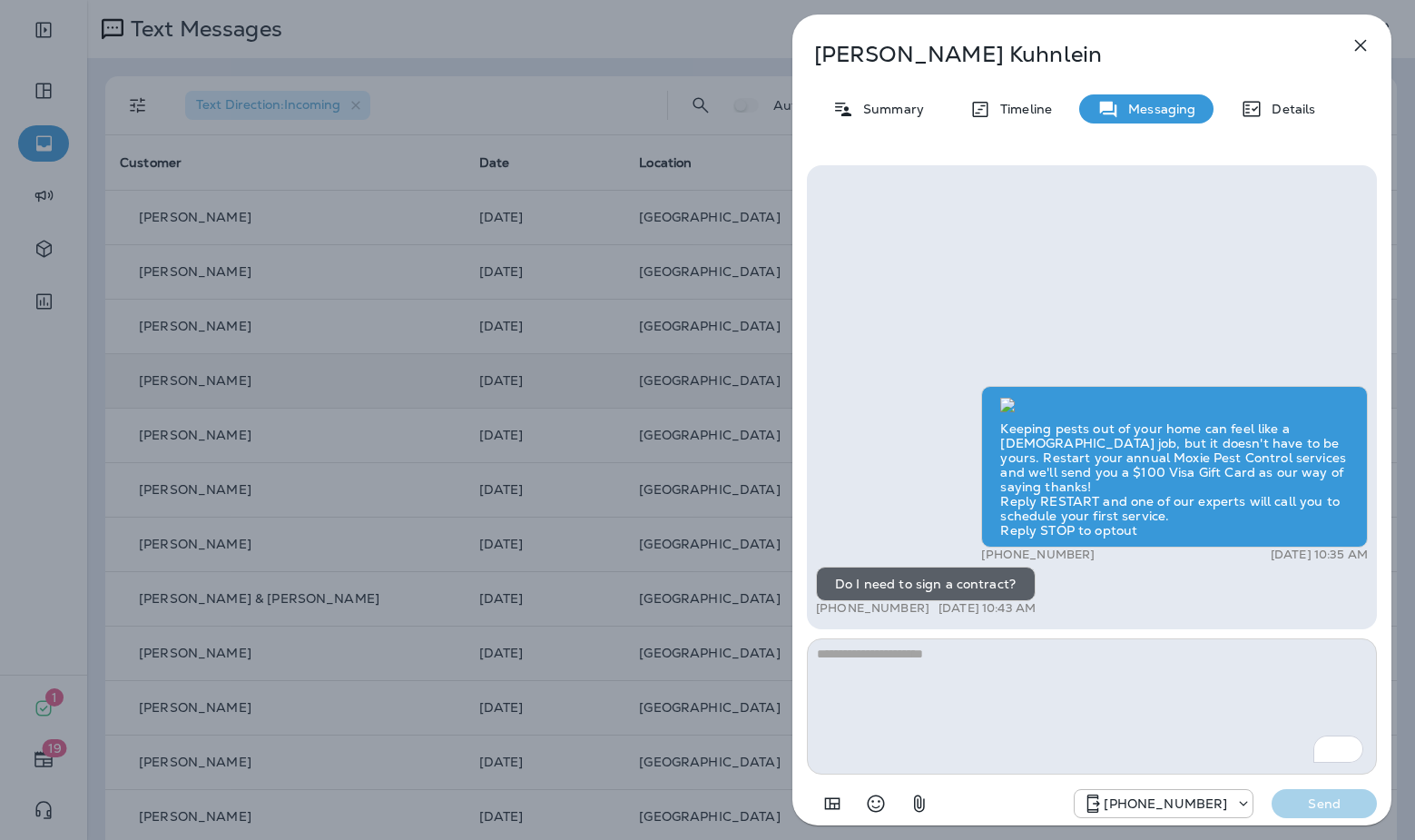
click at [1362, 48] on icon "button" at bounding box center [1361, 45] width 22 height 22
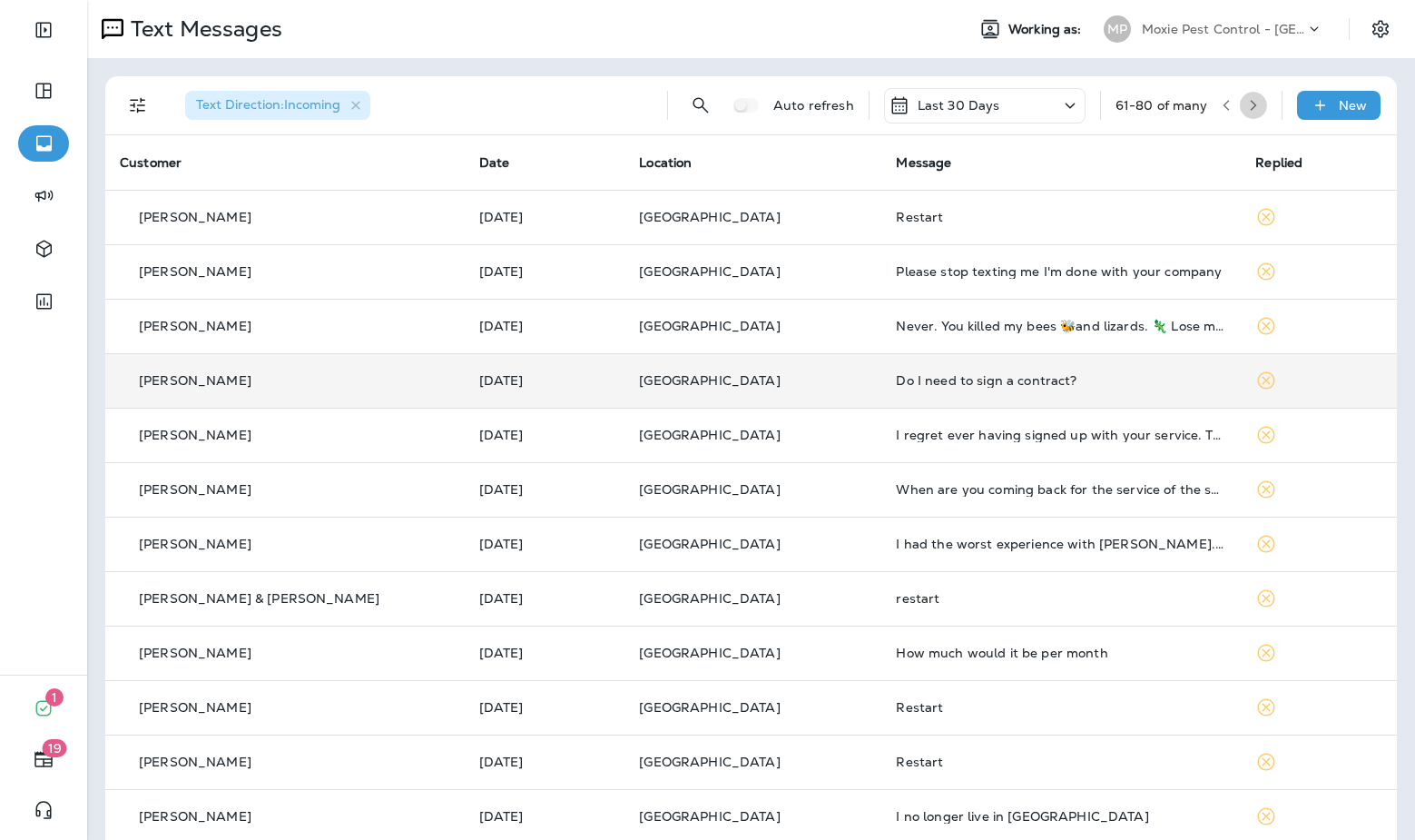
click at [1250, 102] on icon "button" at bounding box center [1253, 105] width 13 height 13
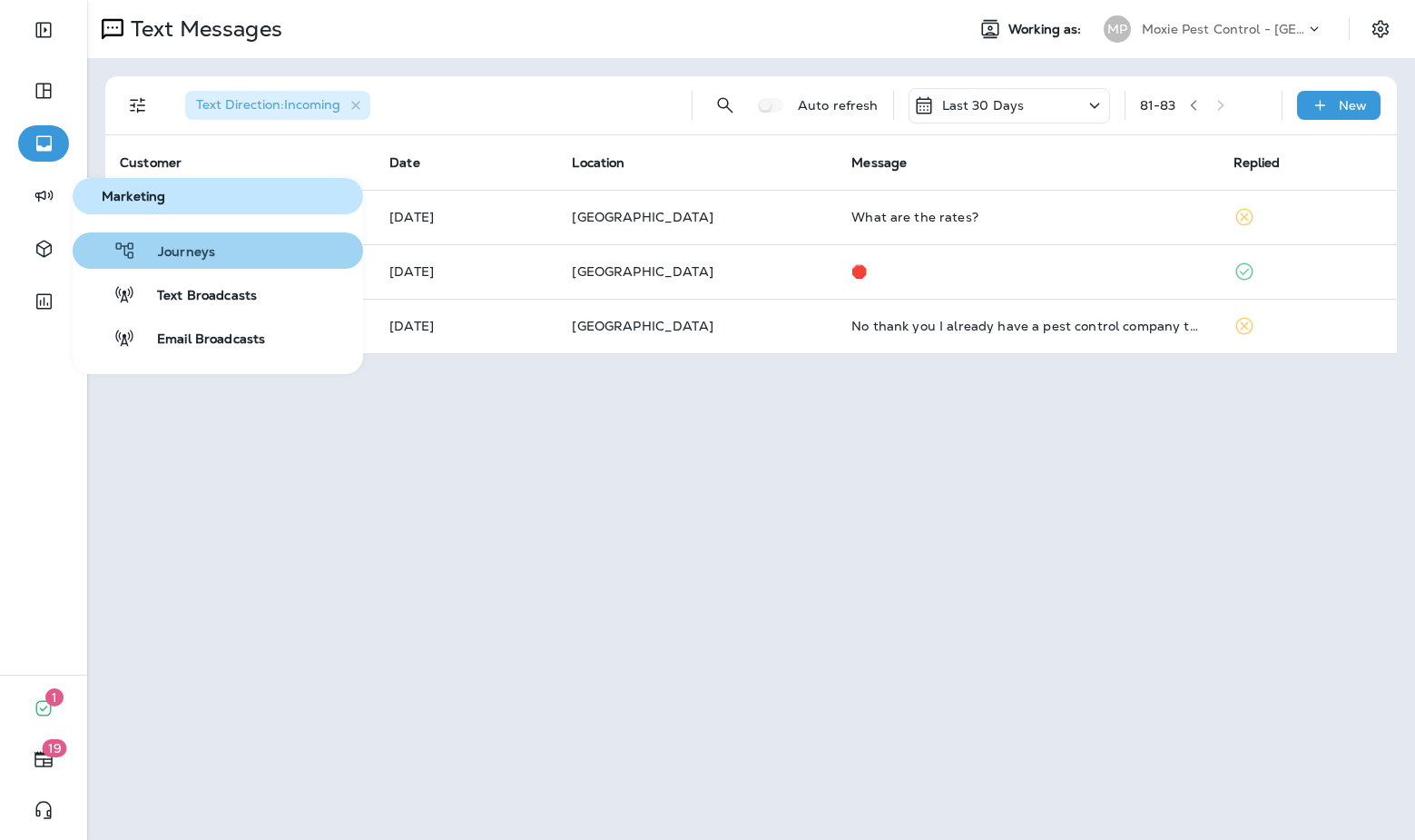
click at [156, 251] on span "Journeys" at bounding box center [176, 253] width 79 height 18
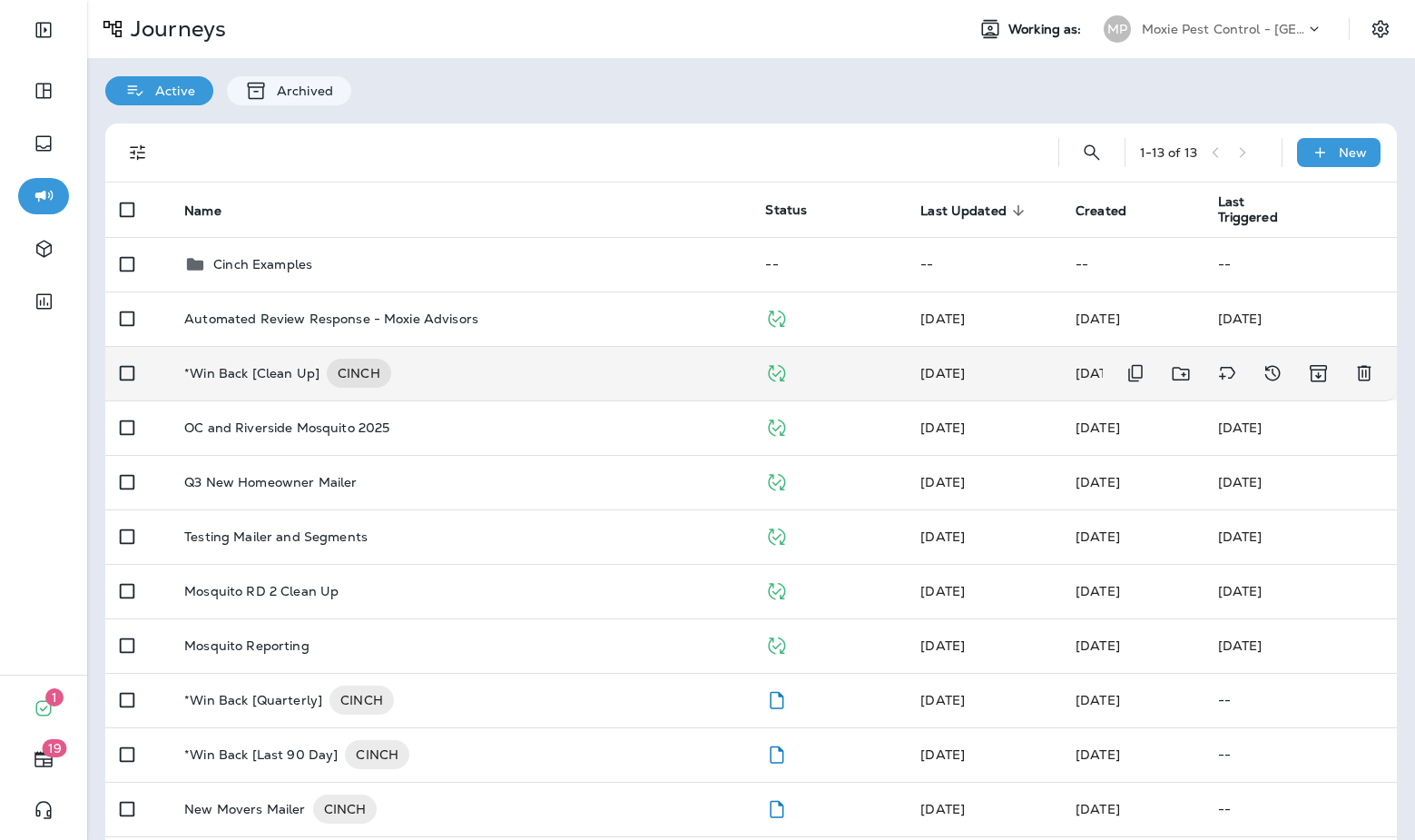
click at [525, 357] on td "*Win Back [Clean Up] CINCH" at bounding box center [460, 372] width 581 height 54
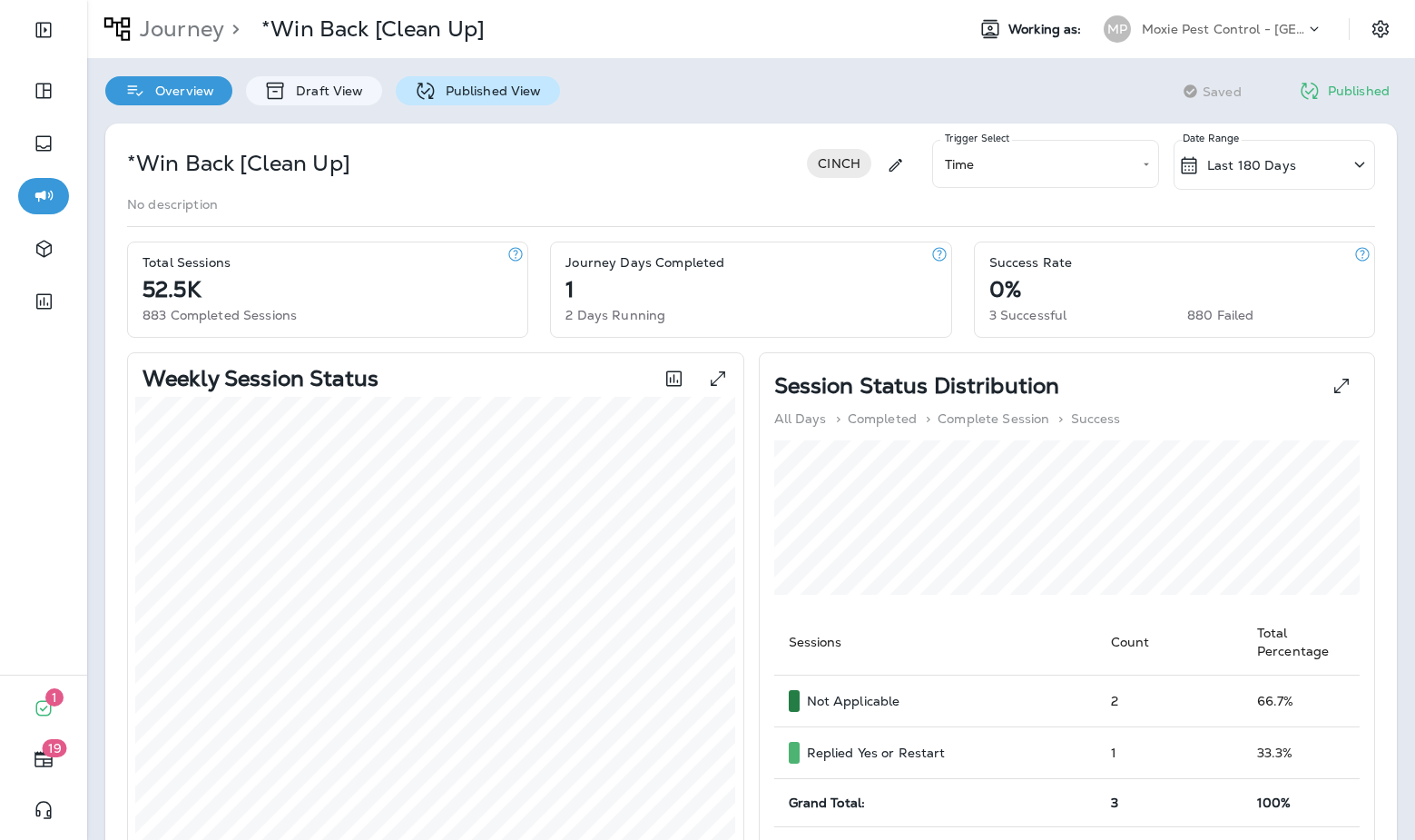
click at [442, 89] on p "Published View" at bounding box center [488, 90] width 105 height 15
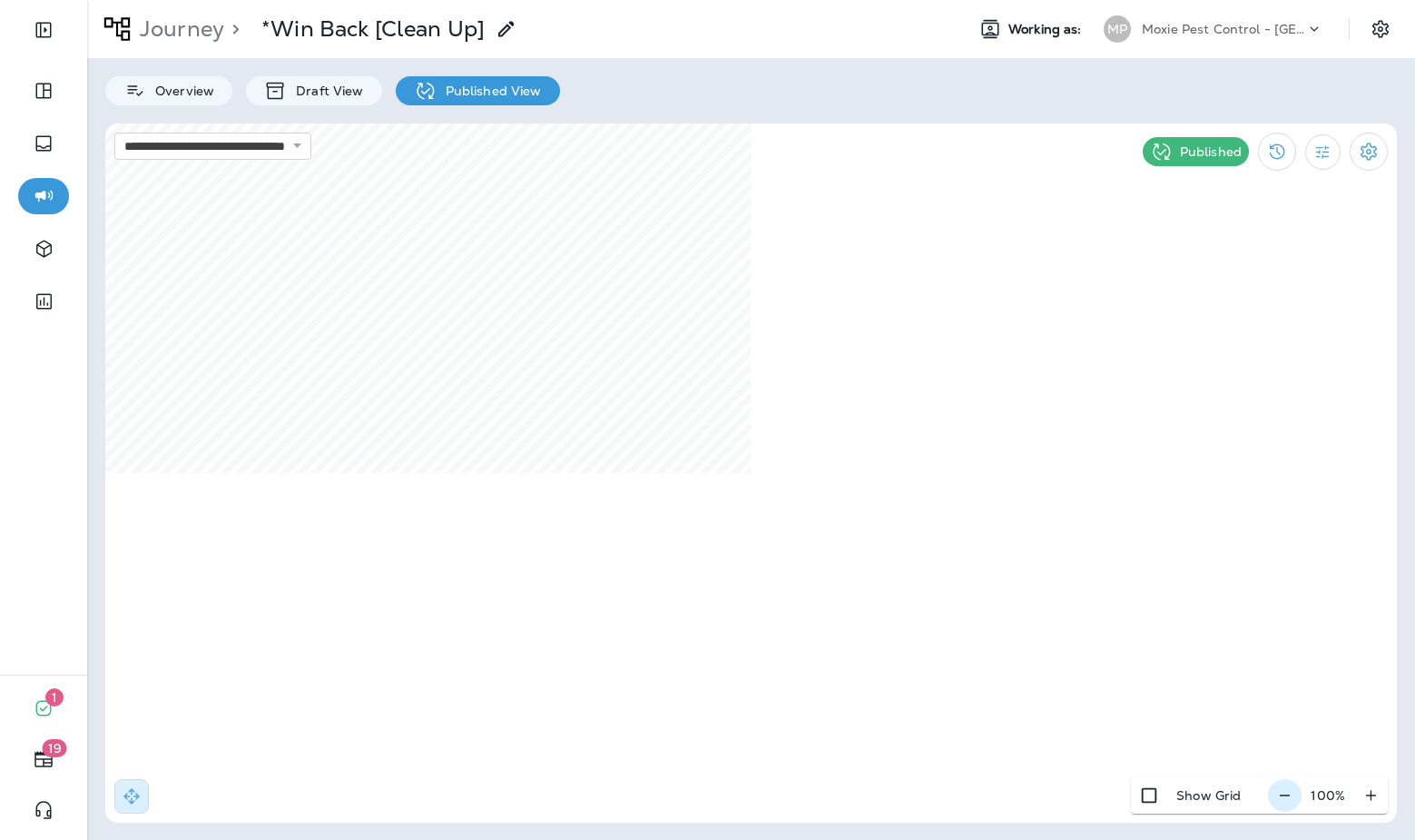
click at [1287, 792] on icon "button" at bounding box center [1284, 795] width 19 height 18
click at [1287, 792] on icon "button" at bounding box center [1291, 795] width 19 height 18
click at [1292, 797] on icon "button" at bounding box center [1293, 795] width 19 height 18
click at [1292, 797] on icon "button" at bounding box center [1291, 795] width 19 height 18
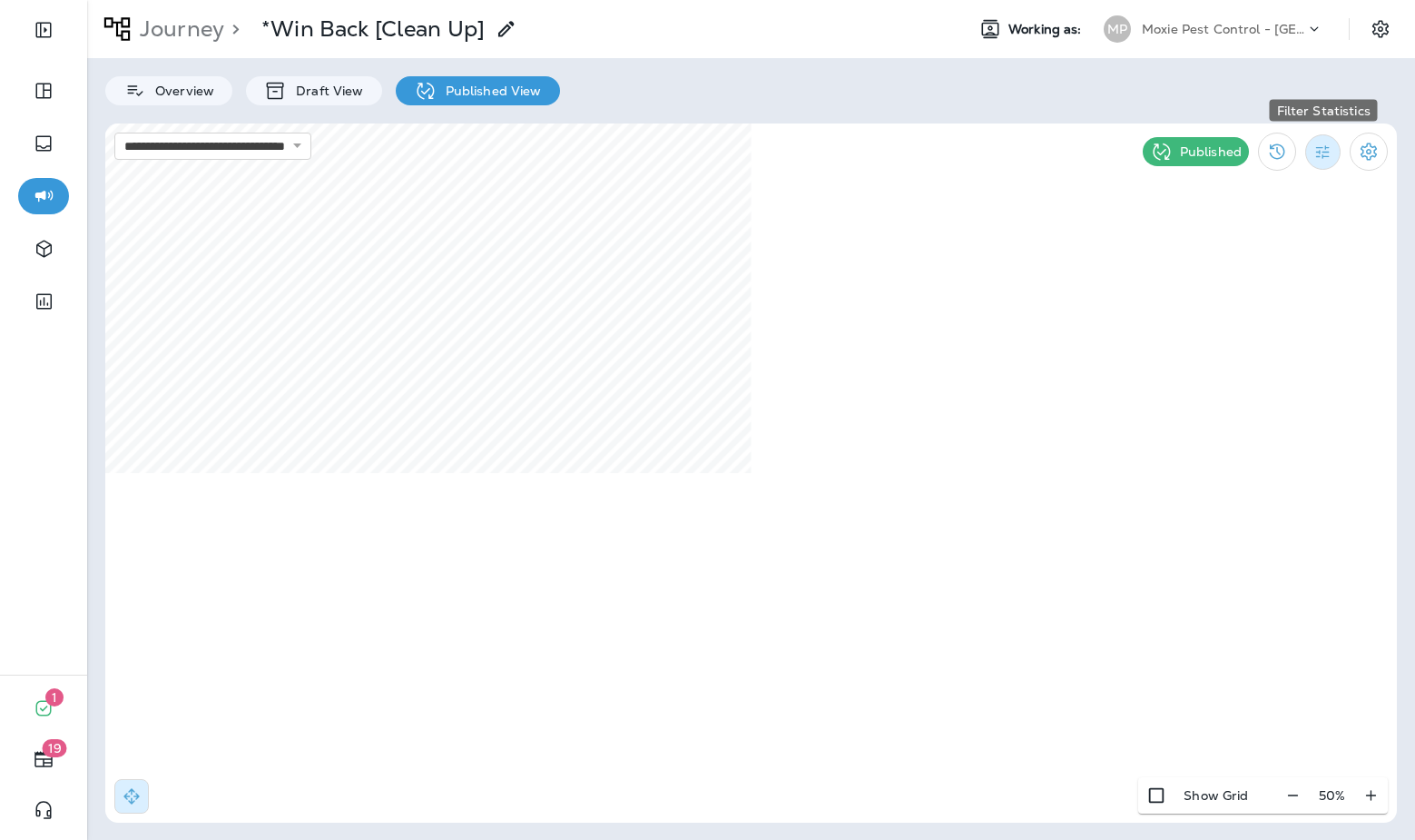
click at [1318, 152] on icon "Filter Statistics" at bounding box center [1323, 151] width 19 height 19
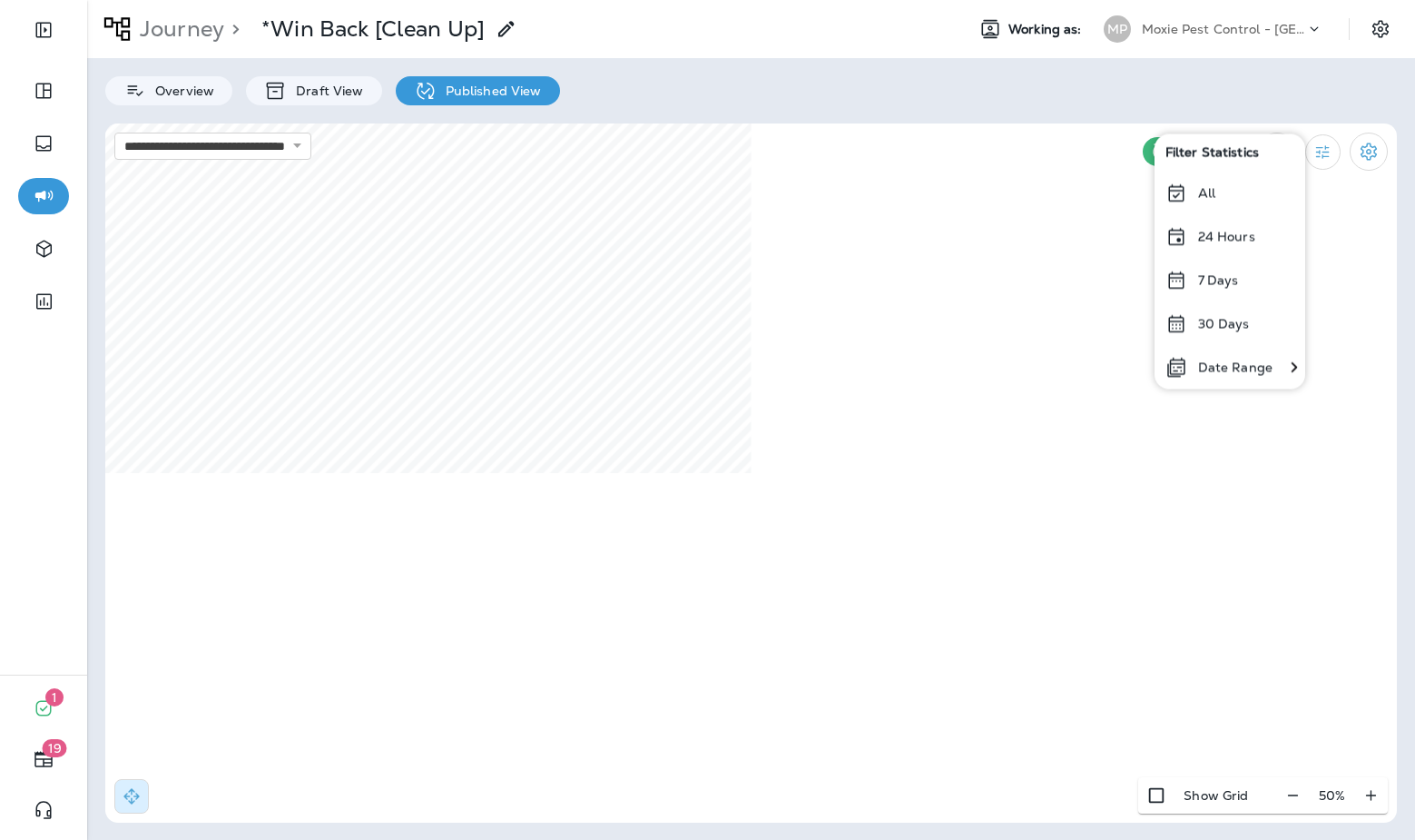
click at [1215, 191] on p "All" at bounding box center [1208, 192] width 18 height 15
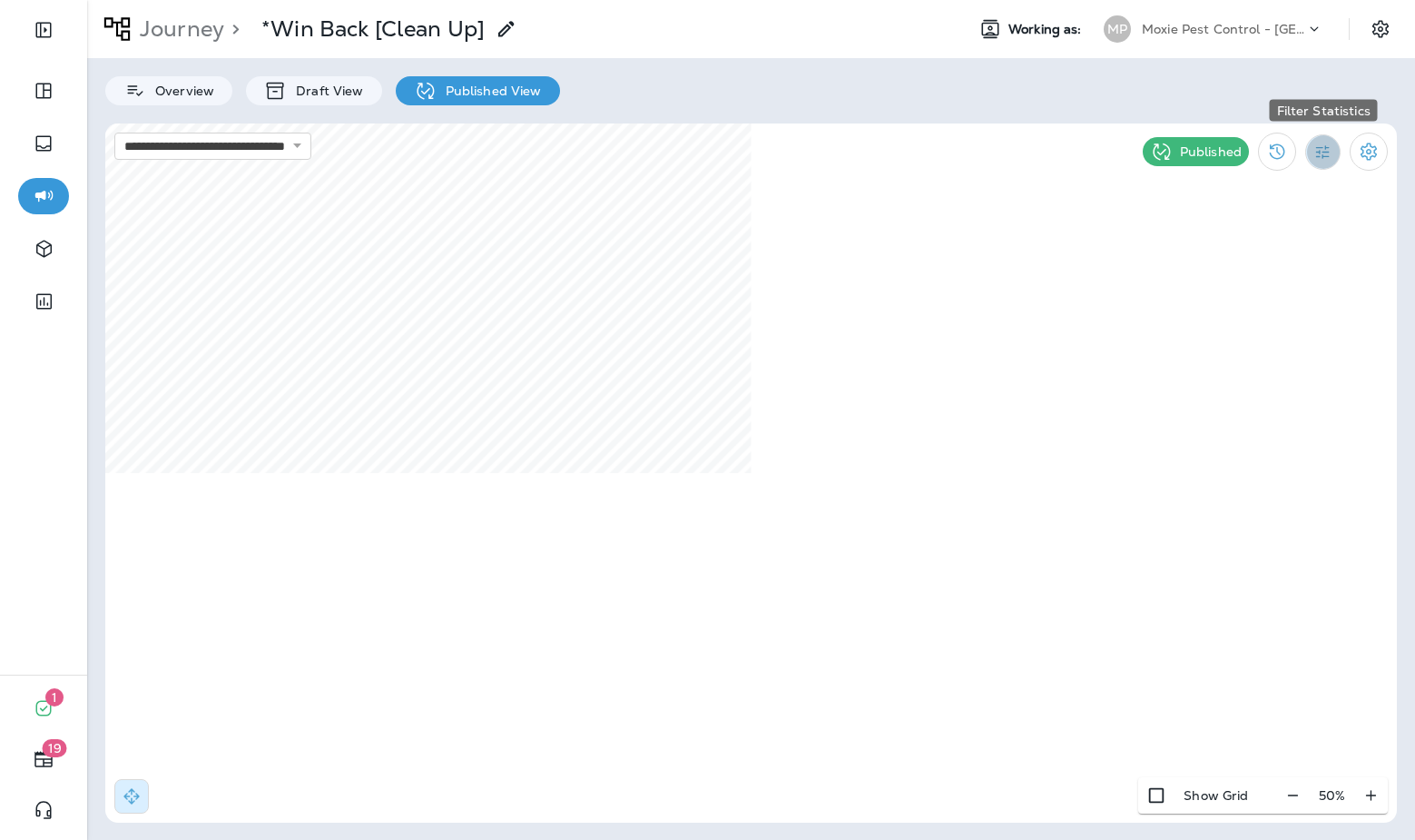
click at [1322, 154] on icon "Filter Statistics" at bounding box center [1323, 151] width 19 height 19
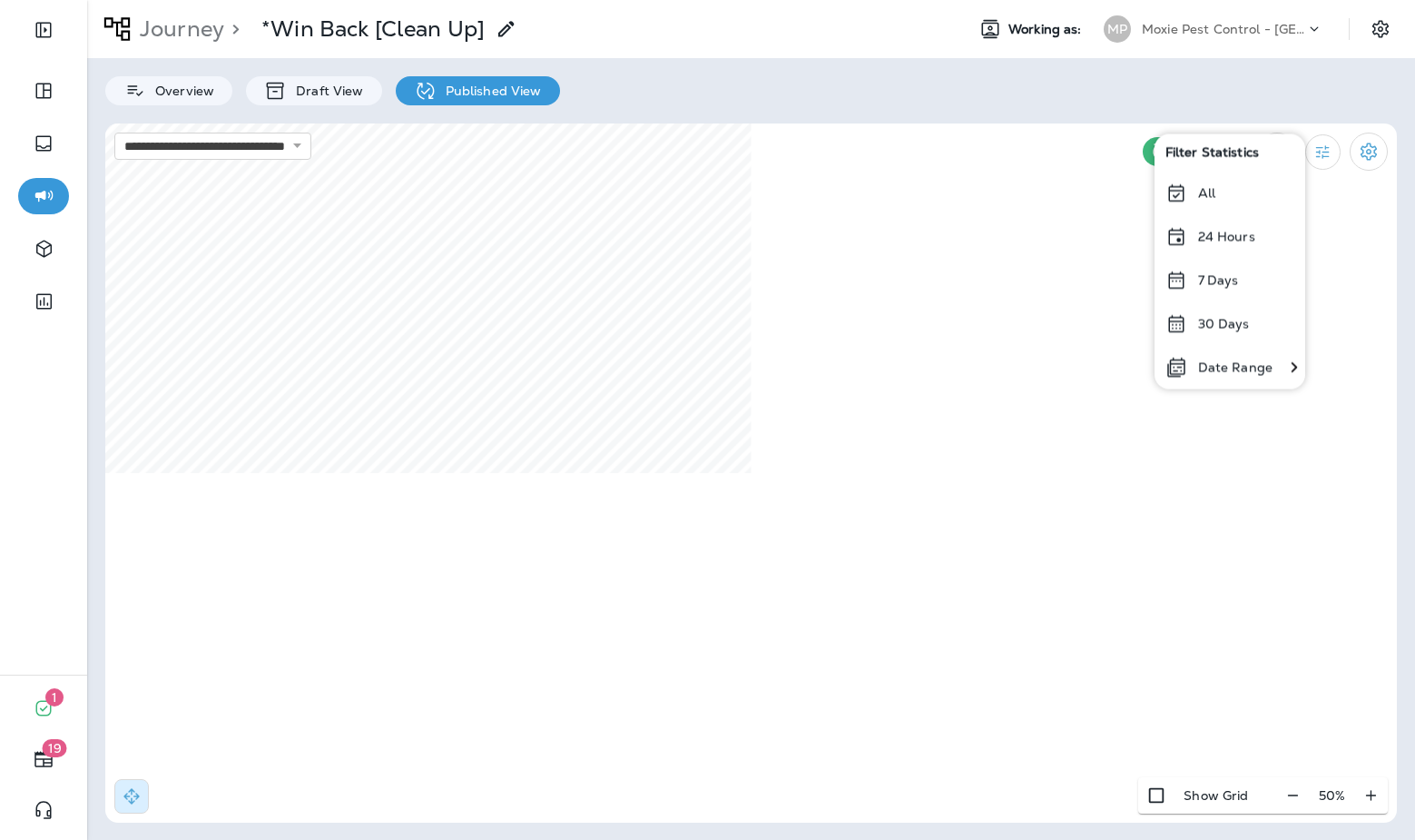
click at [1227, 370] on p "Date Range" at bounding box center [1236, 366] width 75 height 15
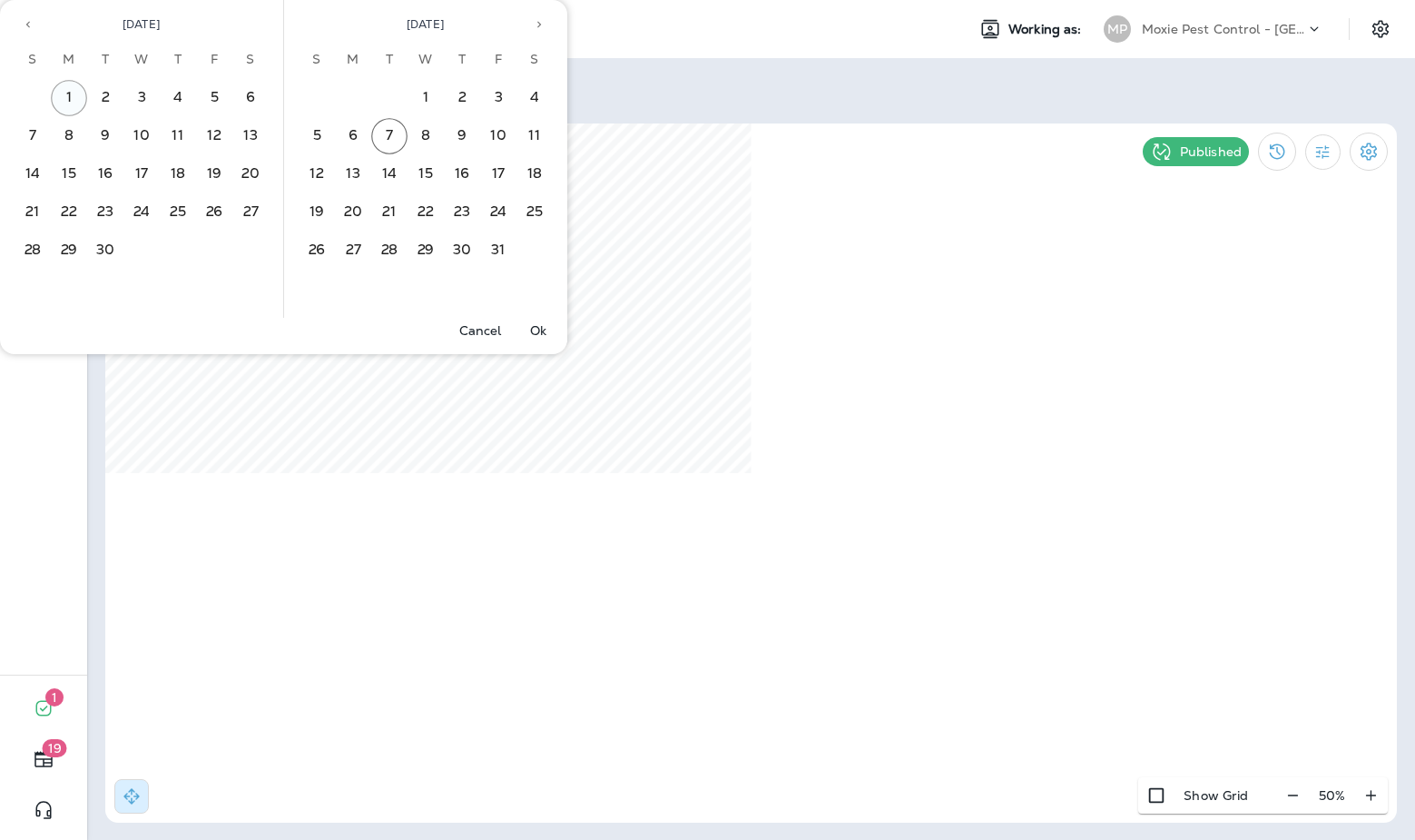
click at [74, 99] on button "1" at bounding box center [69, 97] width 36 height 36
click at [392, 133] on button "7" at bounding box center [389, 136] width 36 height 36
click at [525, 330] on button "Ok" at bounding box center [538, 330] width 58 height 26
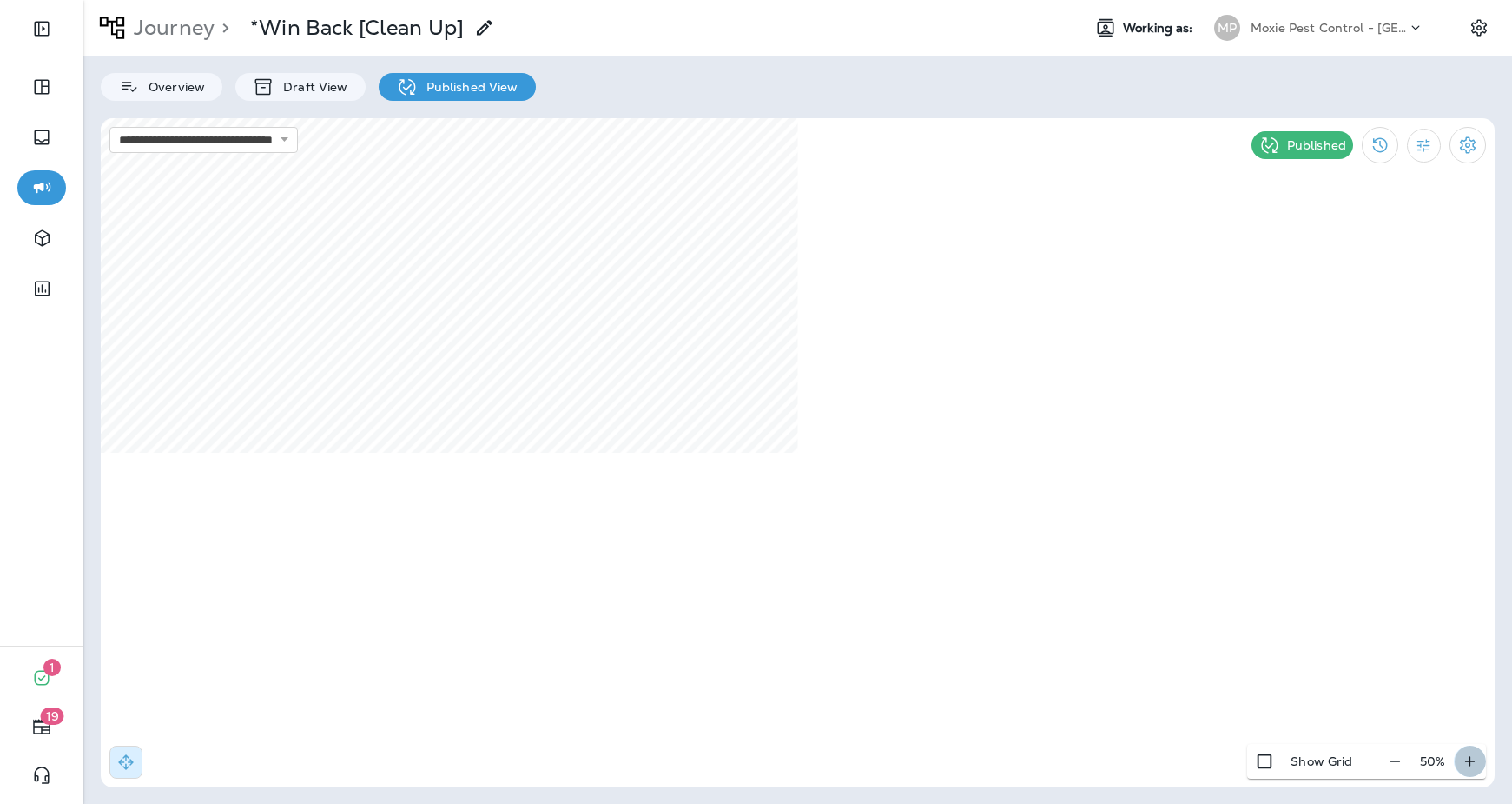
click at [1353, 762] on icon "button" at bounding box center [1471, 761] width 9 height 9
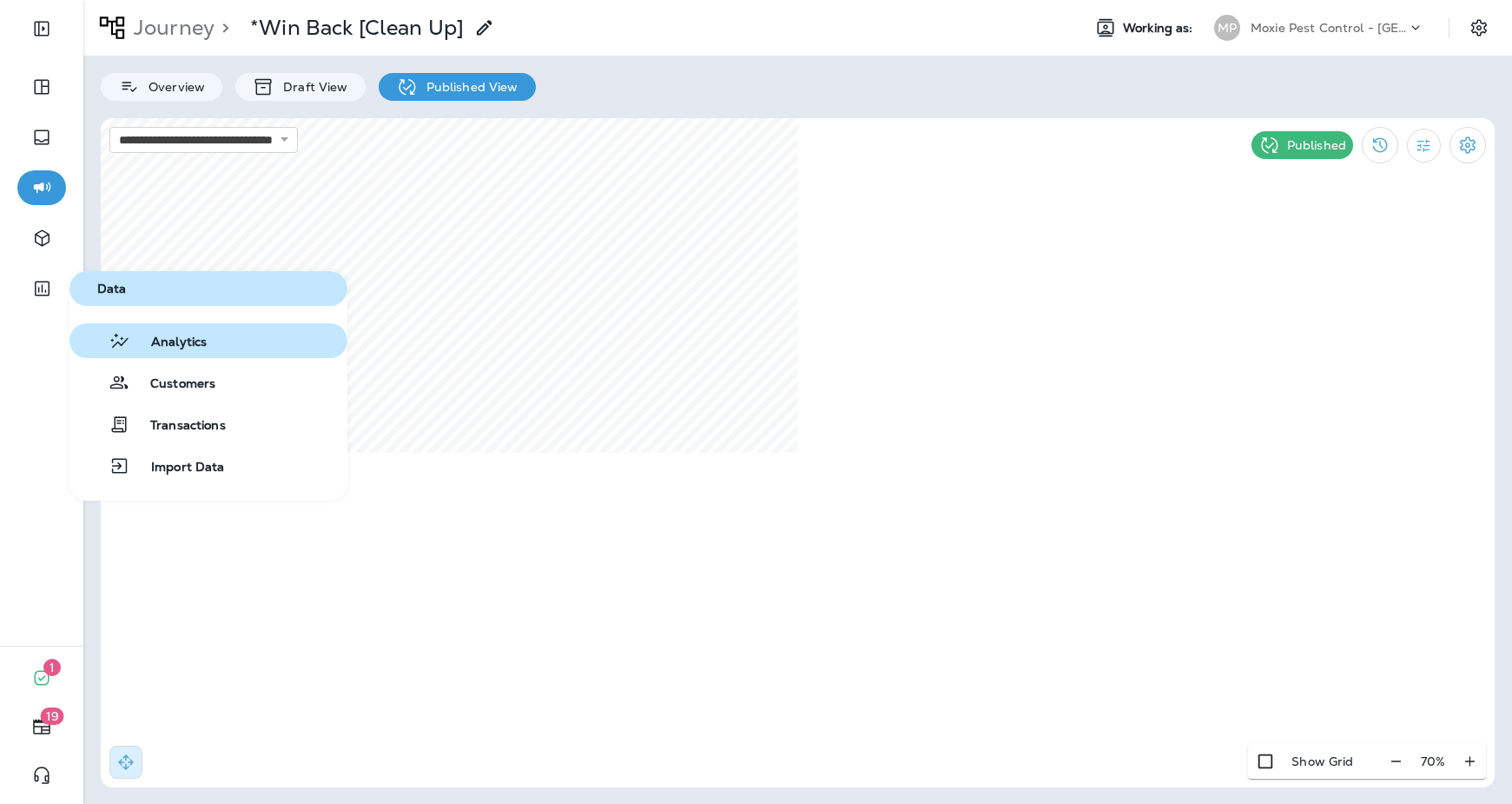
click at [196, 348] on span "Analytics" at bounding box center [168, 343] width 76 height 17
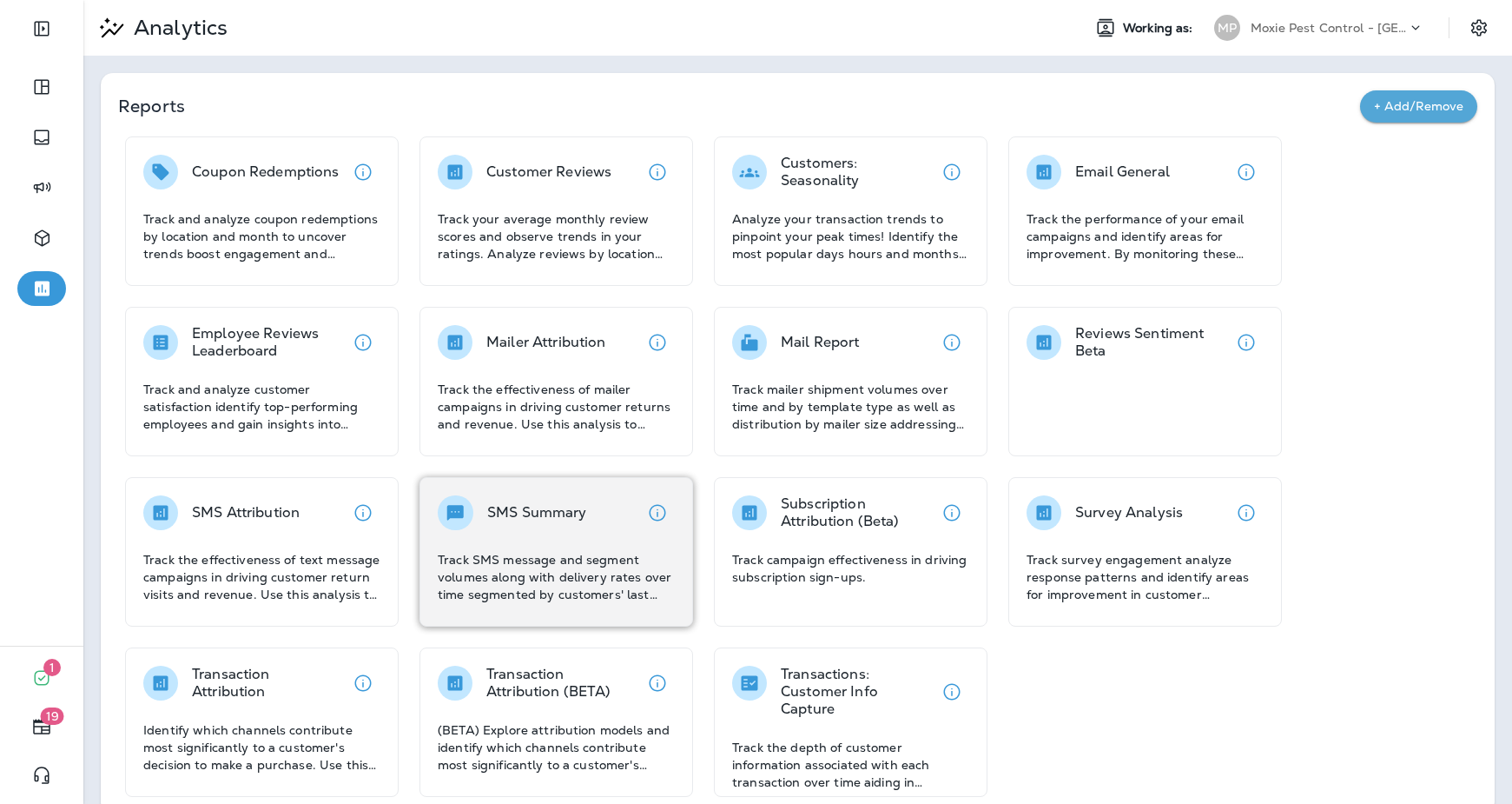
click at [605, 551] on p "Track SMS message and segment volumes along with delivery rates over time segme…" at bounding box center [557, 576] width 237 height 52
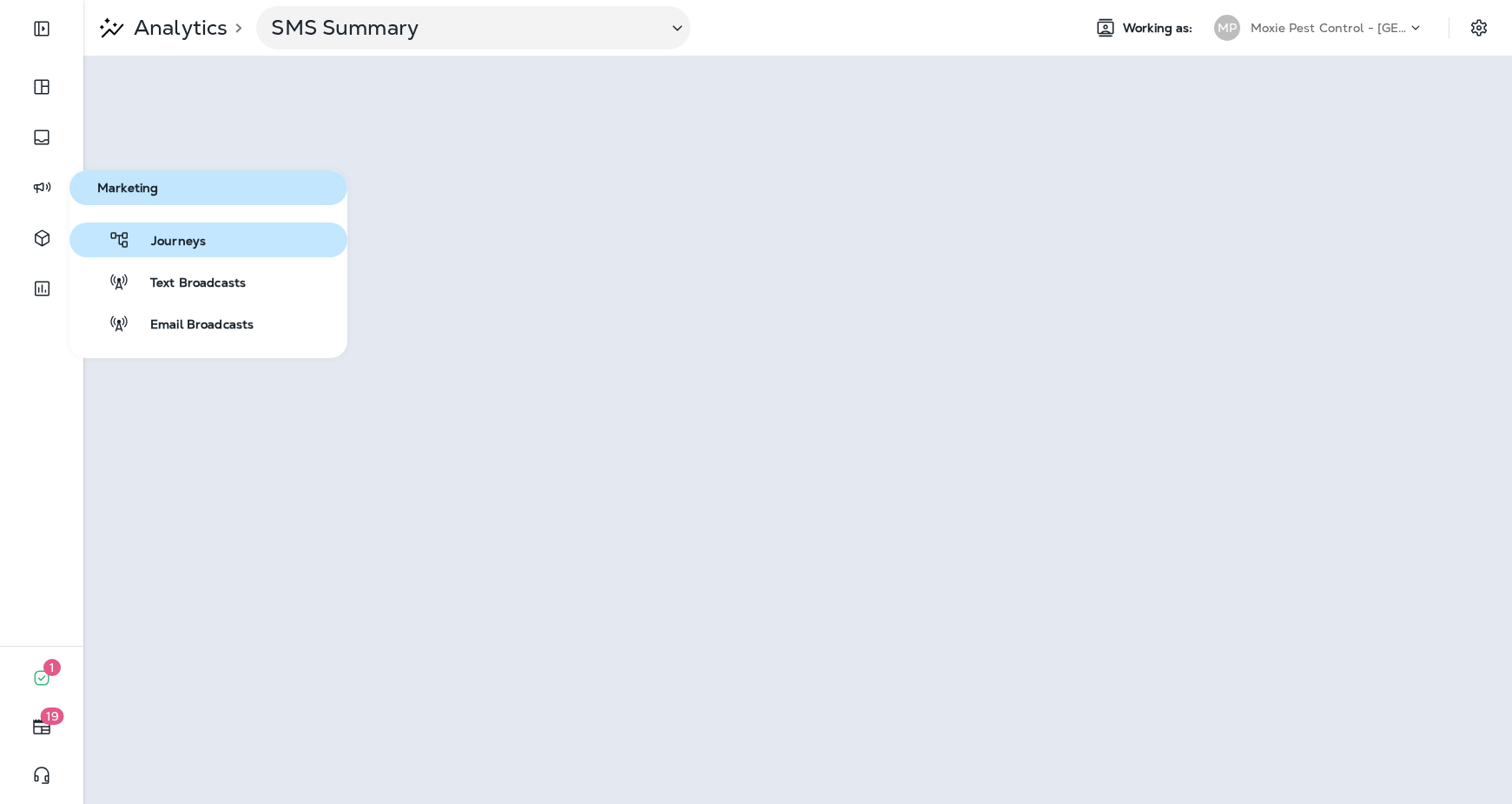
click at [162, 243] on span "Journeys" at bounding box center [168, 243] width 75 height 17
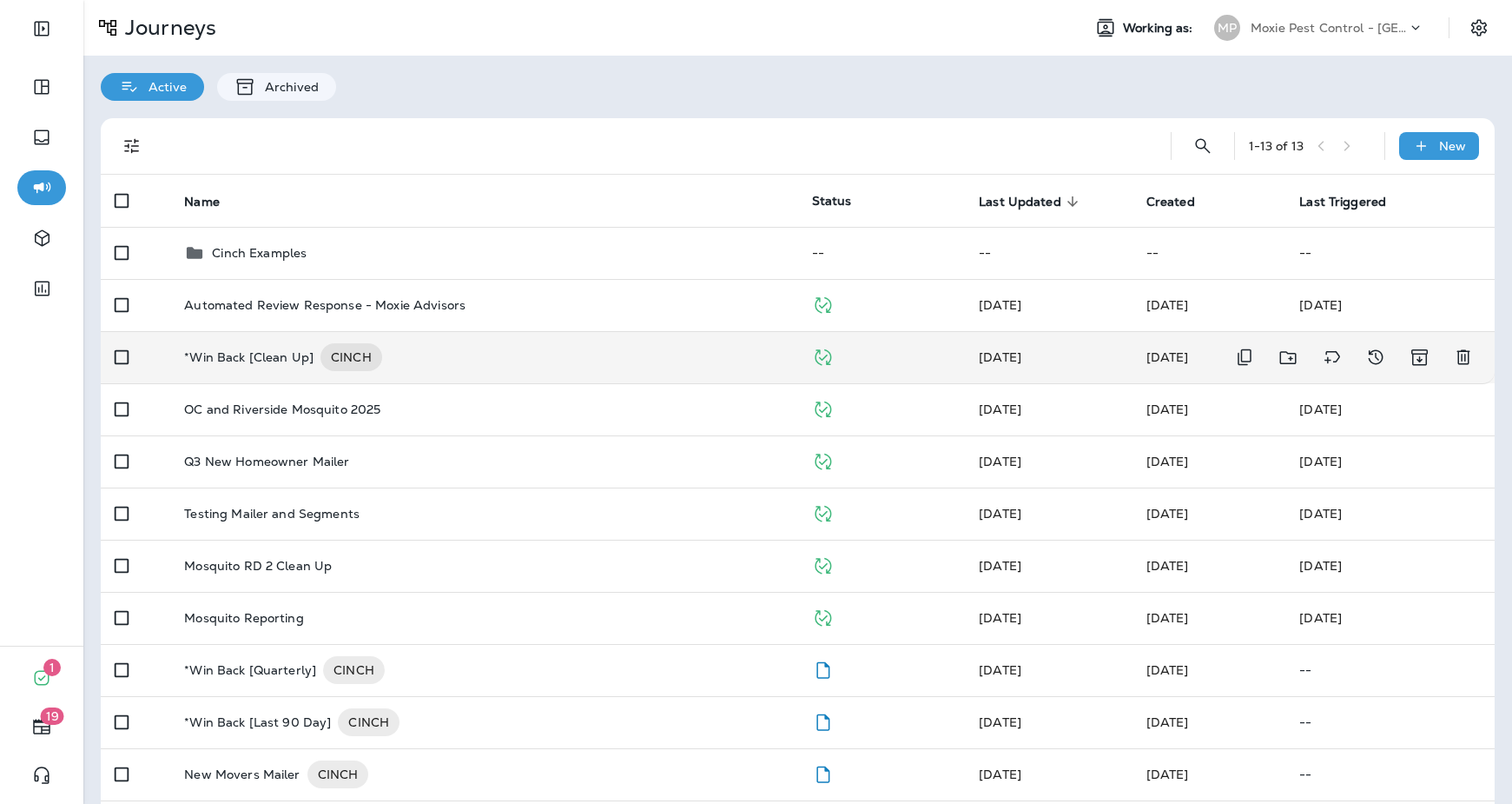
click at [581, 355] on div "*Win Back [Clean Up] CINCH" at bounding box center [483, 357] width 599 height 28
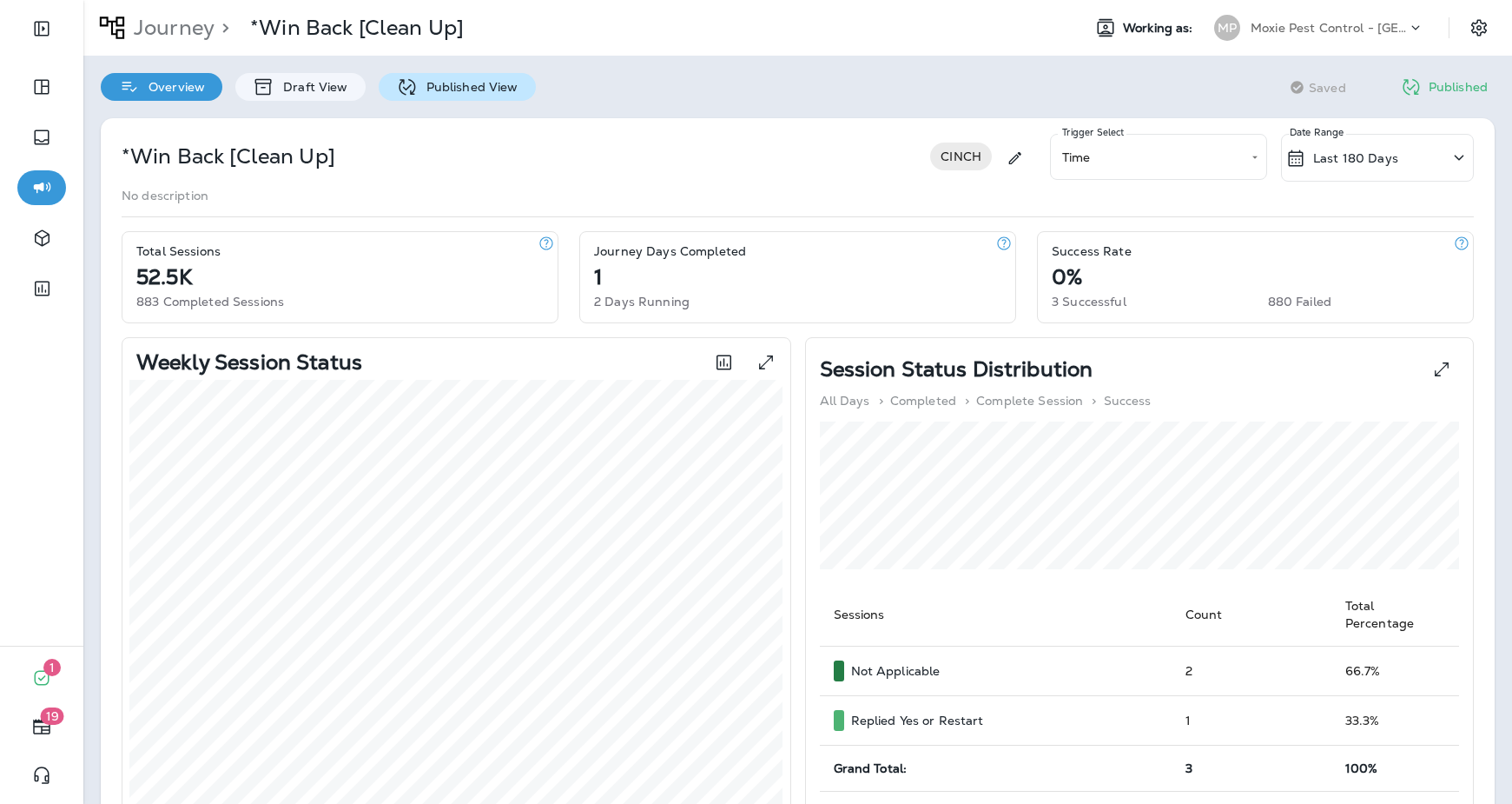
click at [436, 86] on p "Published View" at bounding box center [467, 87] width 101 height 14
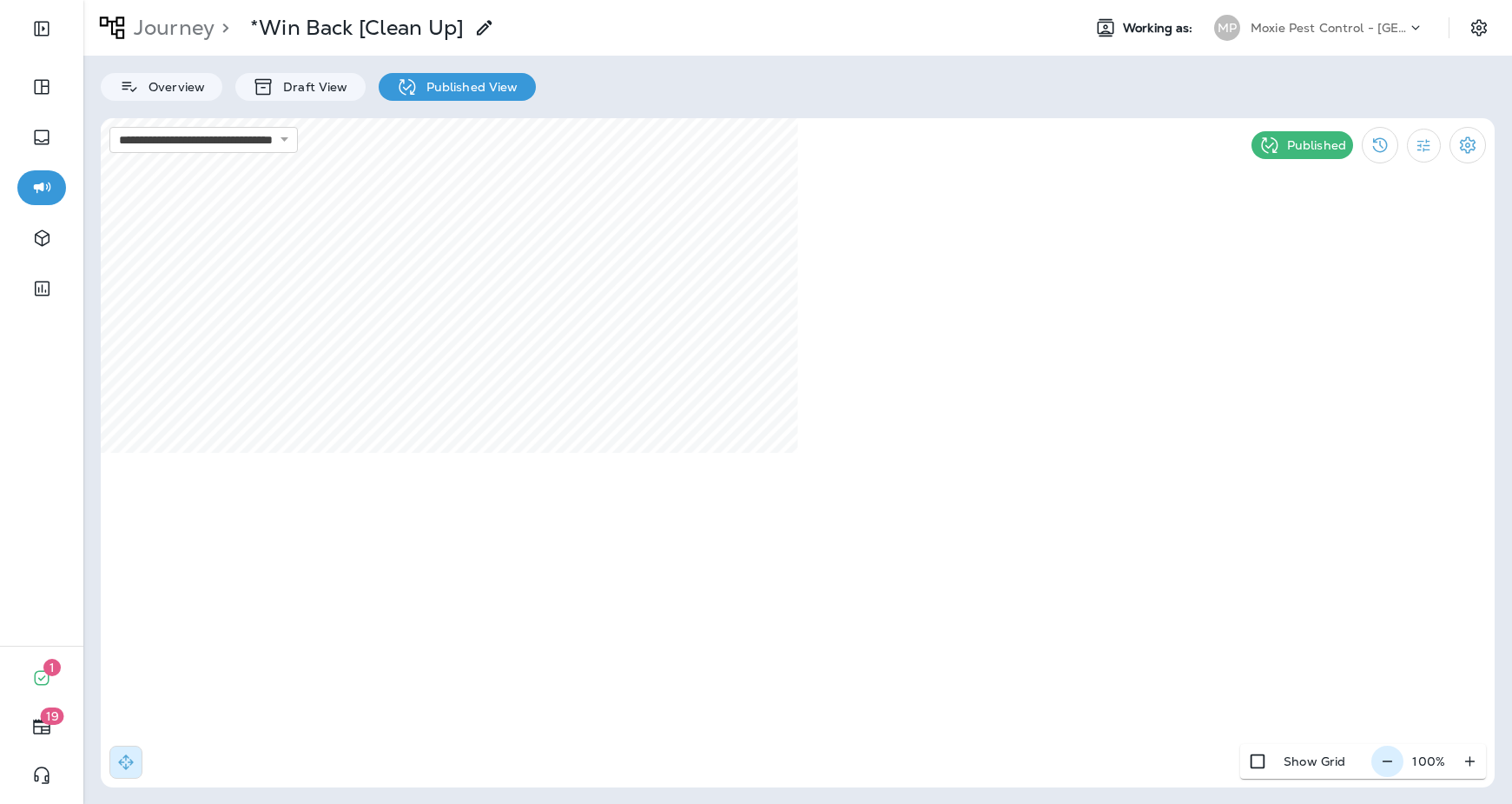
click at [1353, 760] on icon "button" at bounding box center [1387, 761] width 18 height 17
click at [1353, 760] on icon "button" at bounding box center [1394, 760] width 9 height 1
click at [1353, 760] on icon "button" at bounding box center [1395, 760] width 9 height 1
click at [1353, 760] on icon "button" at bounding box center [1394, 761] width 18 height 17
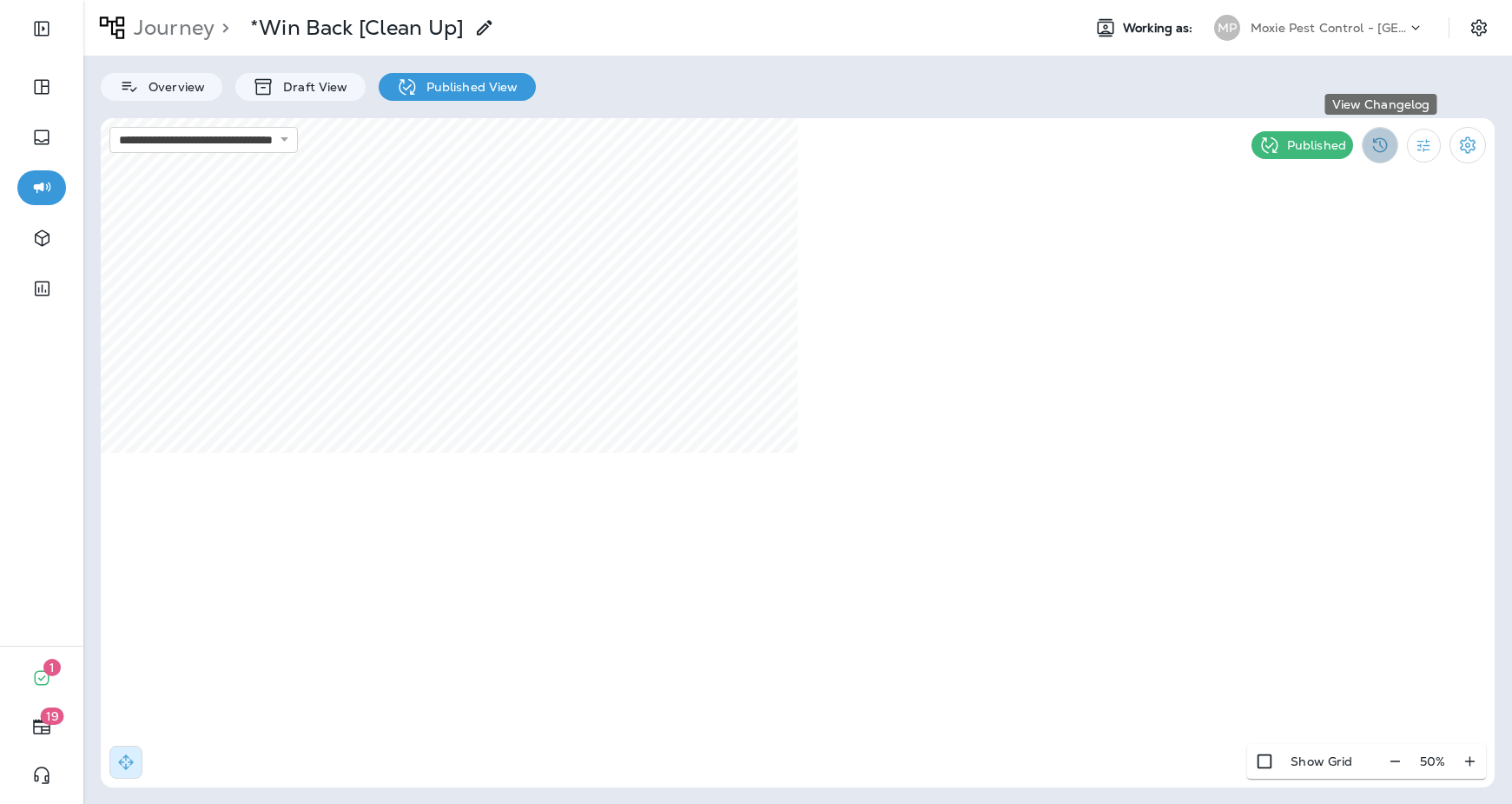
click at [1353, 145] on icon "View Changelog" at bounding box center [1381, 146] width 15 height 15
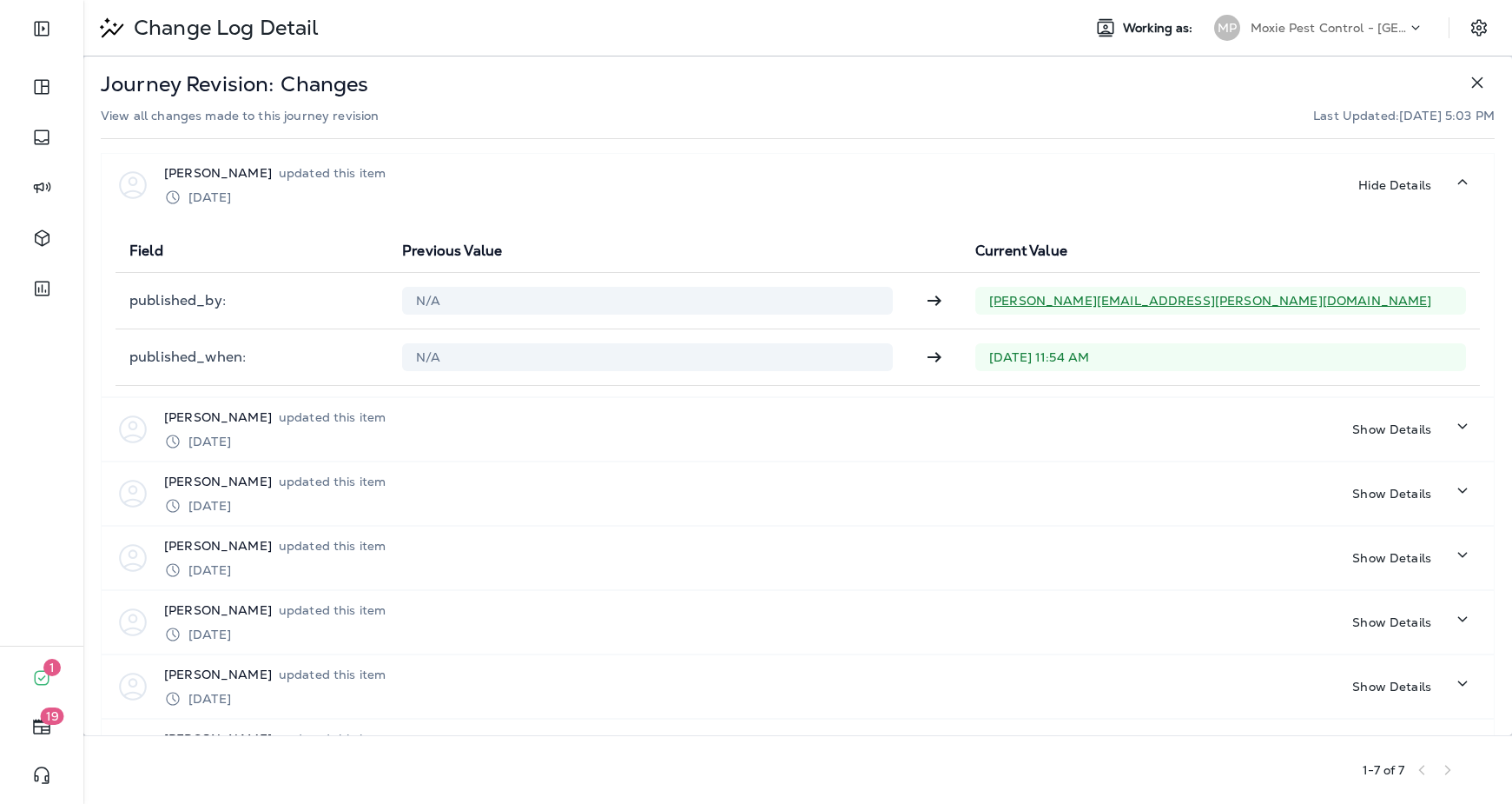
click at [1353, 84] on icon "button" at bounding box center [1477, 83] width 21 height 21
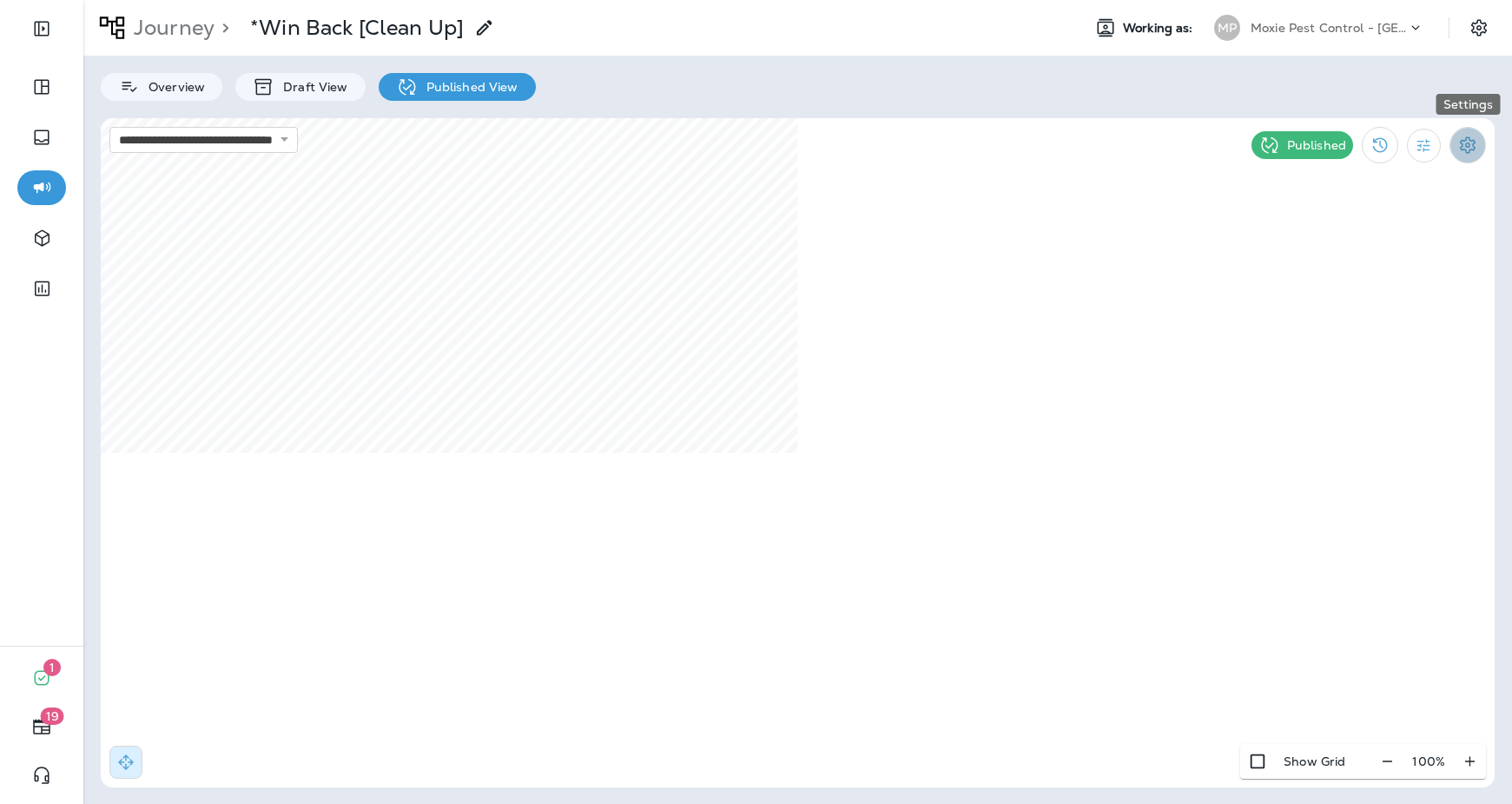
click at [1353, 143] on icon "Settings" at bounding box center [1468, 145] width 16 height 17
click at [989, 203] on div at bounding box center [756, 402] width 1512 height 804
click at [1353, 148] on icon "Filter Statistics" at bounding box center [1425, 146] width 13 height 13
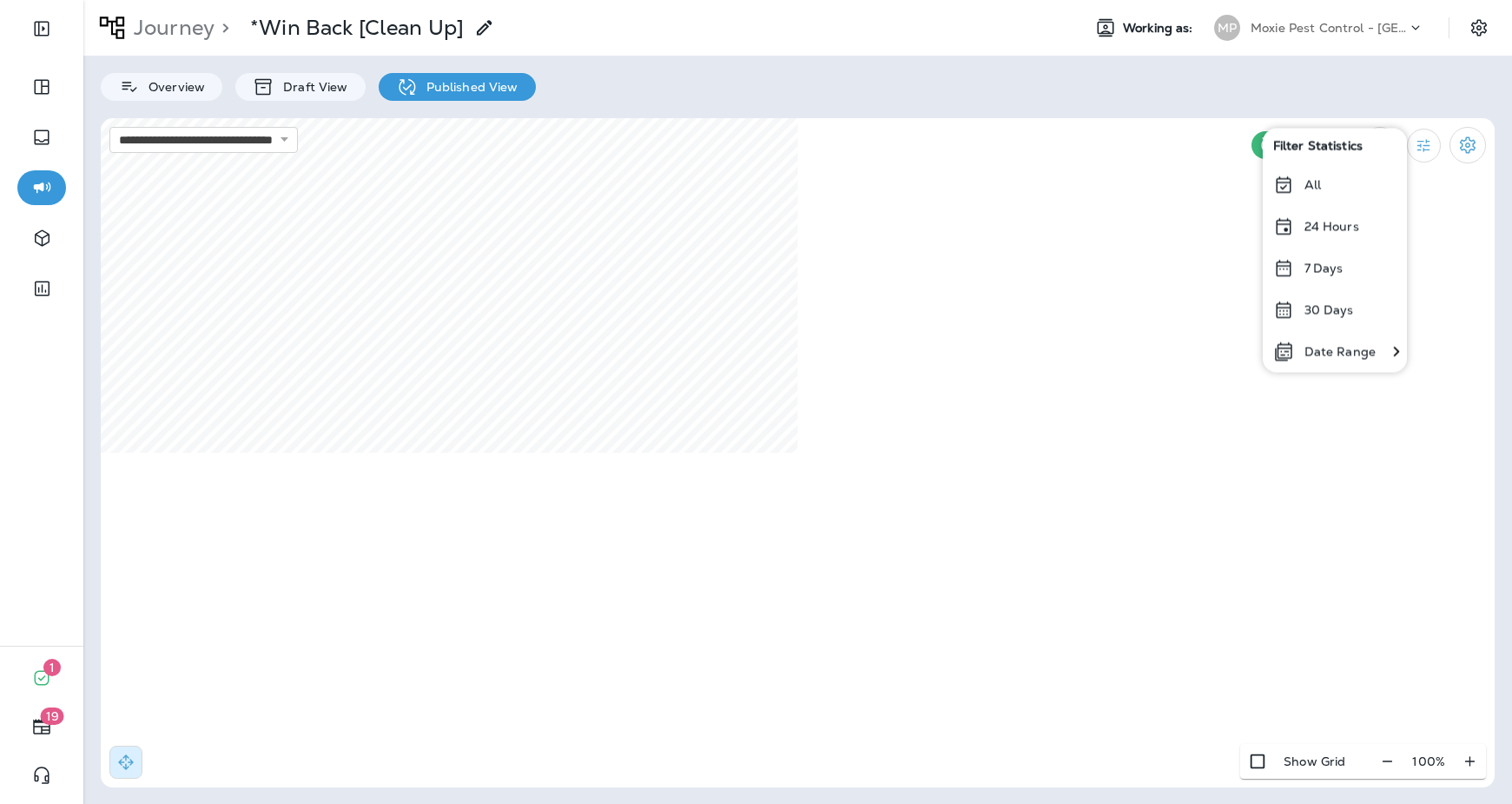
click at [1331, 356] on p "Date Range" at bounding box center [1341, 351] width 71 height 14
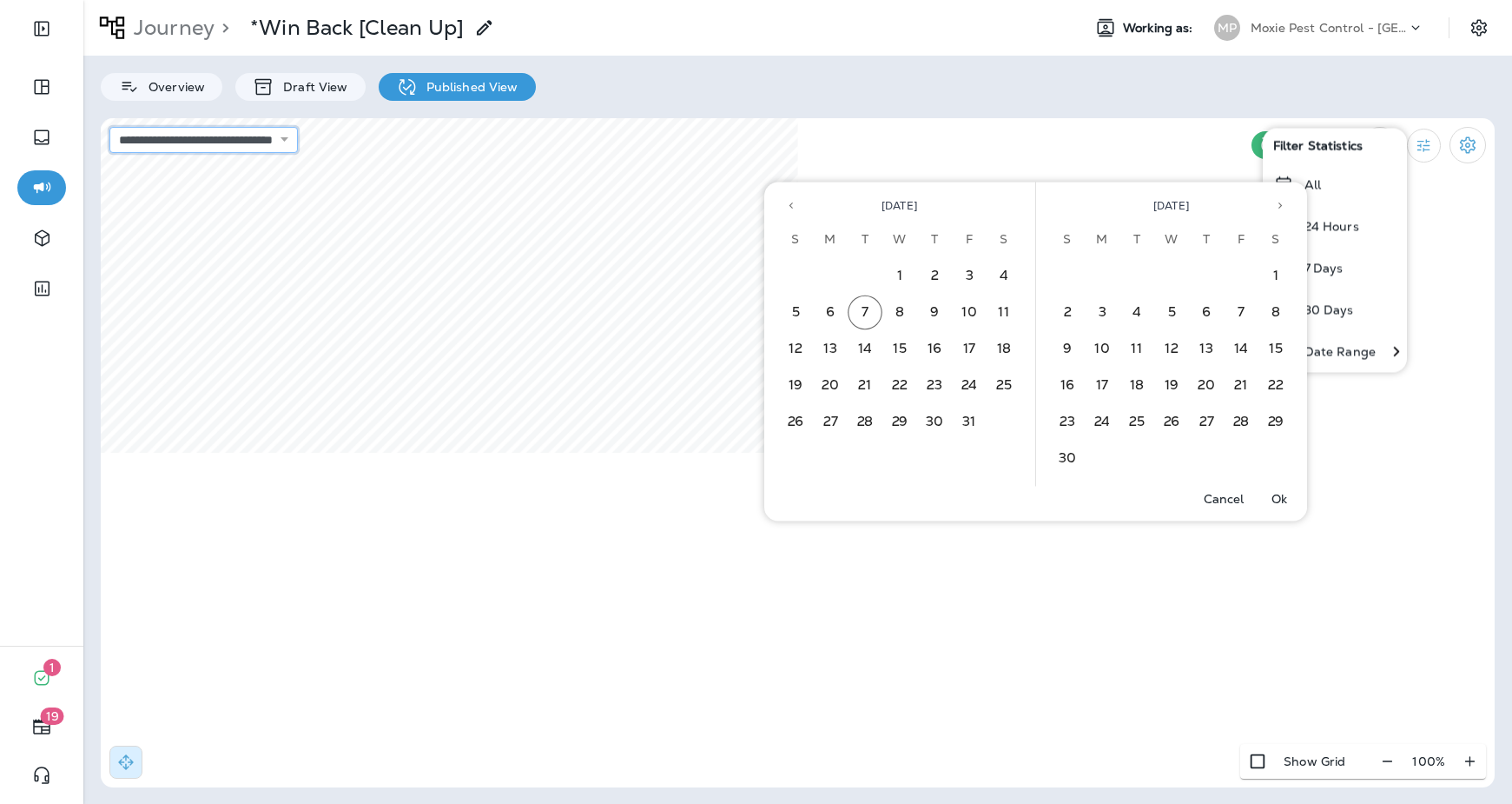
click at [298, 150] on select "**********" at bounding box center [203, 140] width 188 height 26
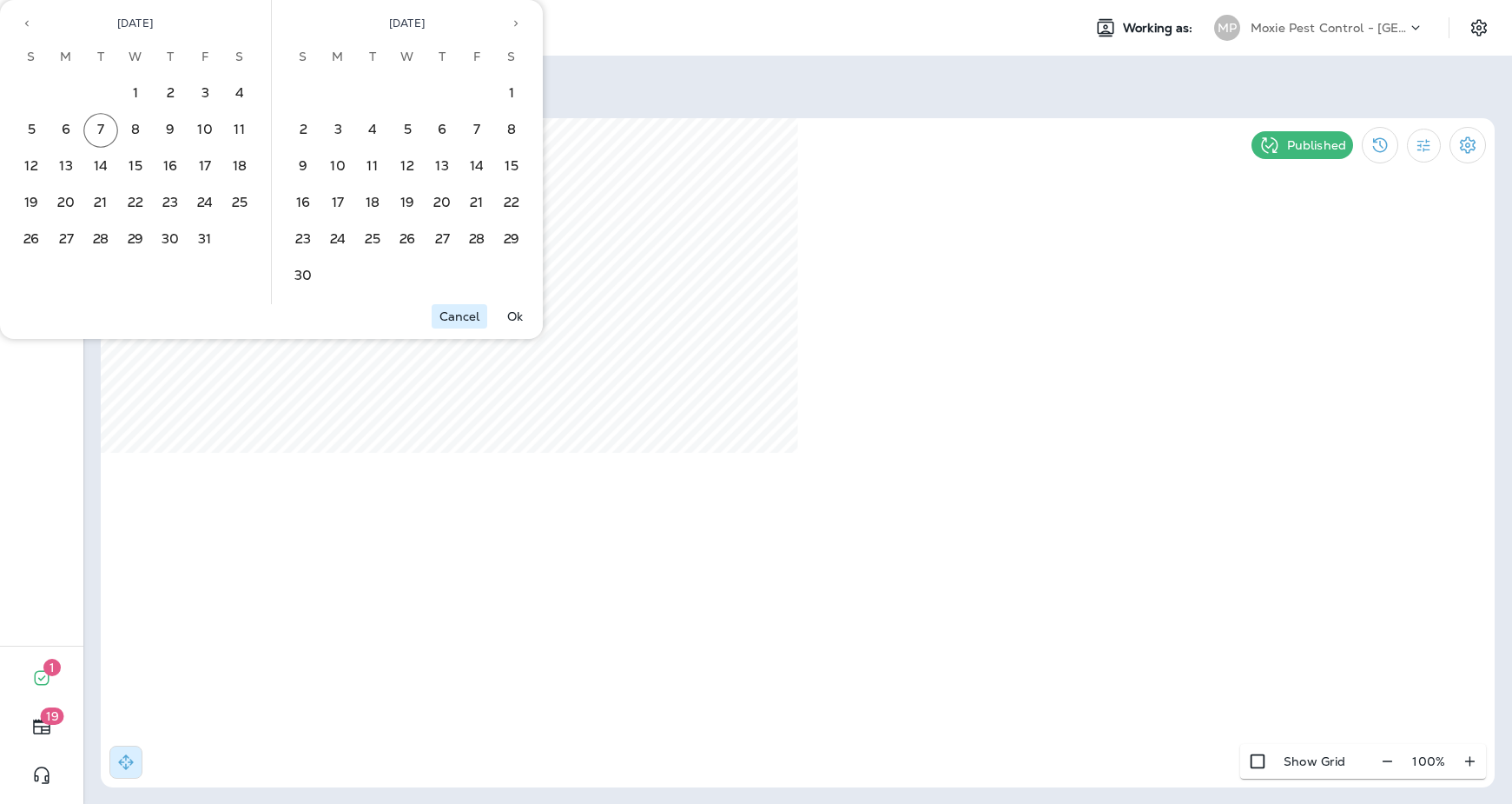
click at [470, 309] on p "Cancel" at bounding box center [459, 316] width 40 height 14
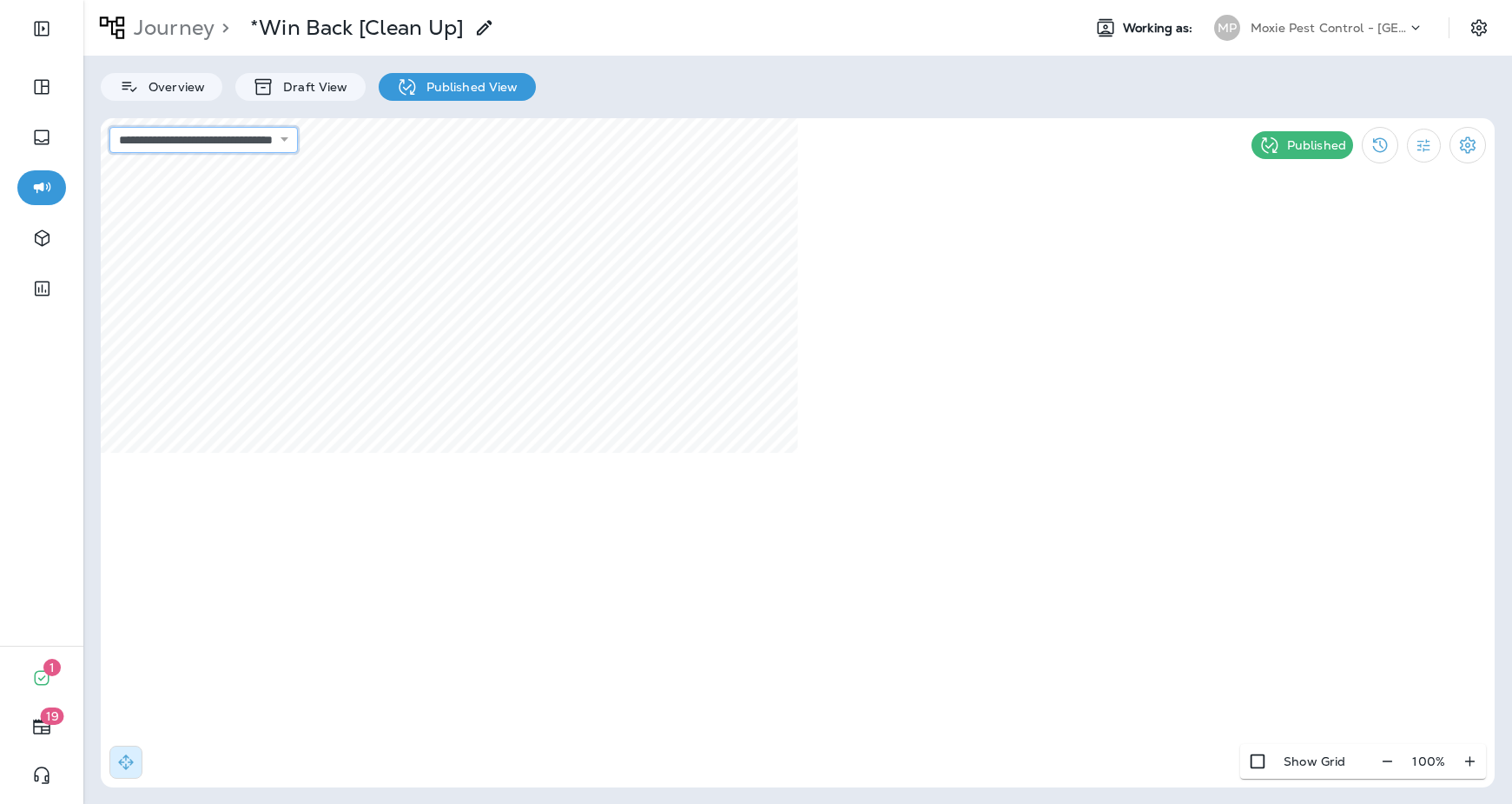
click at [298, 139] on select "**********" at bounding box center [203, 140] width 188 height 26
click at [109, 127] on select "**********" at bounding box center [203, 140] width 188 height 26
click at [1353, 759] on icon "button" at bounding box center [1387, 761] width 18 height 17
click at [1353, 759] on icon "button" at bounding box center [1394, 761] width 18 height 17
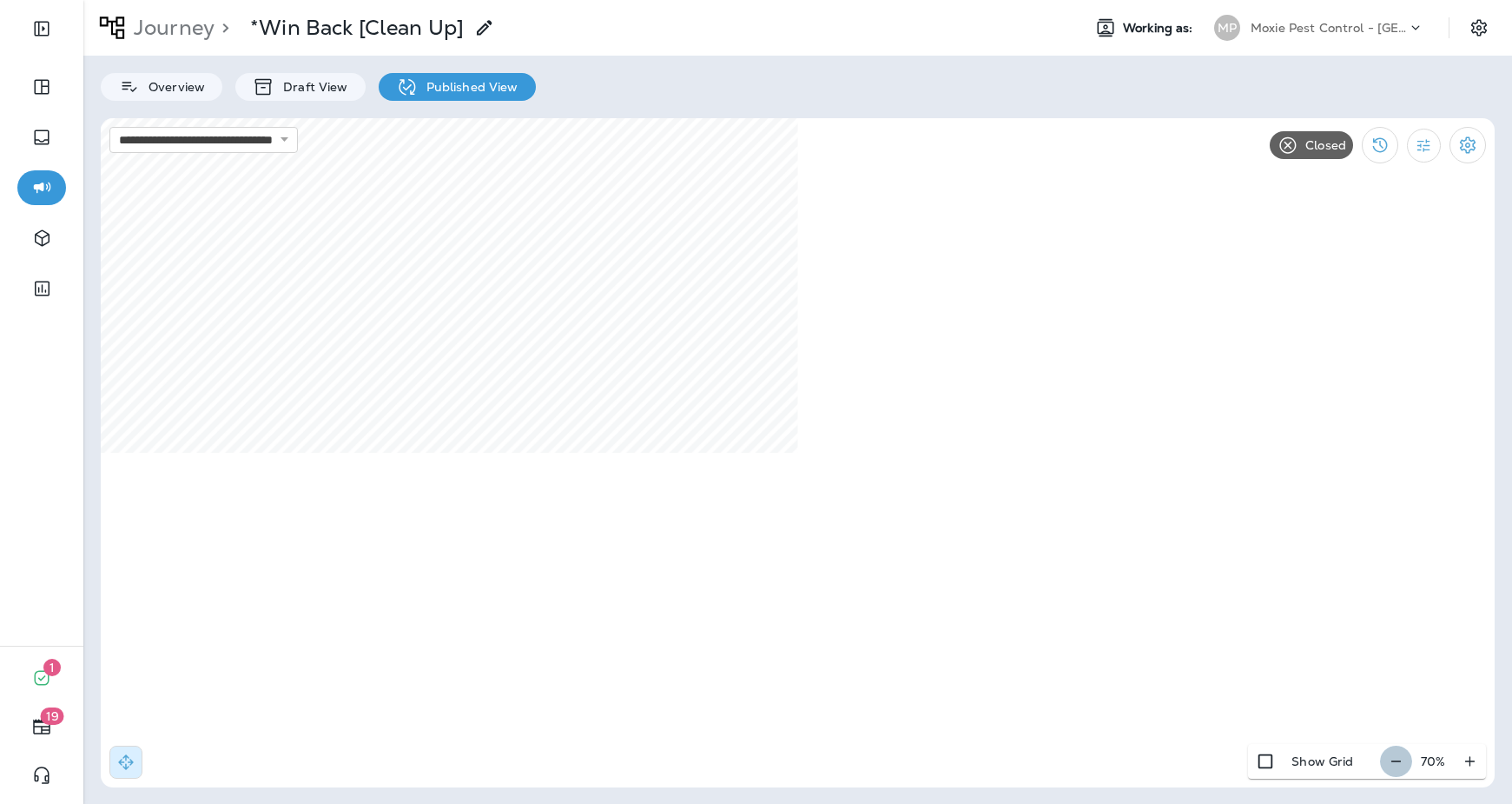
click at [1353, 759] on icon "button" at bounding box center [1395, 761] width 18 height 17
click at [1353, 759] on icon "button" at bounding box center [1394, 761] width 18 height 17
click at [1353, 759] on div "50 %" at bounding box center [1433, 761] width 107 height 35
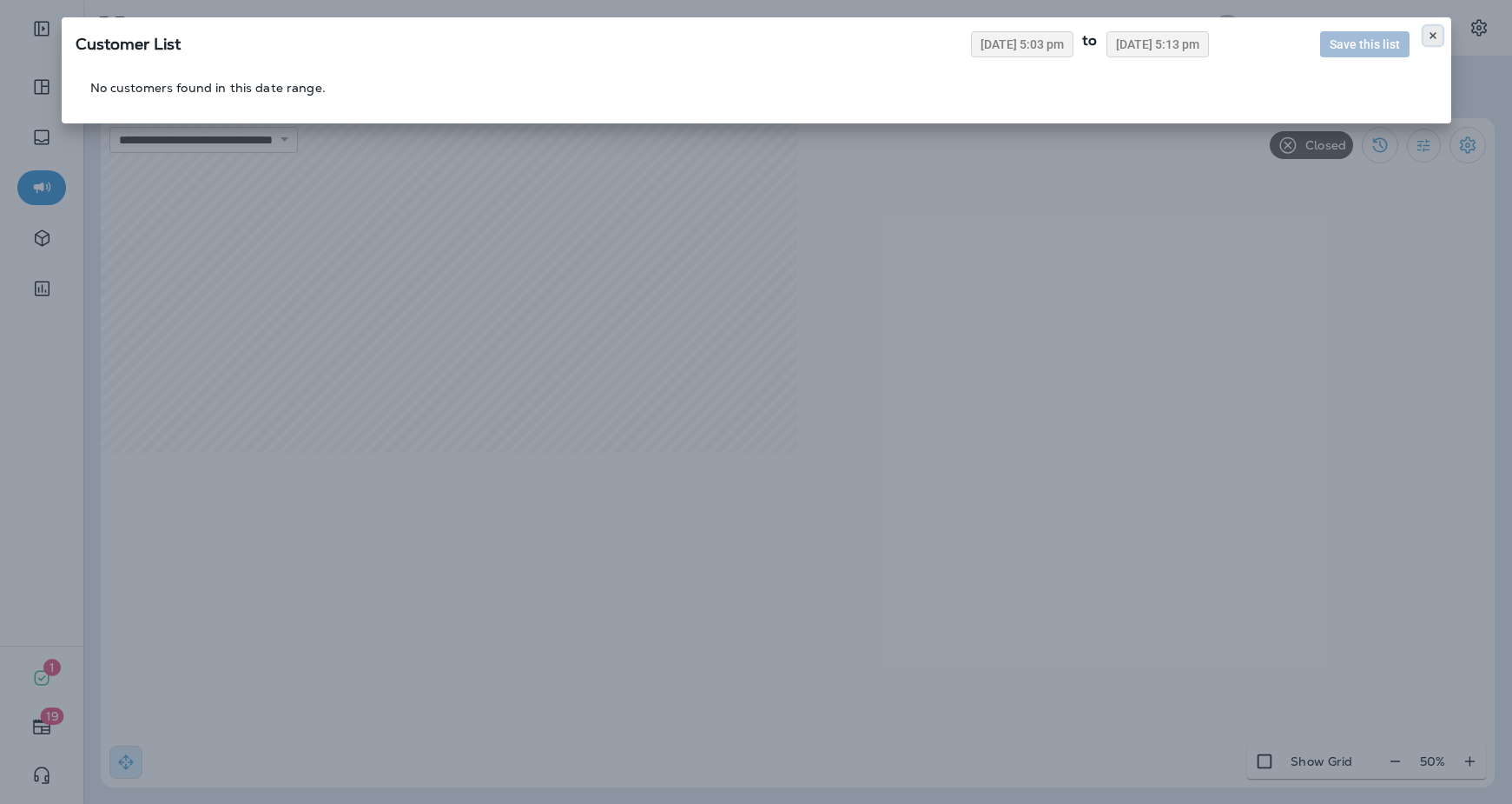
click at [1353, 41] on button at bounding box center [1433, 36] width 19 height 19
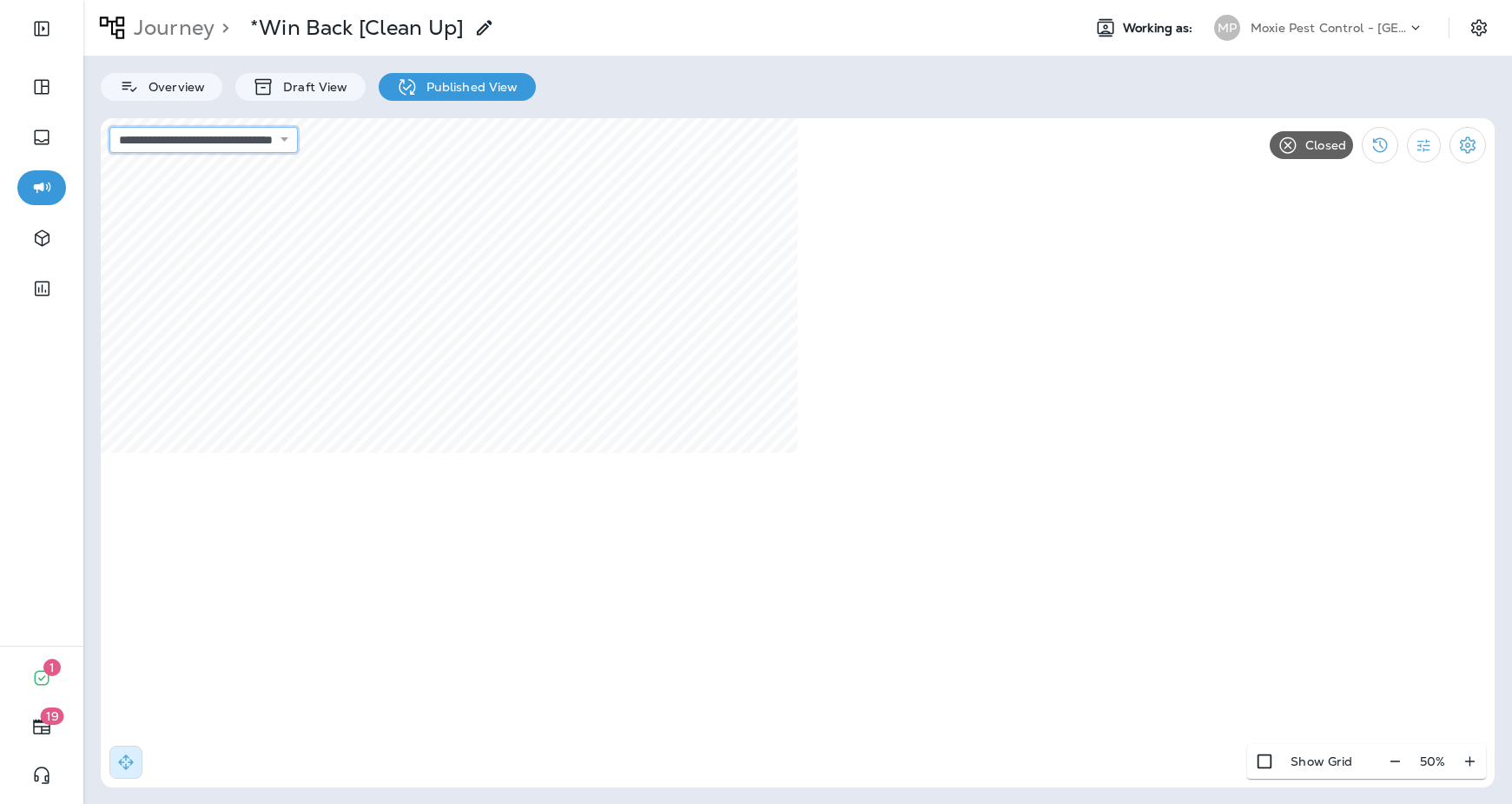
click at [298, 142] on select "**********" at bounding box center [203, 140] width 188 height 26
select select "**********"
click at [109, 127] on select "**********" at bounding box center [203, 140] width 188 height 26
click at [1393, 760] on icon "button" at bounding box center [1388, 760] width 9 height 1
click at [1393, 760] on icon "button" at bounding box center [1394, 760] width 9 height 1
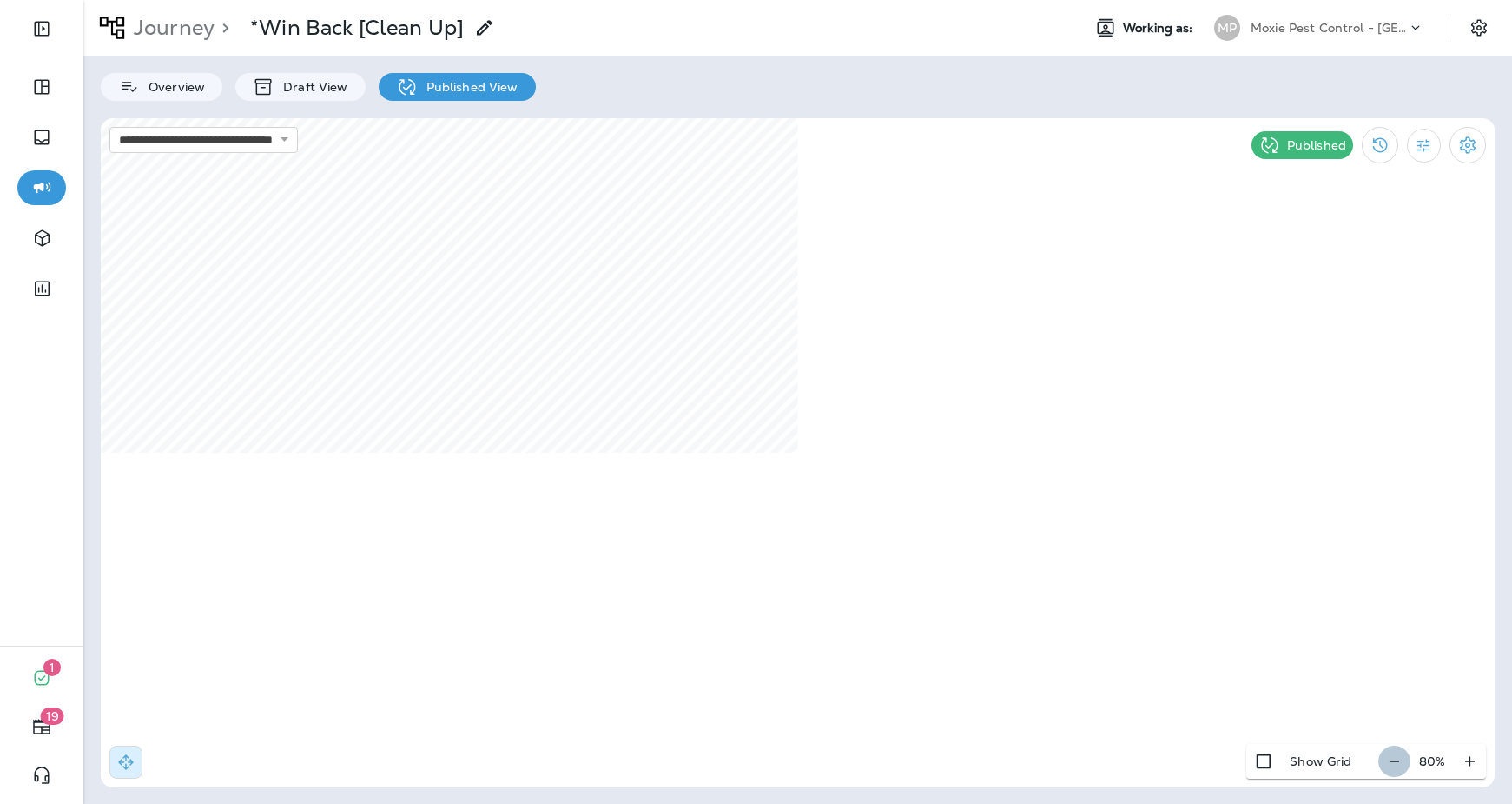
click at [1393, 760] on icon "button" at bounding box center [1394, 760] width 9 height 1
click at [1393, 760] on icon "button" at bounding box center [1395, 760] width 9 height 1
click at [1393, 760] on icon "button" at bounding box center [1394, 760] width 9 height 1
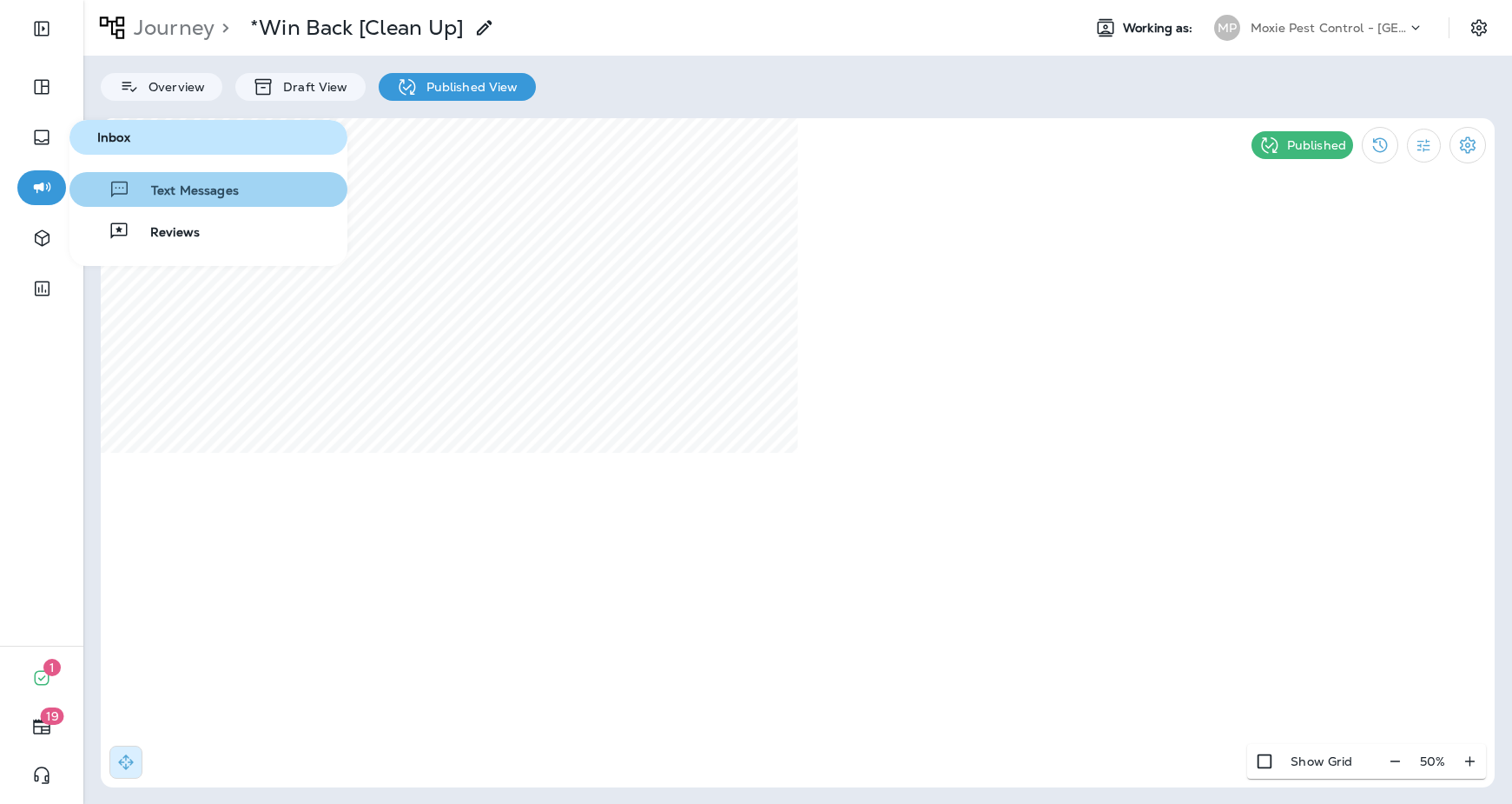
click at [171, 191] on span "Text Messages" at bounding box center [184, 192] width 108 height 17
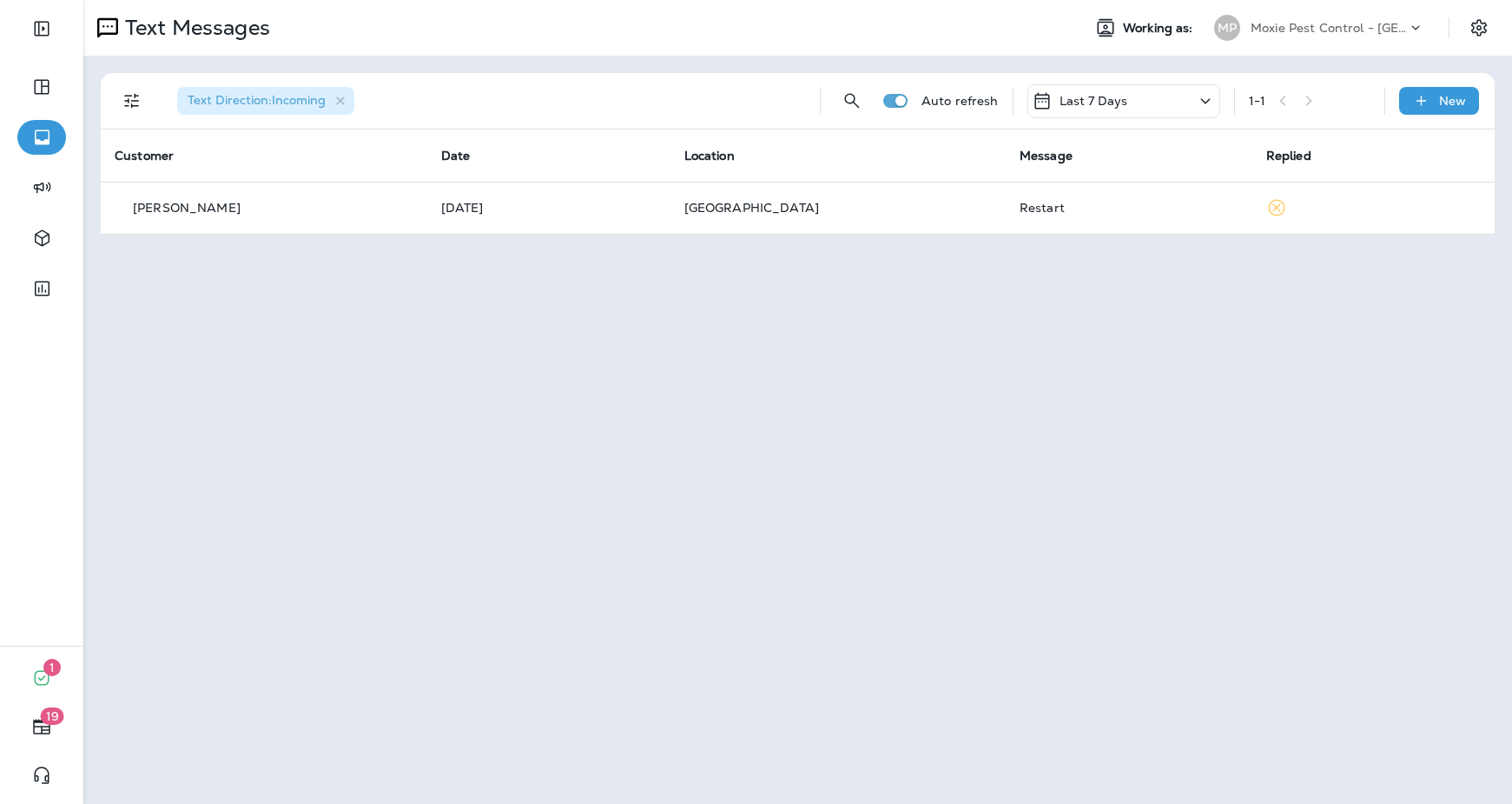
click at [1198, 96] on icon at bounding box center [1205, 101] width 21 height 22
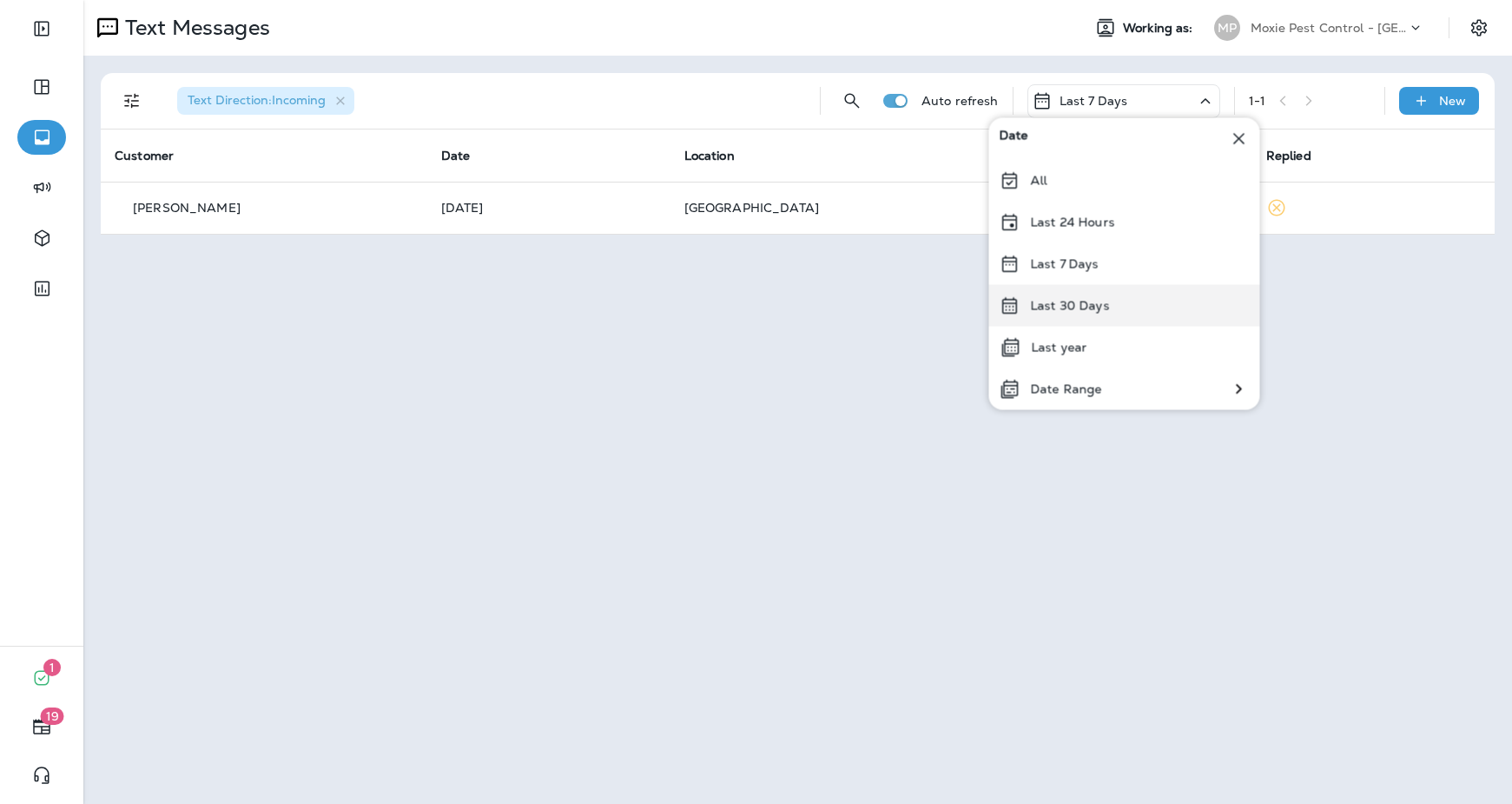
click at [1102, 292] on div "Last 30 Days" at bounding box center [1125, 306] width 271 height 41
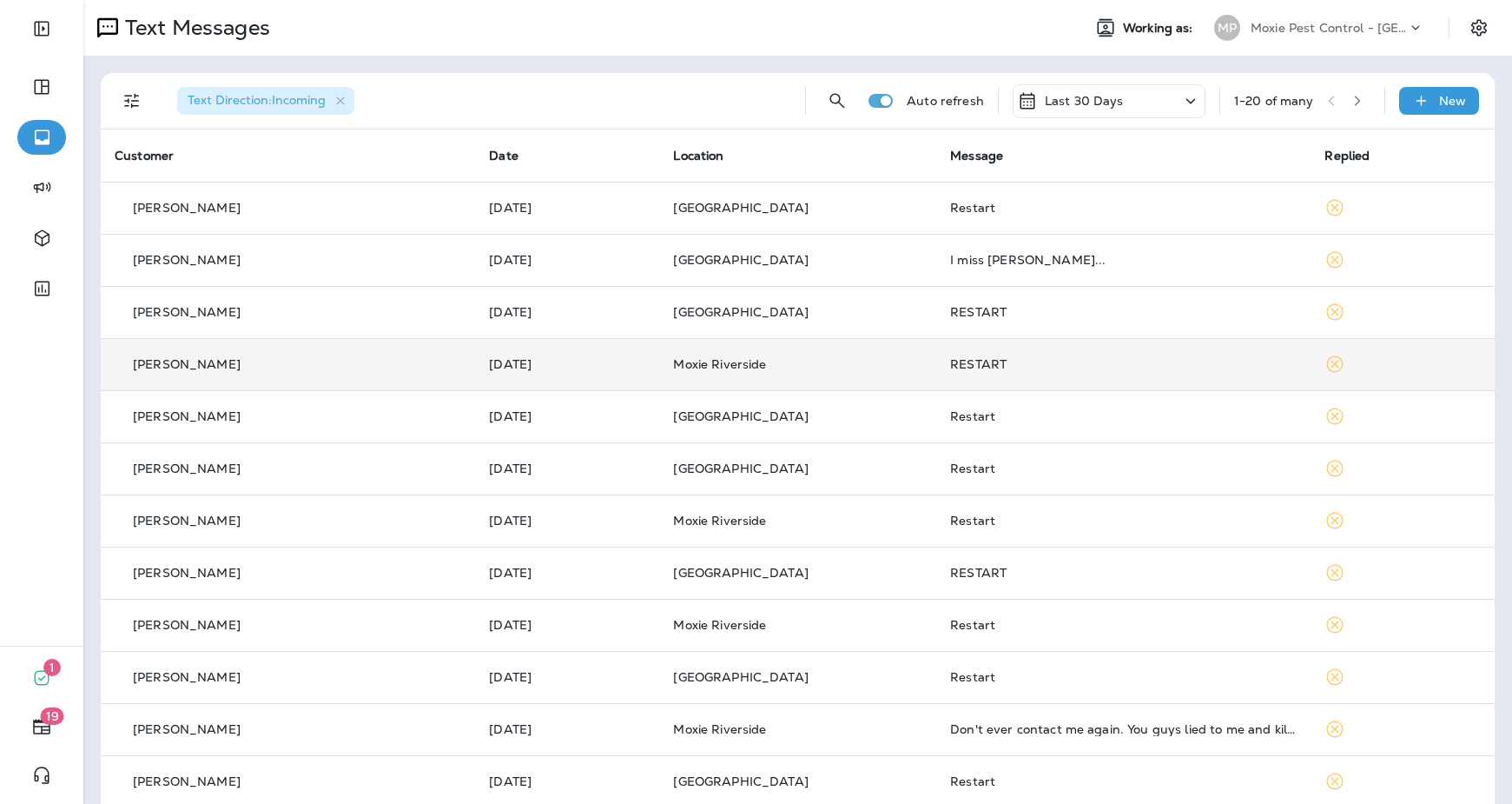
click at [1149, 381] on td "RESTART" at bounding box center [1124, 363] width 374 height 52
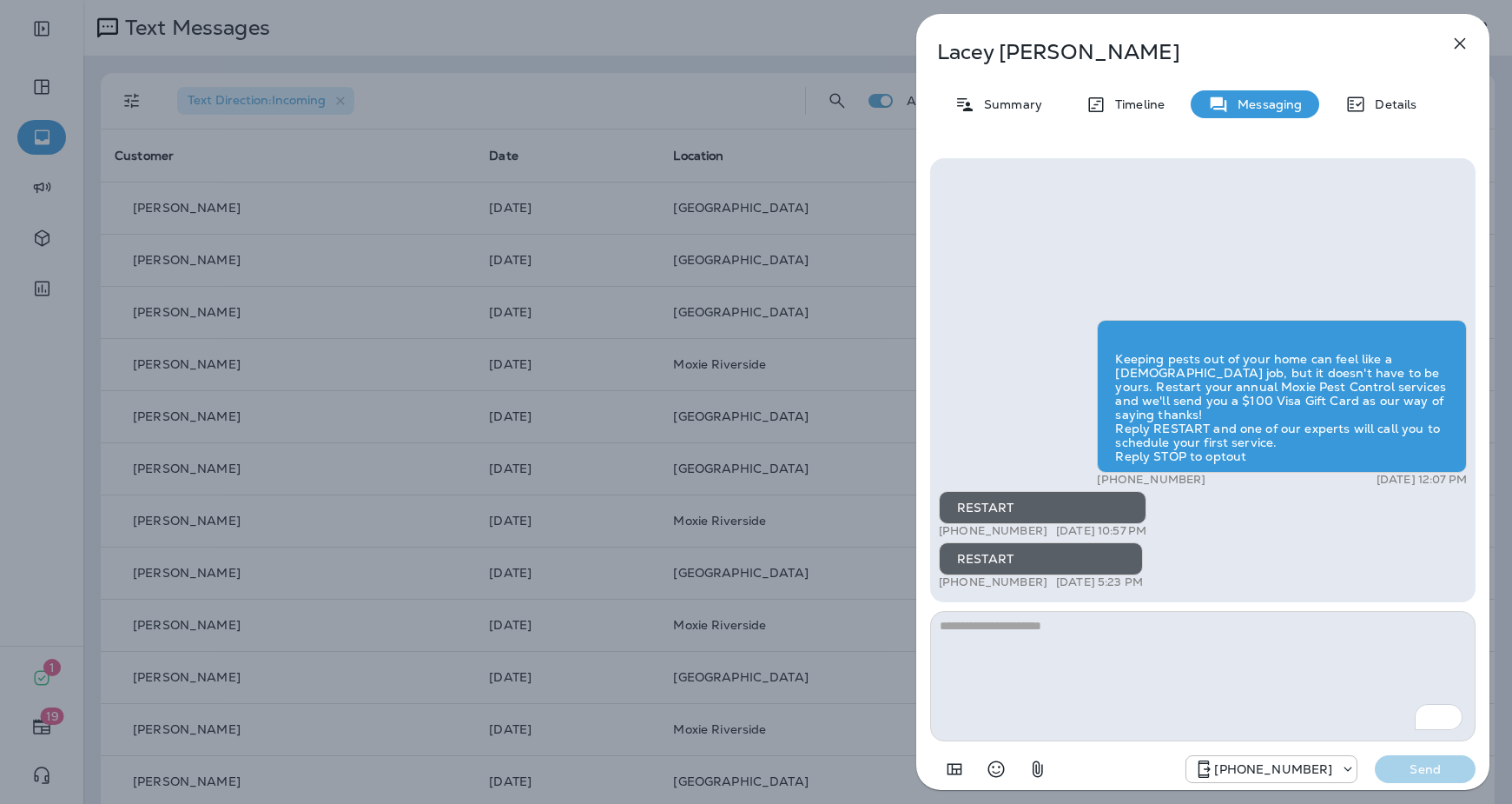
scroll to position [-411, 0]
click at [1478, 39] on div "Lacey Taylor Summary Timeline Messaging Details Keeping pests out of your home …" at bounding box center [1204, 407] width 574 height 786
click at [1459, 42] on icon "button" at bounding box center [1461, 44] width 11 height 11
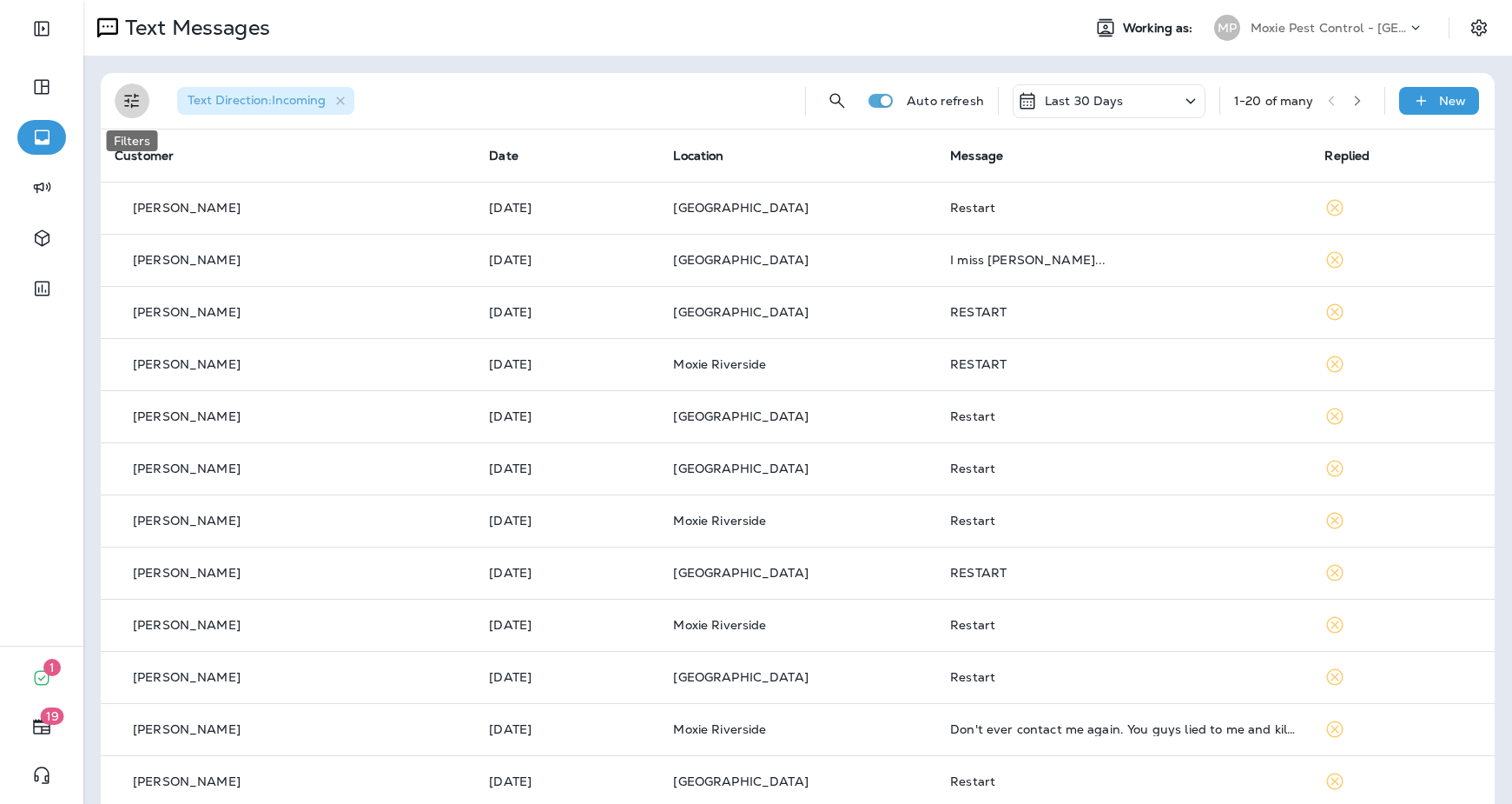
click at [128, 97] on icon "Filters" at bounding box center [132, 101] width 21 height 21
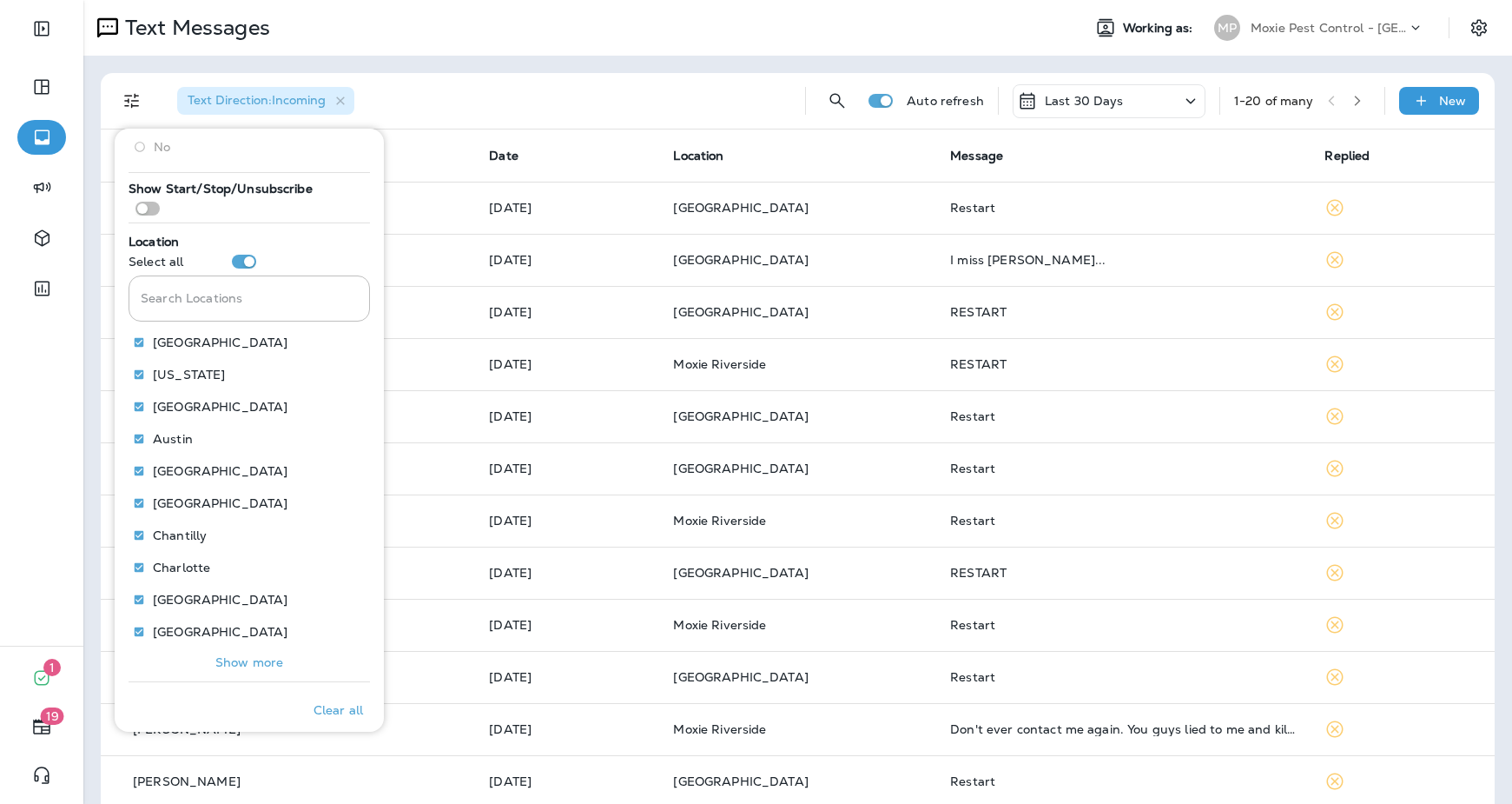
scroll to position [260, 0]
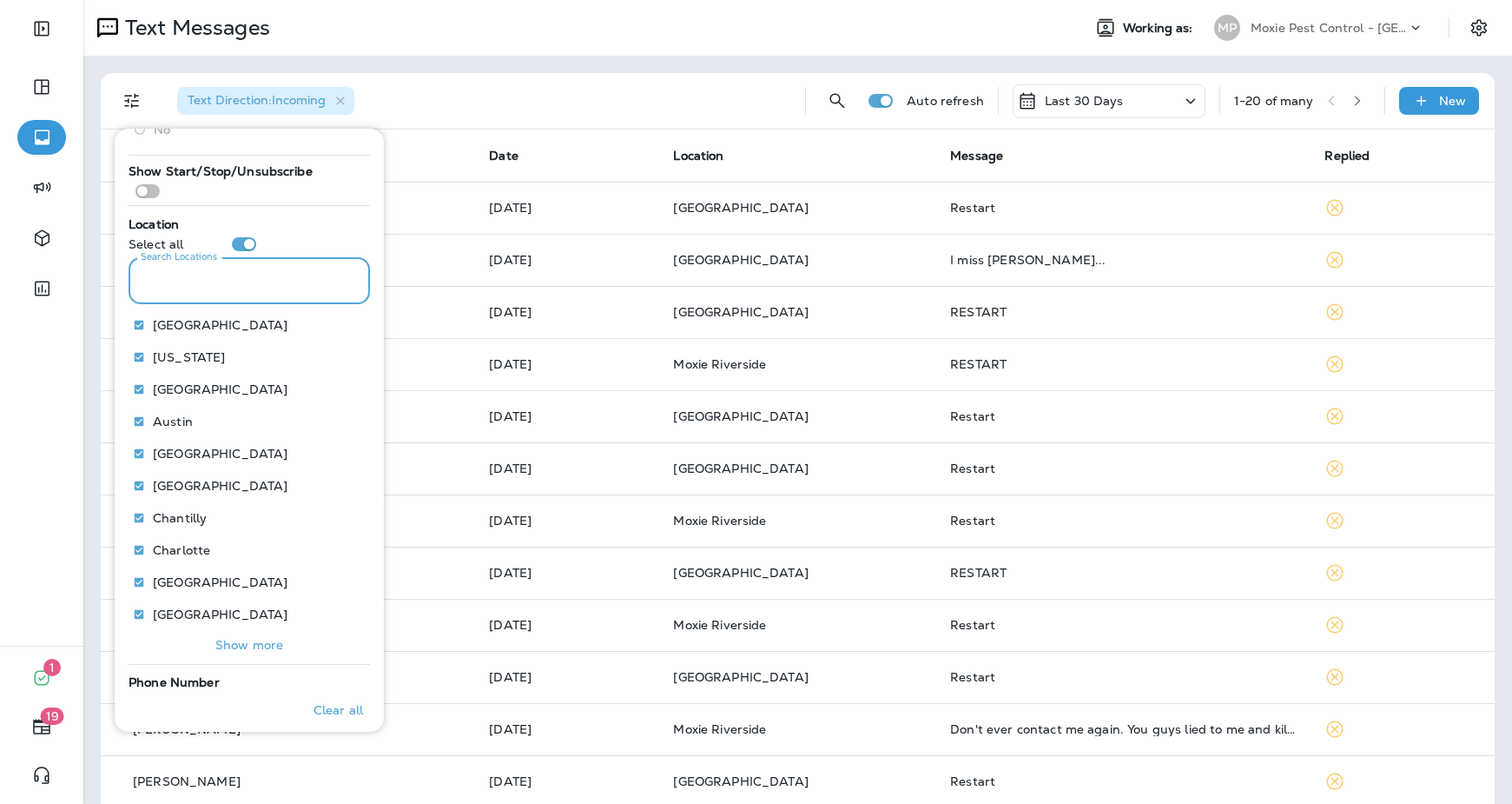
click at [206, 284] on input "Search Locations" at bounding box center [249, 280] width 242 height 46
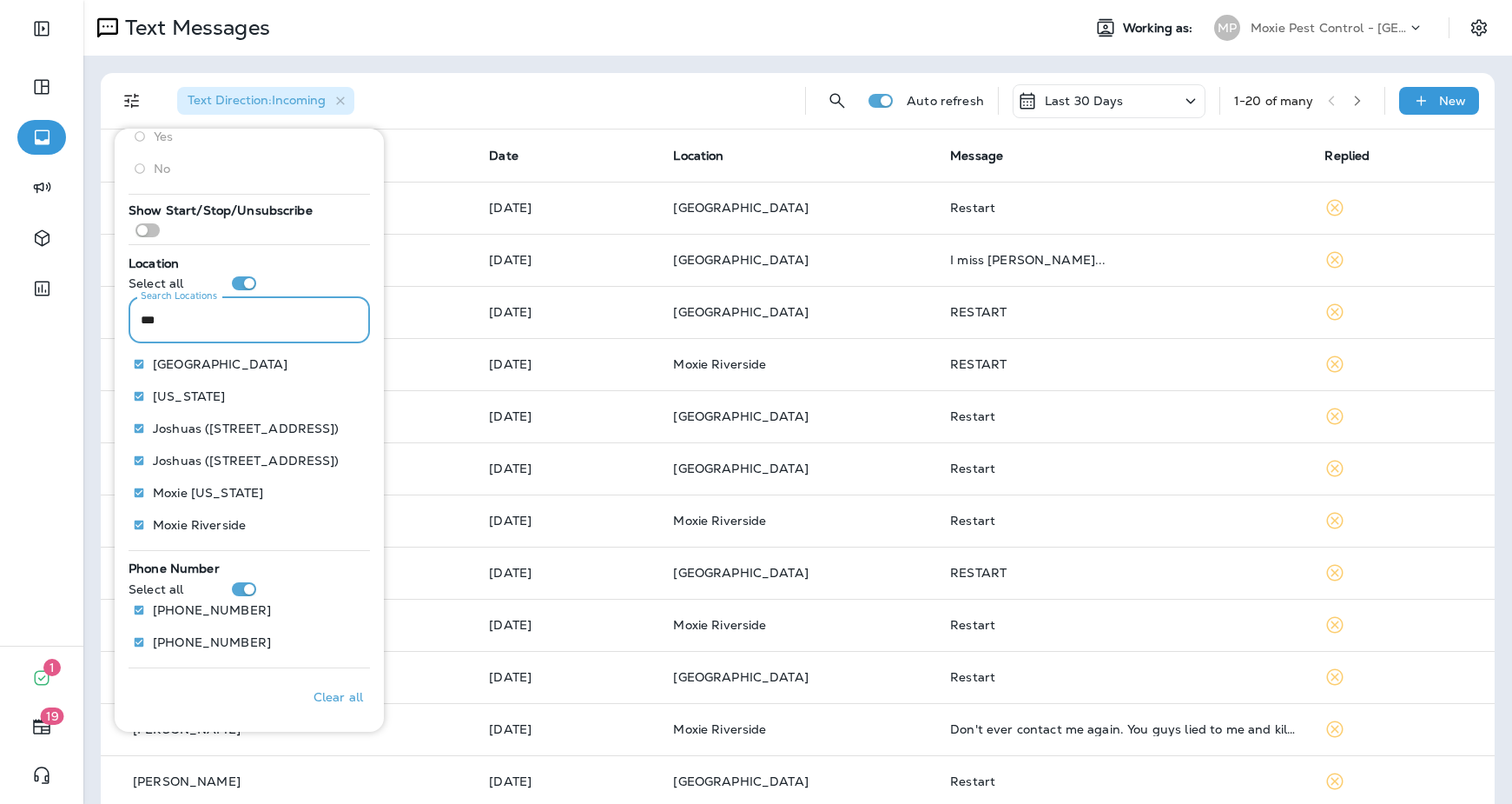
scroll to position [125, 0]
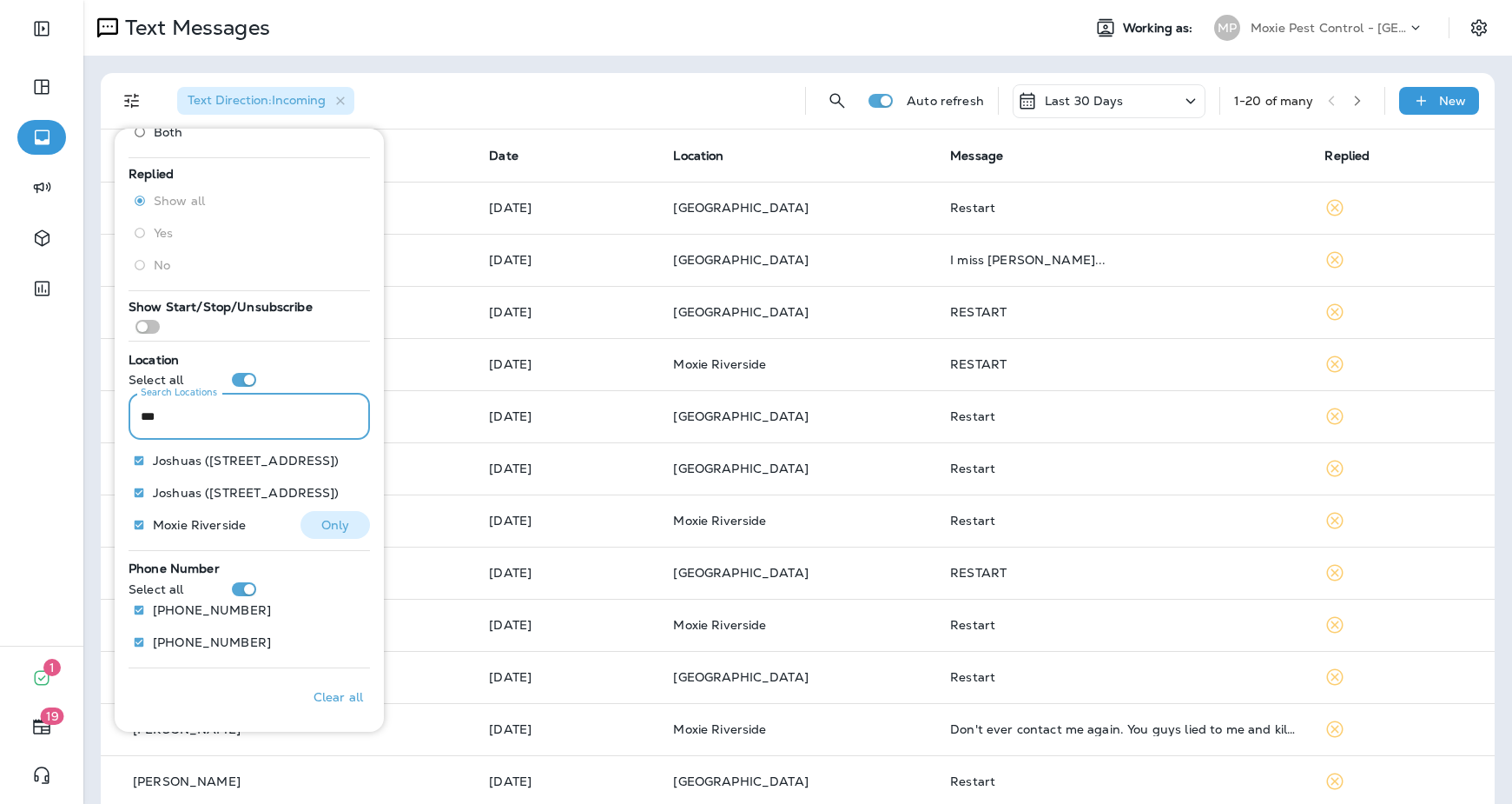
type input "***"
click at [326, 529] on p "Only" at bounding box center [336, 525] width 28 height 14
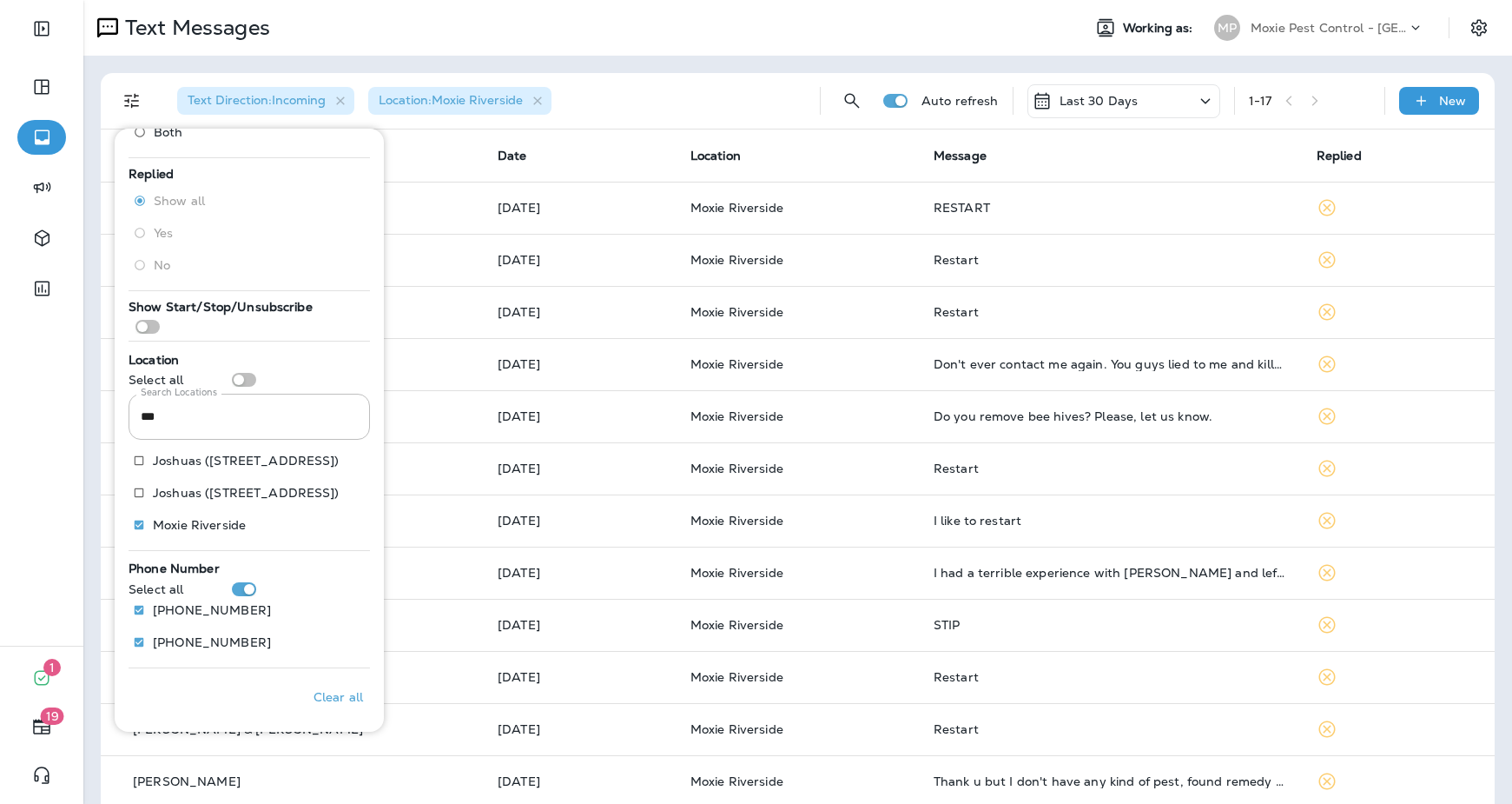
click at [820, 71] on div "Text Direction : Incoming Location : Moxie Riverside Auto refresh Last 30 Days …" at bounding box center [798, 571] width 1429 height 1031
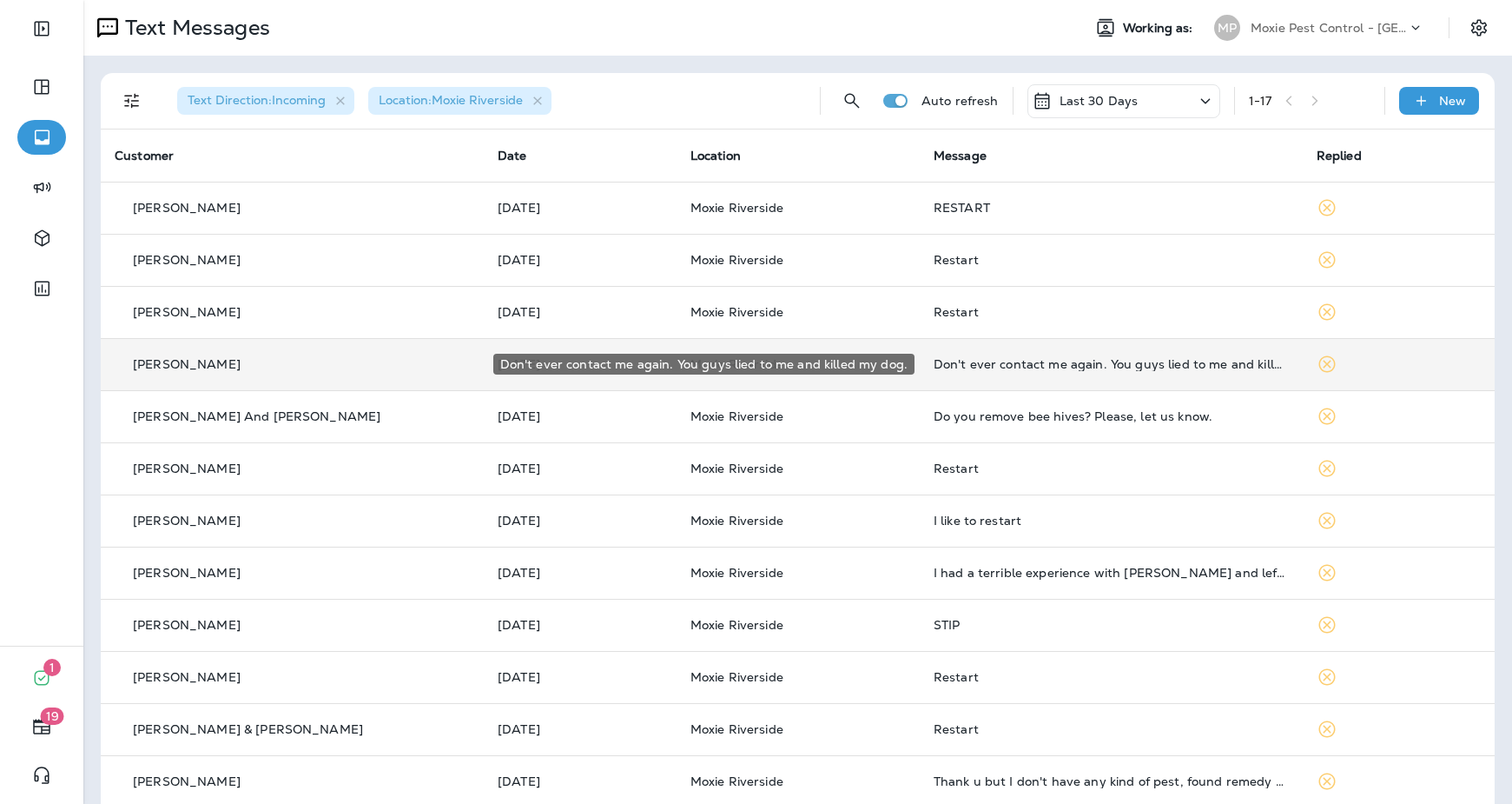
click at [1032, 367] on div "Don't ever contact me again. You guys lied to me and killed my dog." at bounding box center [1111, 364] width 355 height 14
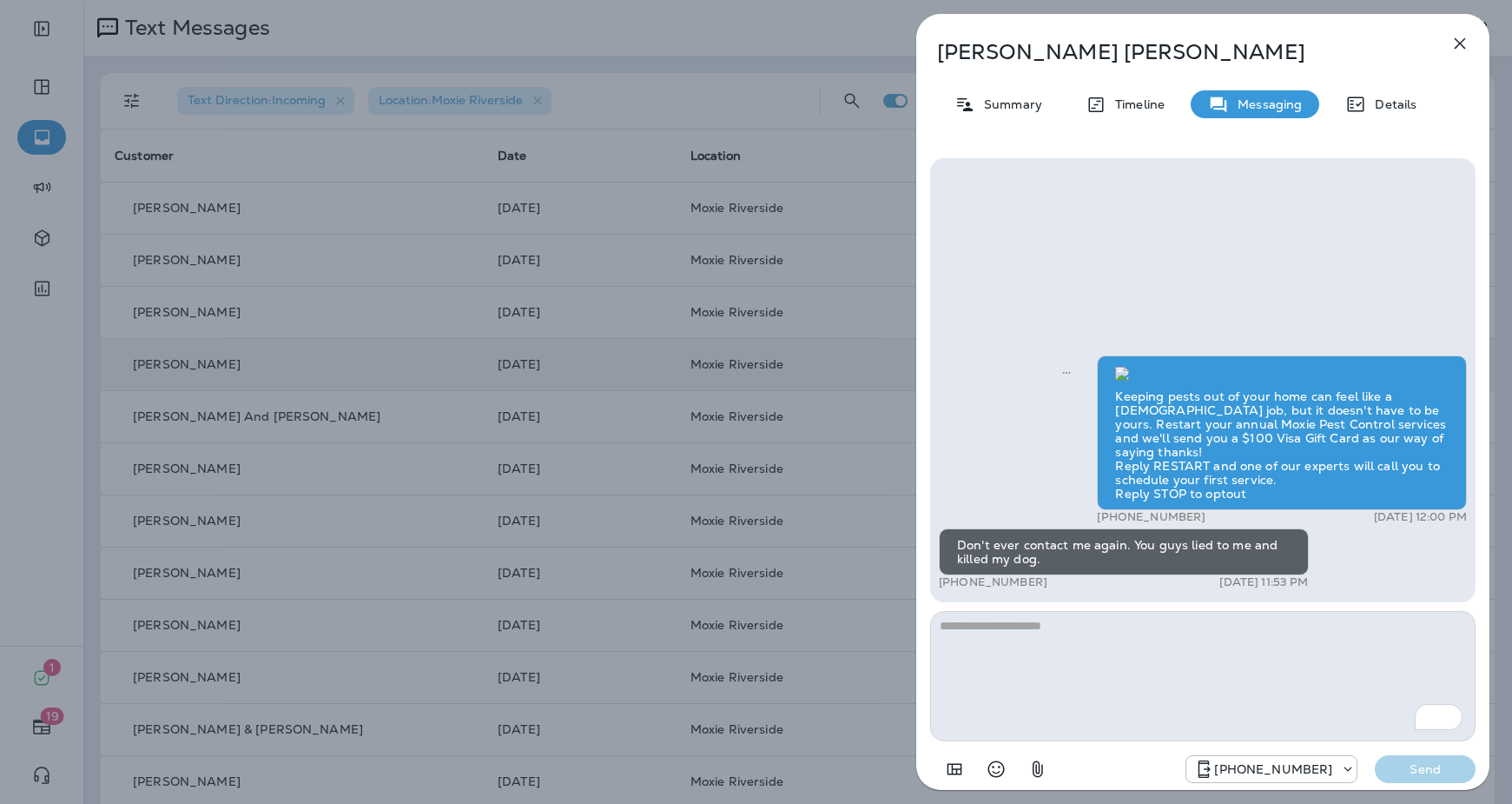
click at [1464, 45] on icon "button" at bounding box center [1460, 43] width 21 height 21
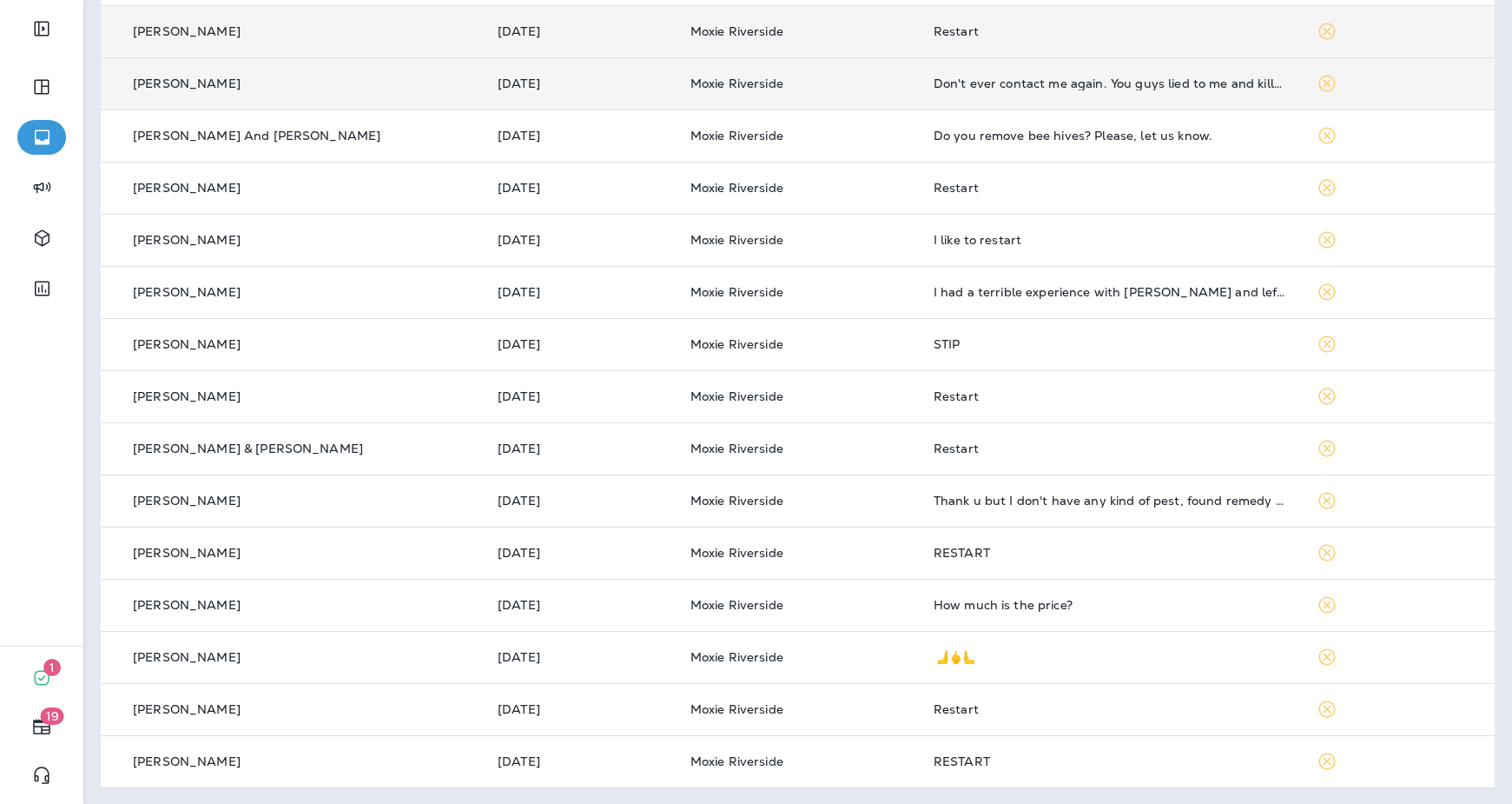
scroll to position [281, 0]
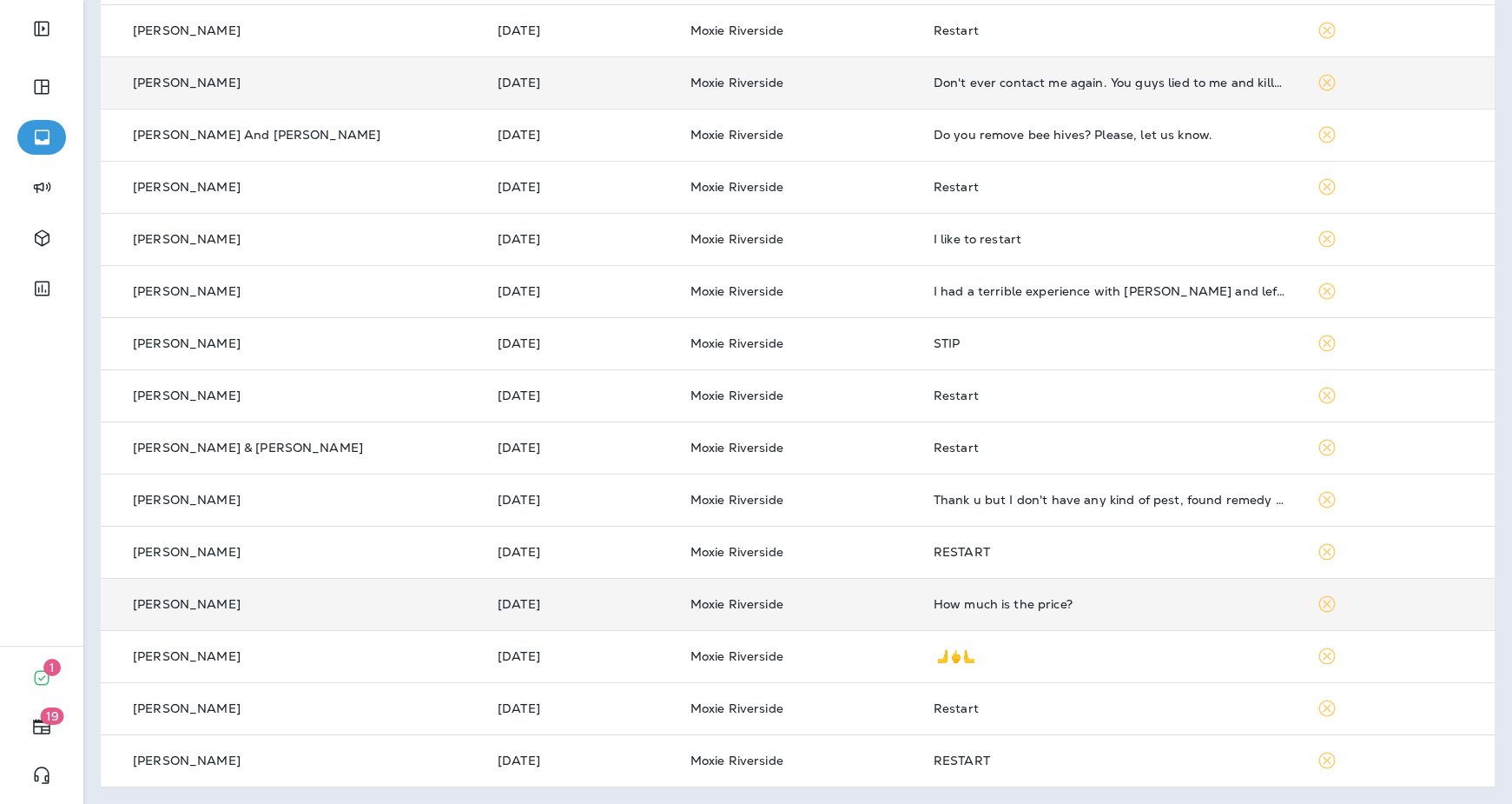
click at [1017, 598] on div "How much is the price?" at bounding box center [1111, 604] width 355 height 14
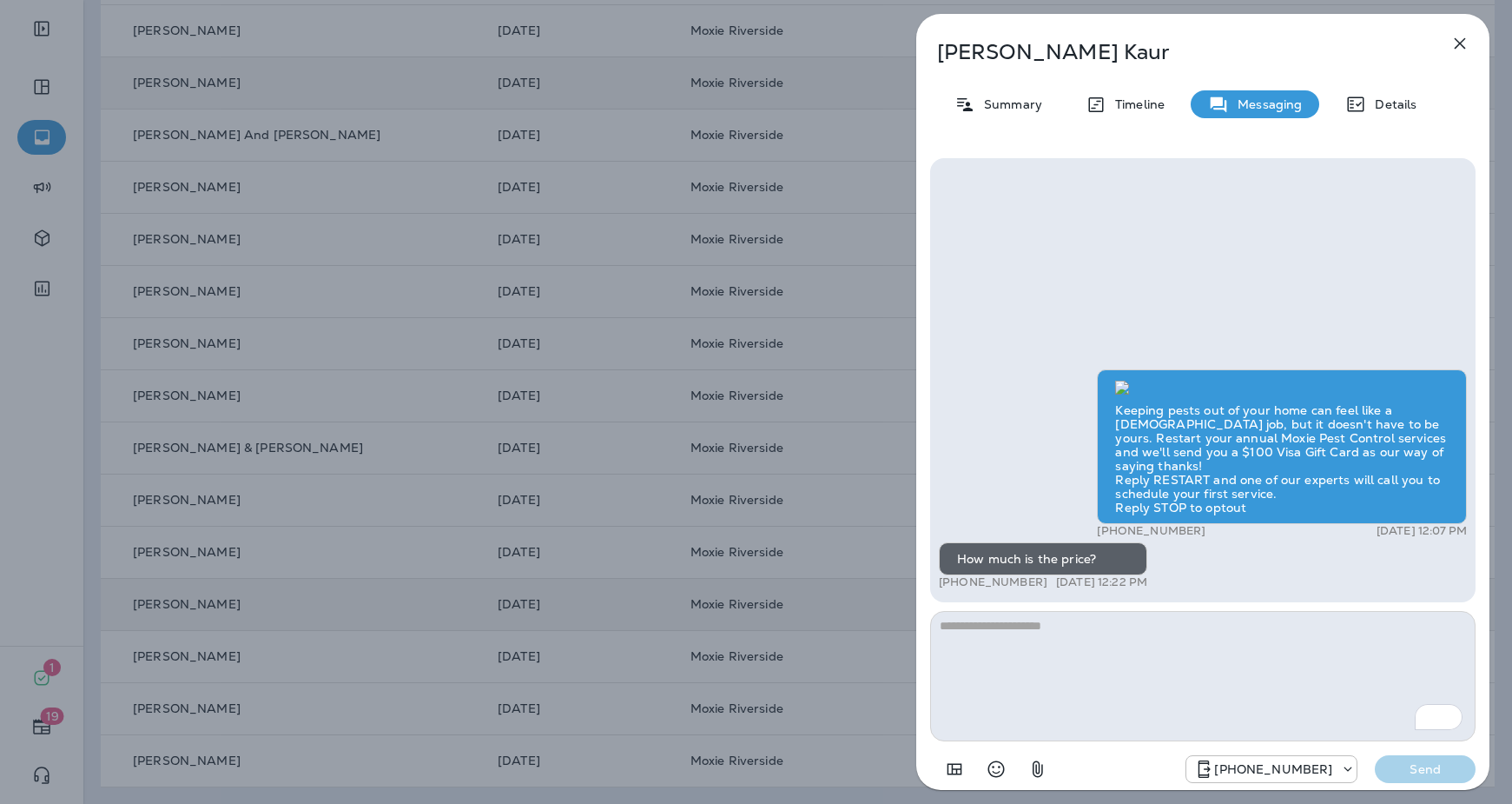
click at [1458, 47] on icon "button" at bounding box center [1460, 43] width 21 height 21
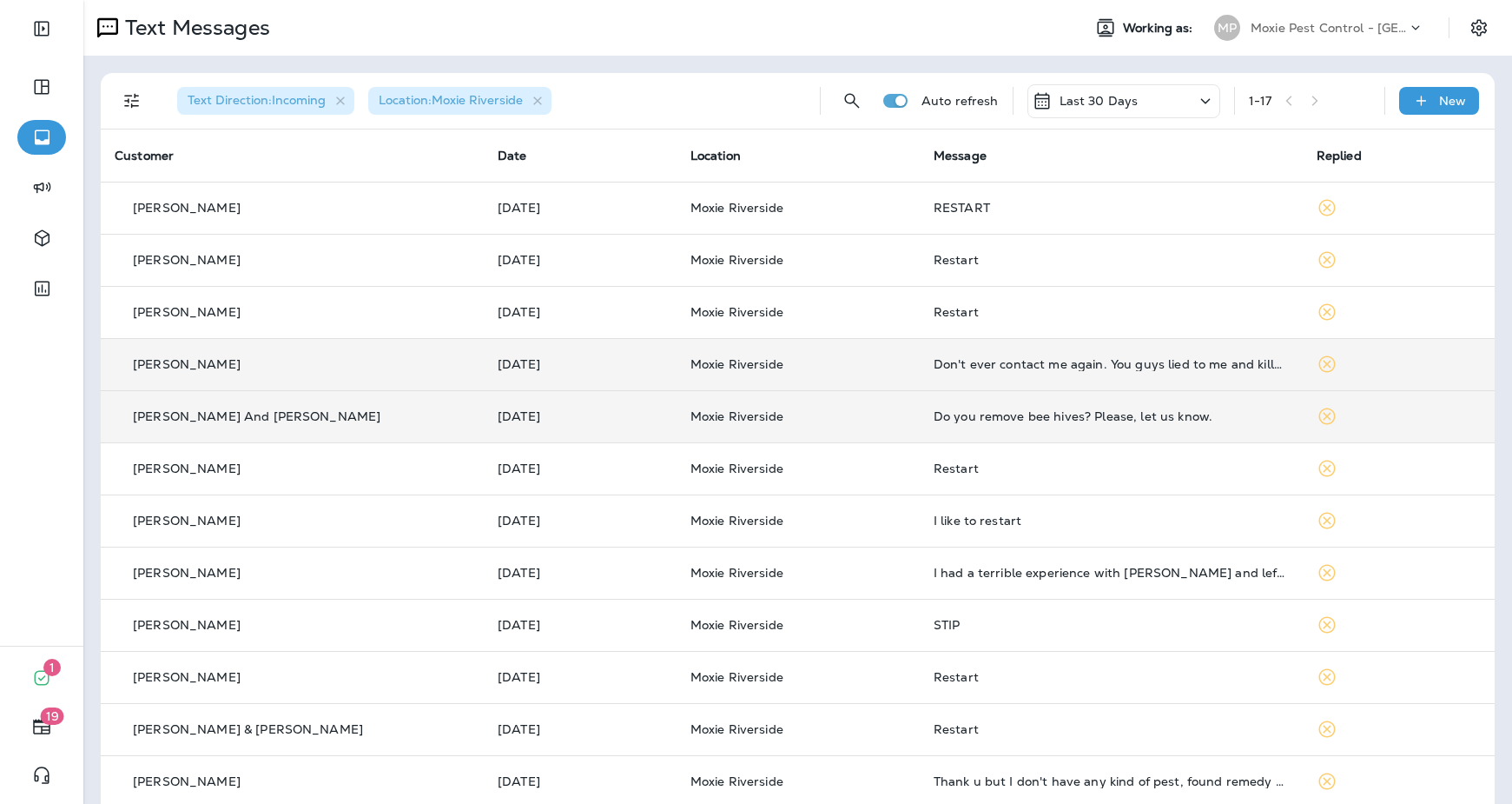
click at [1111, 430] on td "Do you remove bee hives? Please, let us know." at bounding box center [1110, 416] width 383 height 52
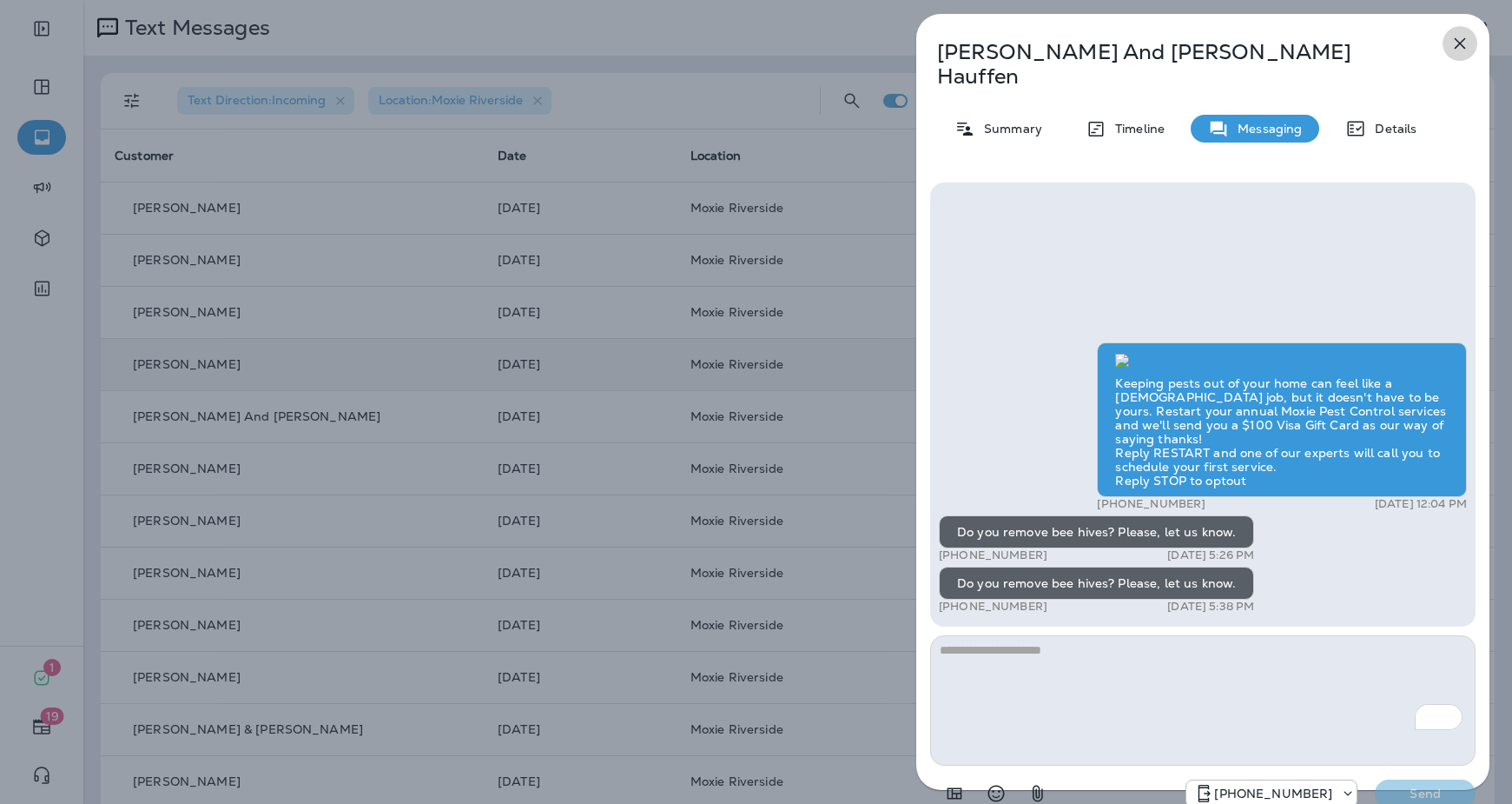
click at [1456, 45] on icon "button" at bounding box center [1460, 43] width 21 height 21
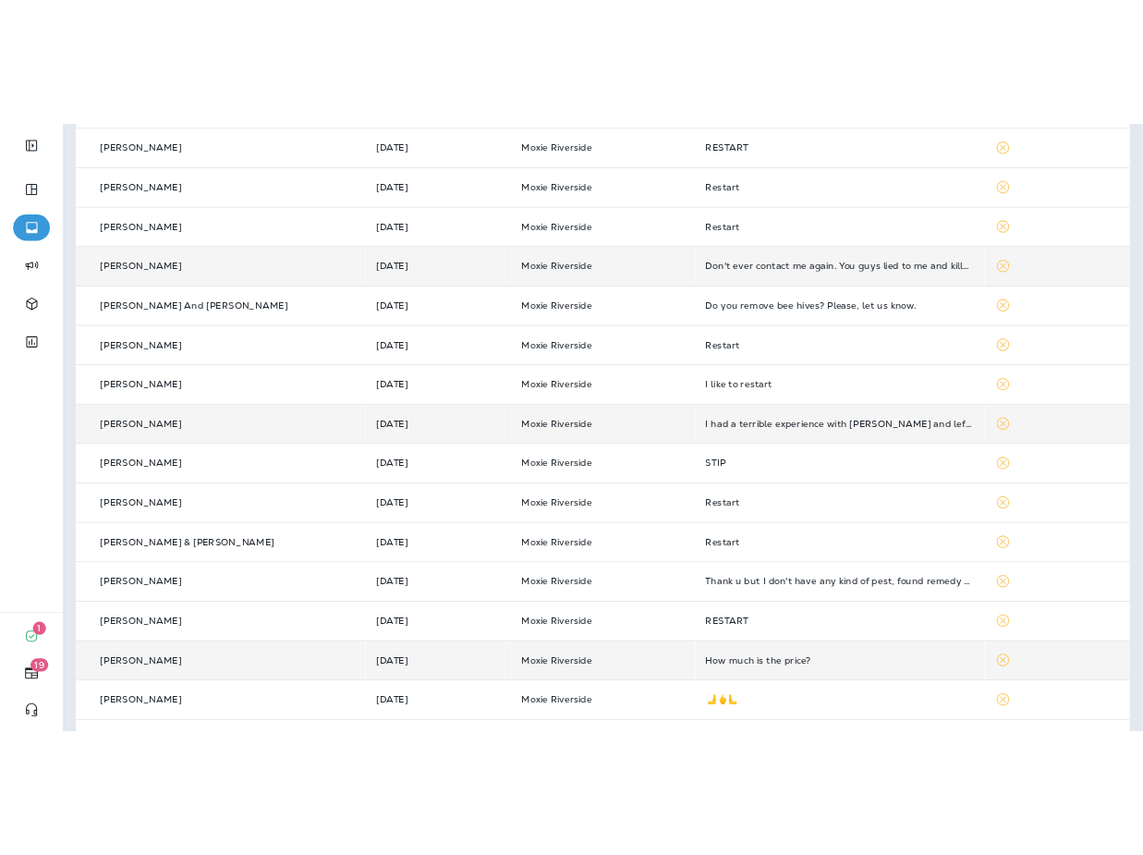
scroll to position [190, 0]
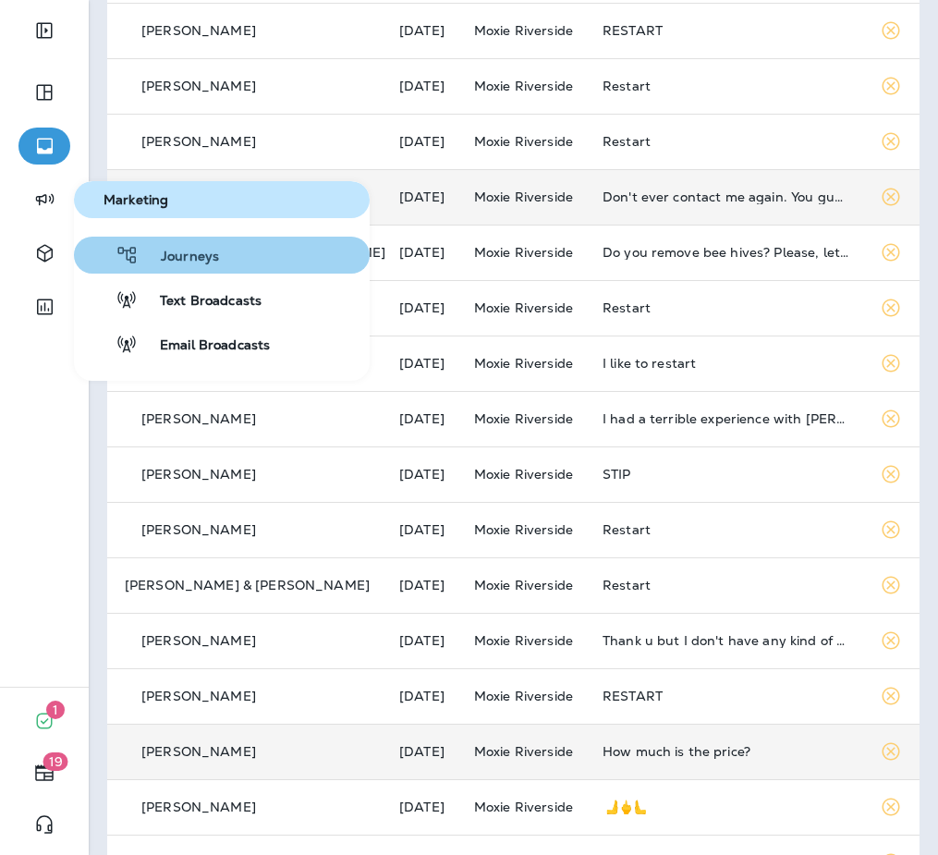
click at [163, 249] on span "Journeys" at bounding box center [179, 258] width 80 height 18
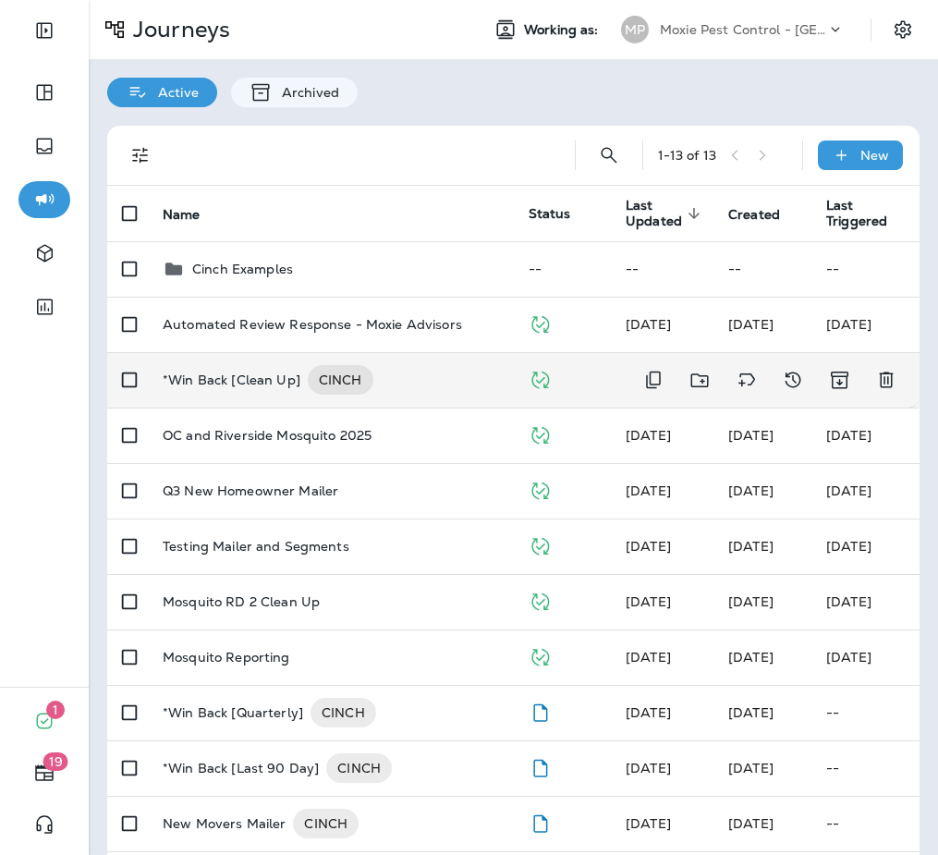
click at [423, 373] on div "*Win Back [Clean Up] CINCH" at bounding box center [331, 380] width 336 height 30
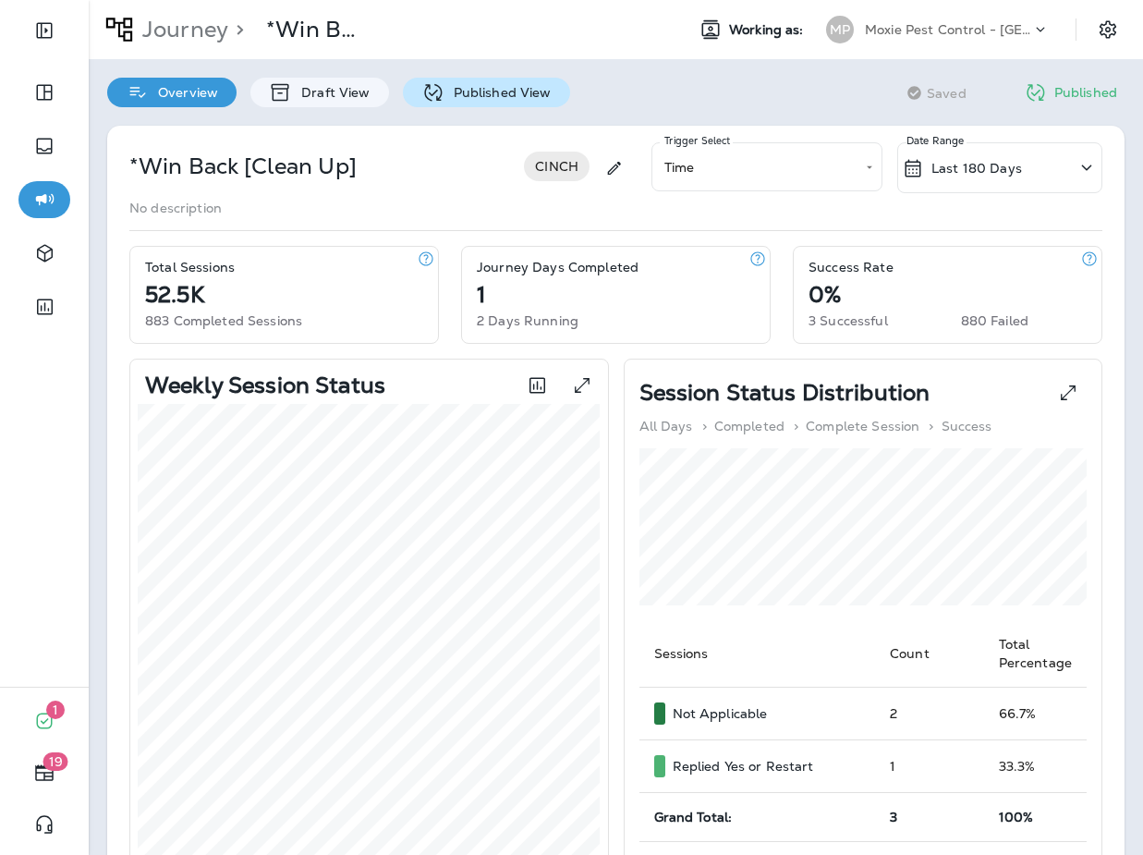
click at [477, 95] on p "Published View" at bounding box center [497, 92] width 107 height 15
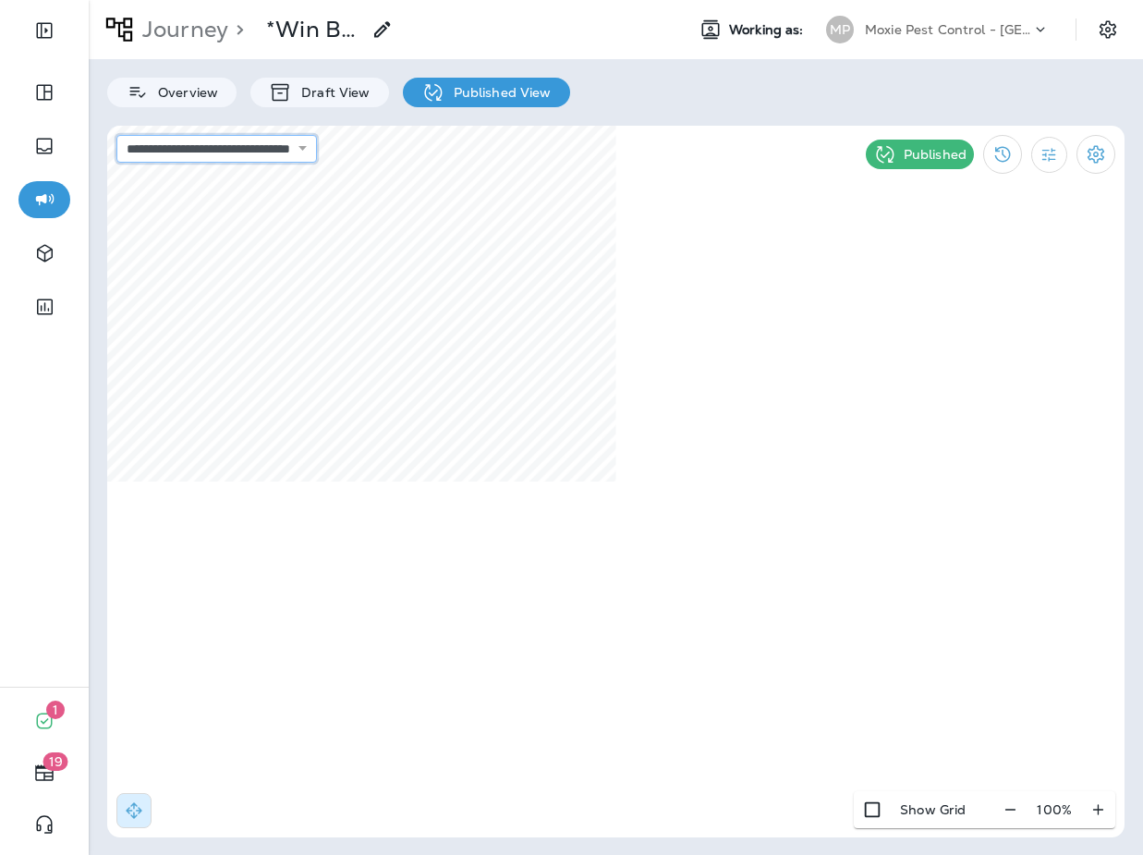
click at [317, 156] on select "**********" at bounding box center [216, 149] width 200 height 28
select select "**********"
click at [116, 135] on select "**********" at bounding box center [216, 149] width 200 height 28
click at [1014, 806] on icon "button" at bounding box center [1010, 809] width 19 height 18
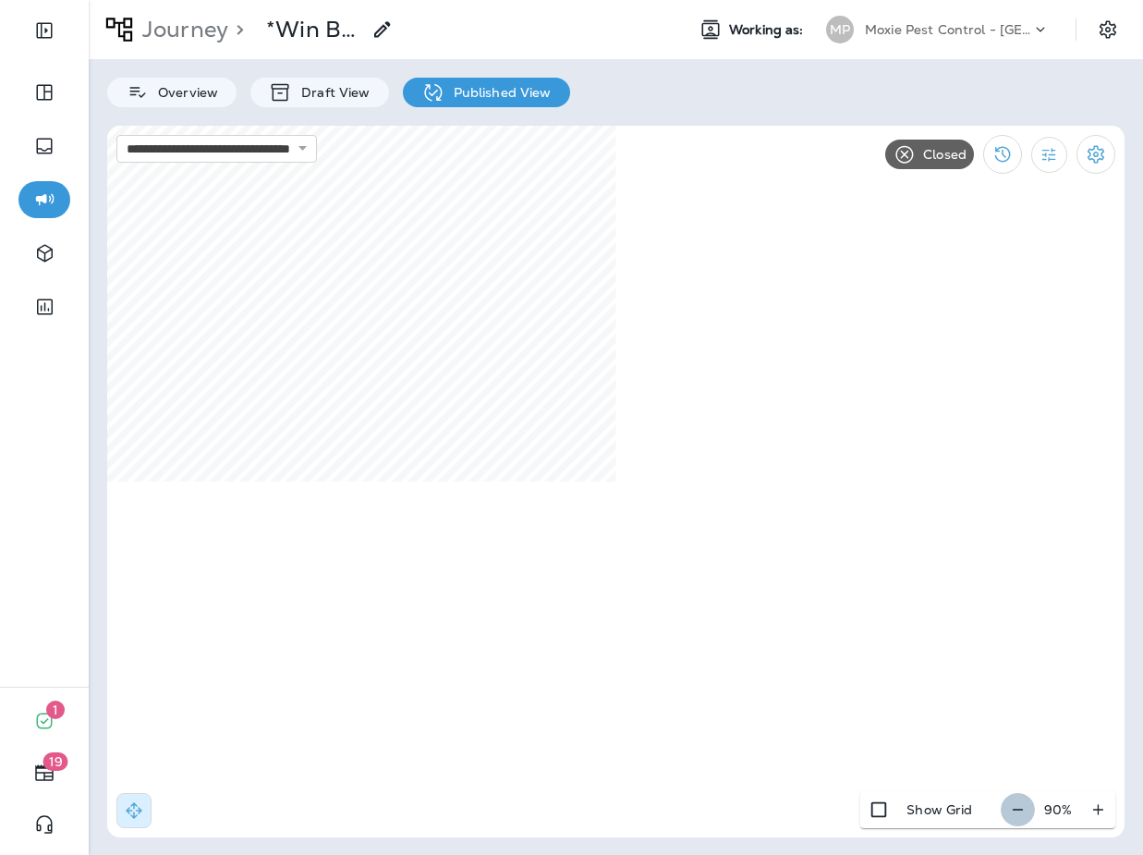
click at [1014, 806] on icon "button" at bounding box center [1017, 809] width 19 height 18
click at [1017, 809] on icon "button" at bounding box center [1017, 808] width 10 height 1
click at [1017, 809] on icon "button" at bounding box center [1019, 808] width 10 height 1
click at [1017, 809] on icon "button" at bounding box center [1017, 808] width 10 height 1
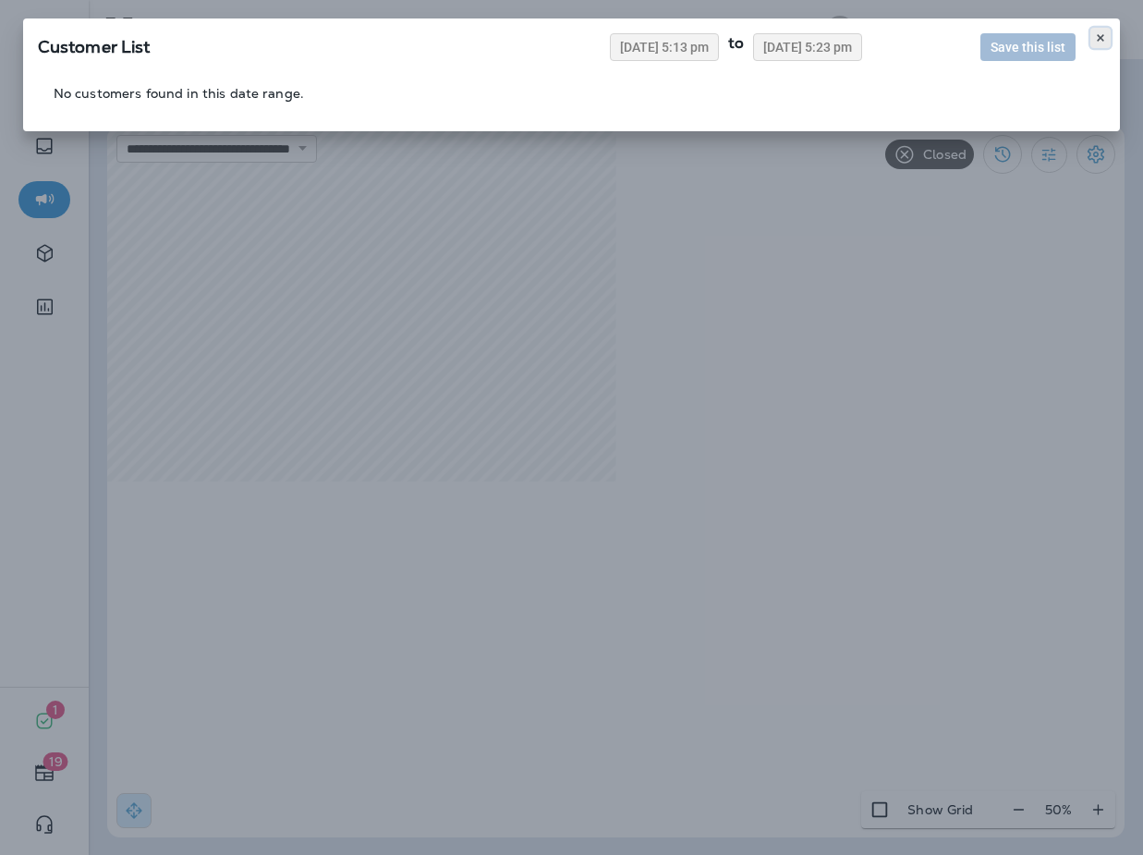
click at [1096, 40] on icon at bounding box center [1100, 37] width 11 height 11
